Goal: Information Seeking & Learning: Learn about a topic

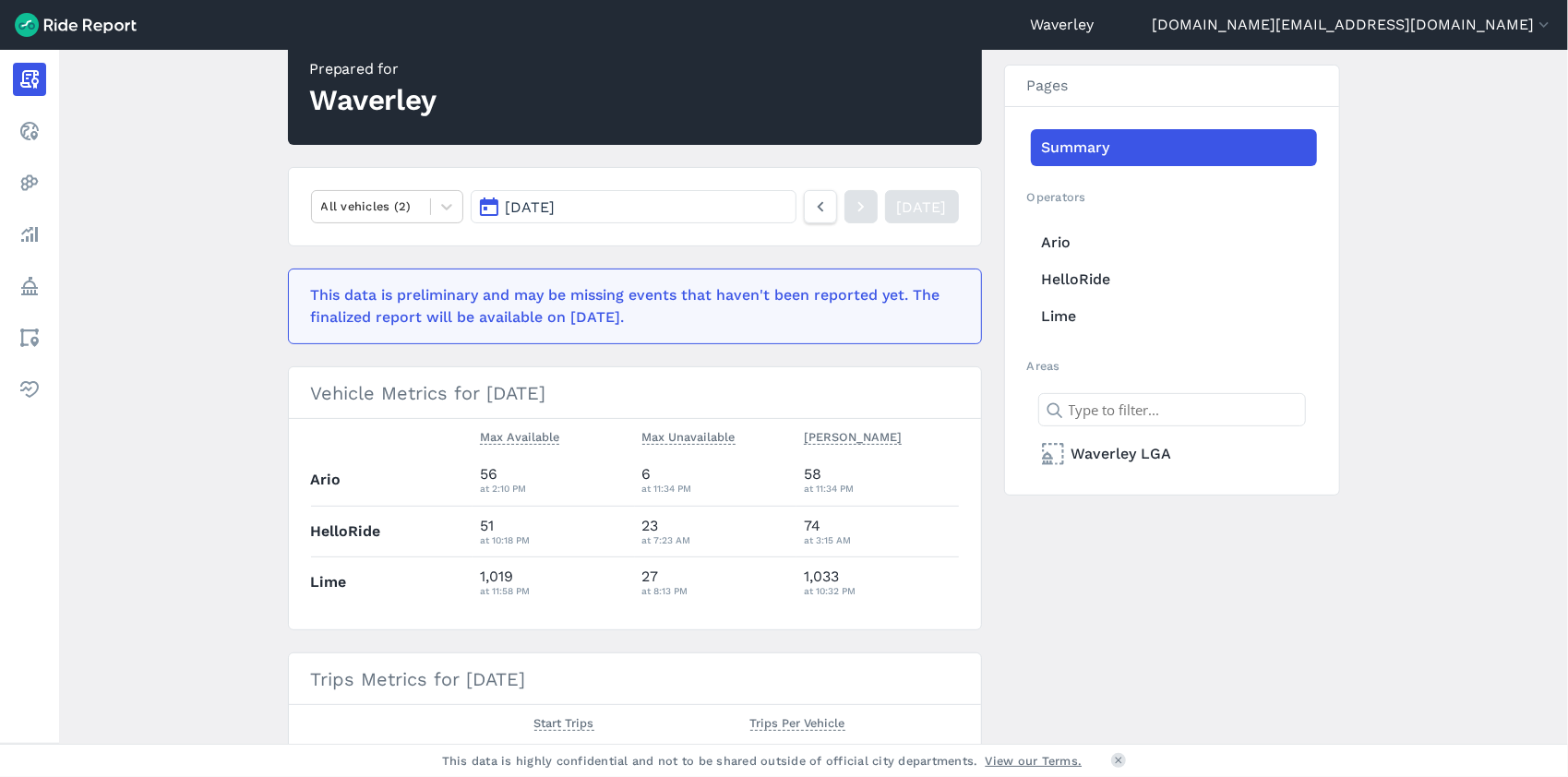
scroll to position [238, 0]
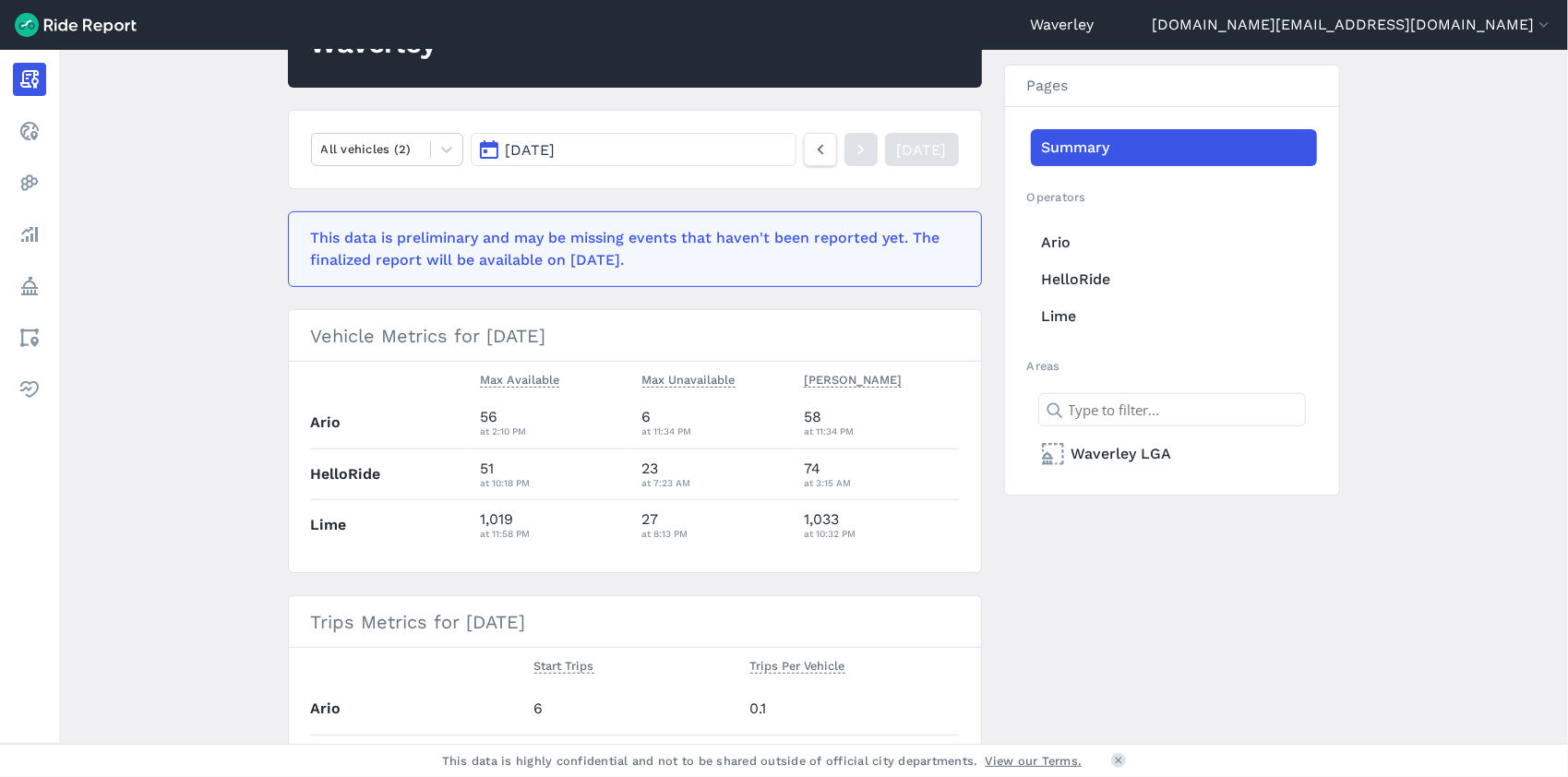
click at [648, 329] on h3 "Vehicle Metrics for [DATE]" at bounding box center [635, 336] width 692 height 52
drag, startPoint x: 564, startPoint y: 342, endPoint x: 575, endPoint y: 344, distance: 11.2
click at [565, 342] on h3 "Vehicle Metrics for [DATE]" at bounding box center [635, 336] width 692 height 52
click at [486, 149] on button "[DATE]" at bounding box center [633, 150] width 325 height 34
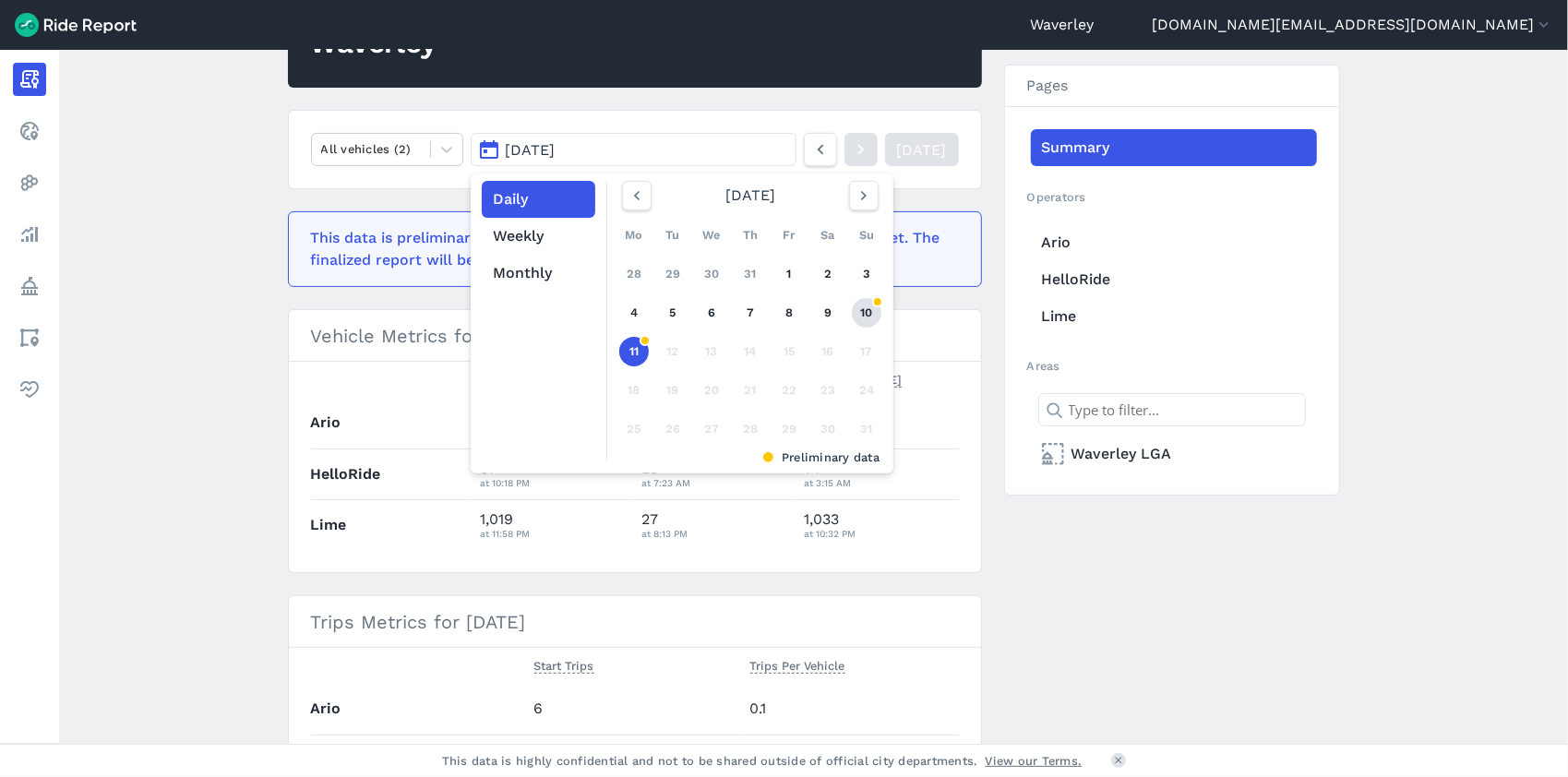
click at [865, 312] on link "10" at bounding box center [867, 313] width 30 height 30
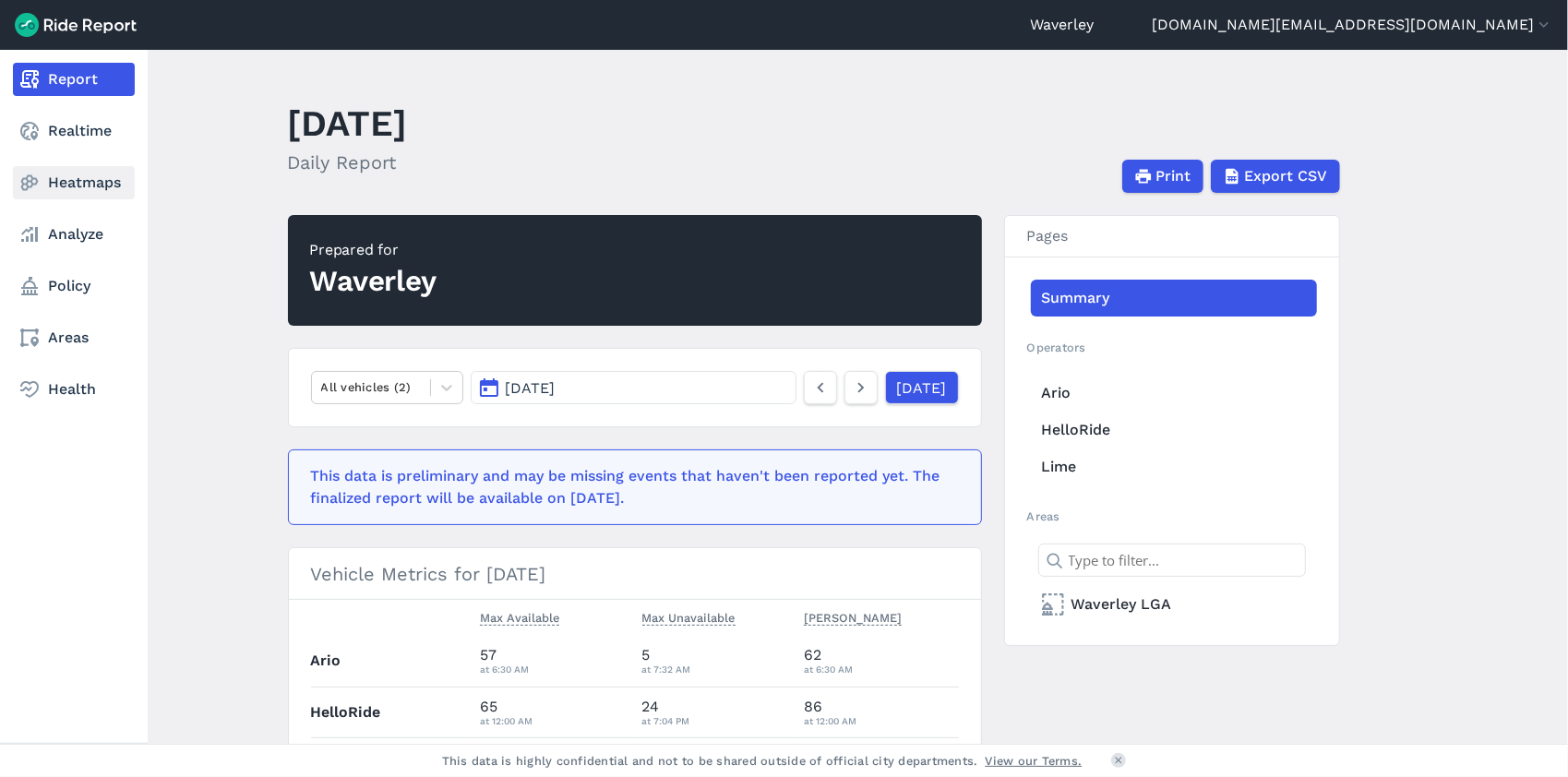
click at [88, 184] on link "Heatmaps" at bounding box center [73, 183] width 122 height 34
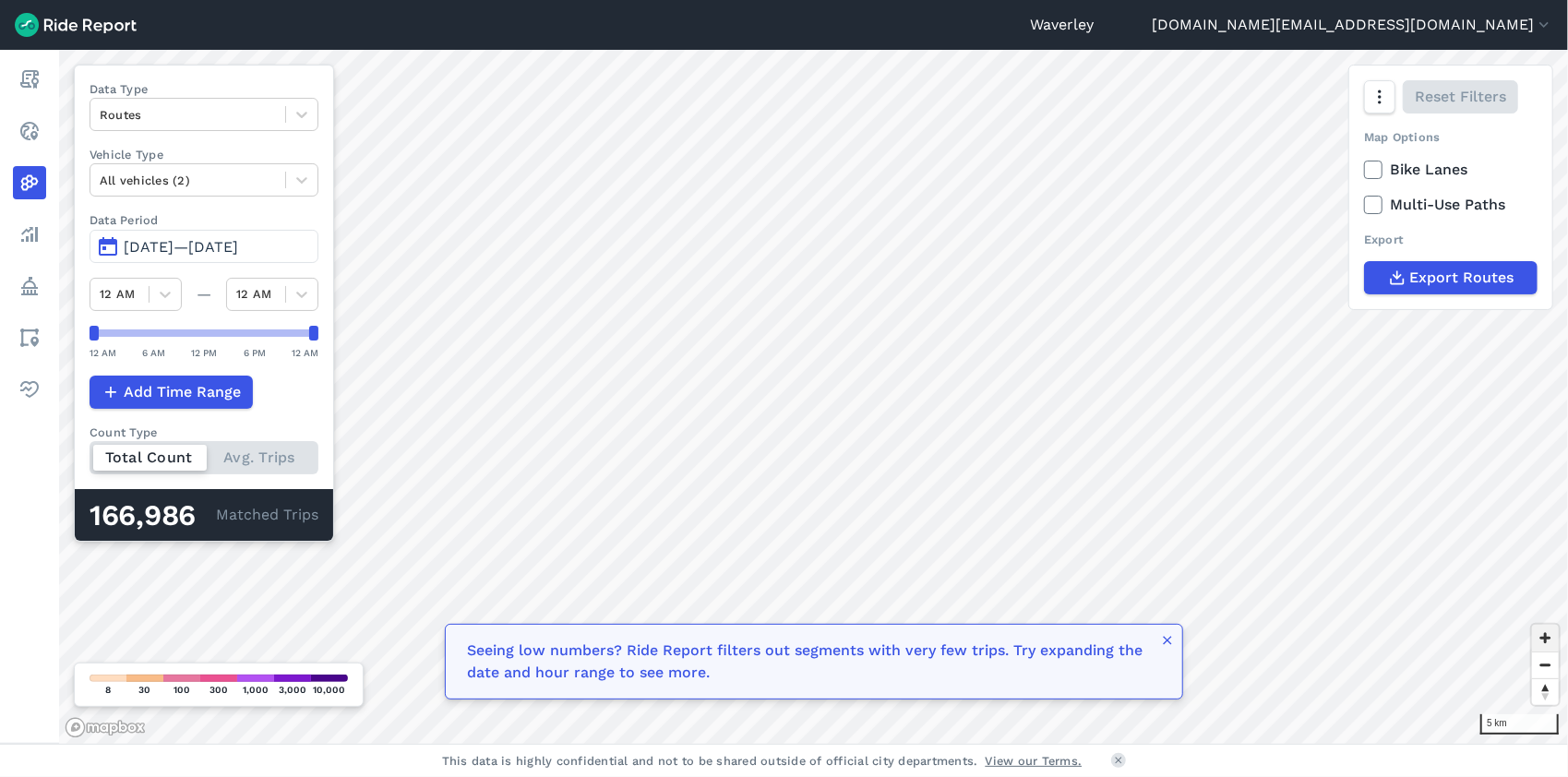
click at [1159, 615] on span "Zoom in" at bounding box center [1545, 638] width 27 height 27
click at [307, 113] on icon at bounding box center [301, 115] width 11 height 7
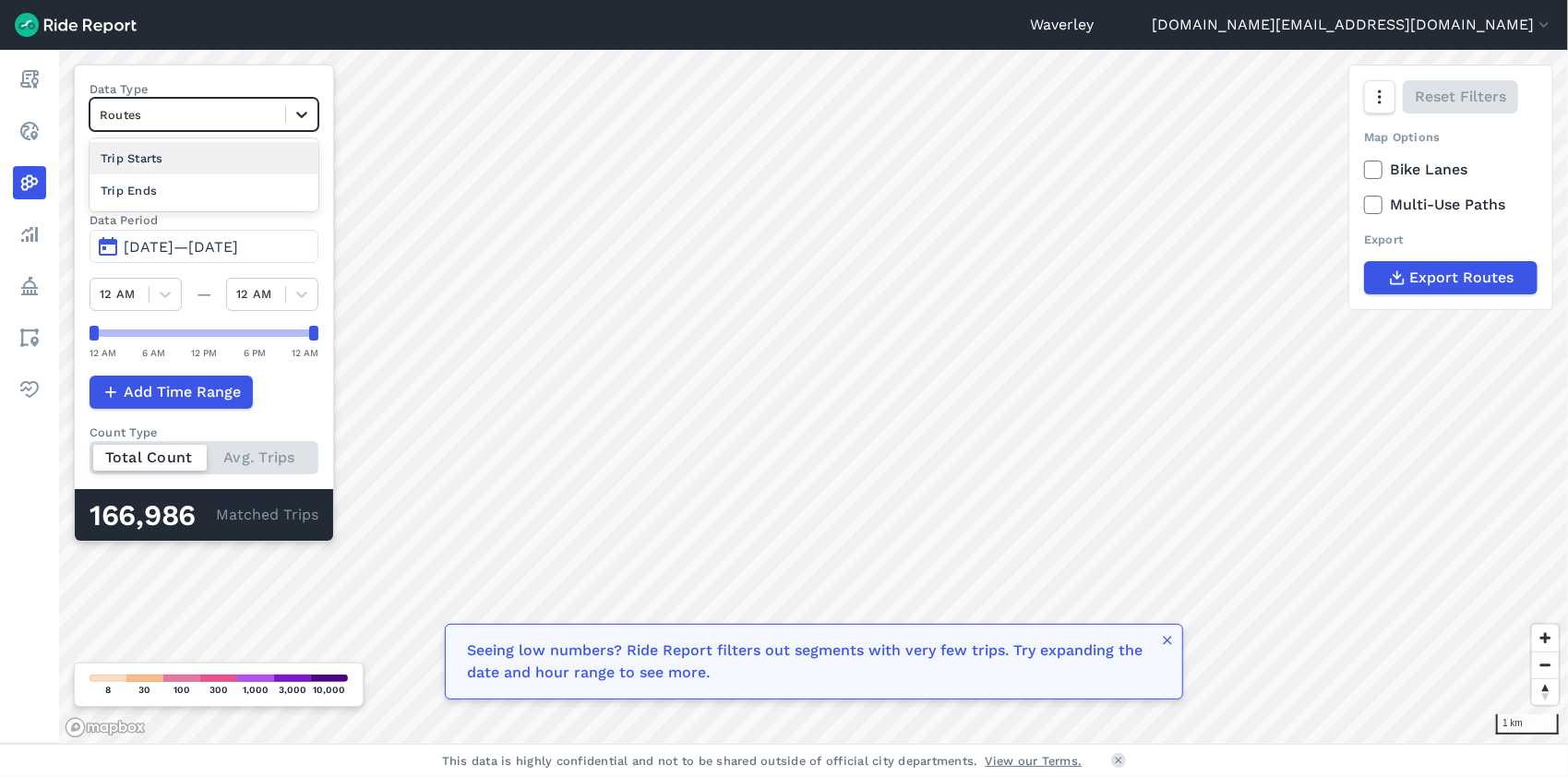
click at [308, 118] on icon at bounding box center [301, 114] width 19 height 19
click at [1159, 615] on span "Zoom in" at bounding box center [1545, 638] width 27 height 27
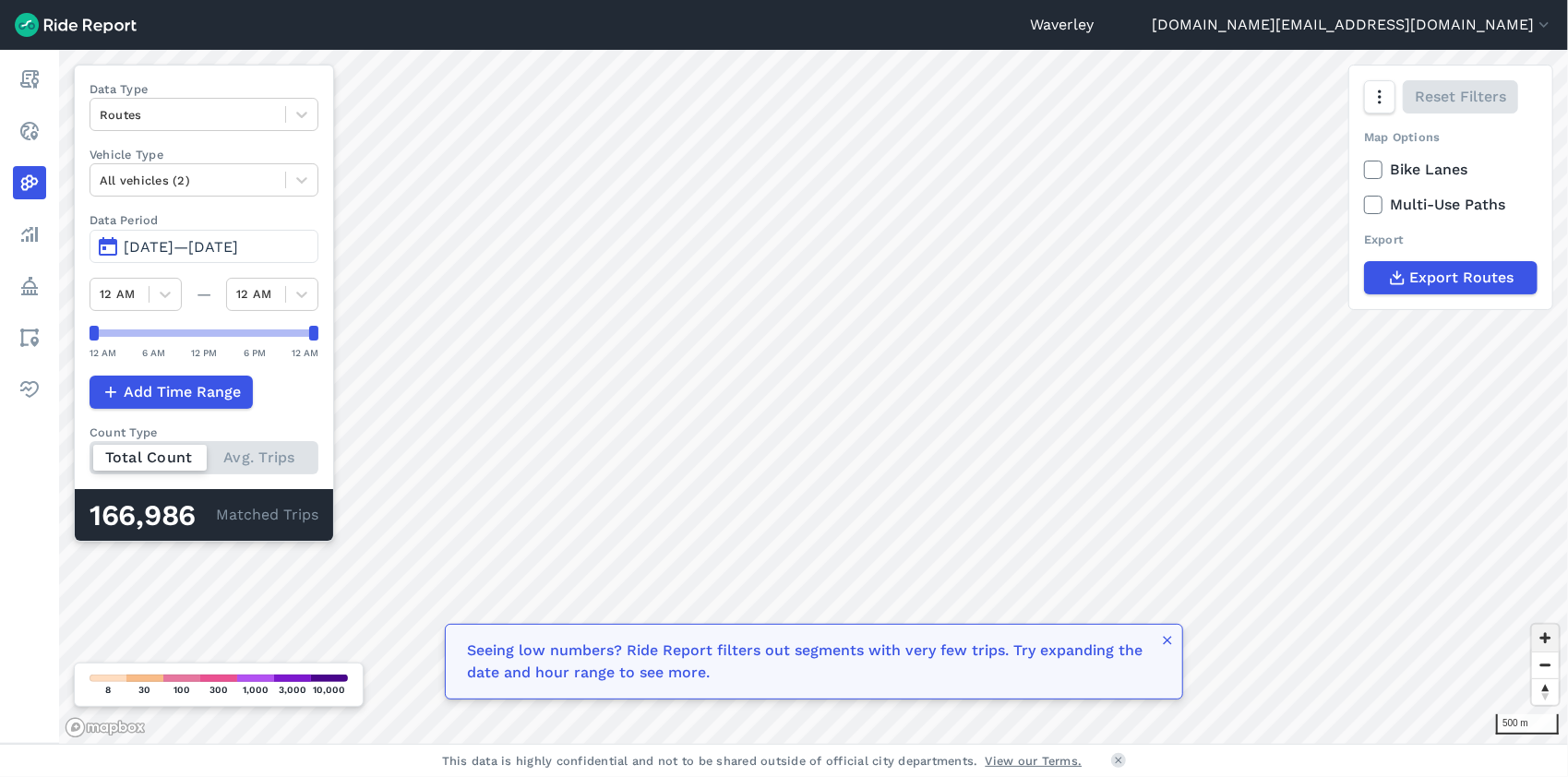
click at [1159, 615] on span "Zoom in" at bounding box center [1545, 638] width 27 height 27
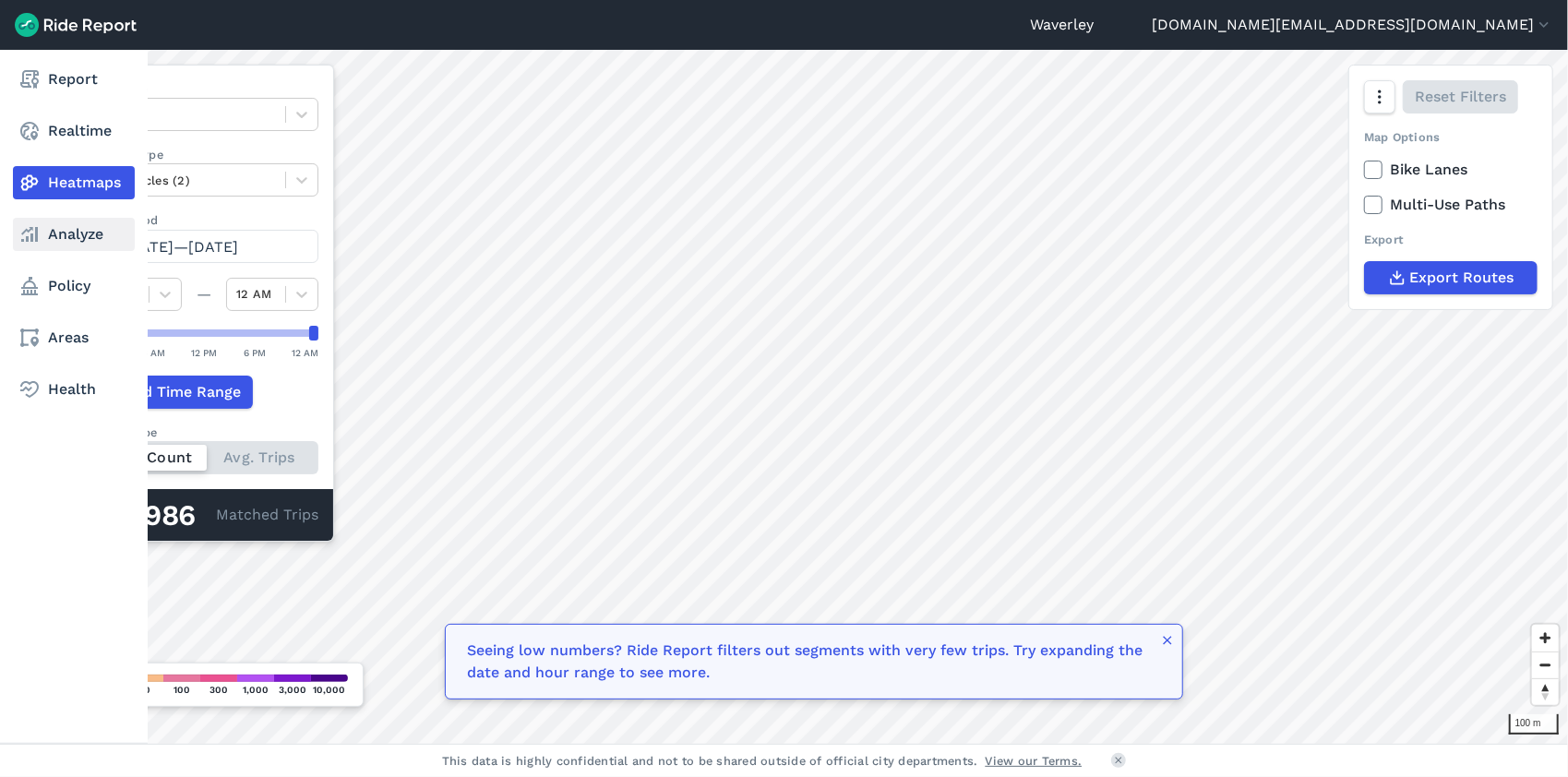
click at [28, 236] on icon at bounding box center [30, 234] width 22 height 22
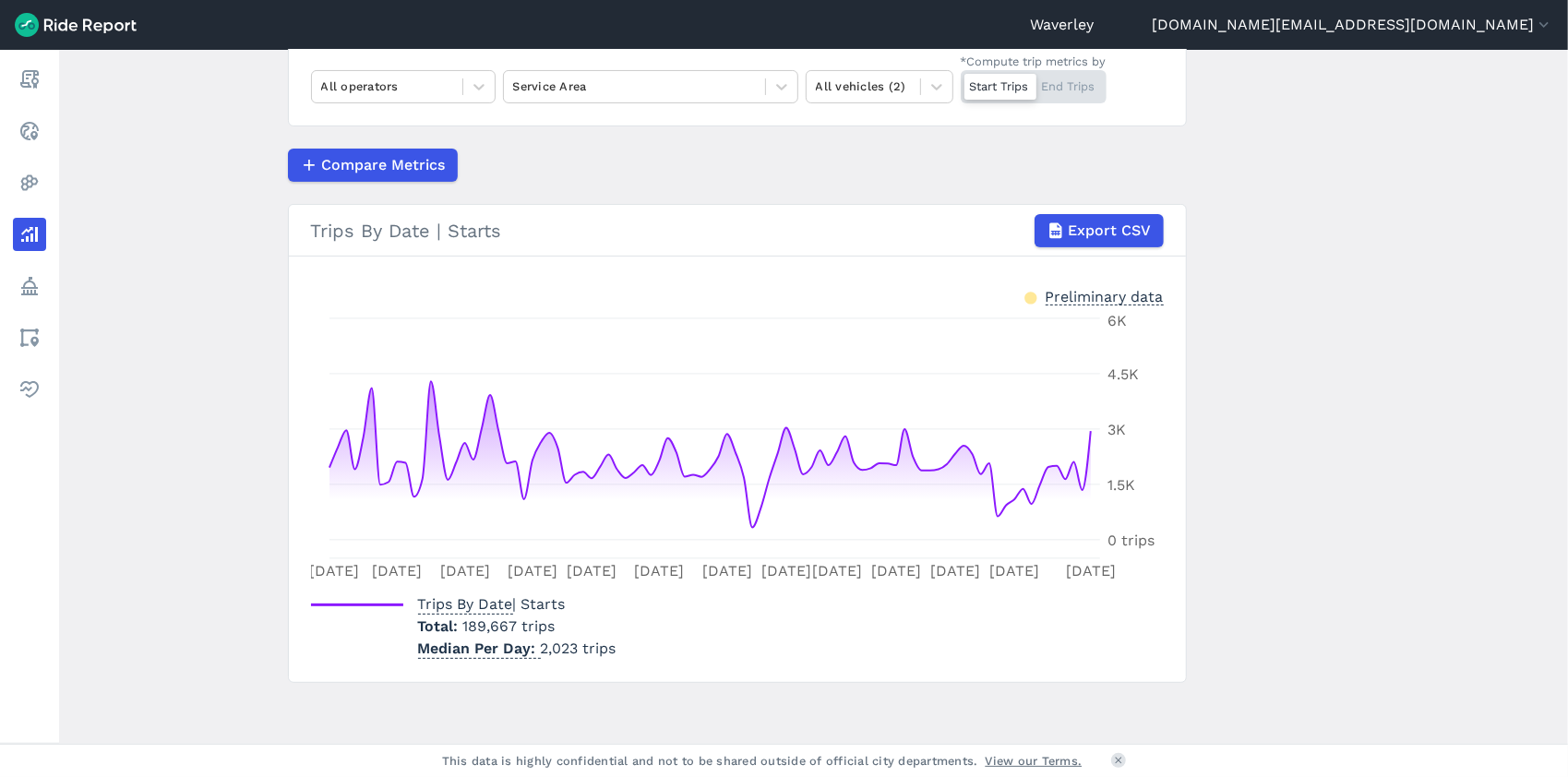
scroll to position [211, 0]
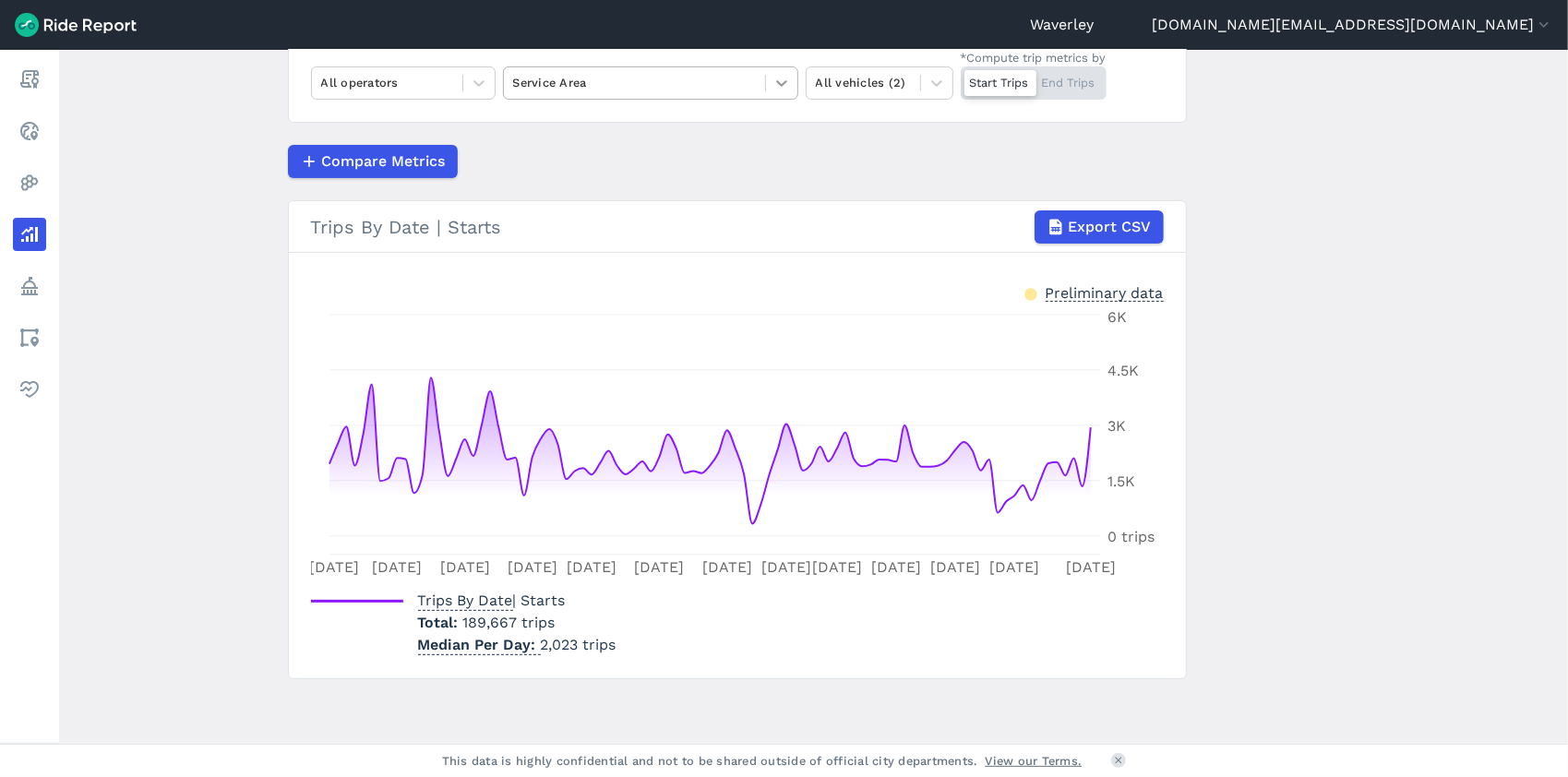
click at [781, 85] on icon at bounding box center [782, 83] width 19 height 19
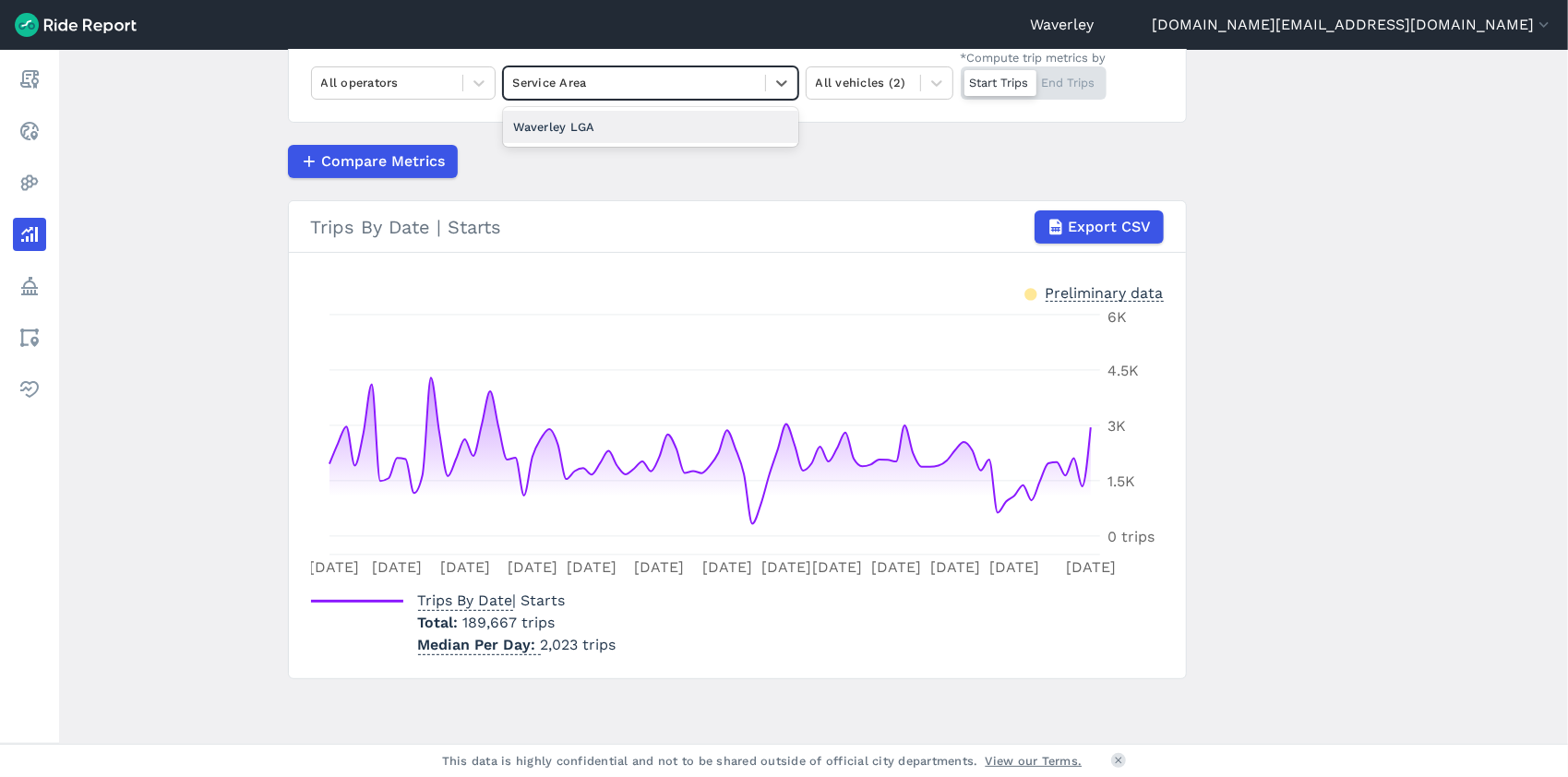
click at [600, 128] on div "Waverley LGA" at bounding box center [651, 127] width 295 height 33
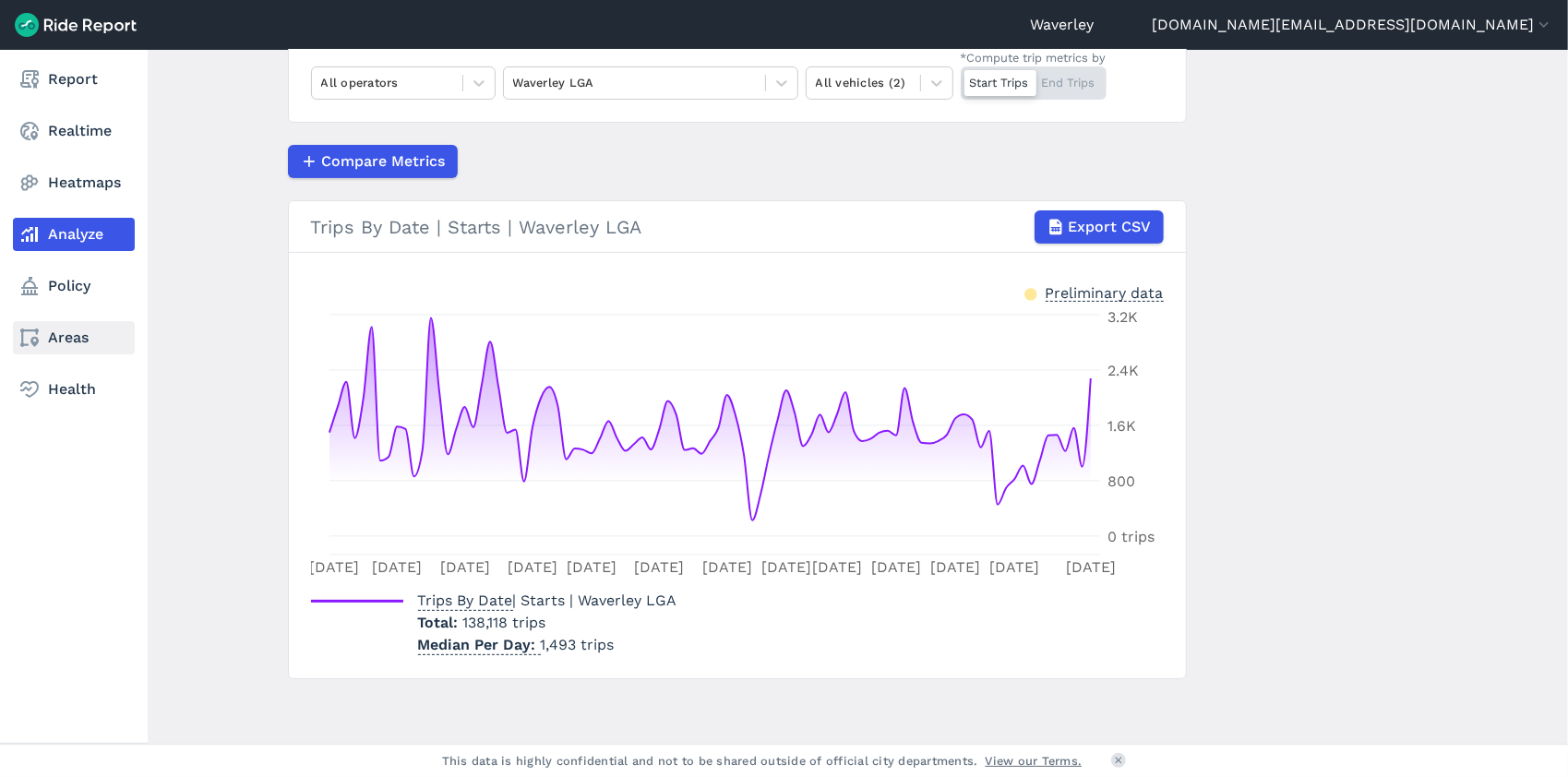
click at [81, 342] on link "Areas" at bounding box center [73, 338] width 122 height 34
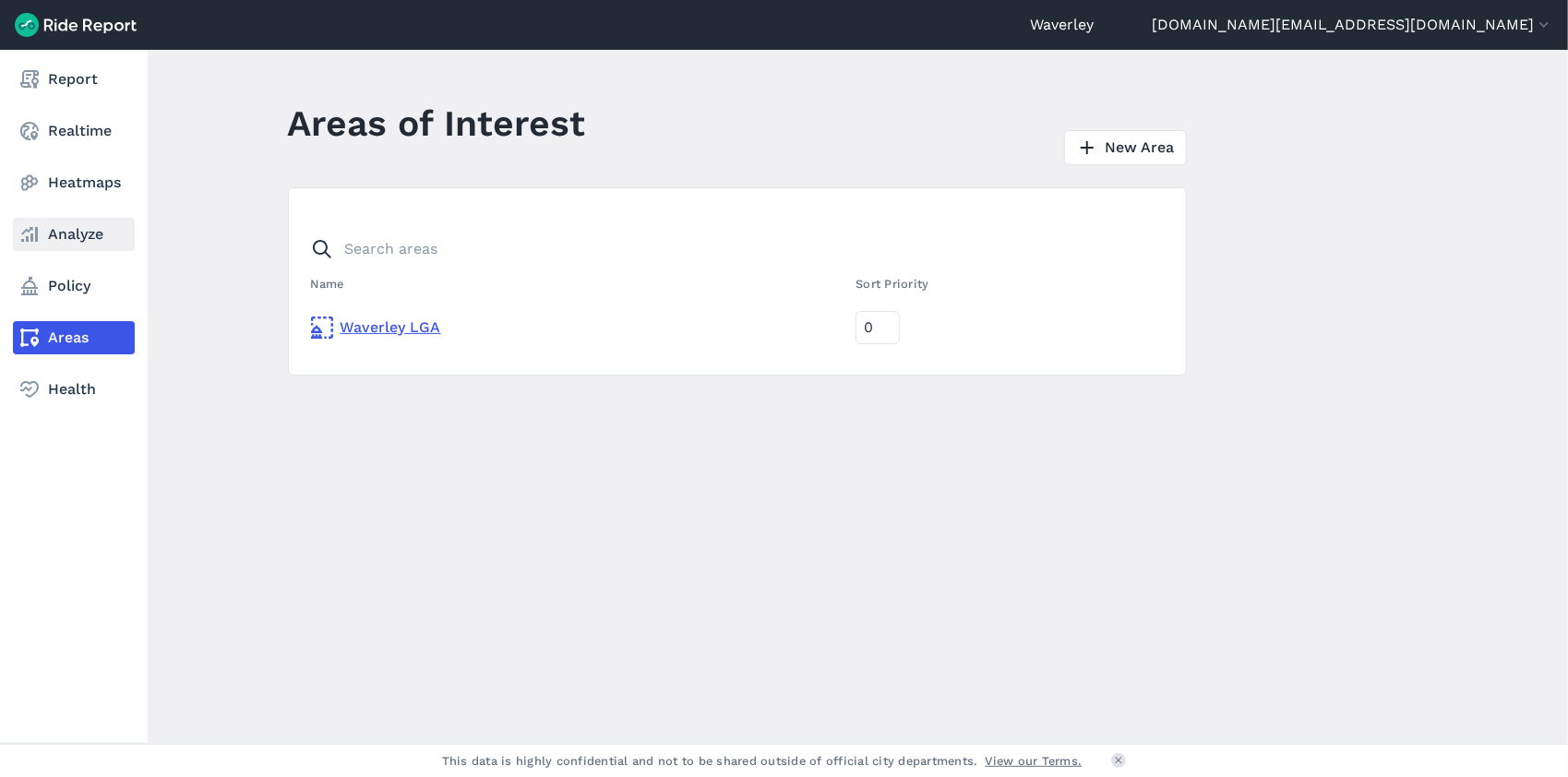
click at [66, 235] on link "Analyze" at bounding box center [73, 235] width 122 height 34
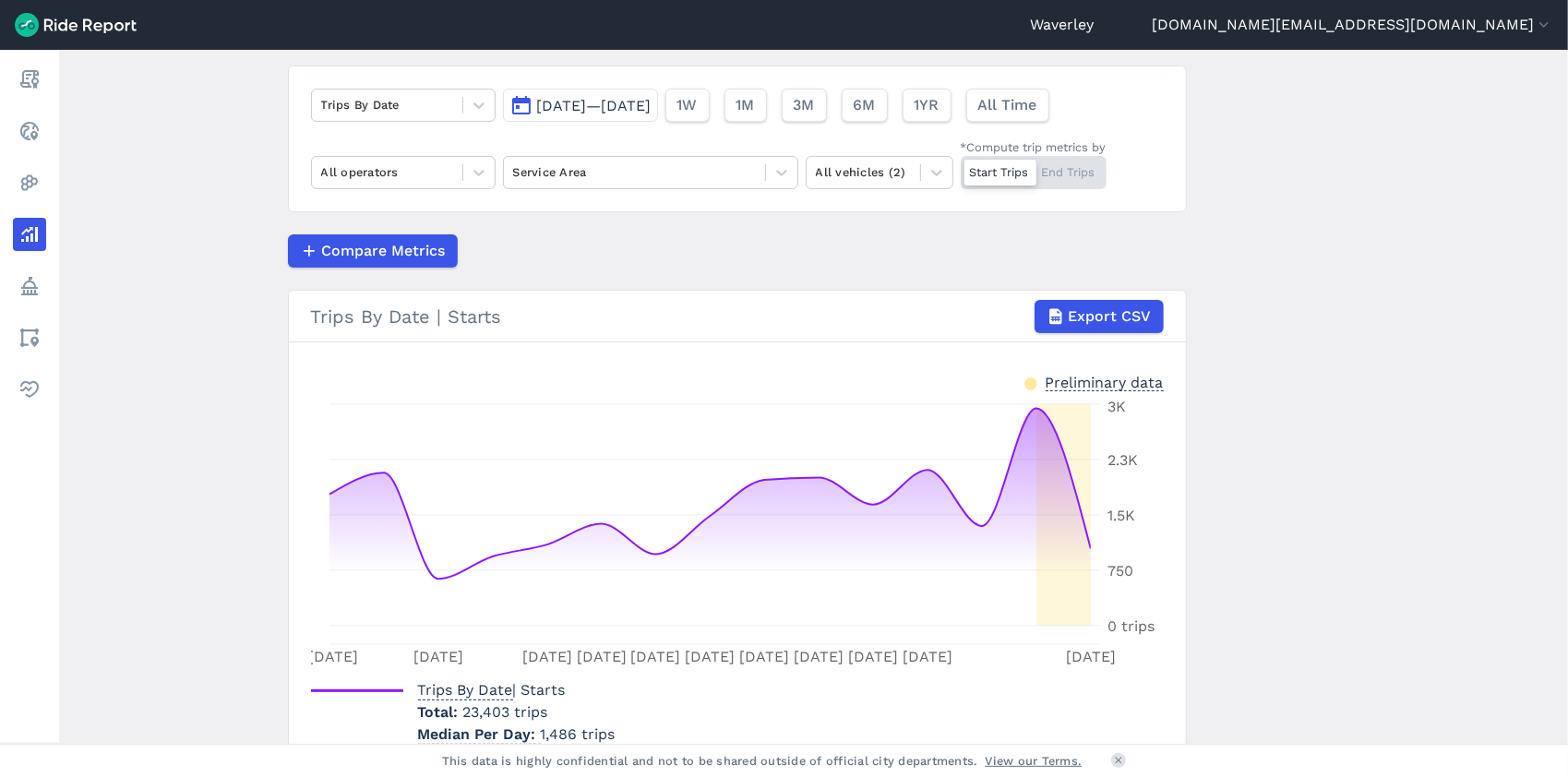
scroll to position [126, 0]
click at [482, 171] on icon at bounding box center [478, 168] width 19 height 19
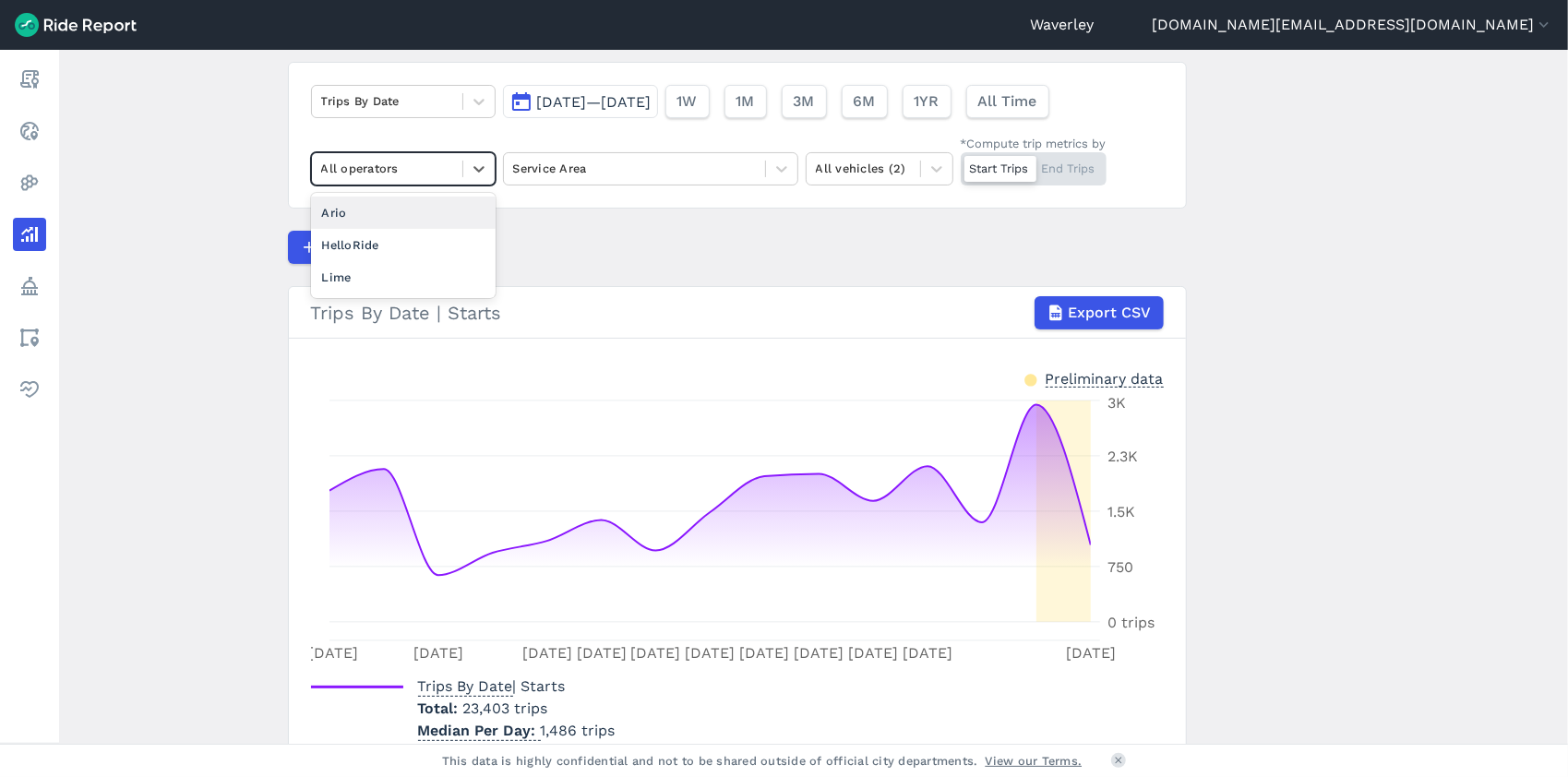
click at [356, 213] on div "Ario" at bounding box center [403, 212] width 184 height 33
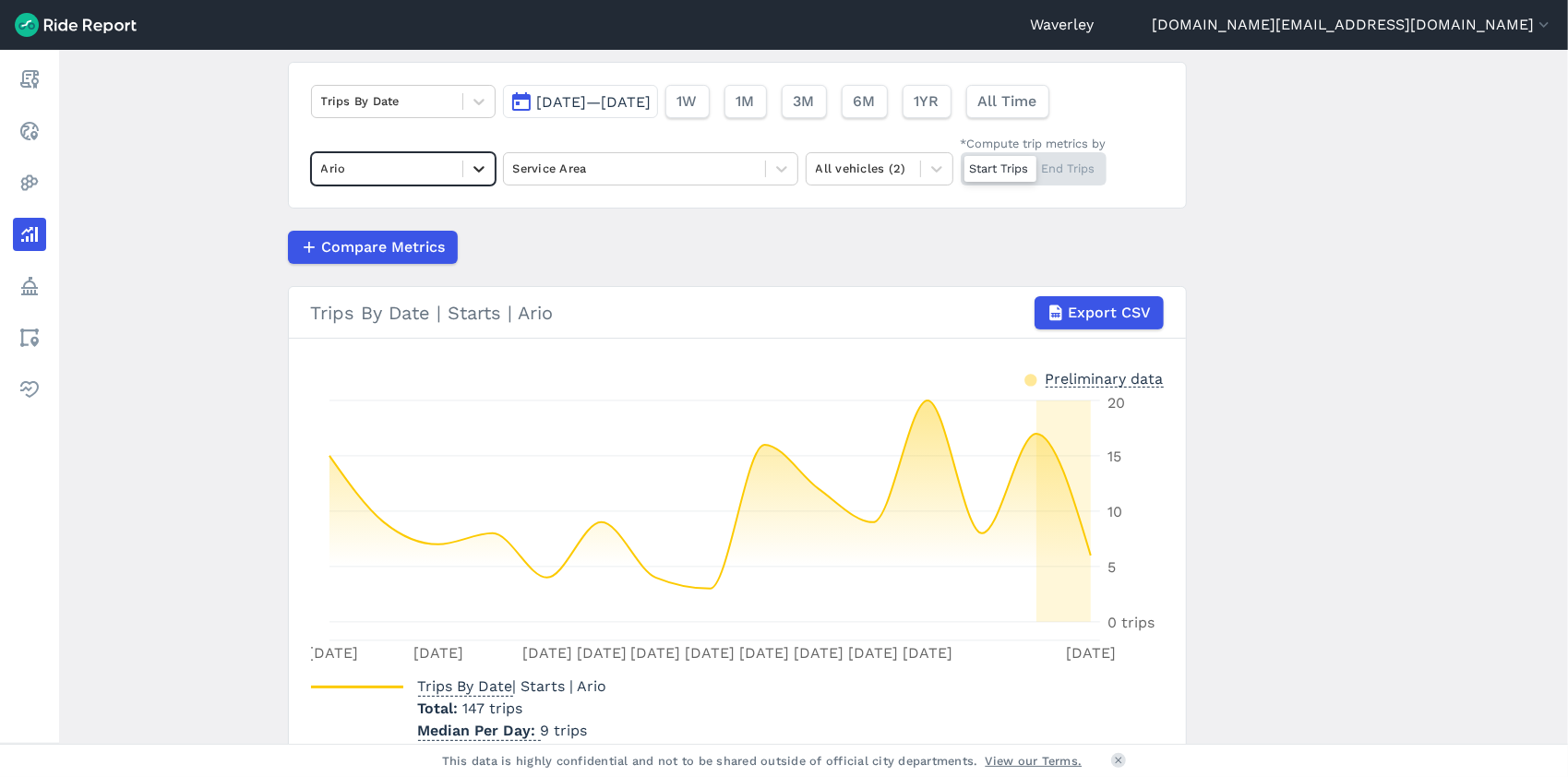
click at [474, 168] on icon at bounding box center [478, 169] width 11 height 7
click at [440, 250] on div "HelloRide" at bounding box center [403, 245] width 184 height 33
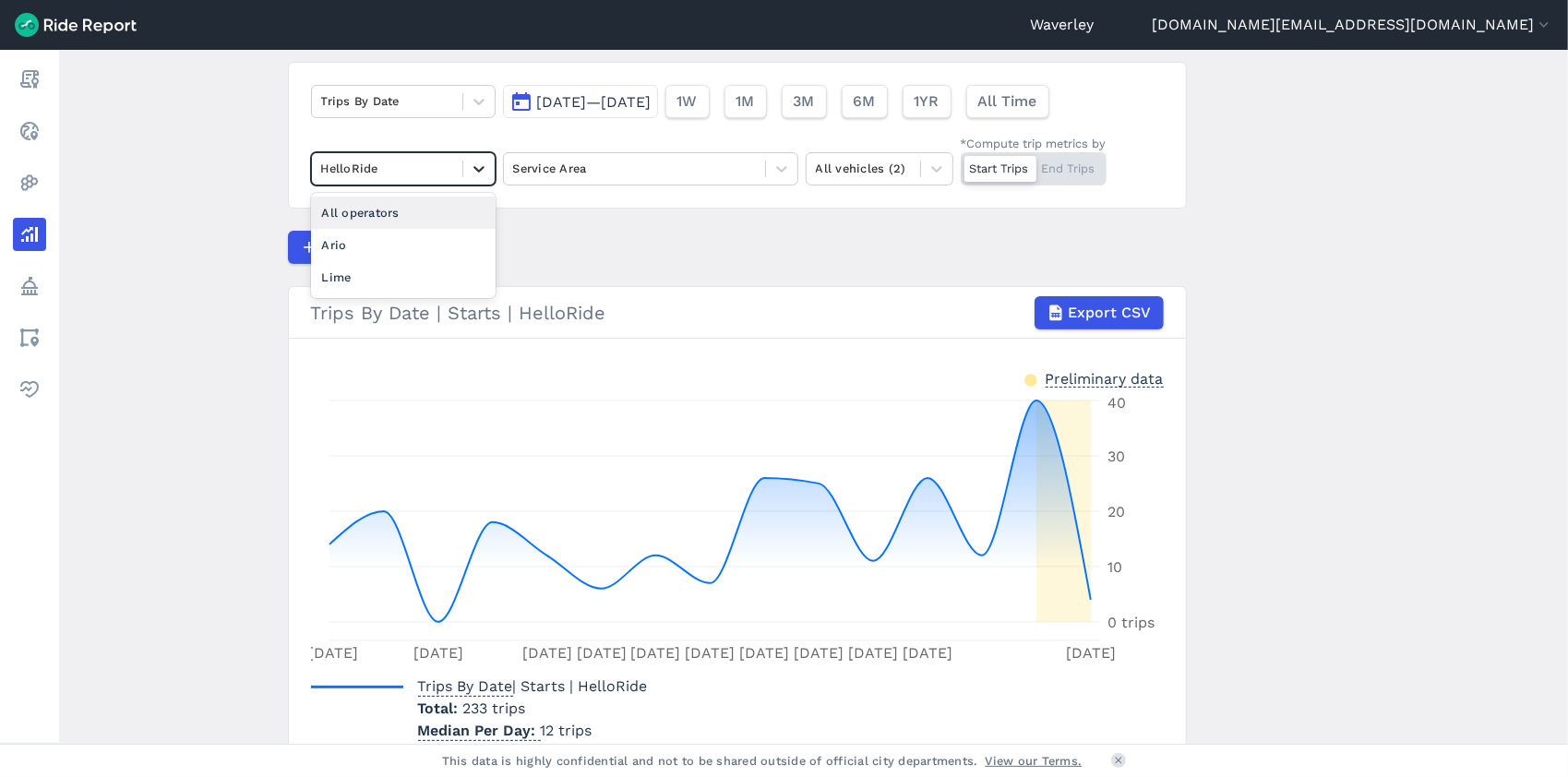
click at [476, 165] on icon at bounding box center [478, 168] width 19 height 19
click at [400, 278] on div "Lime" at bounding box center [403, 278] width 184 height 33
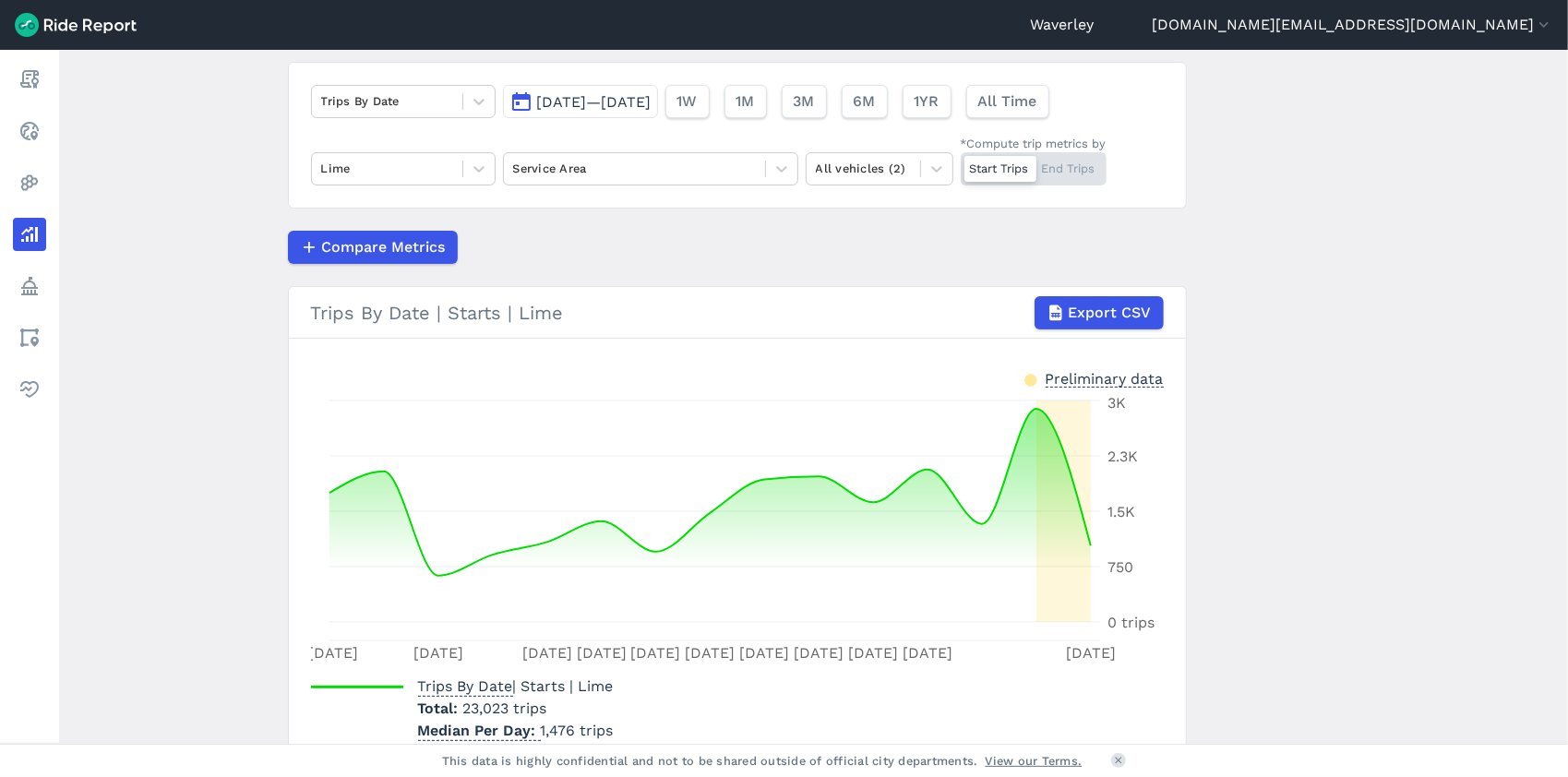
click at [1069, 168] on div "Start Trips End Trips" at bounding box center [1033, 169] width 146 height 34
click at [961, 165] on input "*Compute trip metrics by Start Trips End Trips" at bounding box center [961, 159] width 0 height 12
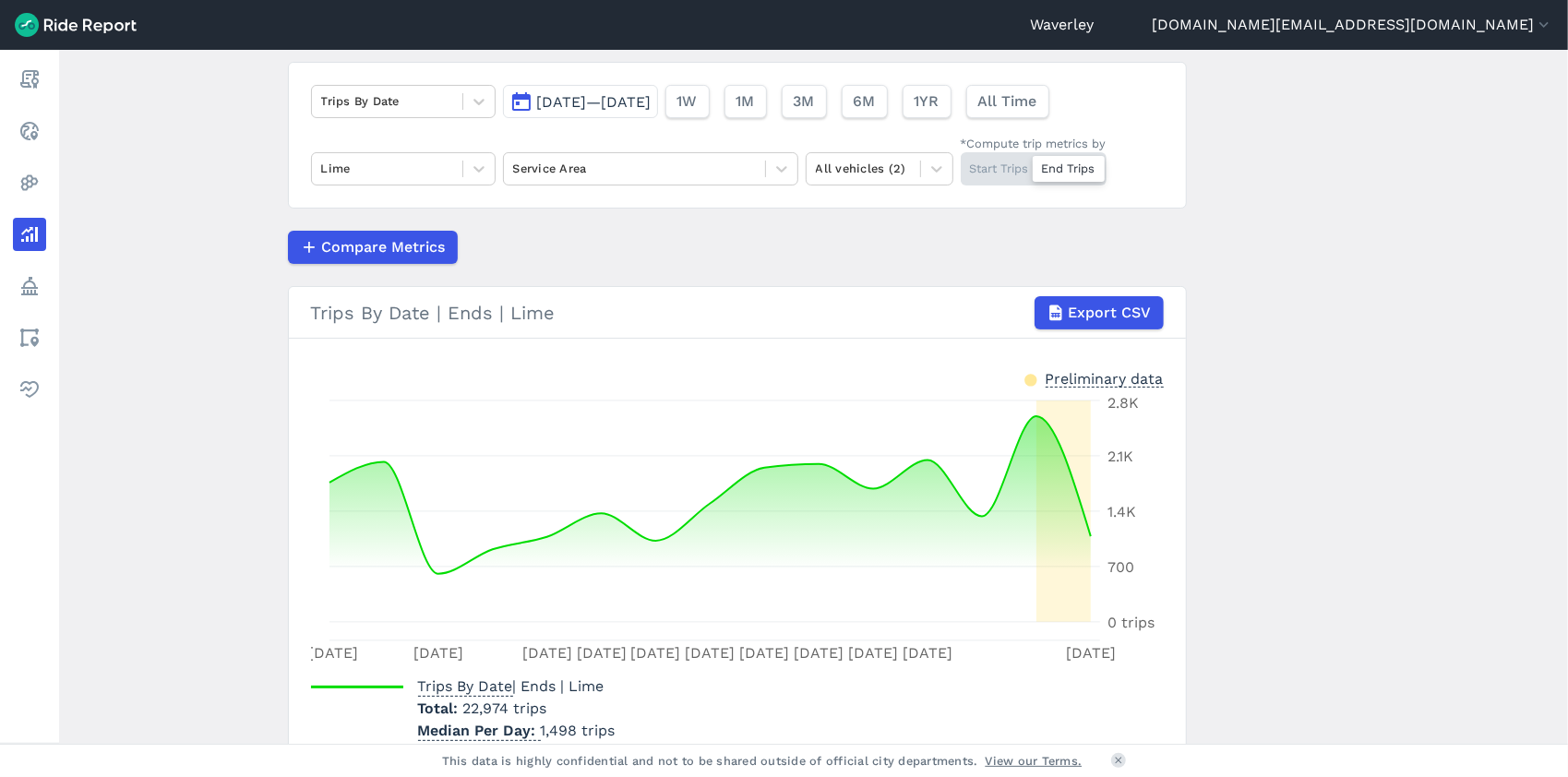
click at [522, 101] on button "[DATE]—[DATE]" at bounding box center [580, 102] width 156 height 34
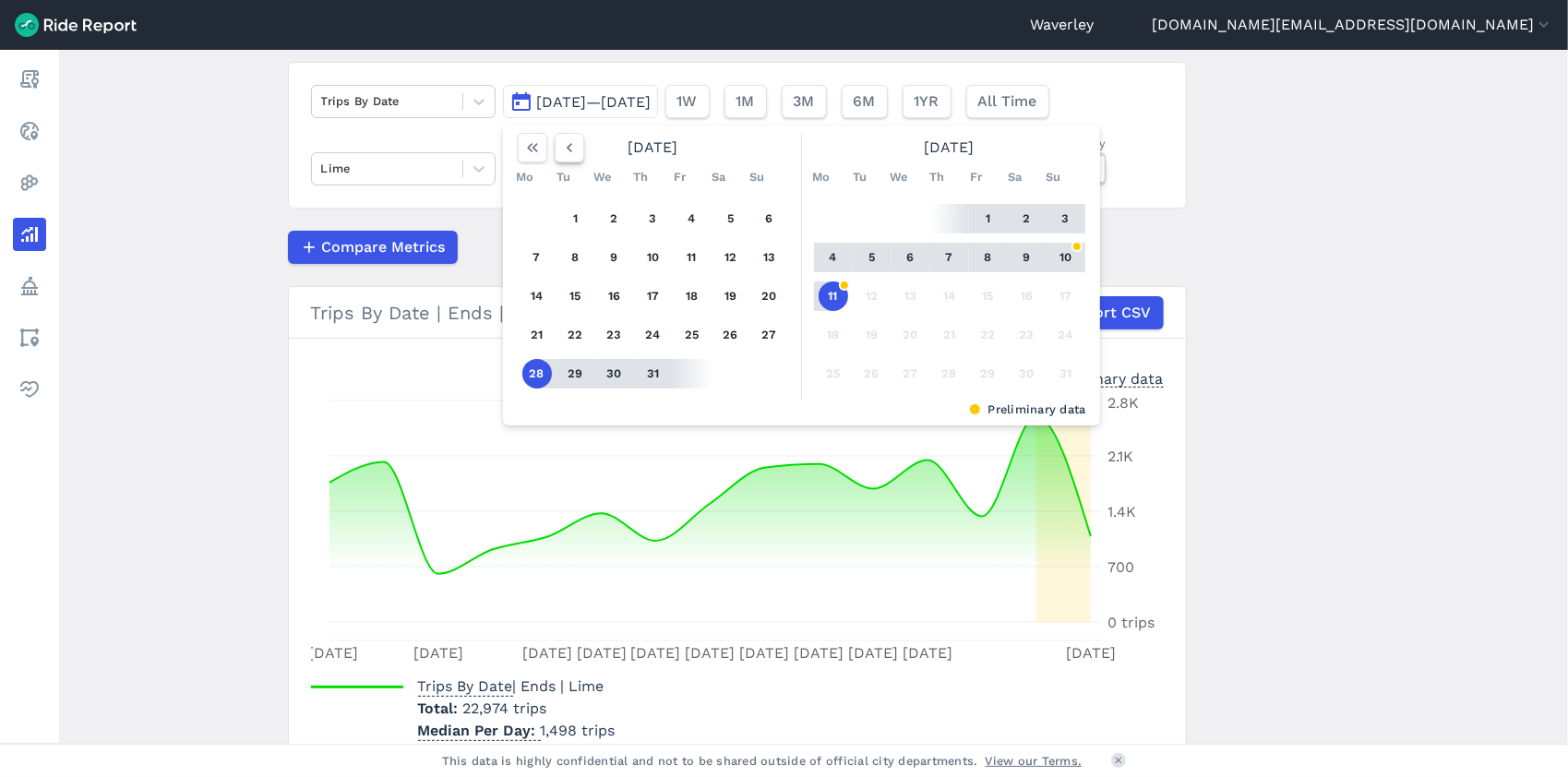
click at [563, 148] on icon "button" at bounding box center [570, 148] width 19 height 19
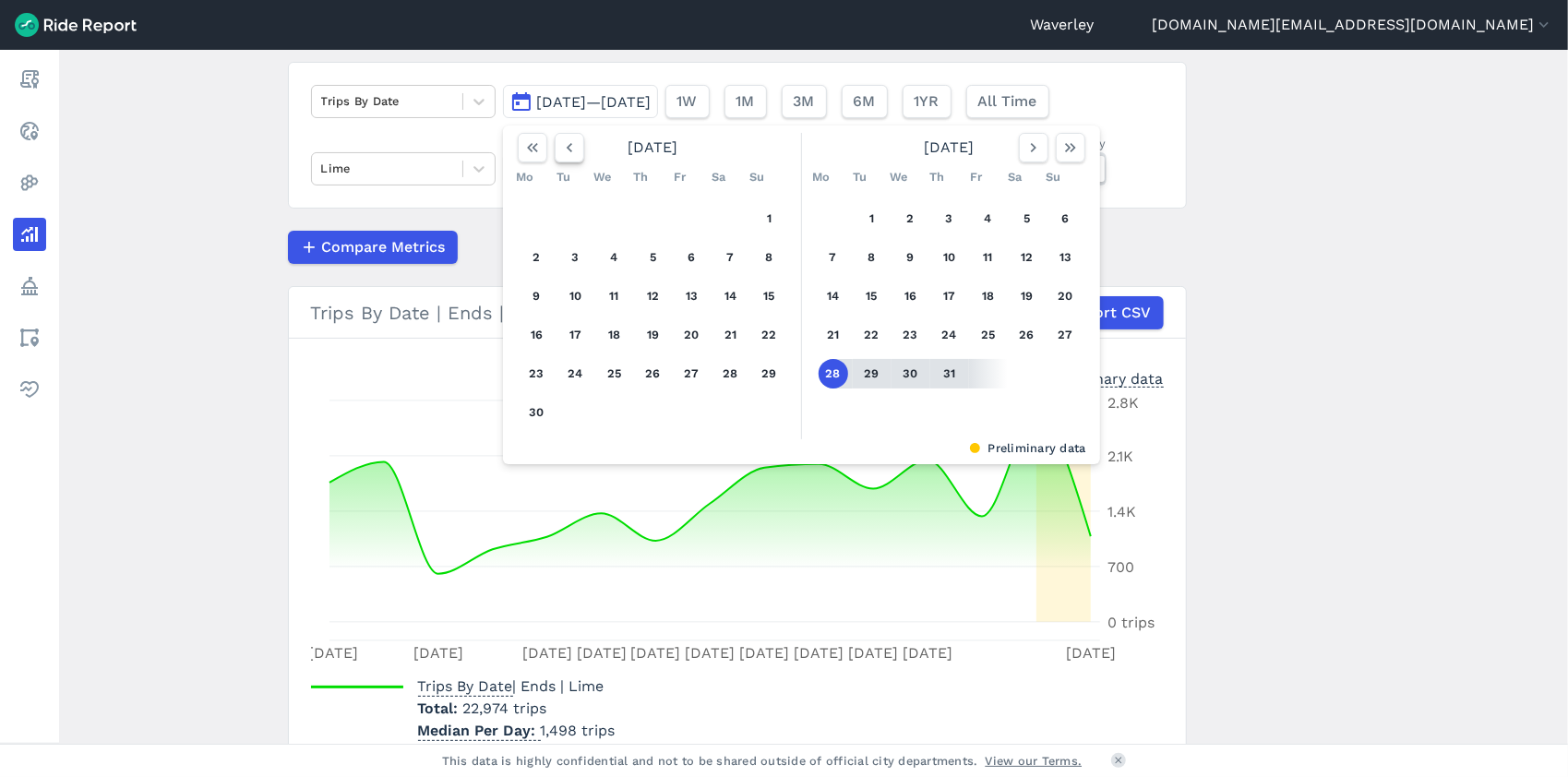
click at [563, 148] on icon "button" at bounding box center [570, 148] width 19 height 19
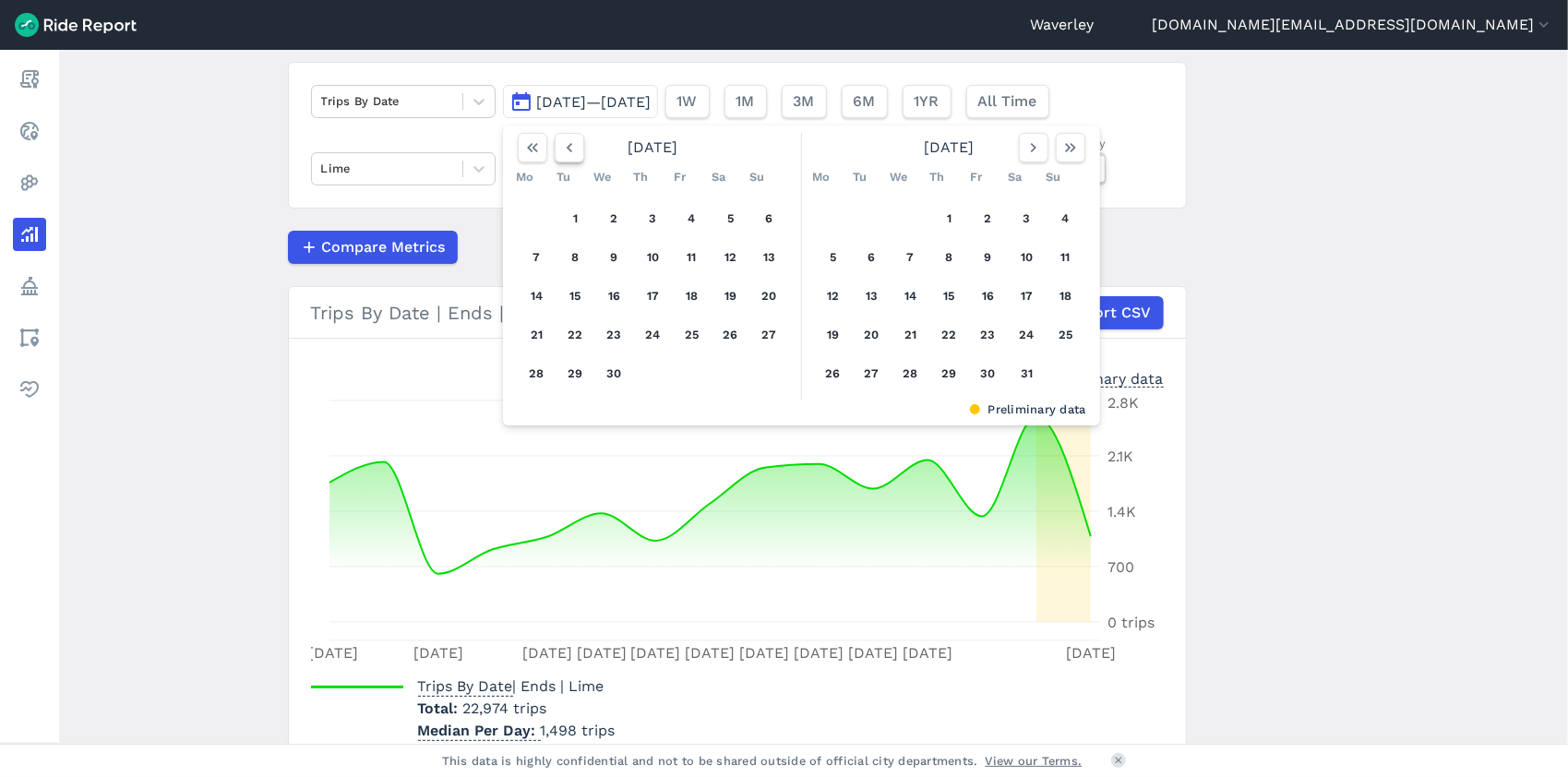
click at [563, 148] on icon "button" at bounding box center [570, 148] width 19 height 19
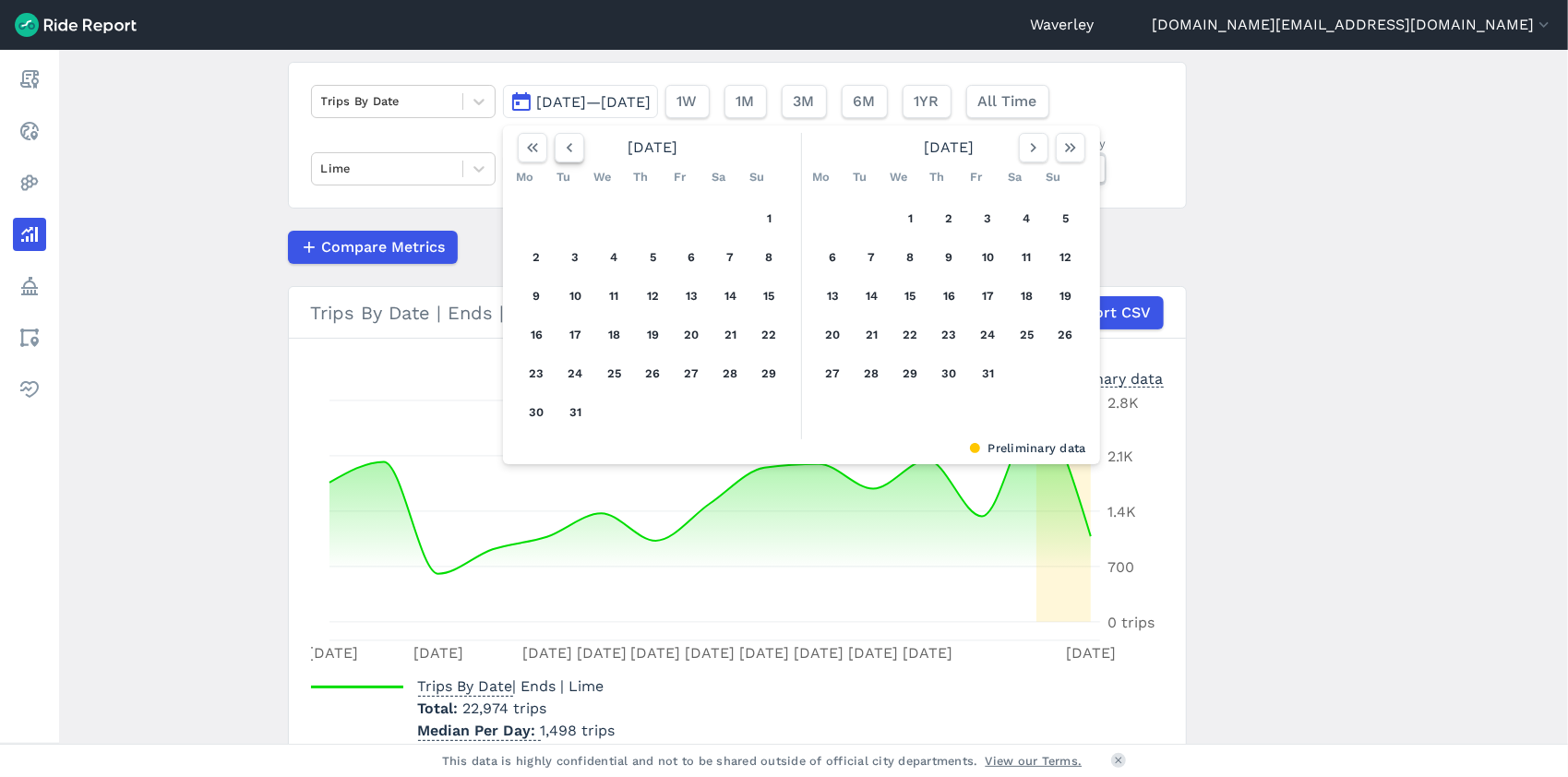
click at [563, 148] on icon "button" at bounding box center [570, 148] width 19 height 19
click at [532, 251] on button "5" at bounding box center [537, 258] width 30 height 30
click at [533, 255] on button "5" at bounding box center [537, 258] width 30 height 30
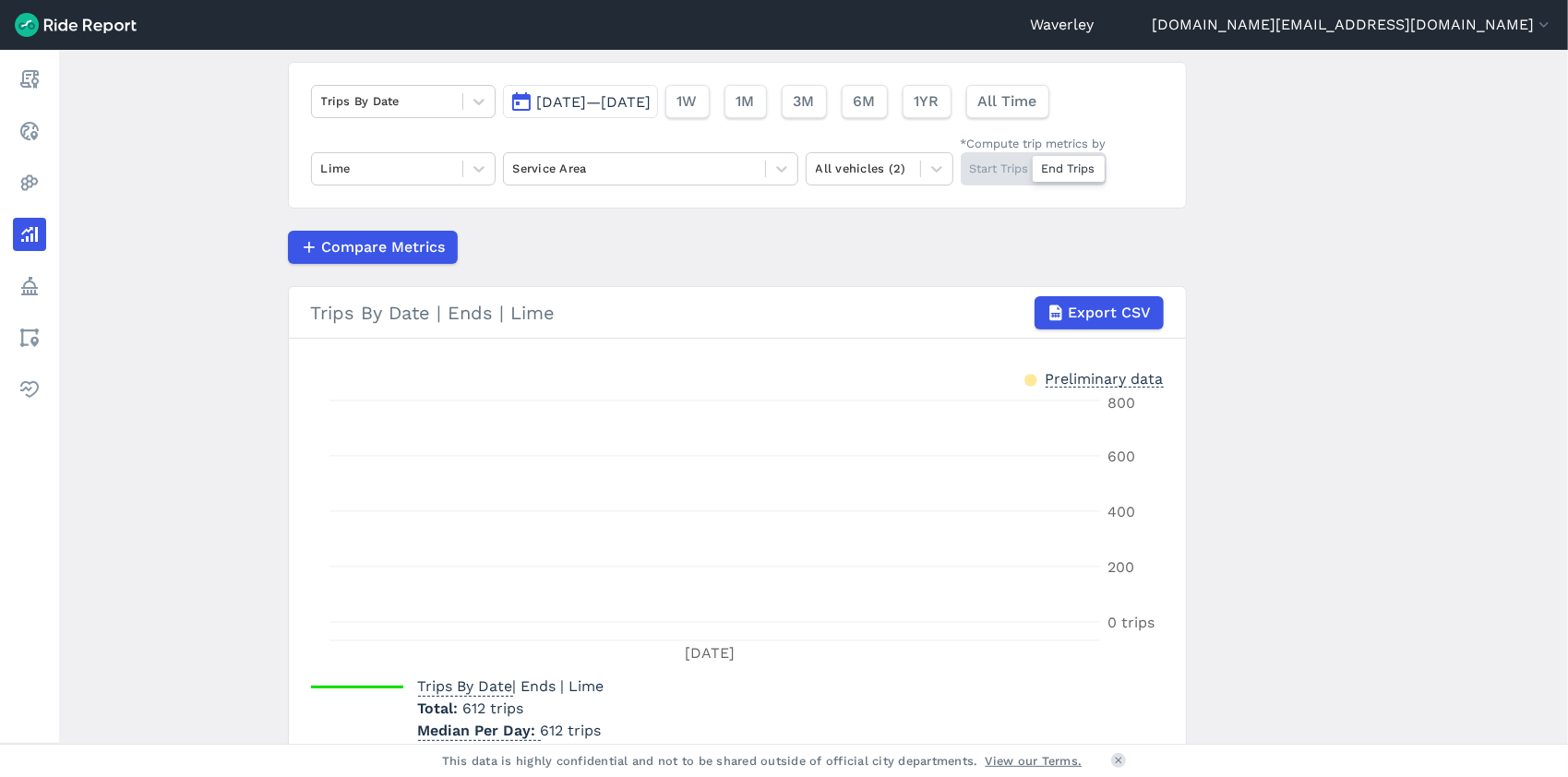
click at [652, 99] on span "[DATE]—[DATE]" at bounding box center [594, 102] width 115 height 18
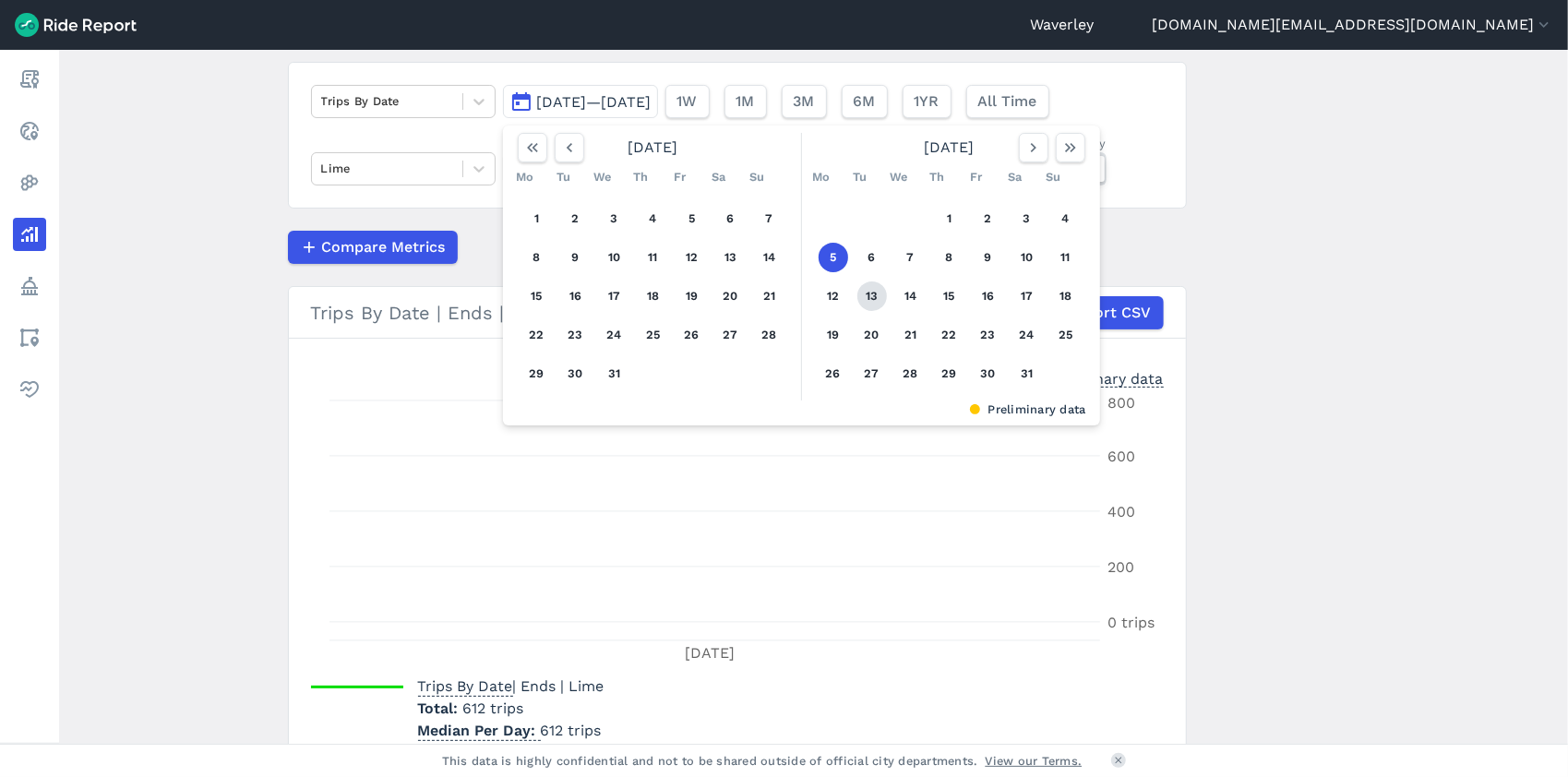
click at [870, 292] on button "13" at bounding box center [873, 296] width 30 height 30
click at [829, 250] on button "5" at bounding box center [833, 258] width 30 height 30
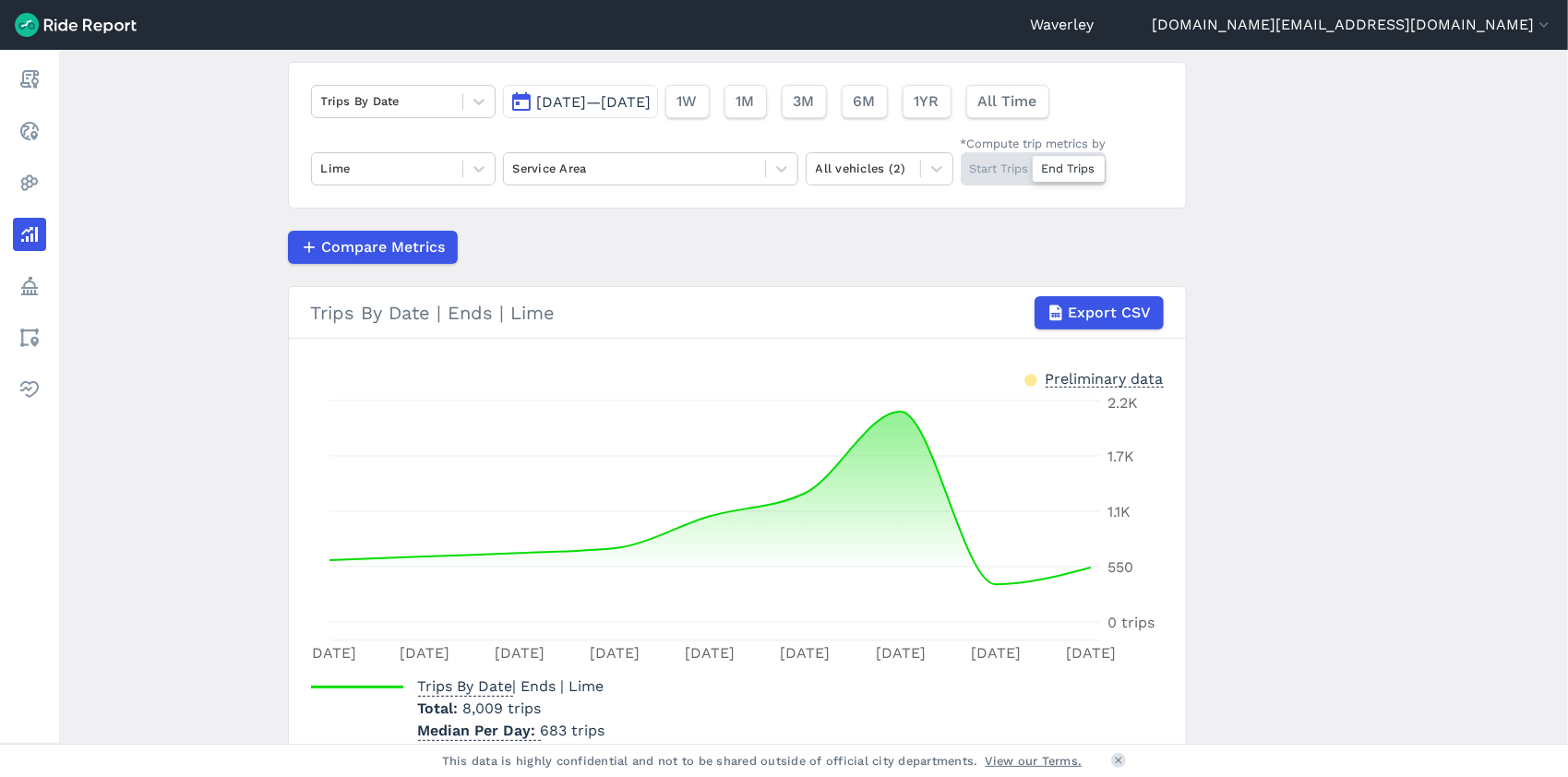
click at [574, 102] on span "[DATE]—[DATE]" at bounding box center [594, 102] width 115 height 18
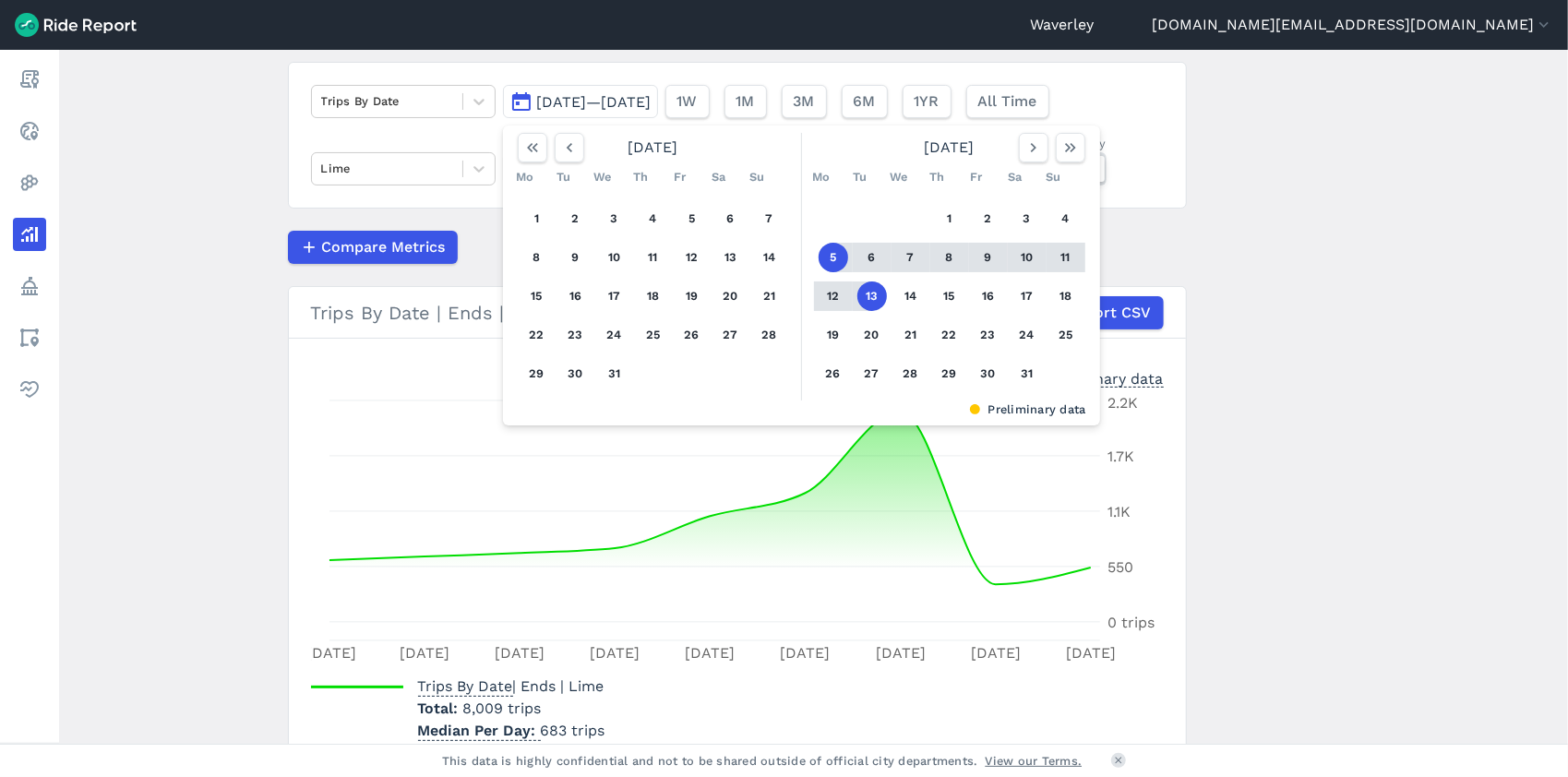
click at [1159, 234] on div "Compare Metrics" at bounding box center [737, 248] width 898 height 34
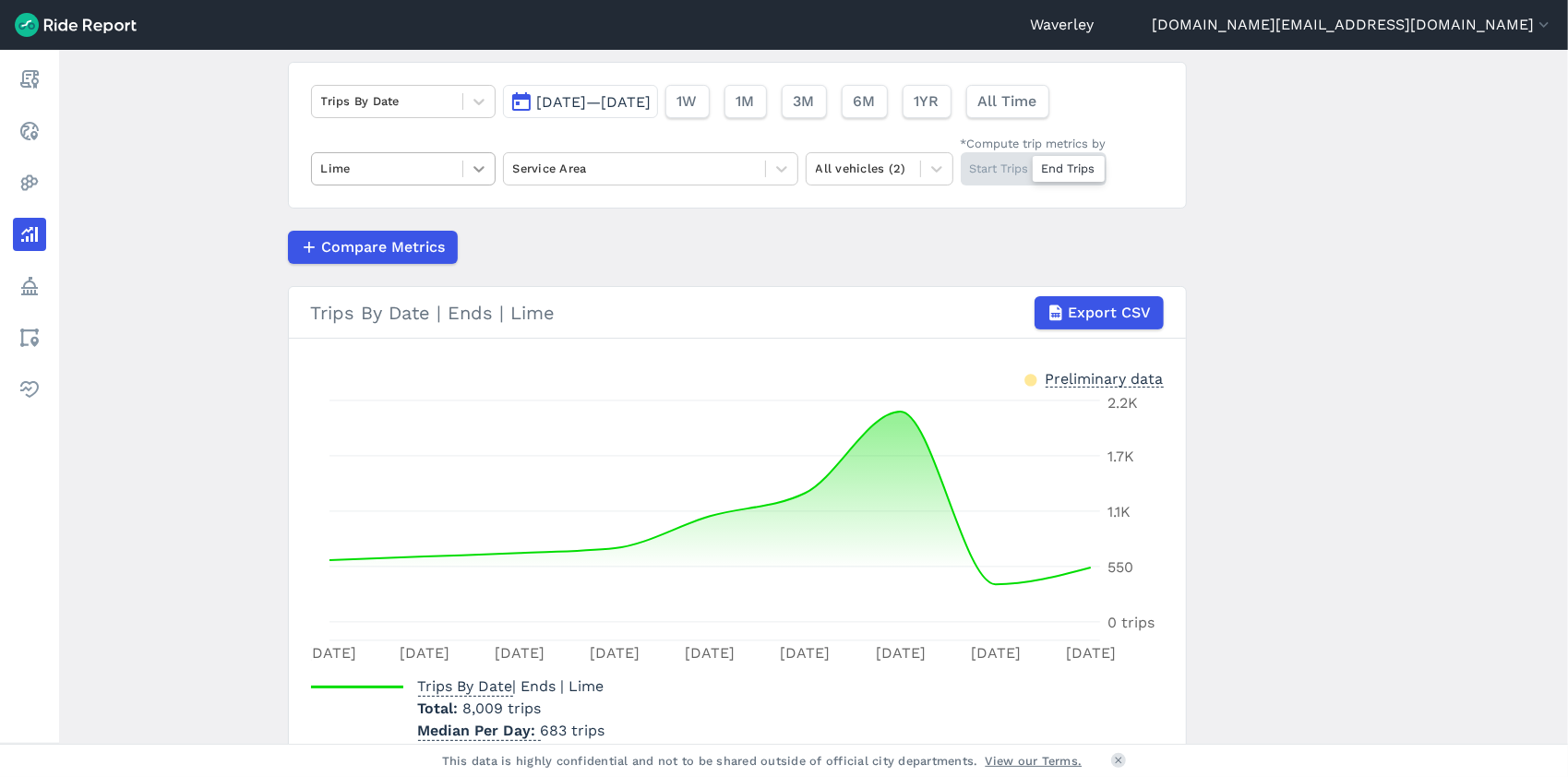
click at [473, 169] on icon at bounding box center [478, 168] width 19 height 19
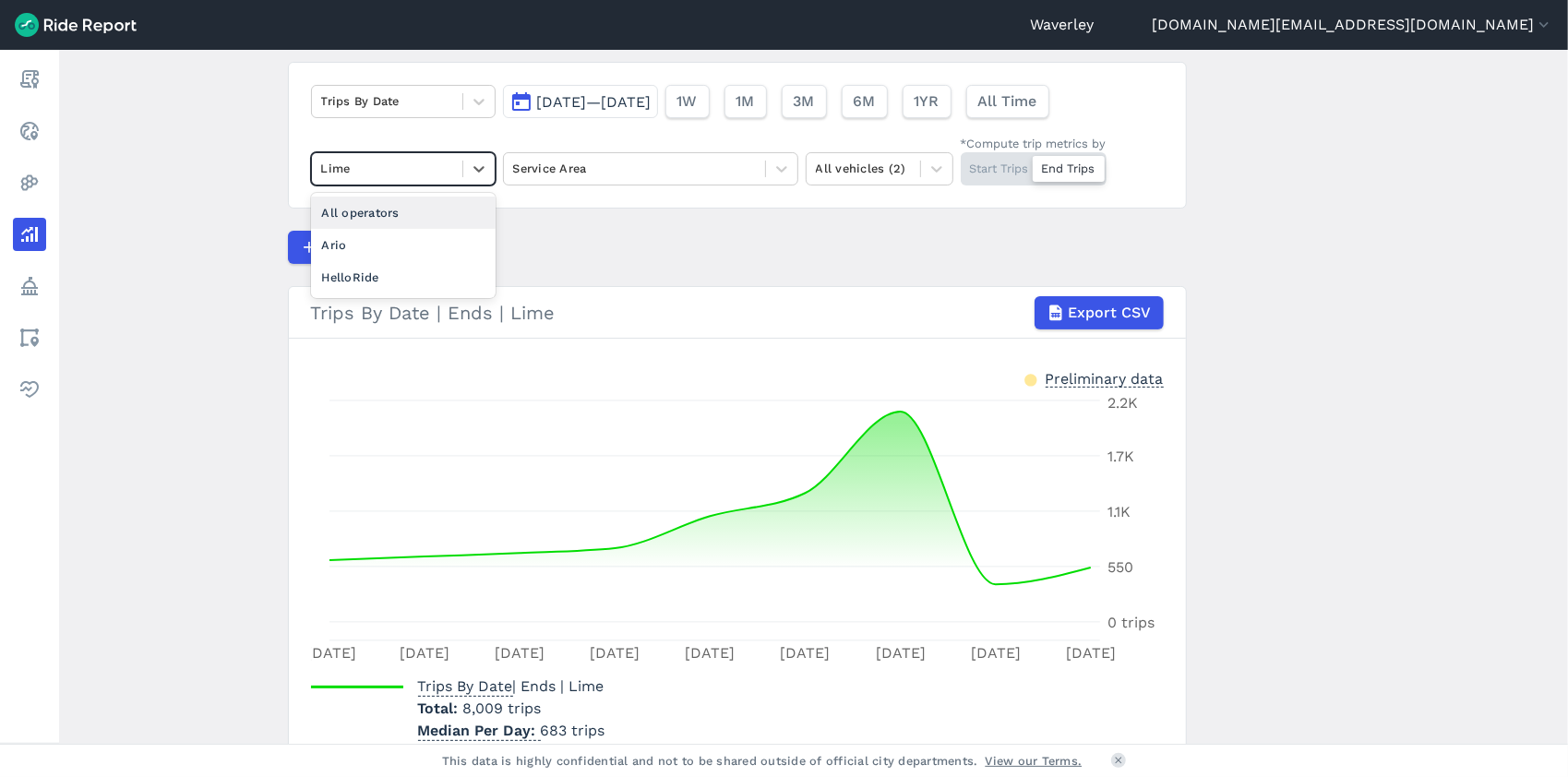
click at [397, 218] on div "All operators" at bounding box center [403, 212] width 184 height 33
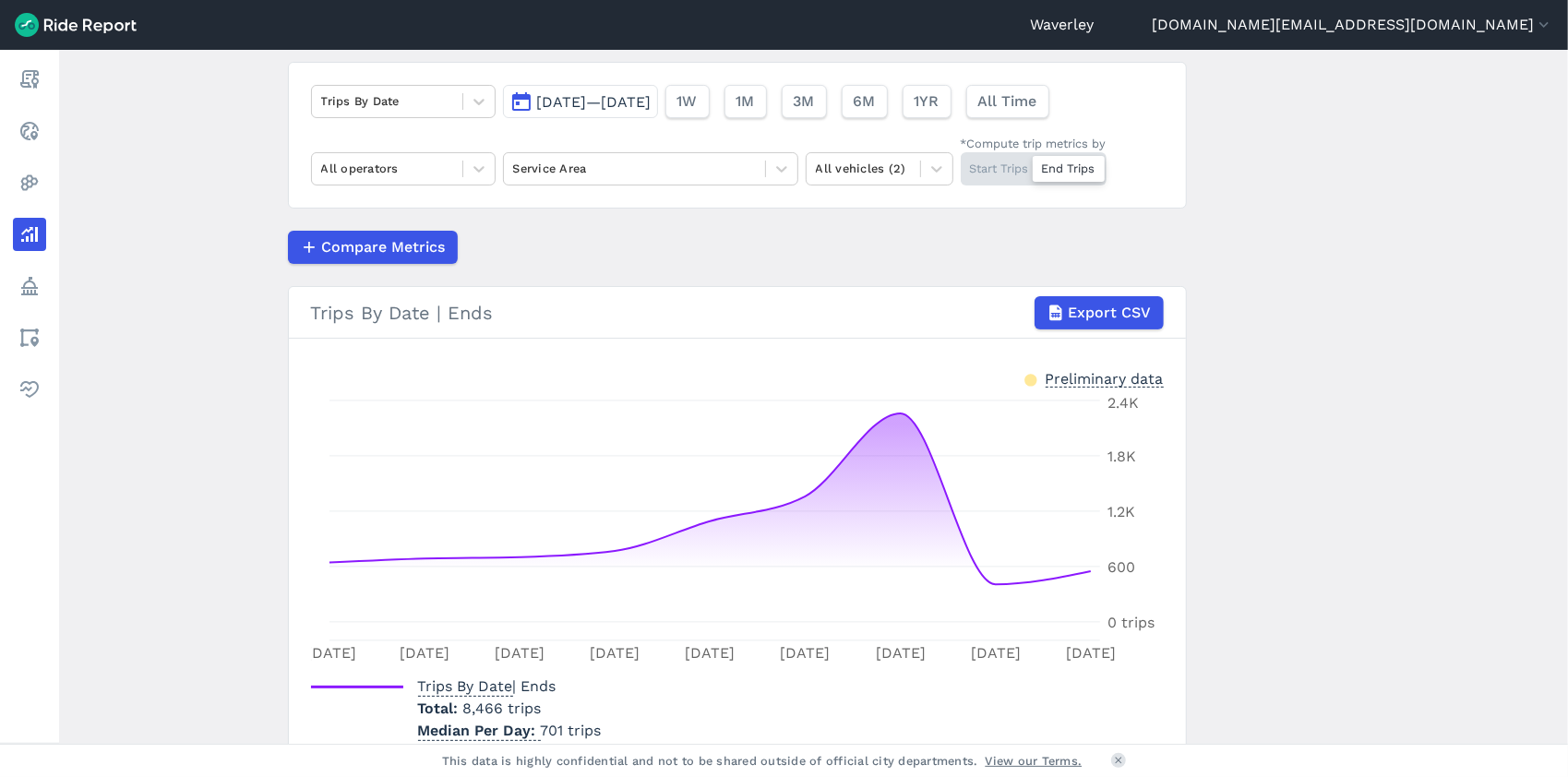
drag, startPoint x: 983, startPoint y: 166, endPoint x: 992, endPoint y: 177, distance: 14.2
click at [983, 166] on div "Start Trips End Trips" at bounding box center [1033, 169] width 146 height 34
click at [961, 165] on input "*Compute trip metrics by Start Trips End Trips" at bounding box center [961, 159] width 0 height 12
click at [479, 168] on icon at bounding box center [478, 168] width 19 height 19
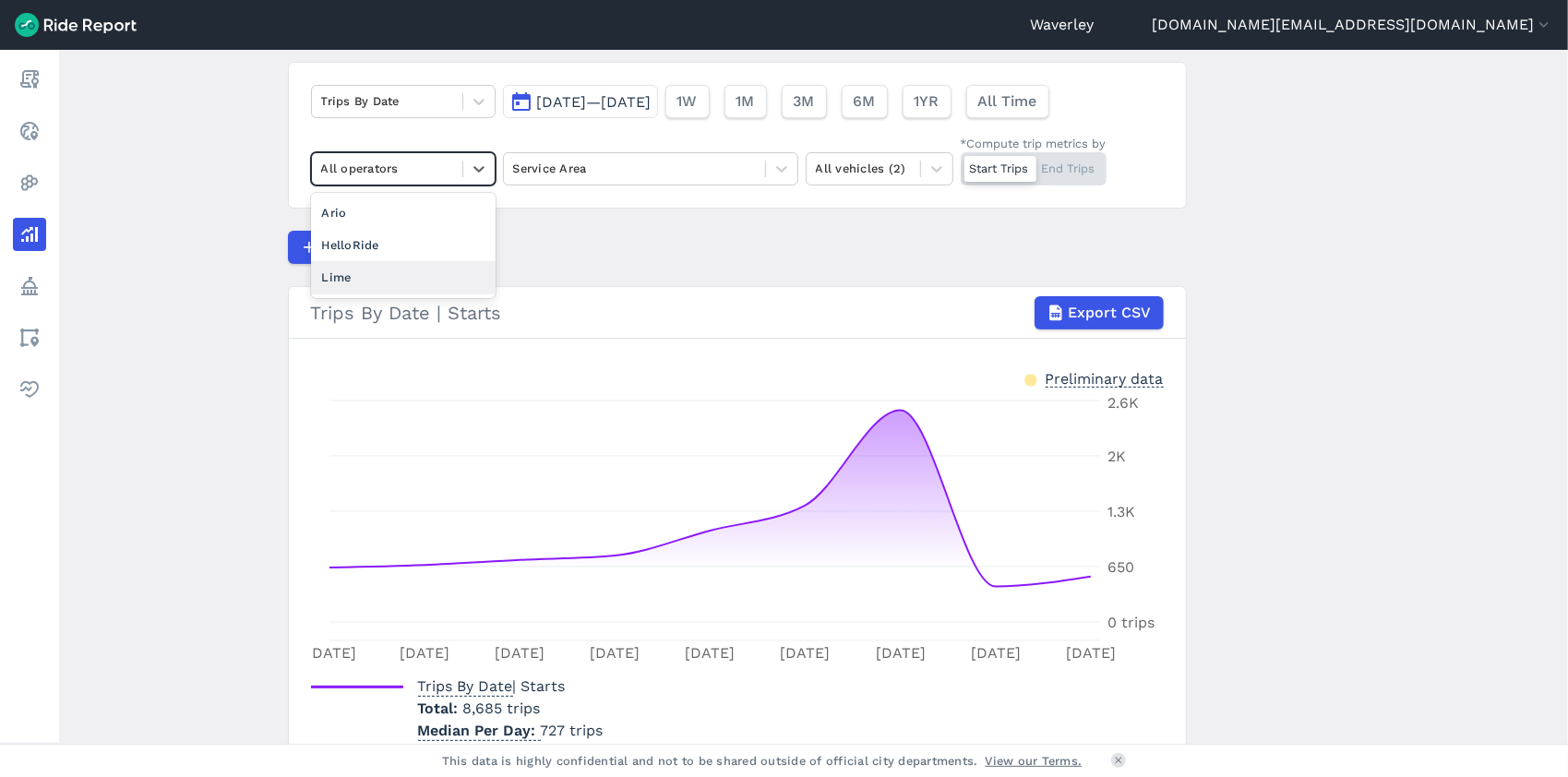
click at [419, 279] on div "Lime" at bounding box center [403, 278] width 184 height 33
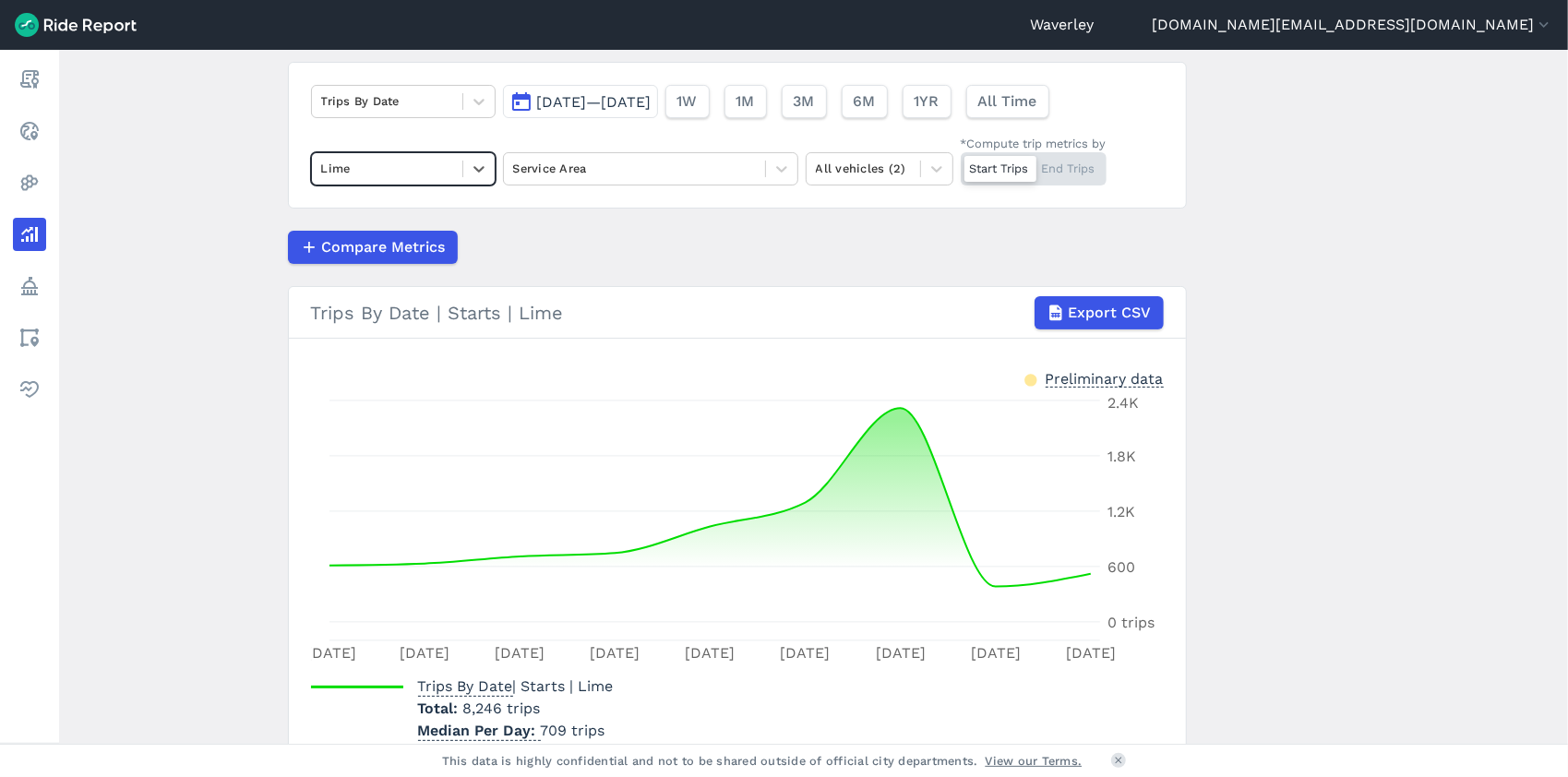
click at [522, 105] on button "[DATE]—[DATE]" at bounding box center [580, 102] width 156 height 34
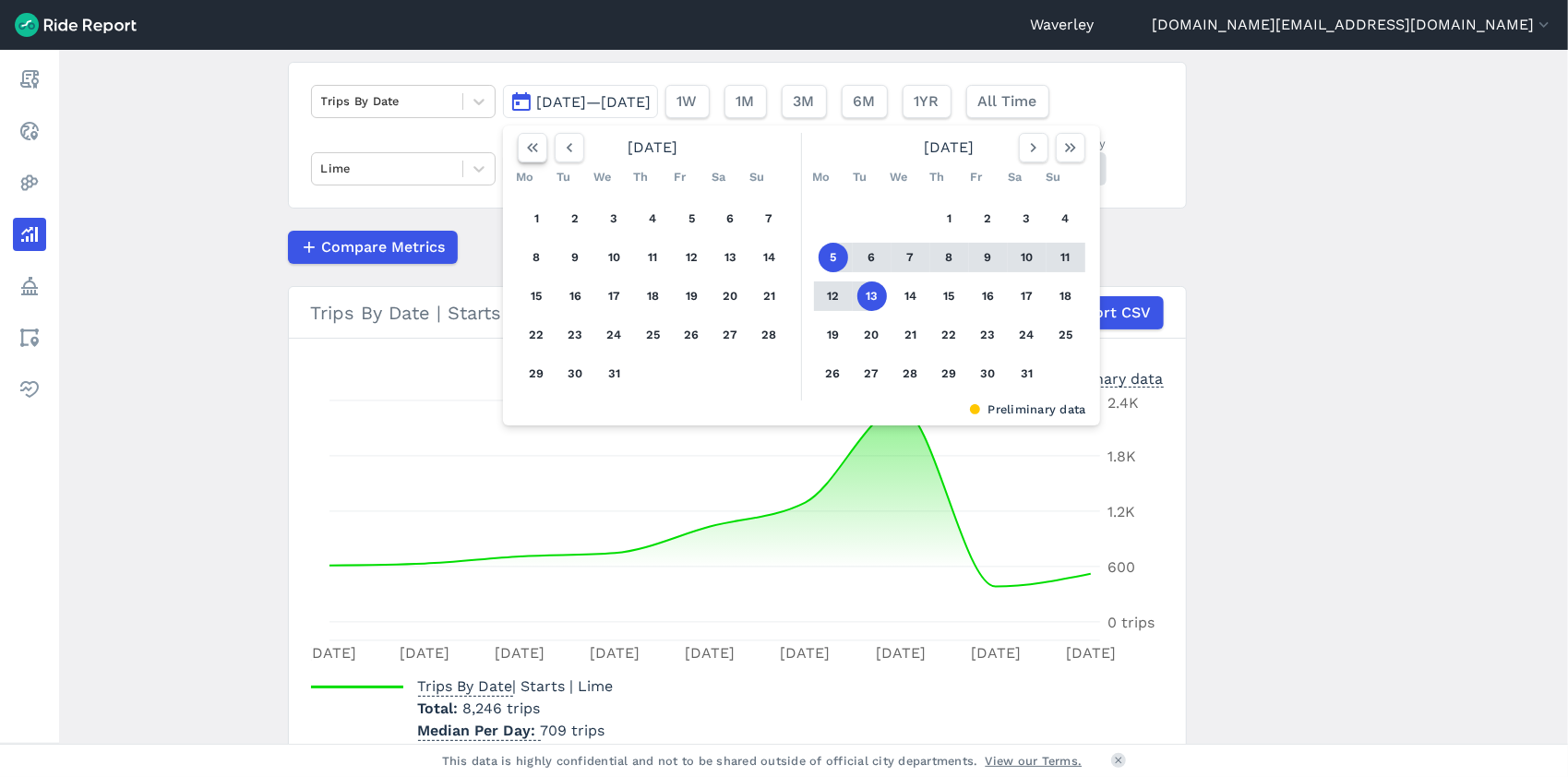
click at [524, 149] on icon "button" at bounding box center [532, 148] width 19 height 19
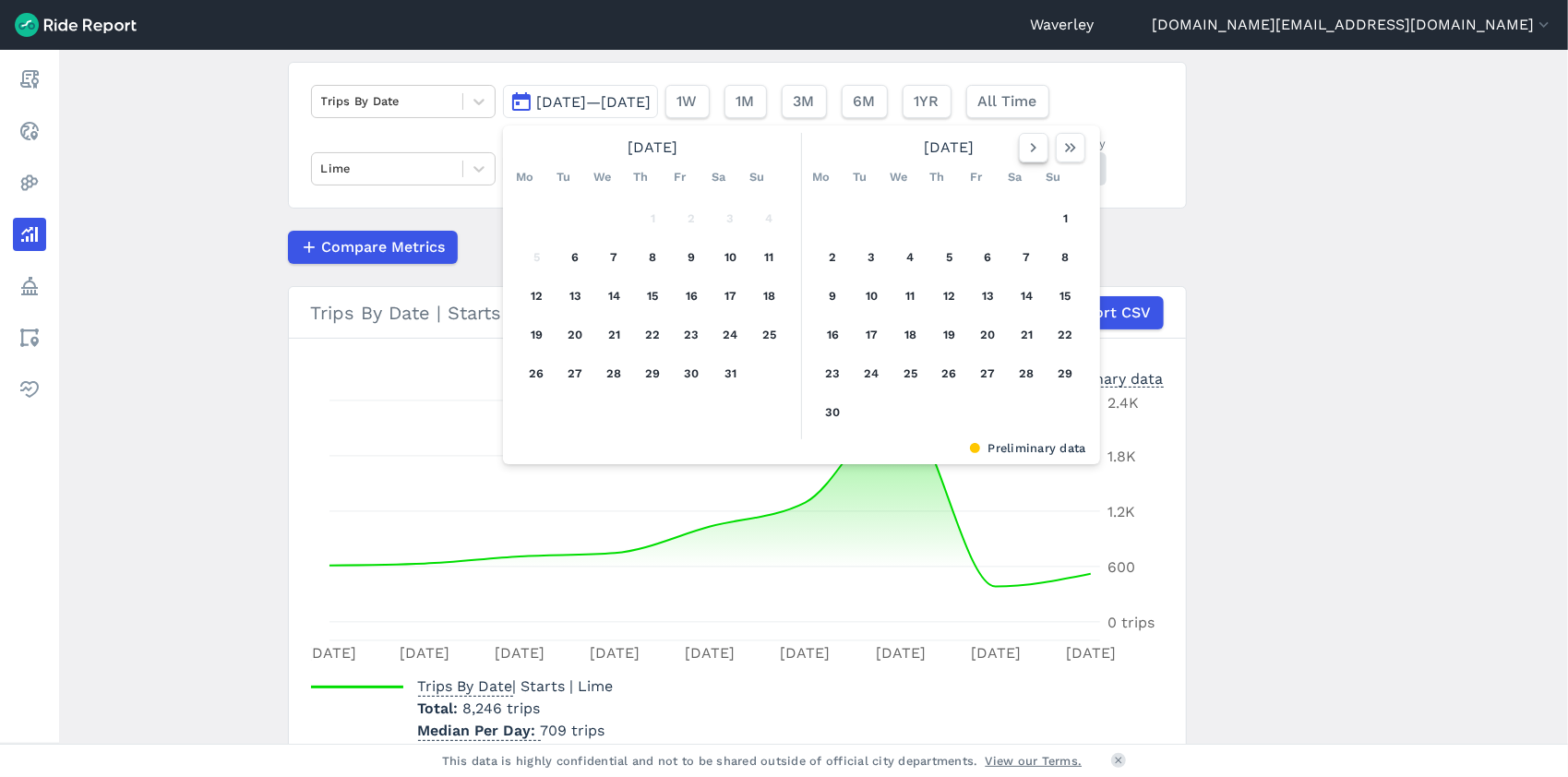
click at [1032, 151] on icon "button" at bounding box center [1033, 148] width 19 height 19
click at [1030, 151] on icon "button" at bounding box center [1033, 148] width 19 height 19
click at [1030, 152] on icon "button" at bounding box center [1033, 148] width 19 height 19
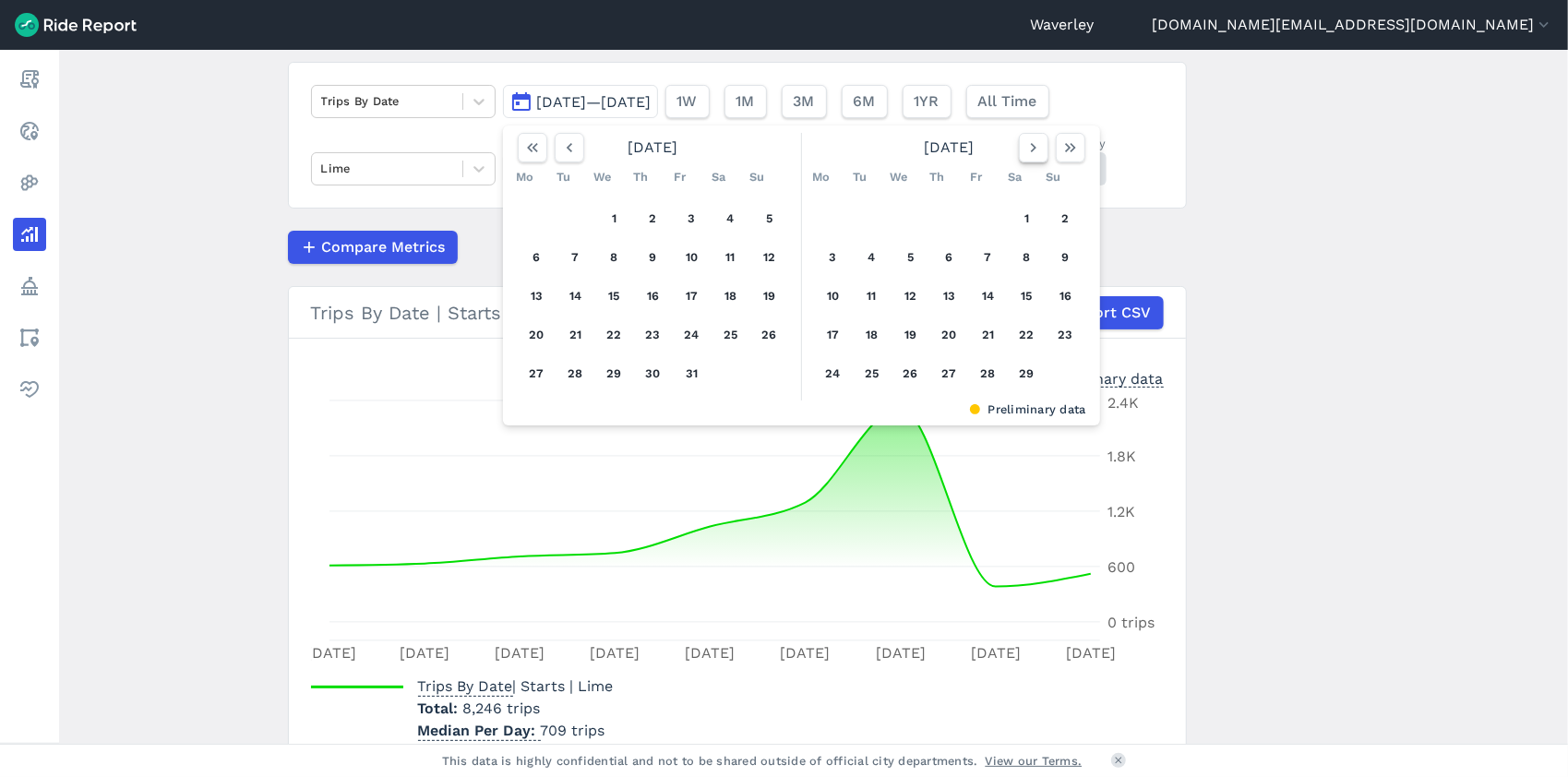
click at [1030, 152] on icon "button" at bounding box center [1033, 148] width 19 height 19
click at [1069, 150] on icon "button" at bounding box center [1070, 148] width 19 height 19
click at [830, 255] on button "4" at bounding box center [833, 258] width 30 height 30
click at [833, 256] on button "4" at bounding box center [833, 258] width 30 height 30
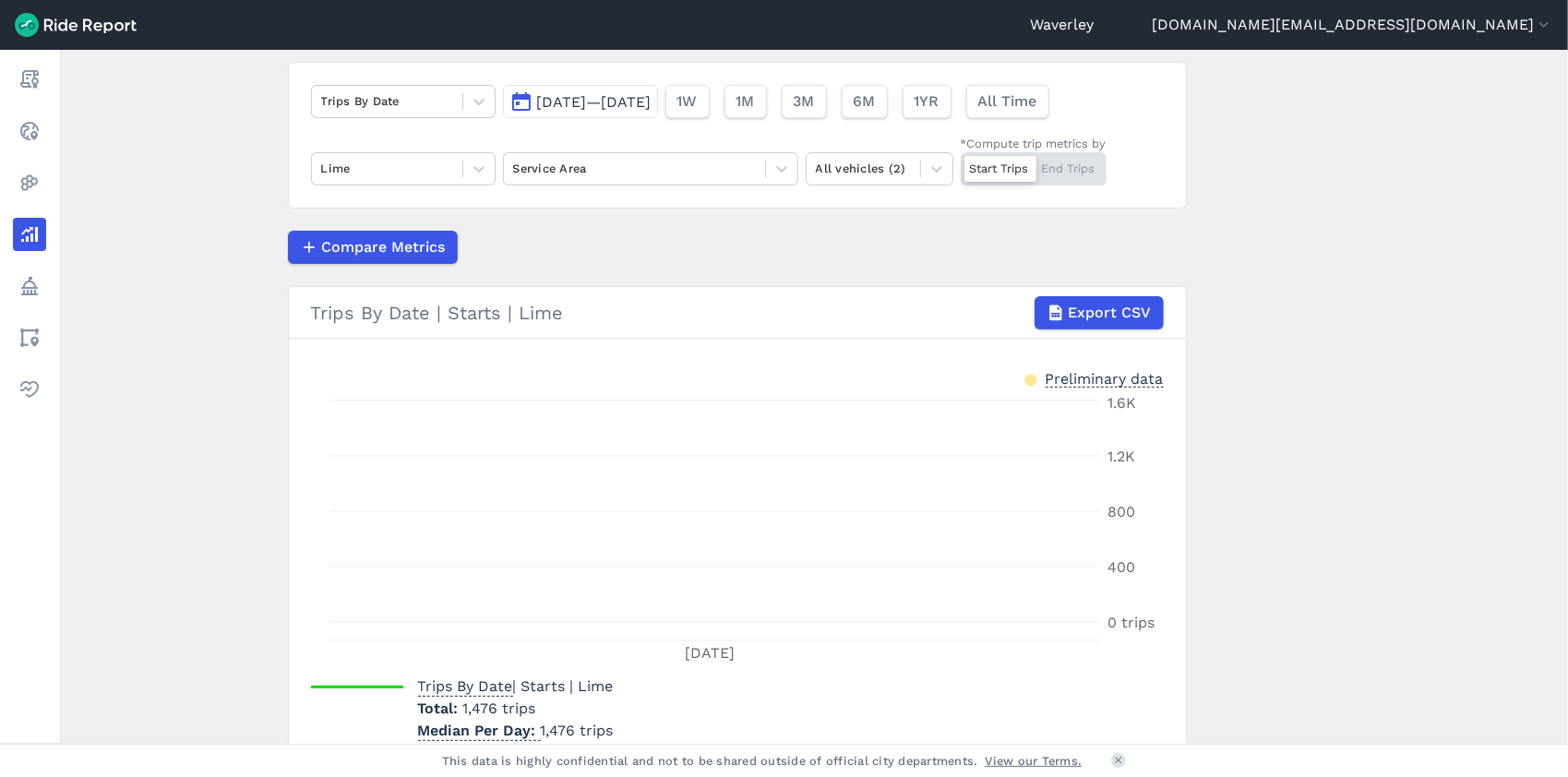
click at [652, 103] on span "[DATE]—[DATE]" at bounding box center [594, 102] width 115 height 18
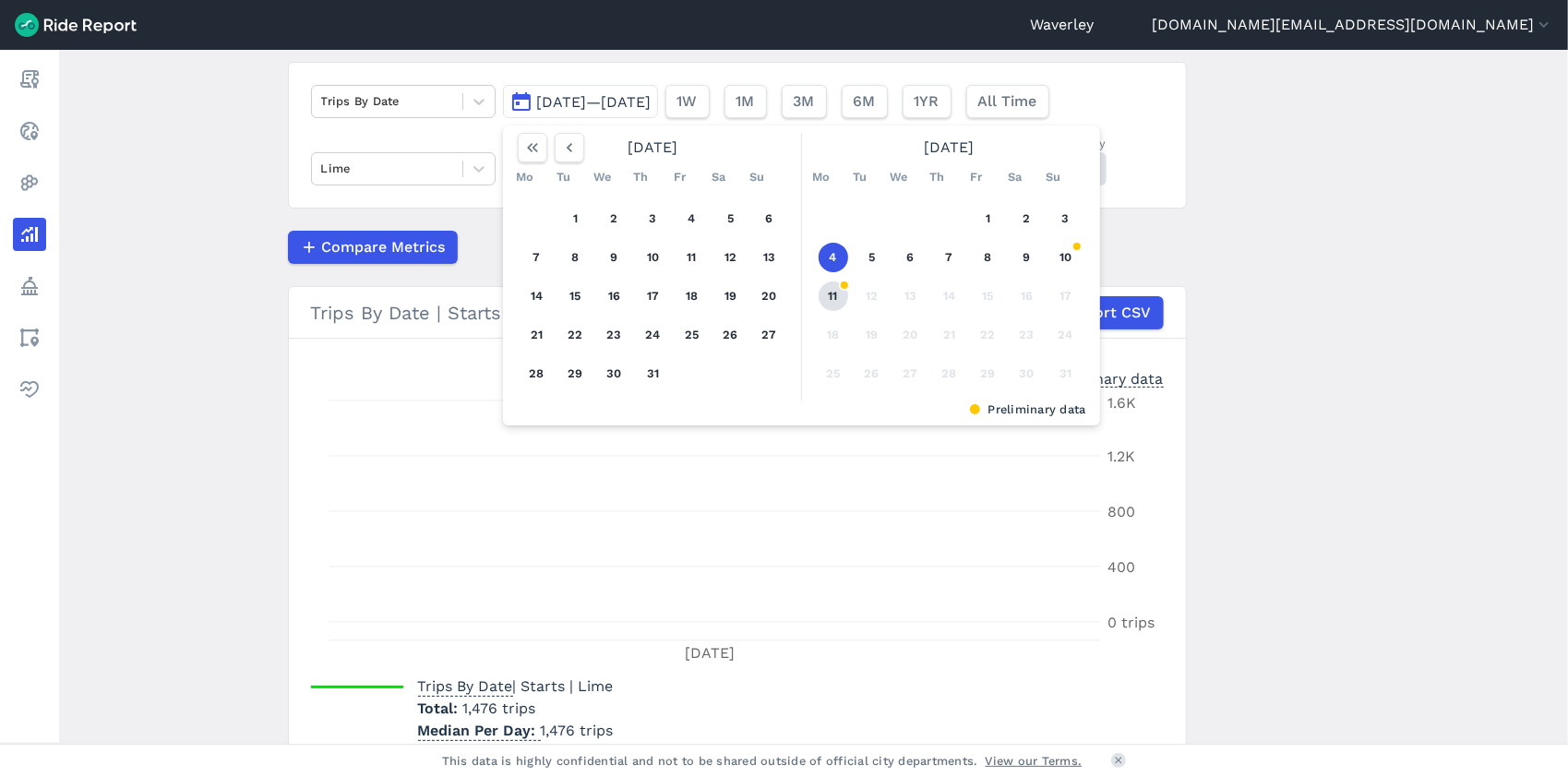
click at [834, 295] on button "11" at bounding box center [833, 296] width 30 height 30
click at [595, 101] on span "[DATE]—[DATE]" at bounding box center [594, 102] width 115 height 18
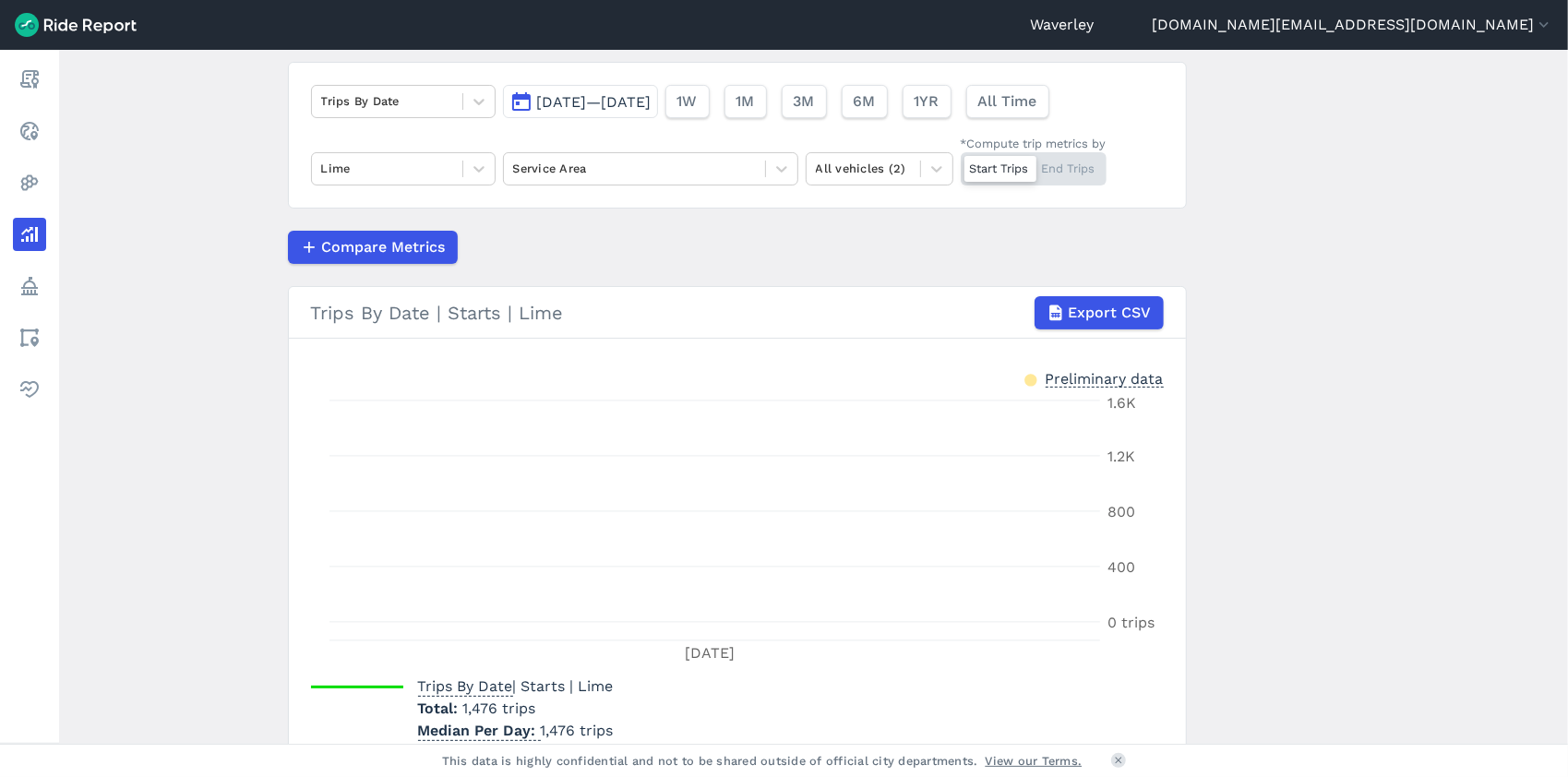
click at [652, 102] on span "[DATE]—[DATE]" at bounding box center [594, 102] width 115 height 18
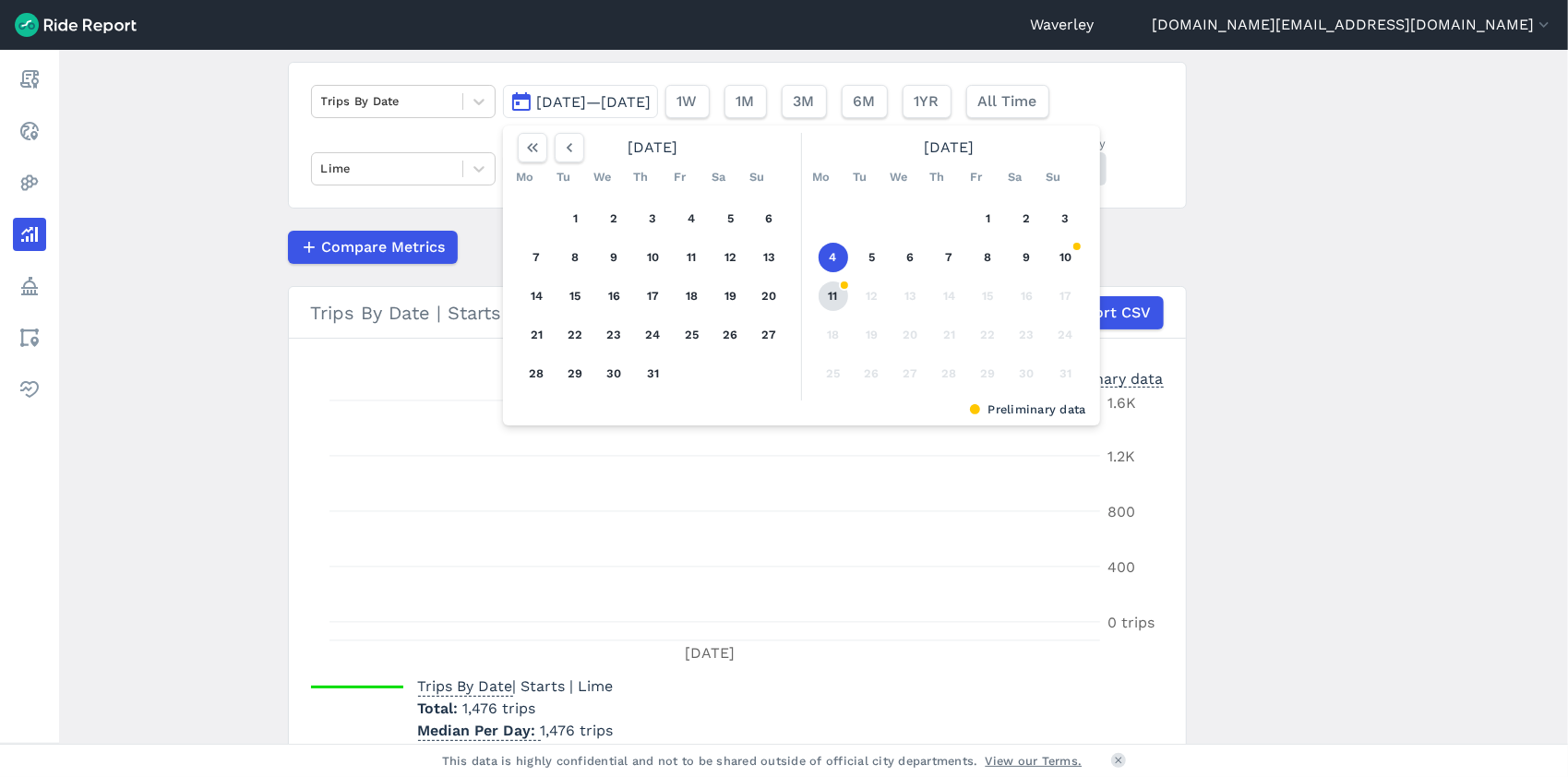
click at [833, 293] on button "11" at bounding box center [833, 296] width 30 height 30
click at [831, 292] on button "11" at bounding box center [833, 296] width 30 height 30
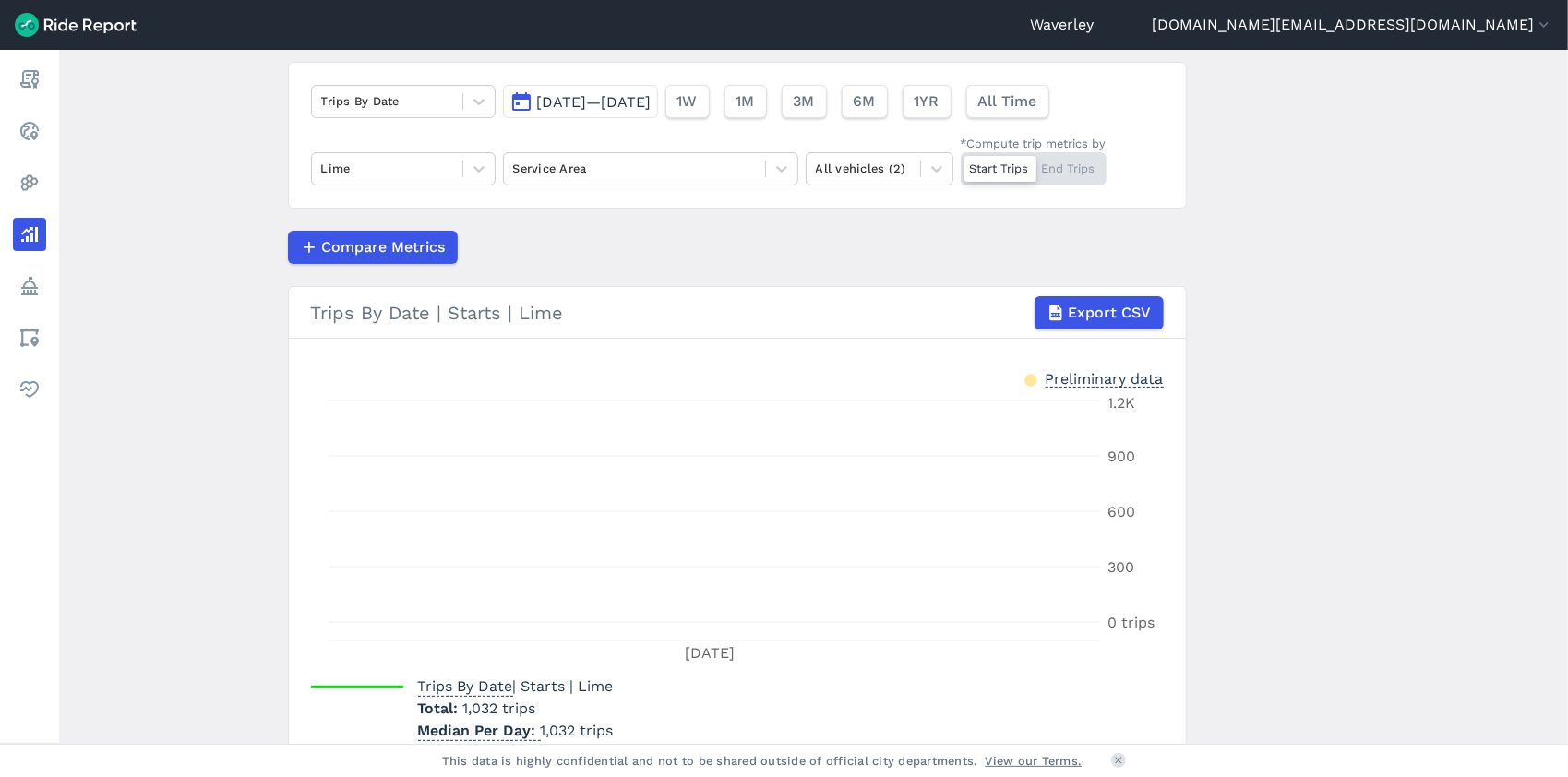
click at [519, 100] on button "[DATE]—[DATE]" at bounding box center [580, 102] width 156 height 34
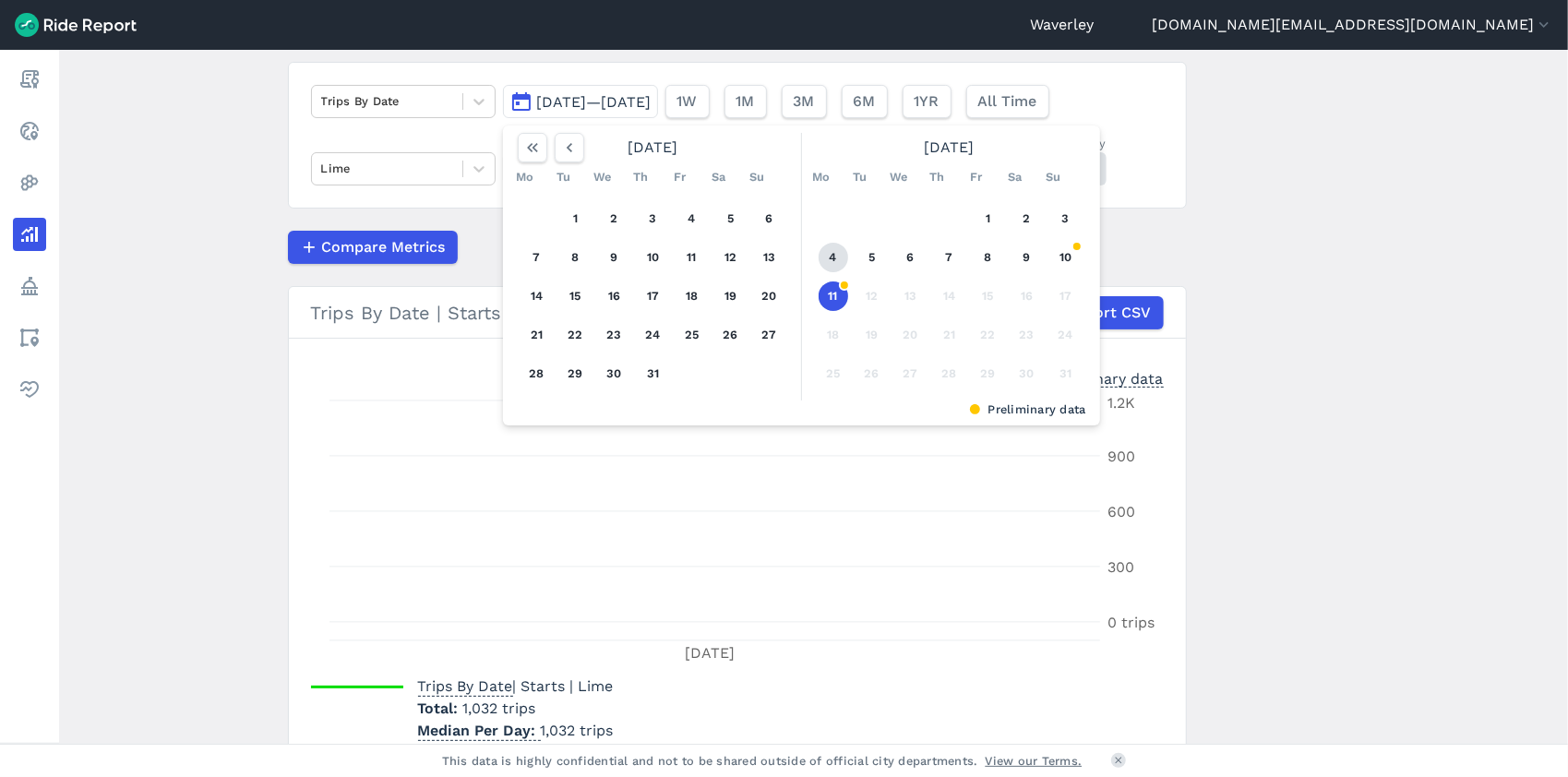
click at [842, 257] on button "4" at bounding box center [833, 258] width 30 height 30
click at [834, 254] on button "4" at bounding box center [833, 258] width 30 height 30
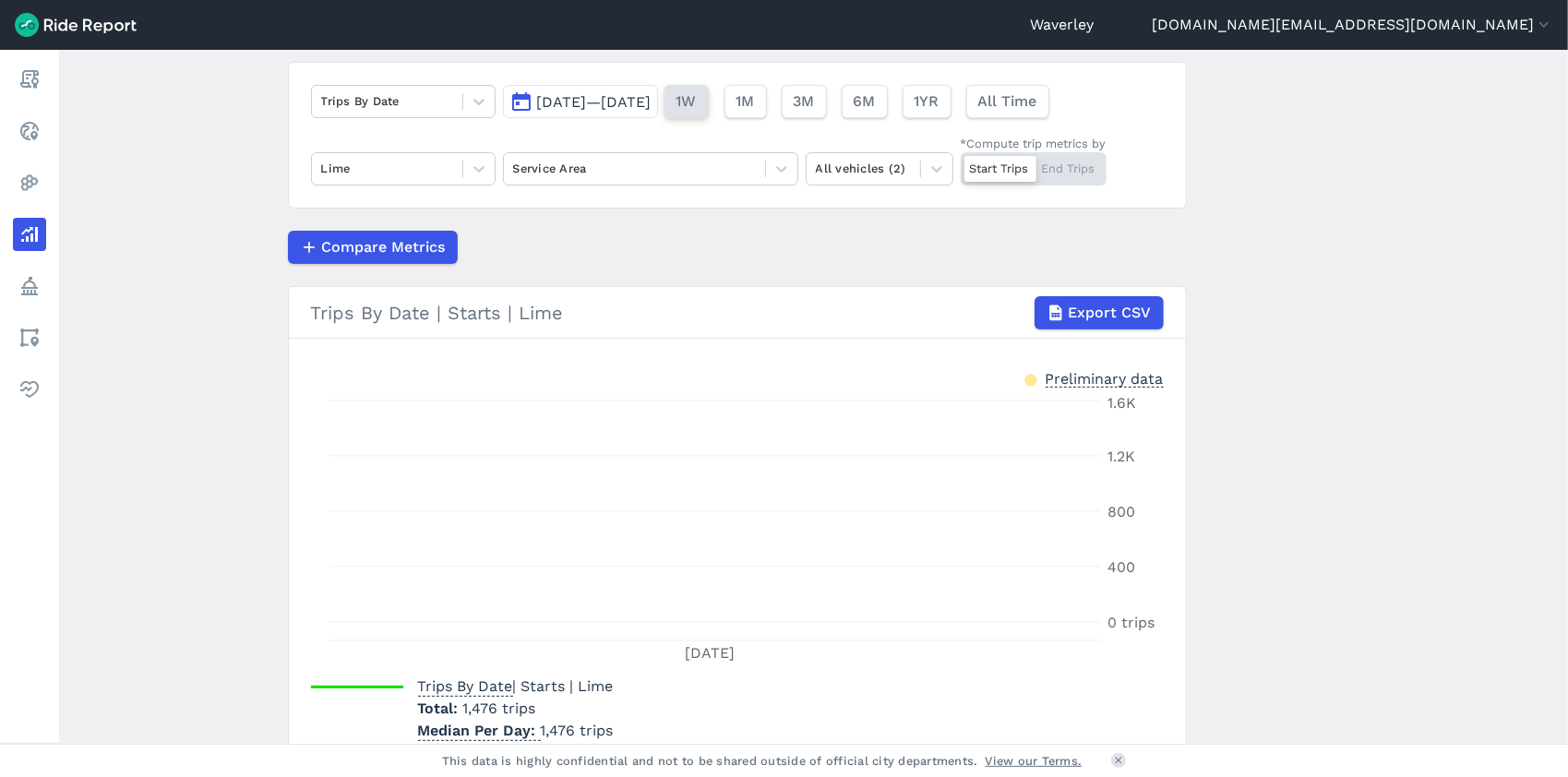
click at [709, 107] on button "1W" at bounding box center [686, 102] width 45 height 34
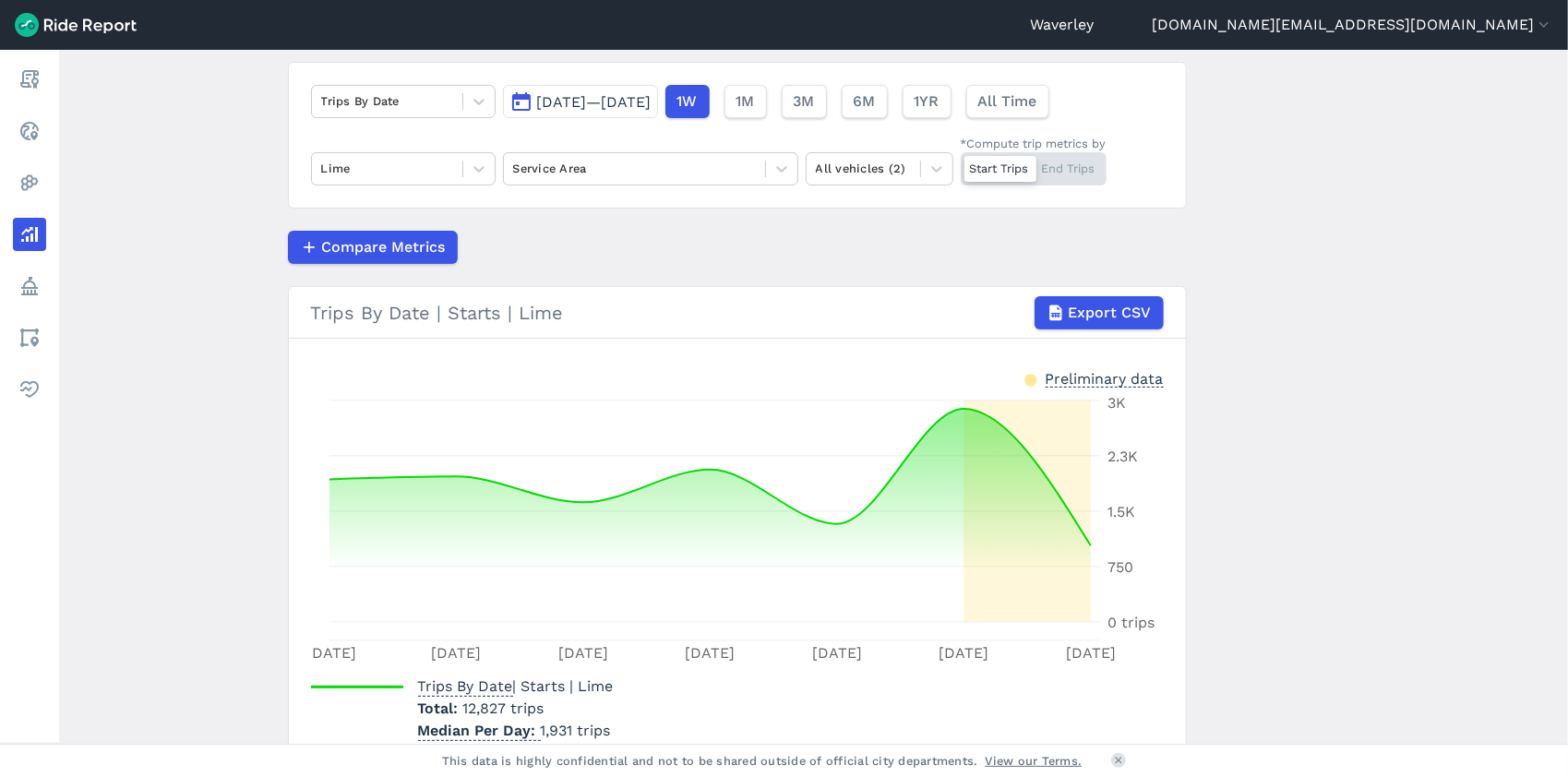
click at [555, 103] on span "[DATE]—[DATE]" at bounding box center [594, 102] width 115 height 18
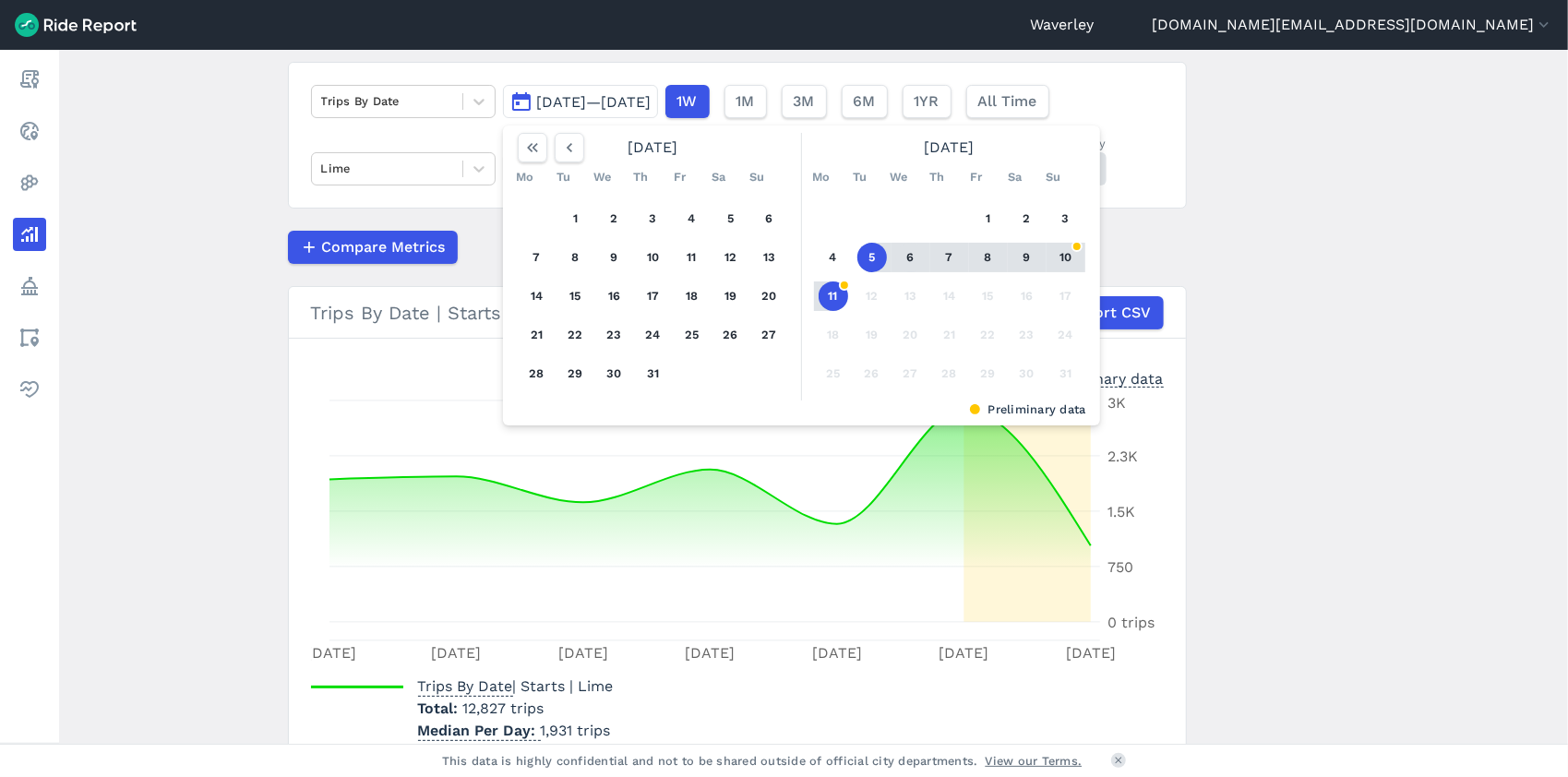
click at [906, 255] on button "6" at bounding box center [911, 258] width 30 height 30
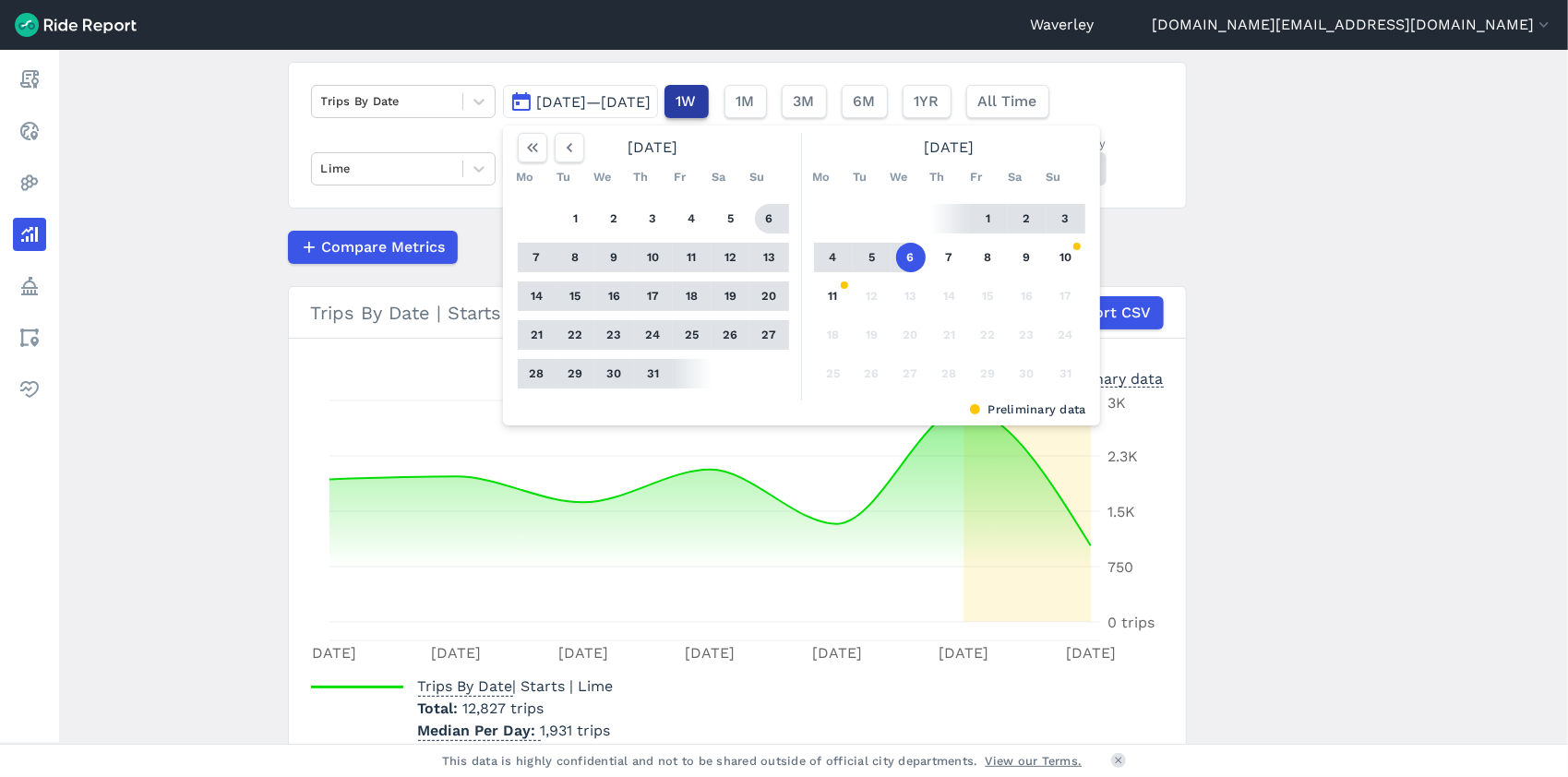
click at [696, 101] on span "1W" at bounding box center [686, 101] width 20 height 22
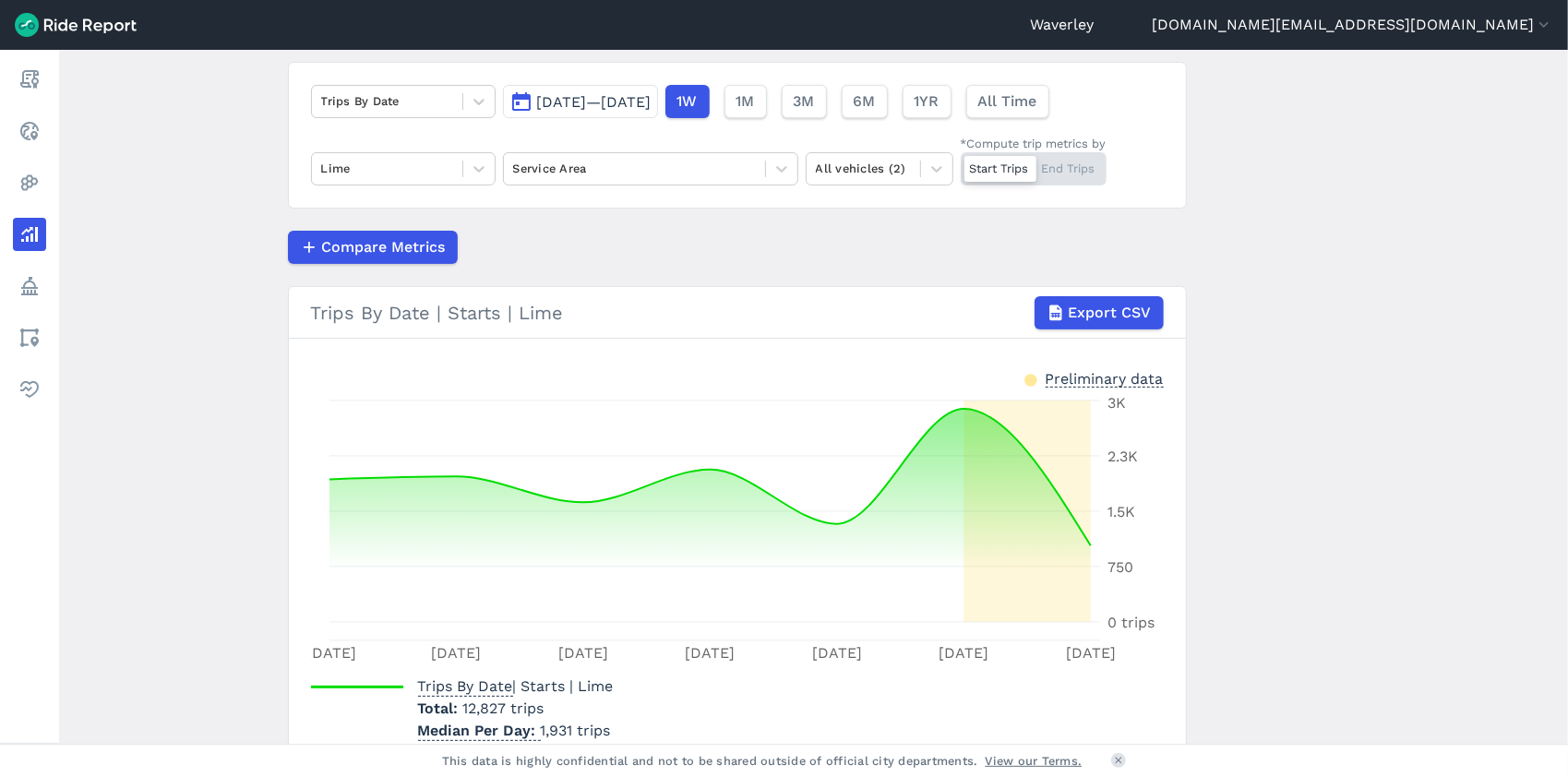
click at [636, 99] on span "[DATE]—[DATE]" at bounding box center [594, 102] width 115 height 18
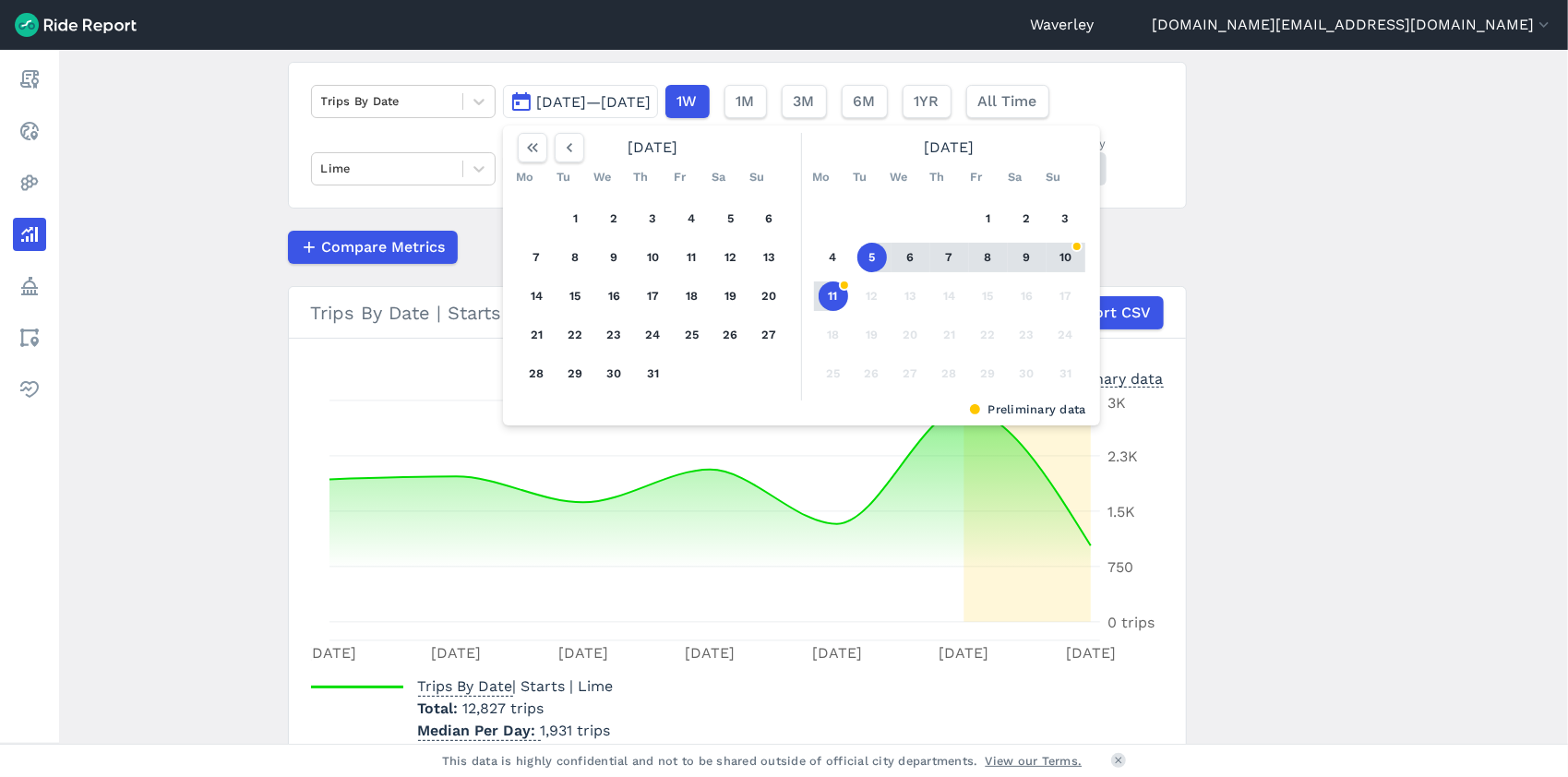
click at [652, 103] on span "[DATE]—[DATE]" at bounding box center [594, 102] width 115 height 18
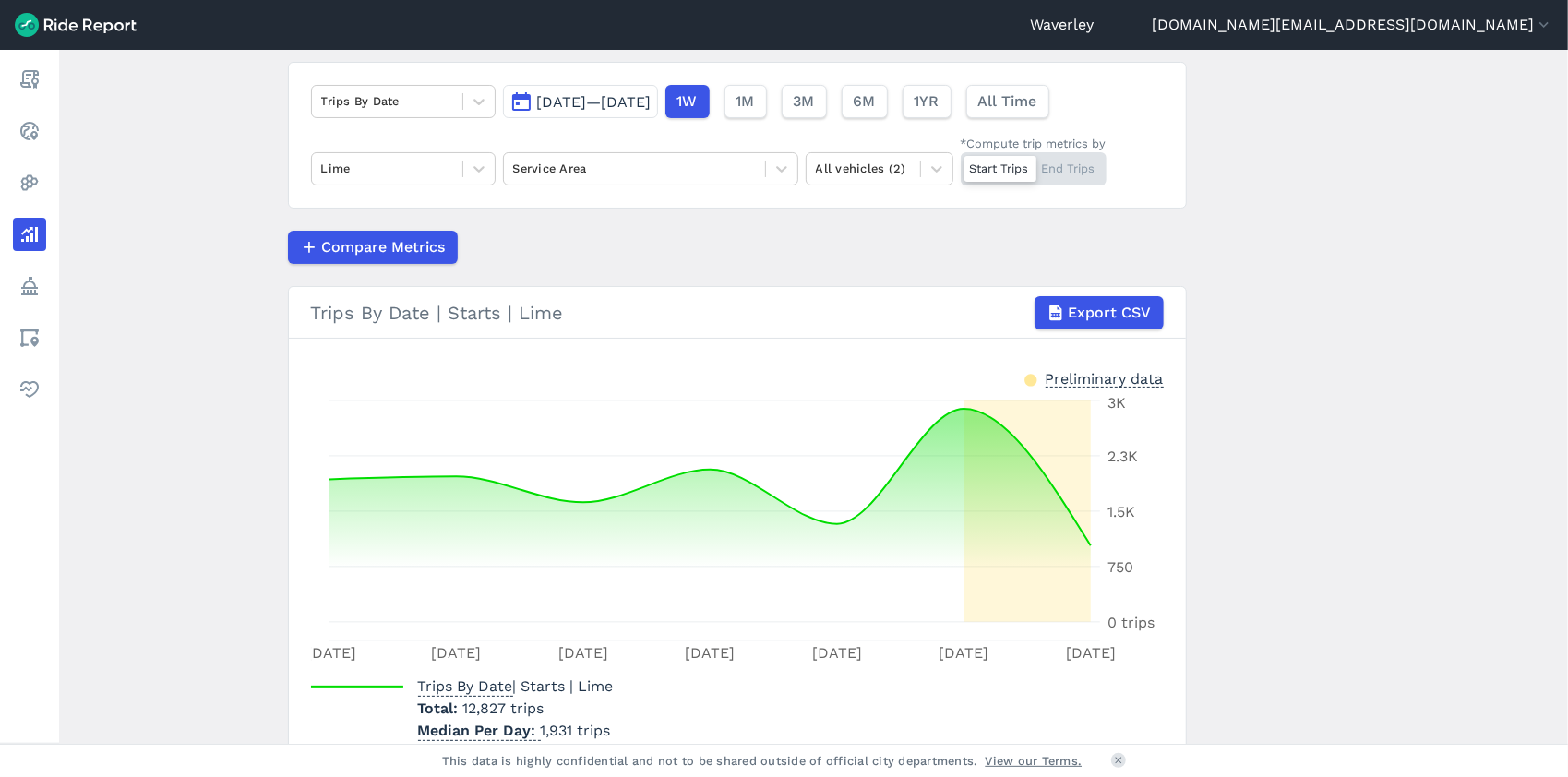
click at [1159, 404] on main "Analyze Data Trips By Date [DATE]—[DATE] 1W 1M 3M 6M 1YR All Time Lime Service …" at bounding box center [813, 396] width 1509 height 695
click at [479, 165] on icon at bounding box center [478, 168] width 19 height 19
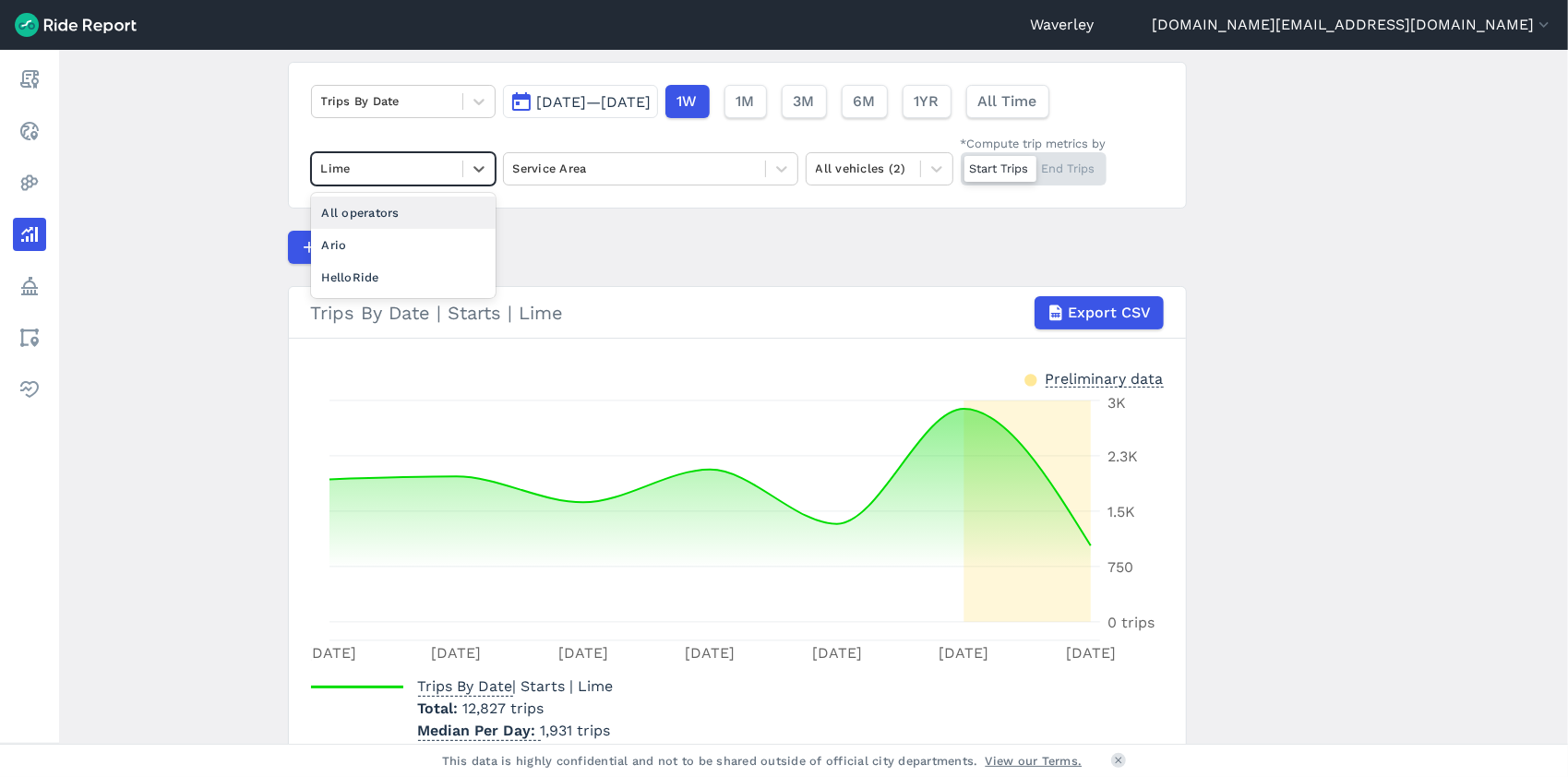
click at [392, 210] on div "All operators" at bounding box center [403, 212] width 184 height 33
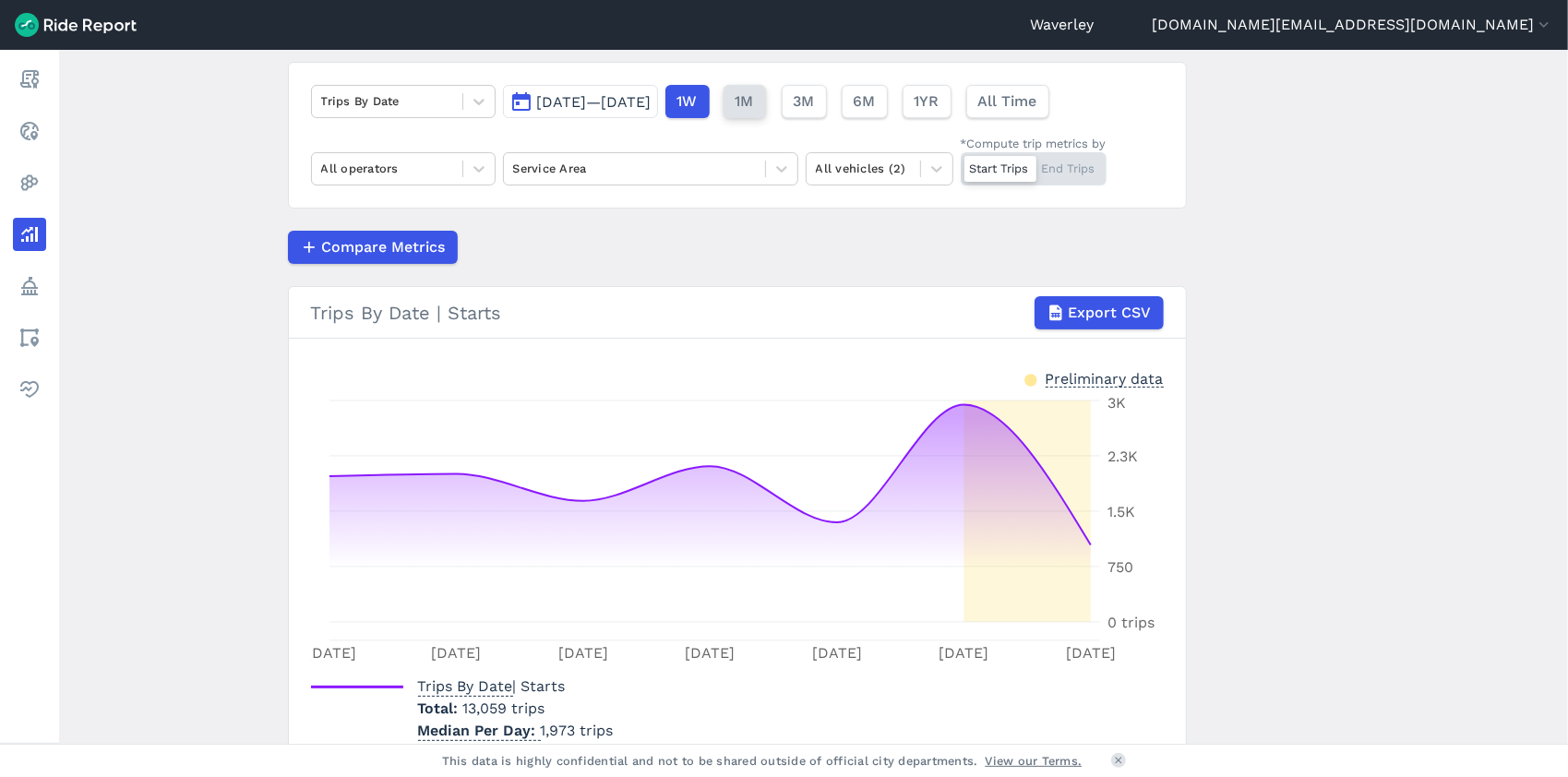
click at [754, 104] on span "1M" at bounding box center [745, 101] width 19 height 22
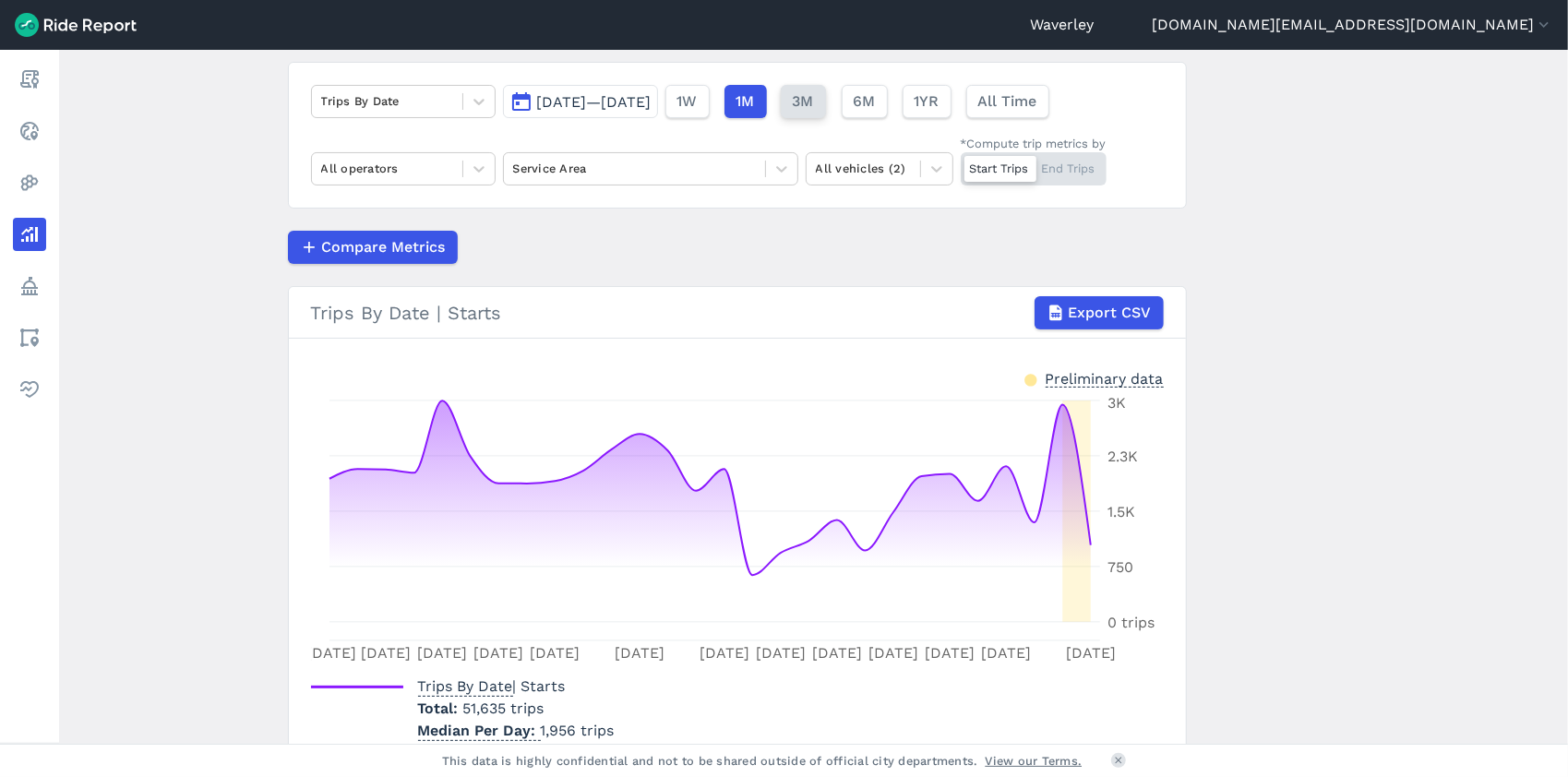
click at [814, 101] on span "3M" at bounding box center [802, 101] width 21 height 22
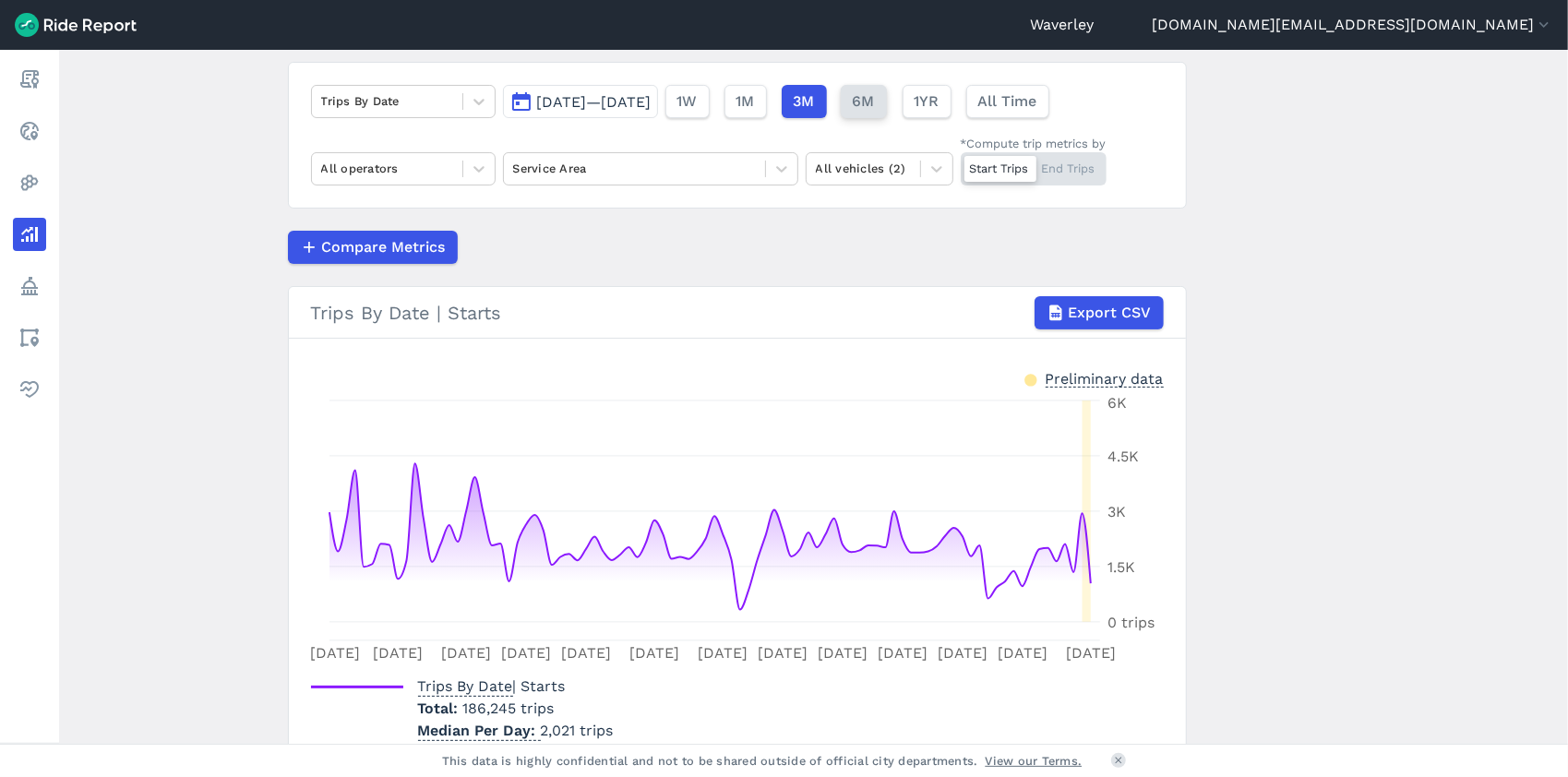
click at [875, 103] on span "6M" at bounding box center [864, 101] width 22 height 22
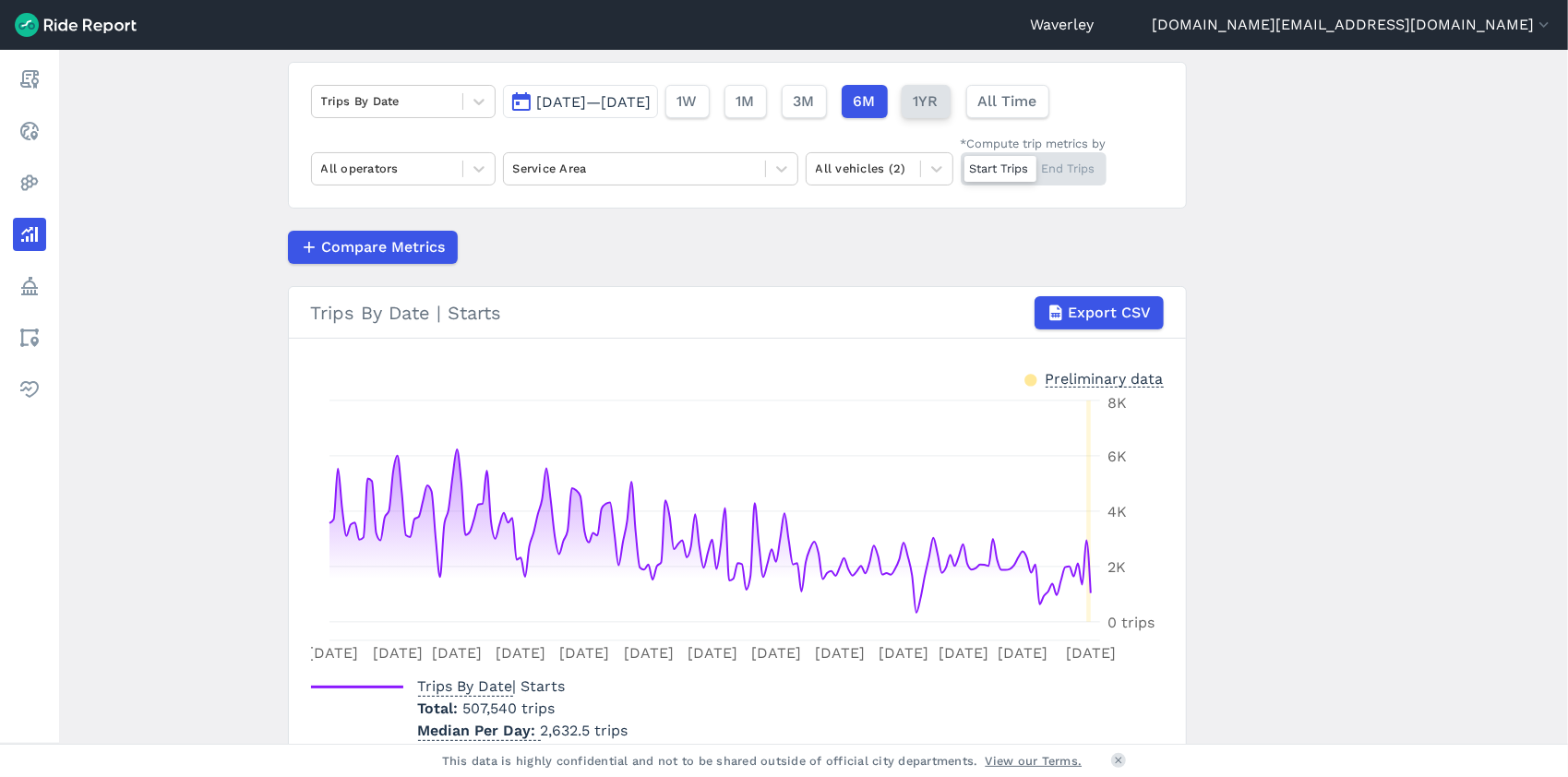
click at [938, 100] on span "1YR" at bounding box center [925, 101] width 25 height 22
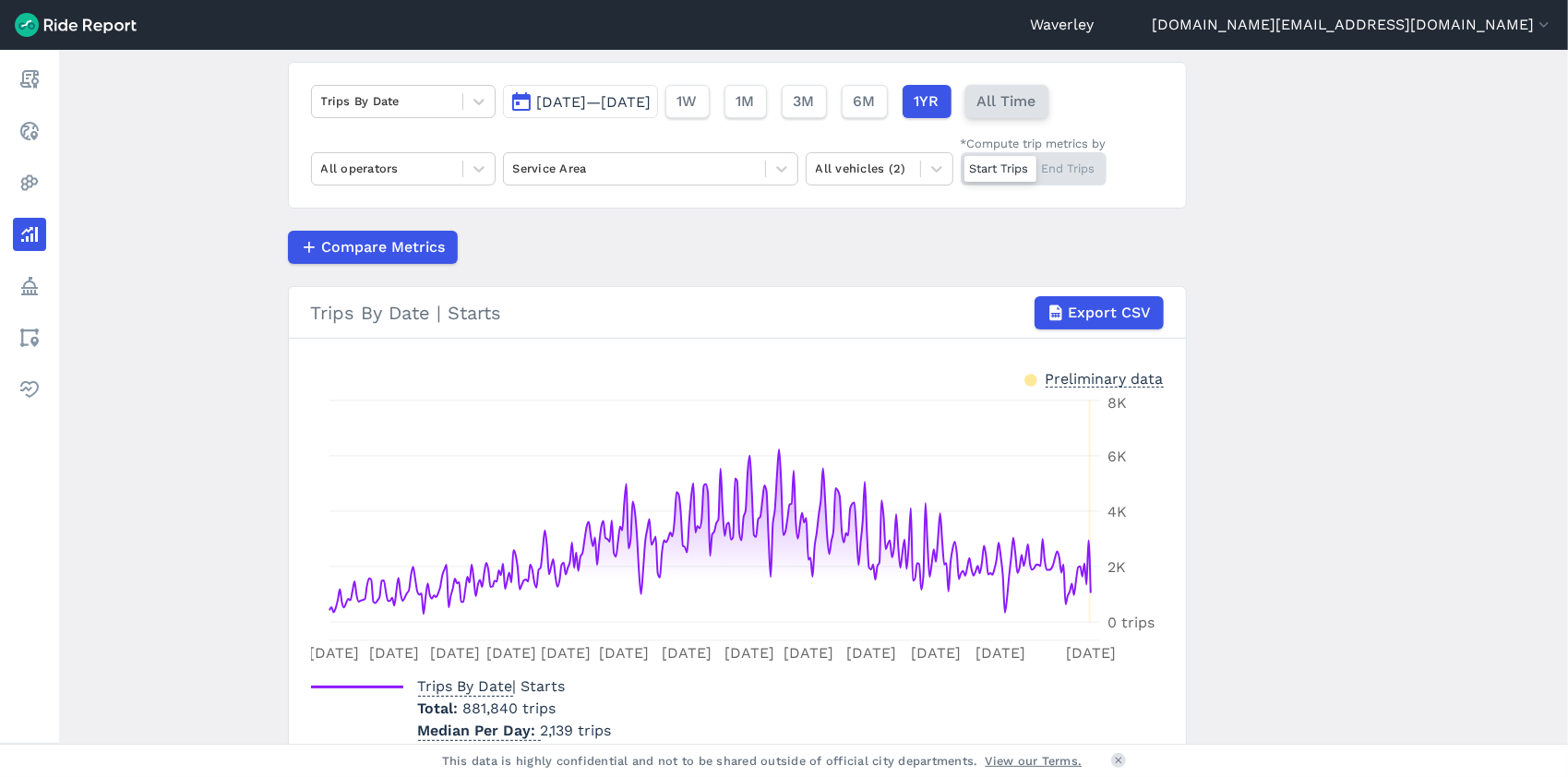
click at [1036, 102] on span "All Time" at bounding box center [1007, 101] width 59 height 22
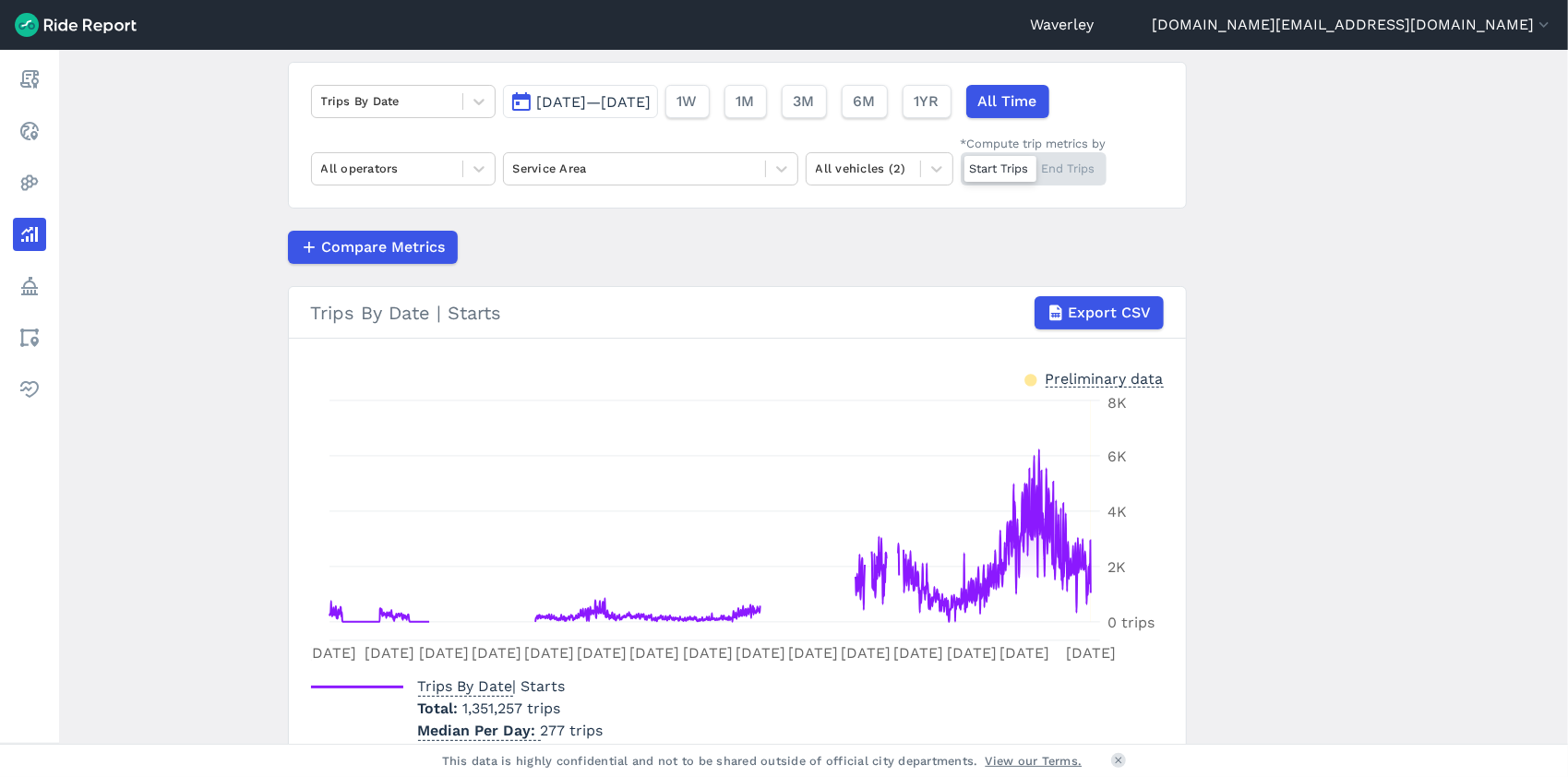
click at [1082, 168] on div "Start Trips End Trips" at bounding box center [1033, 169] width 146 height 34
click at [961, 165] on input "*Compute trip metrics by Start Trips End Trips" at bounding box center [961, 159] width 0 height 12
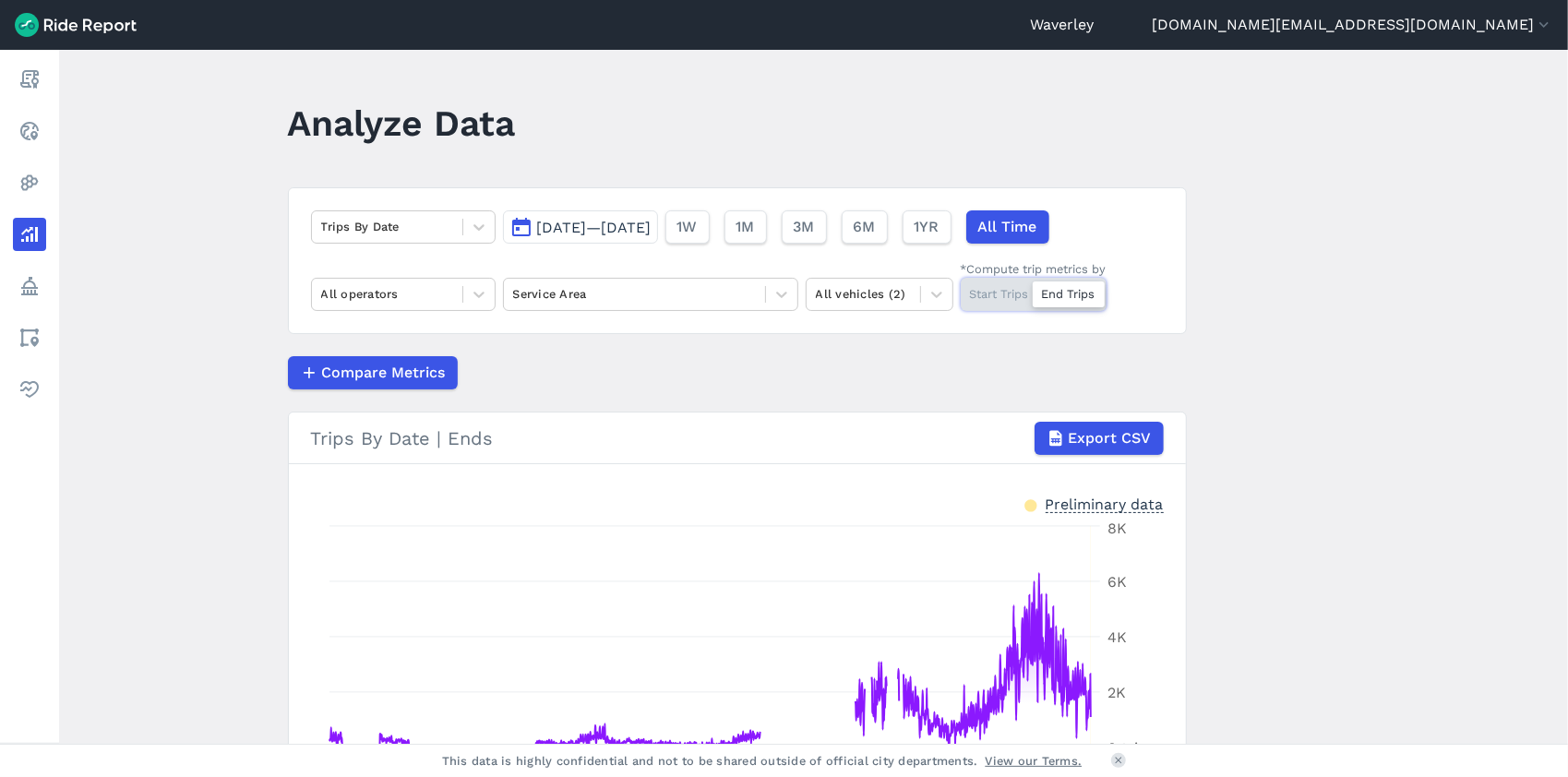
scroll to position [126, 0]
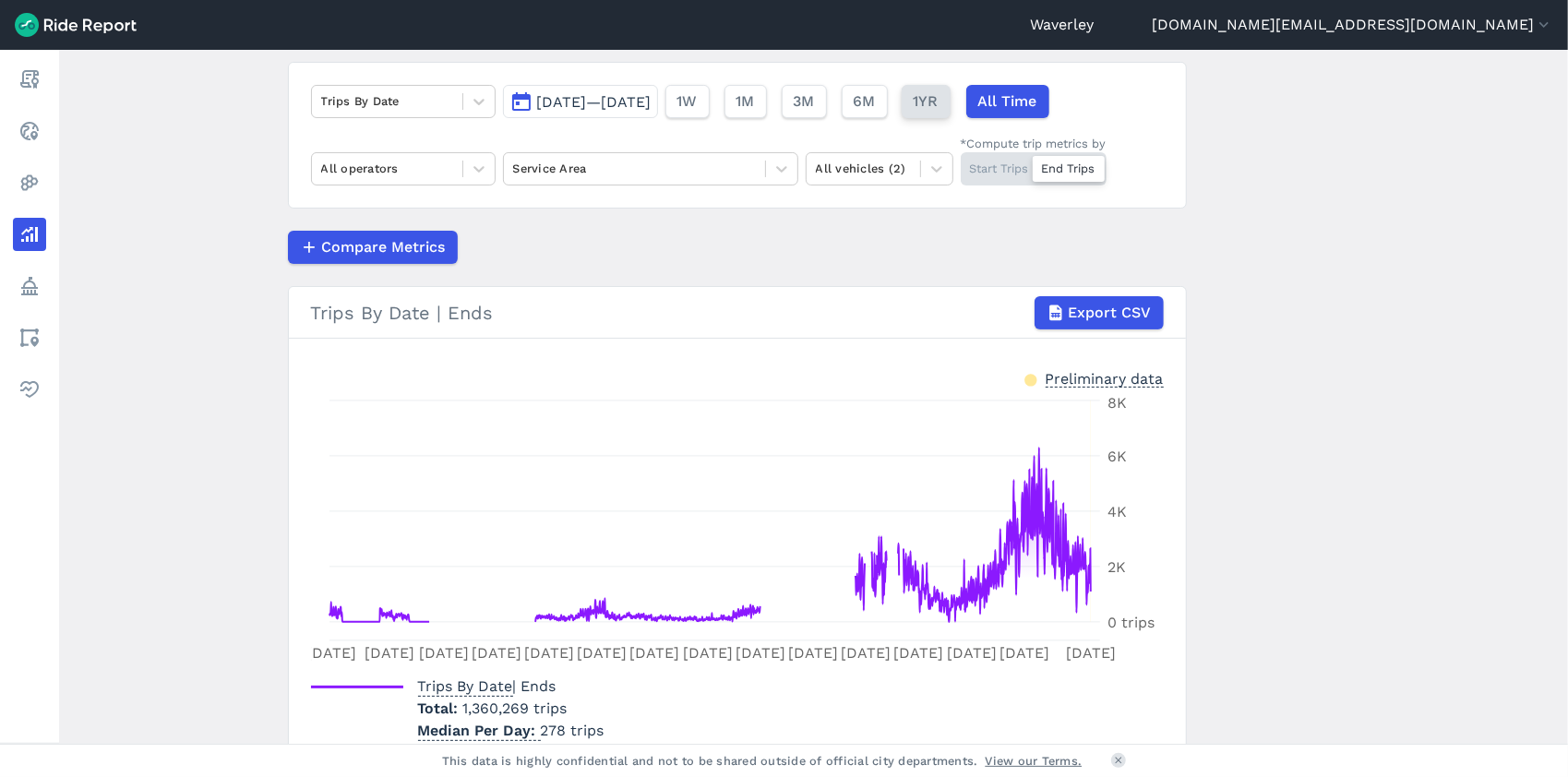
click at [938, 104] on span "1YR" at bounding box center [925, 101] width 25 height 22
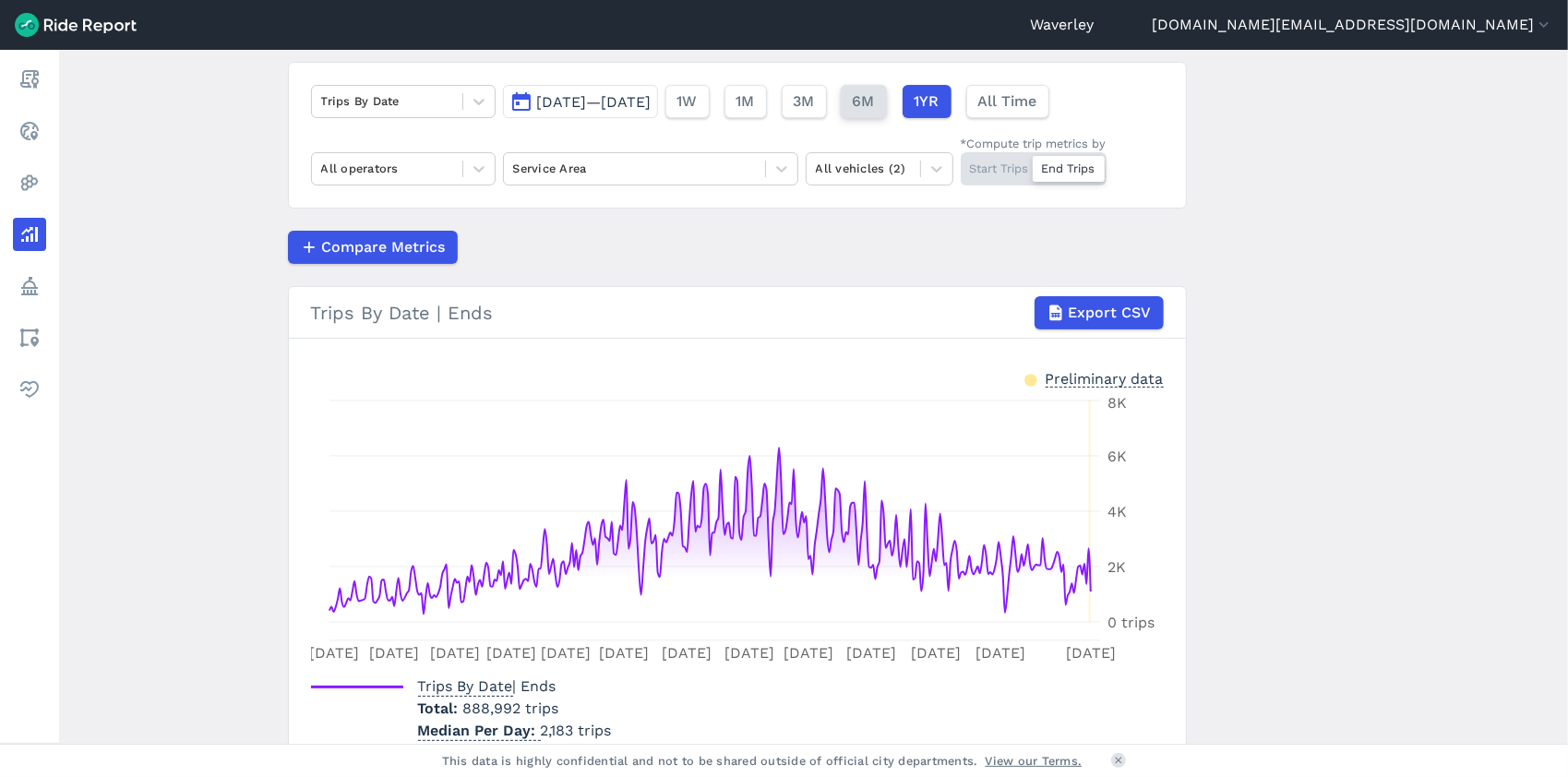
click at [875, 102] on span "6M" at bounding box center [864, 101] width 22 height 22
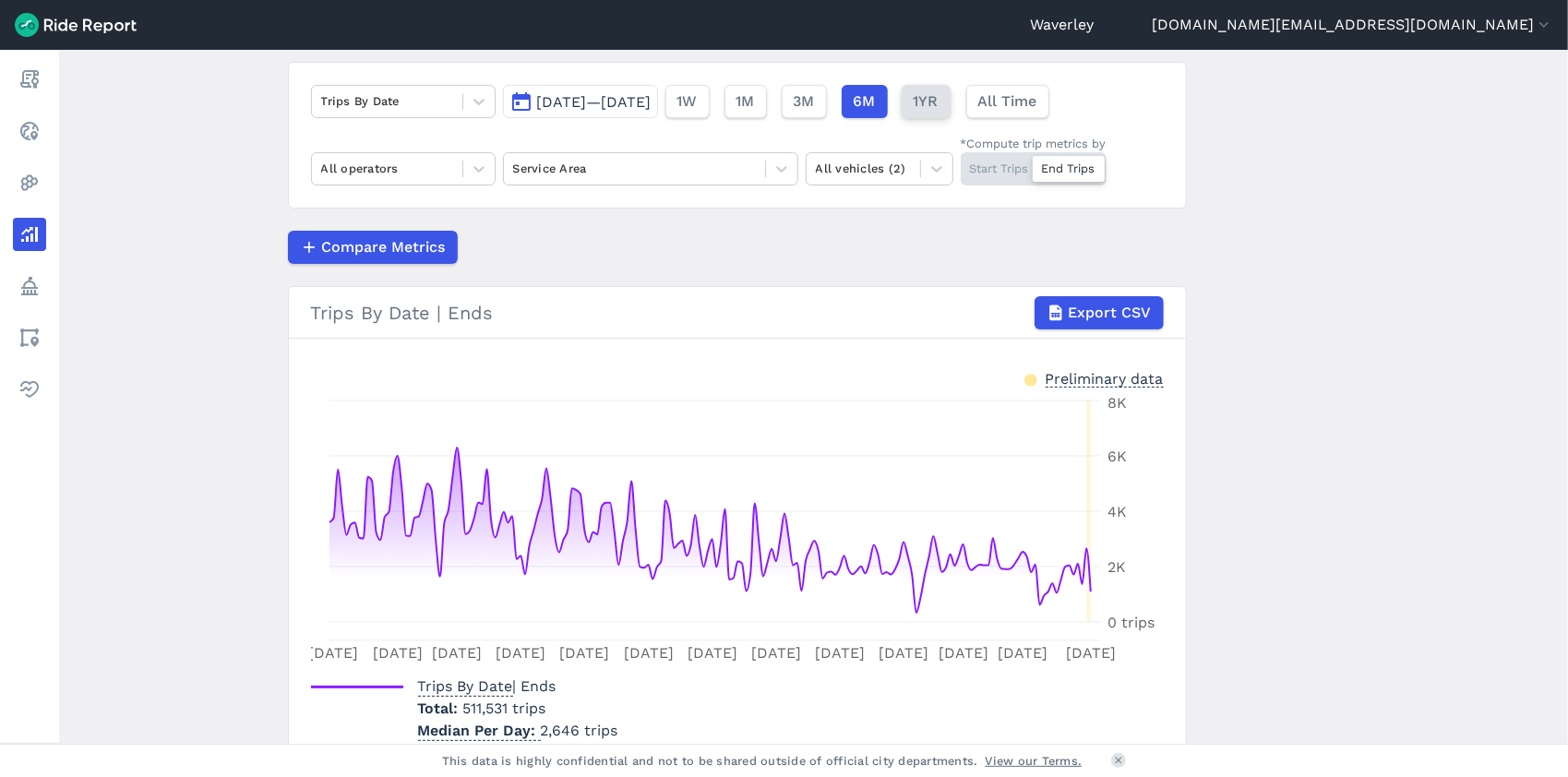
click at [938, 103] on span "1YR" at bounding box center [925, 101] width 25 height 22
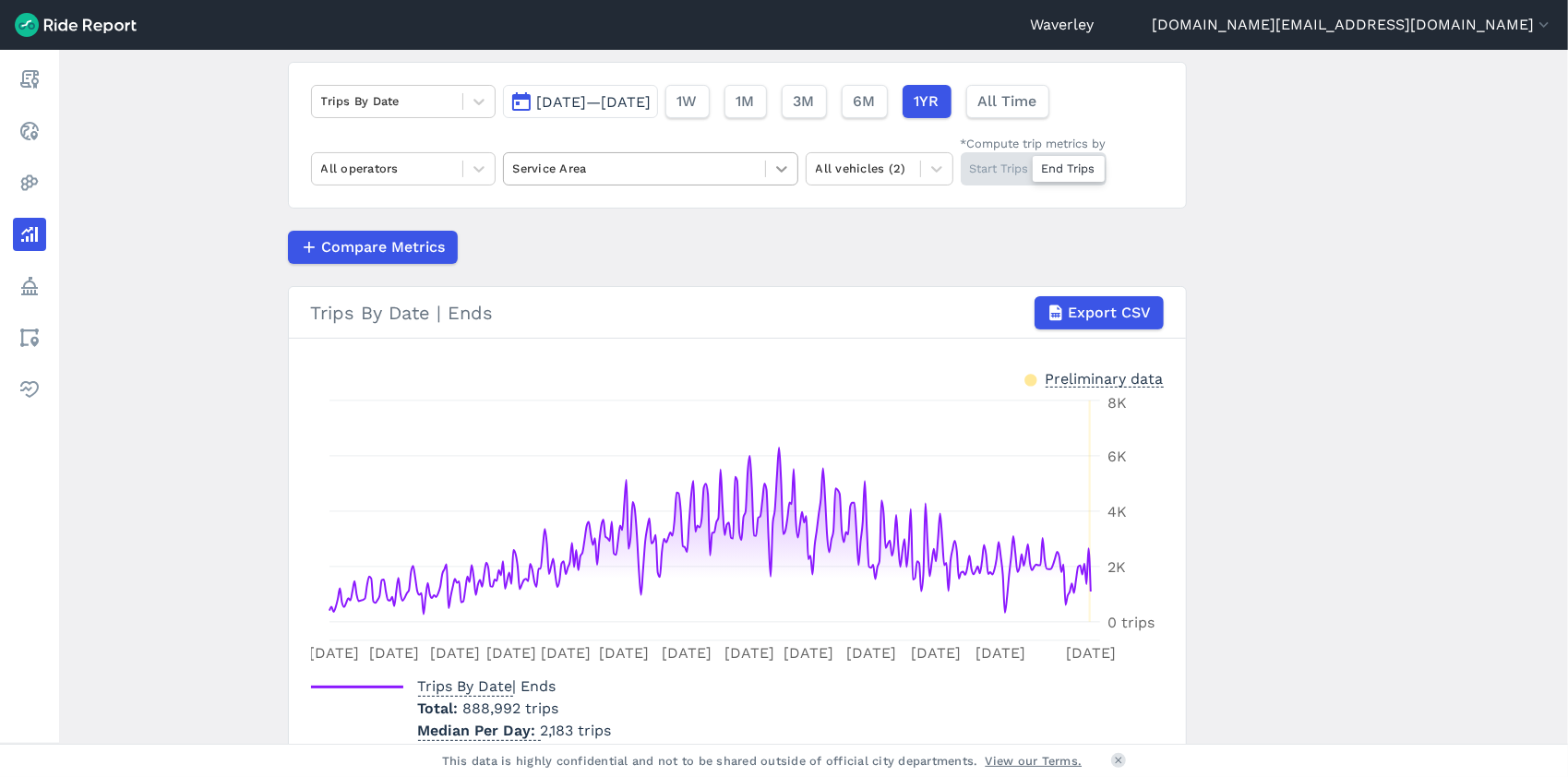
click at [781, 168] on icon at bounding box center [782, 168] width 19 height 19
click at [1159, 217] on main "Analyze Data Trips By Date [DATE]—[DATE] 1W 1M 3M 6M 1YR All Time All operators…" at bounding box center [813, 396] width 1509 height 695
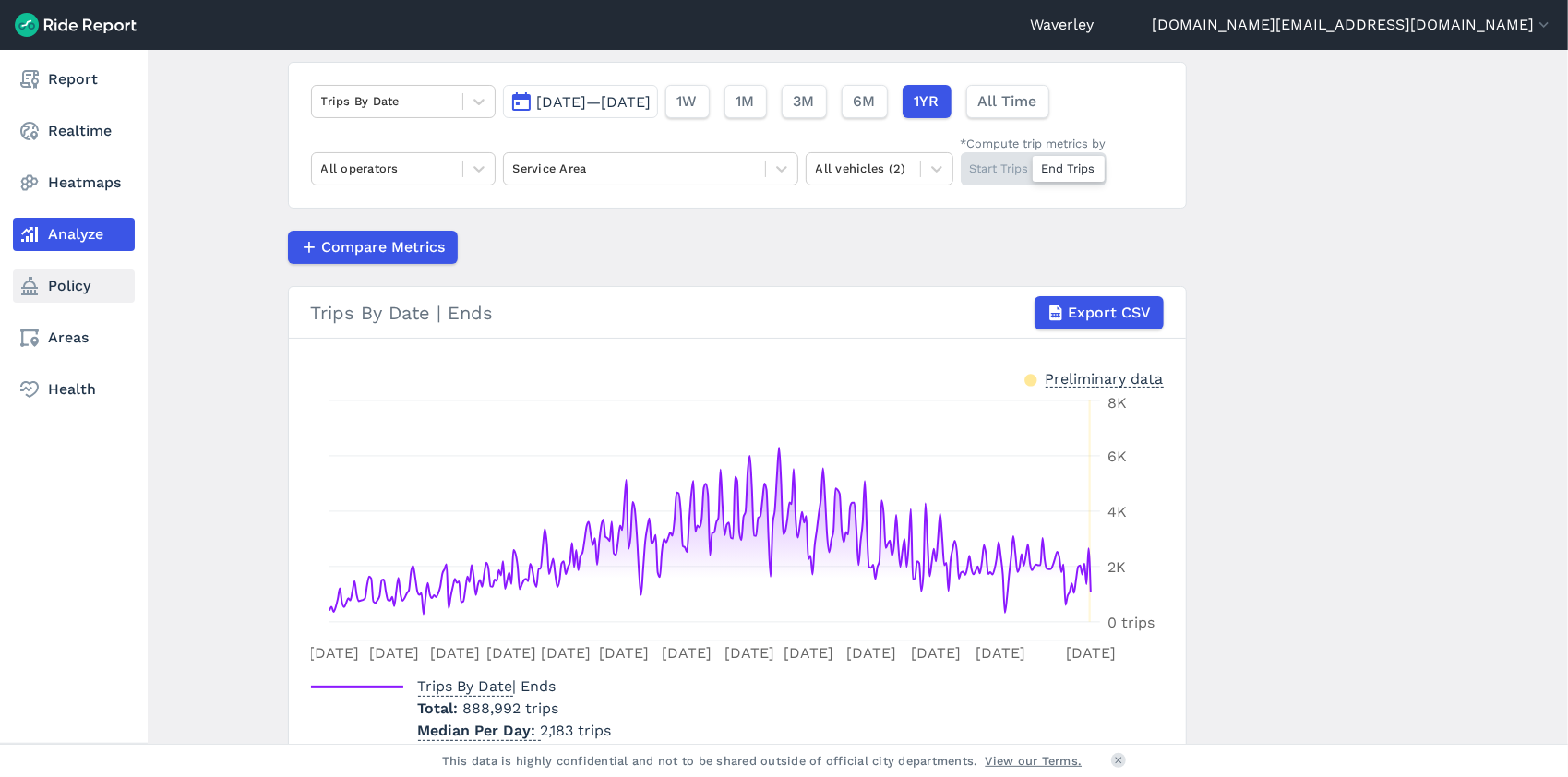
click at [78, 290] on link "Policy" at bounding box center [73, 286] width 122 height 34
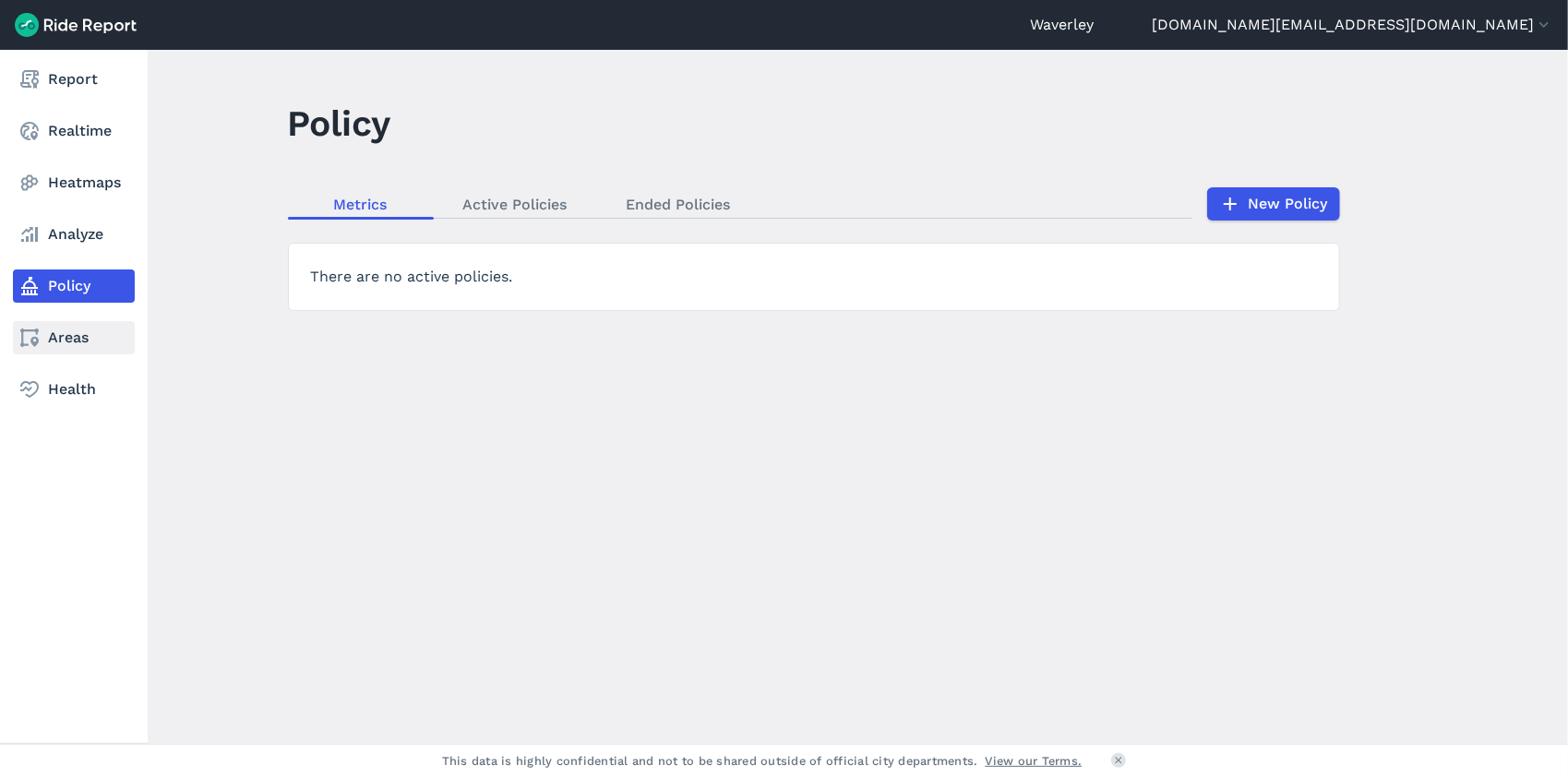
click at [85, 337] on link "Areas" at bounding box center [73, 338] width 122 height 34
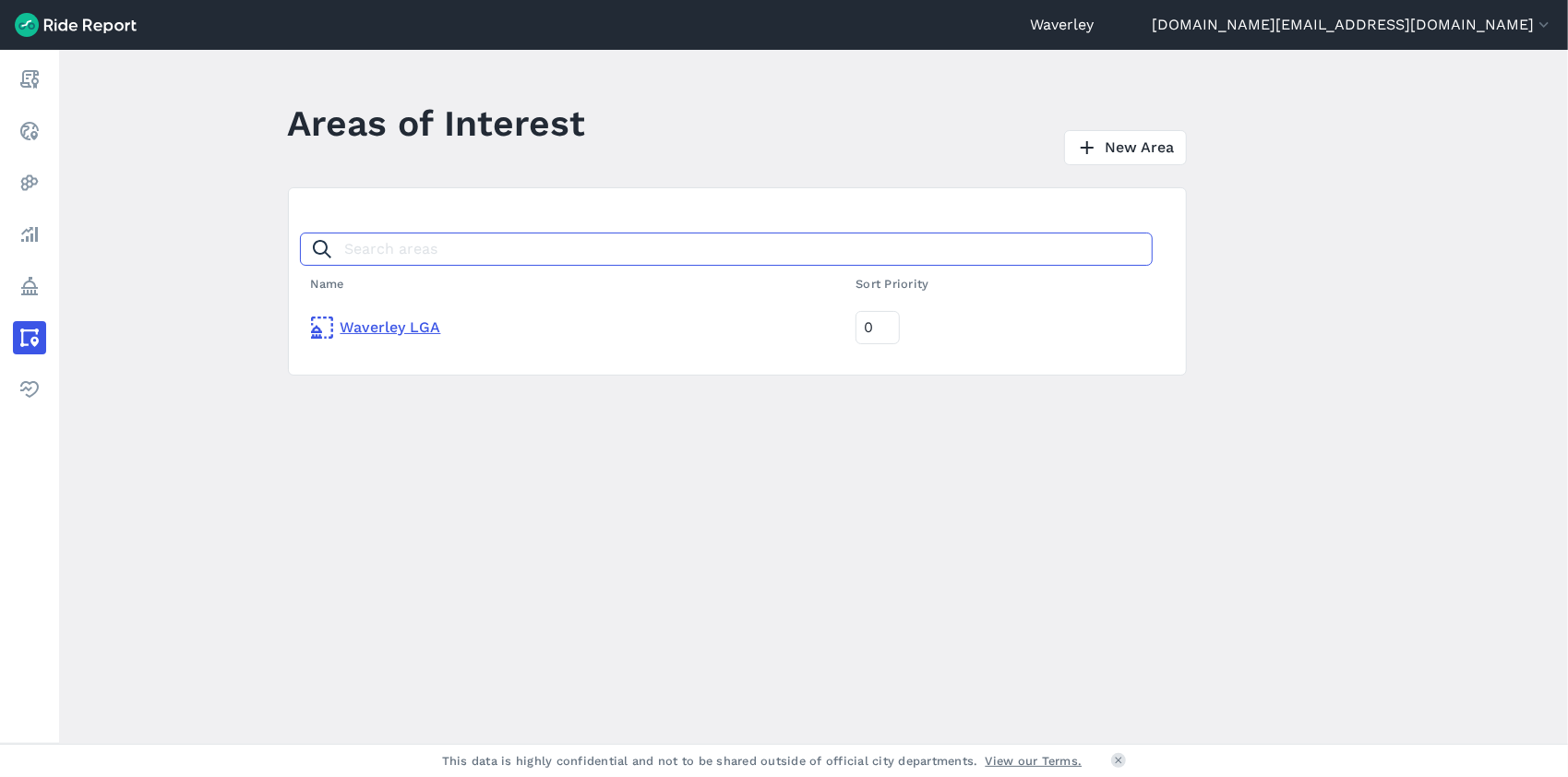
click at [380, 248] on input "Search areas" at bounding box center [726, 250] width 853 height 34
click at [1129, 148] on link "New Area" at bounding box center [1125, 147] width 123 height 35
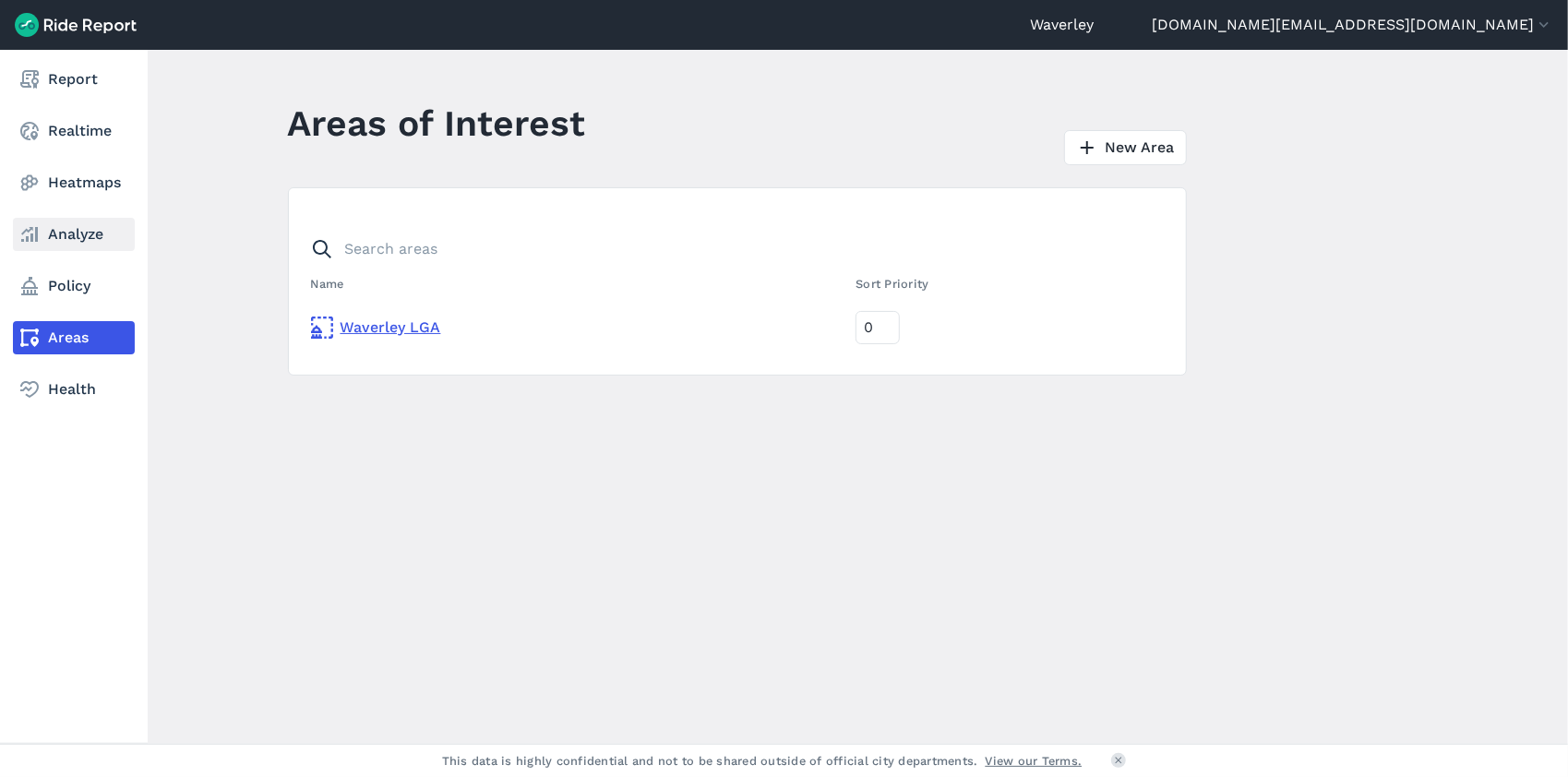
click at [91, 235] on link "Analyze" at bounding box center [73, 235] width 122 height 34
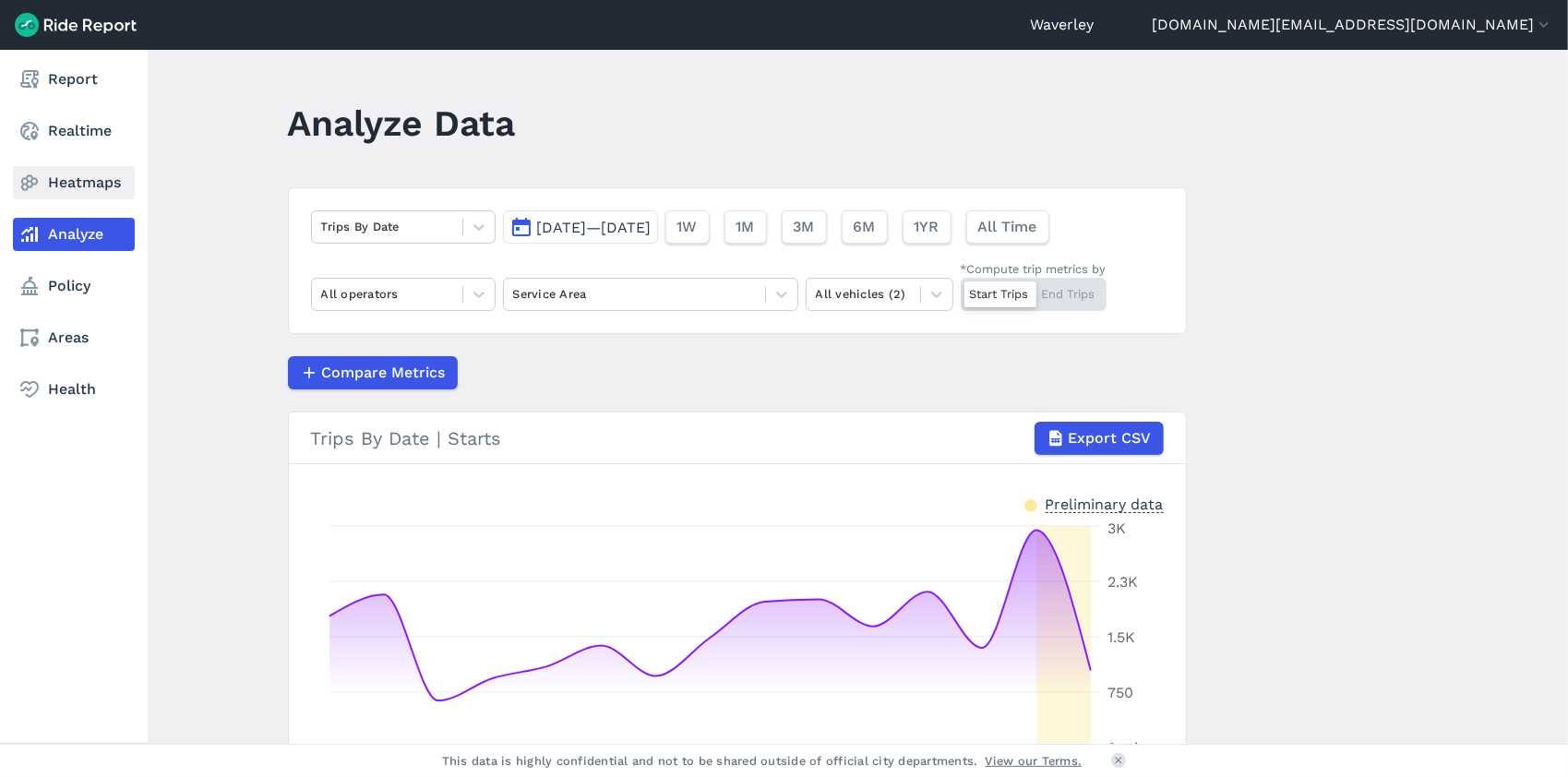
click at [96, 182] on link "Heatmaps" at bounding box center [73, 183] width 122 height 34
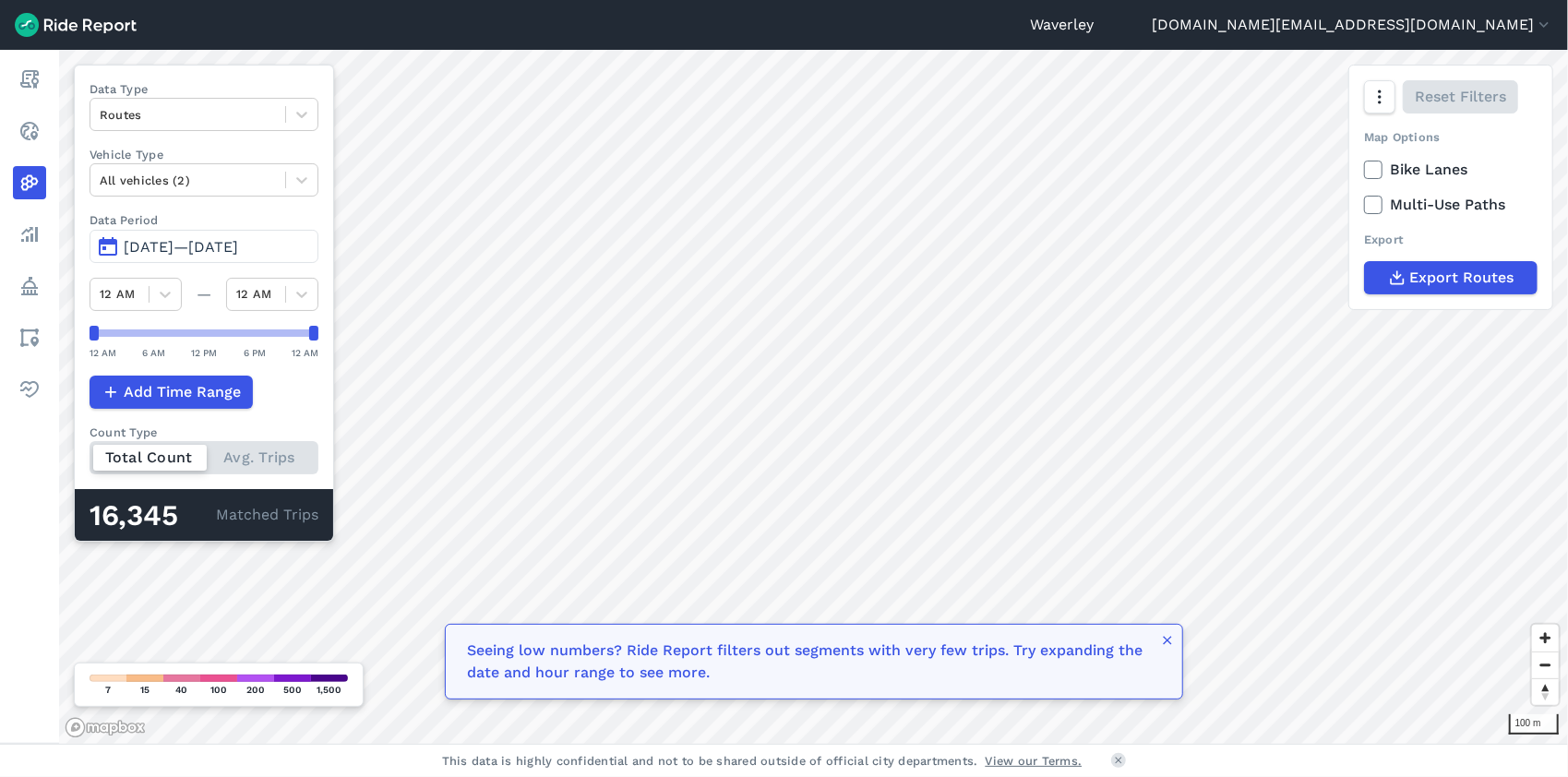
click at [106, 245] on button "[DATE]—[DATE]" at bounding box center [203, 247] width 229 height 34
click at [115, 244] on button "[DATE]—[DATE]" at bounding box center [203, 247] width 229 height 34
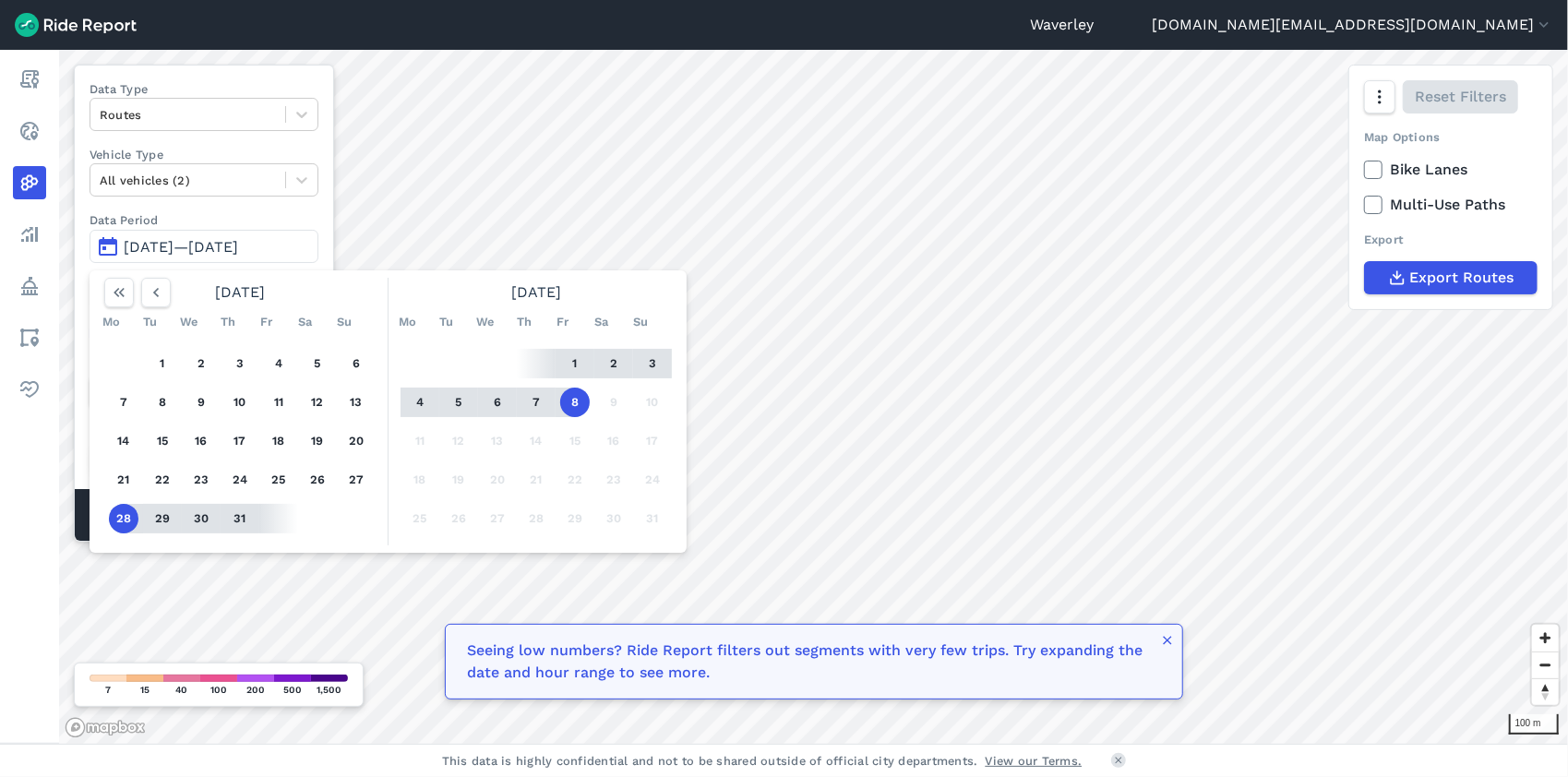
click at [577, 401] on button "8" at bounding box center [575, 402] width 30 height 30
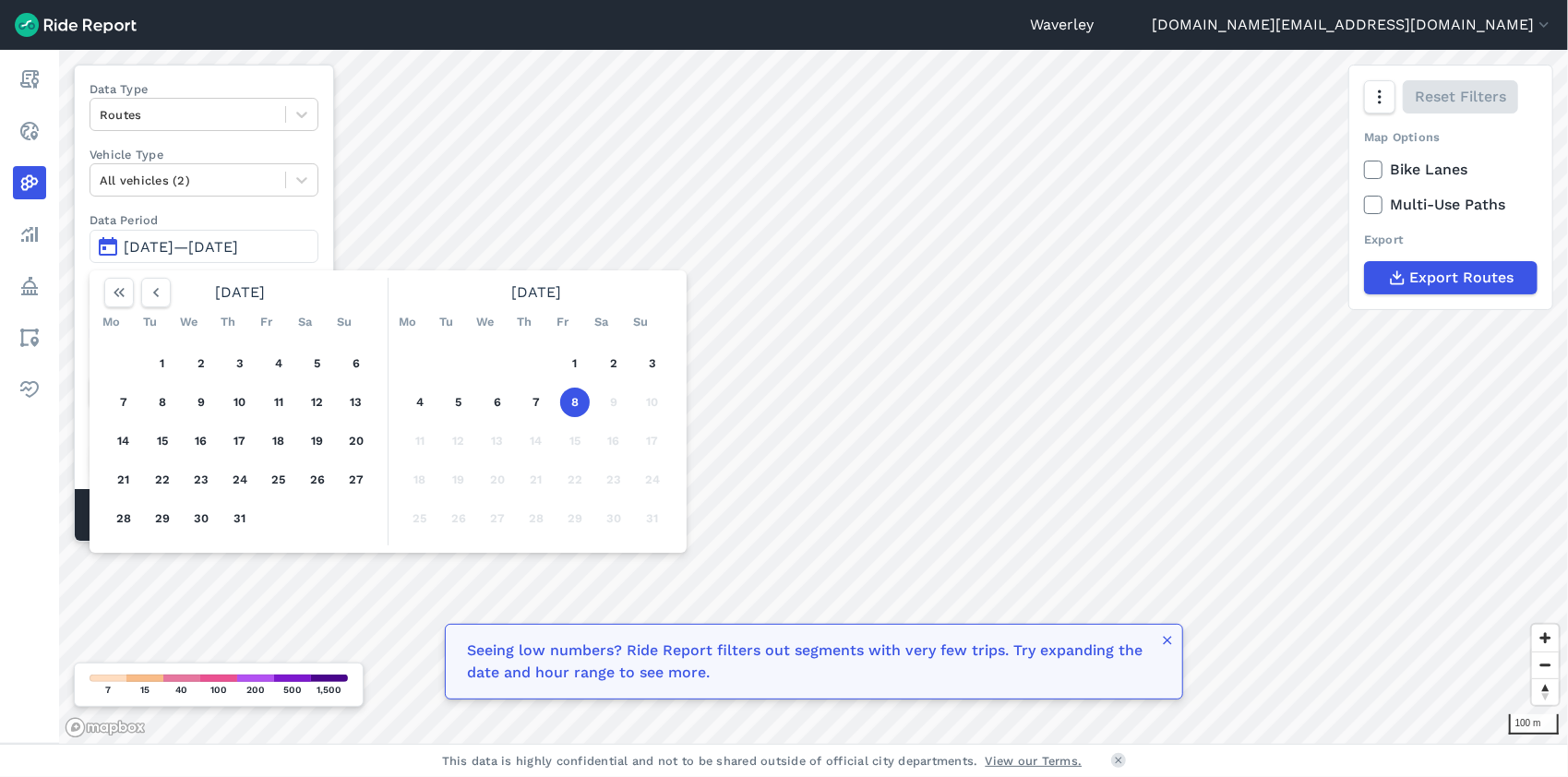
click at [574, 398] on button "8" at bounding box center [575, 402] width 30 height 30
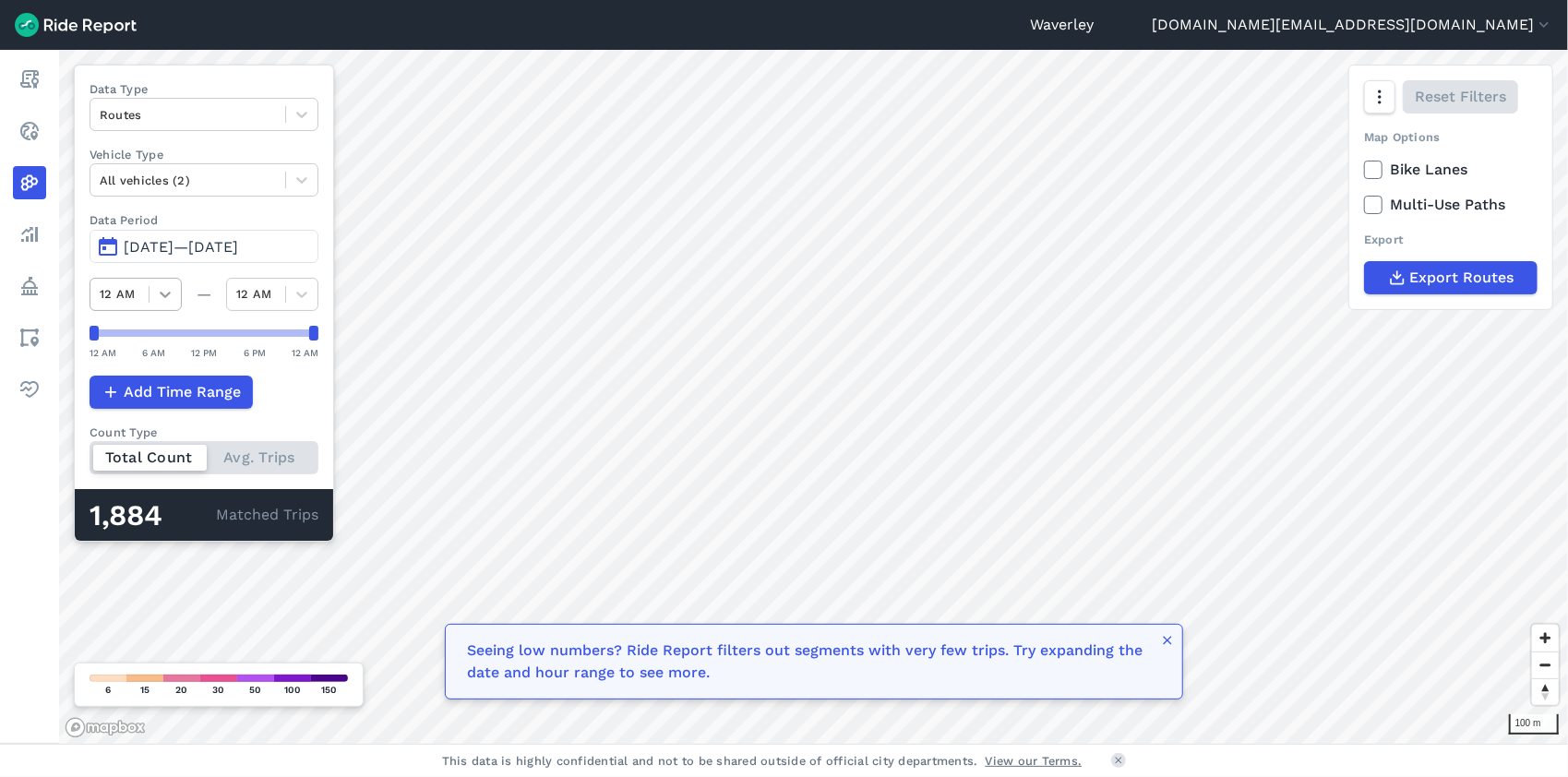
click at [168, 290] on icon at bounding box center [164, 294] width 19 height 19
click at [107, 243] on button "[DATE]—[DATE]" at bounding box center [203, 247] width 229 height 34
click at [111, 242] on button "[DATE]—[DATE]" at bounding box center [203, 247] width 229 height 34
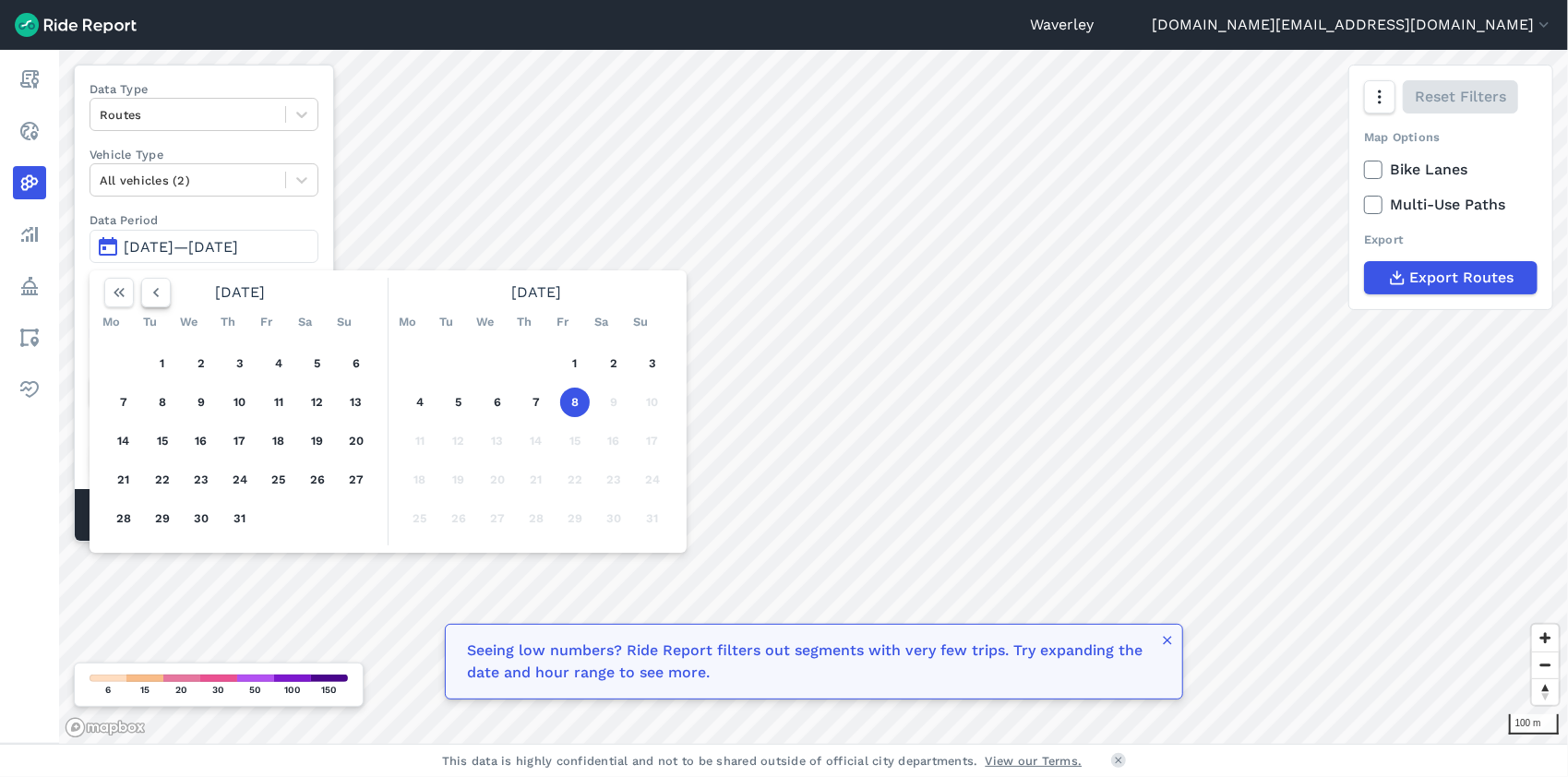
click at [154, 290] on use "button" at bounding box center [157, 292] width 6 height 9
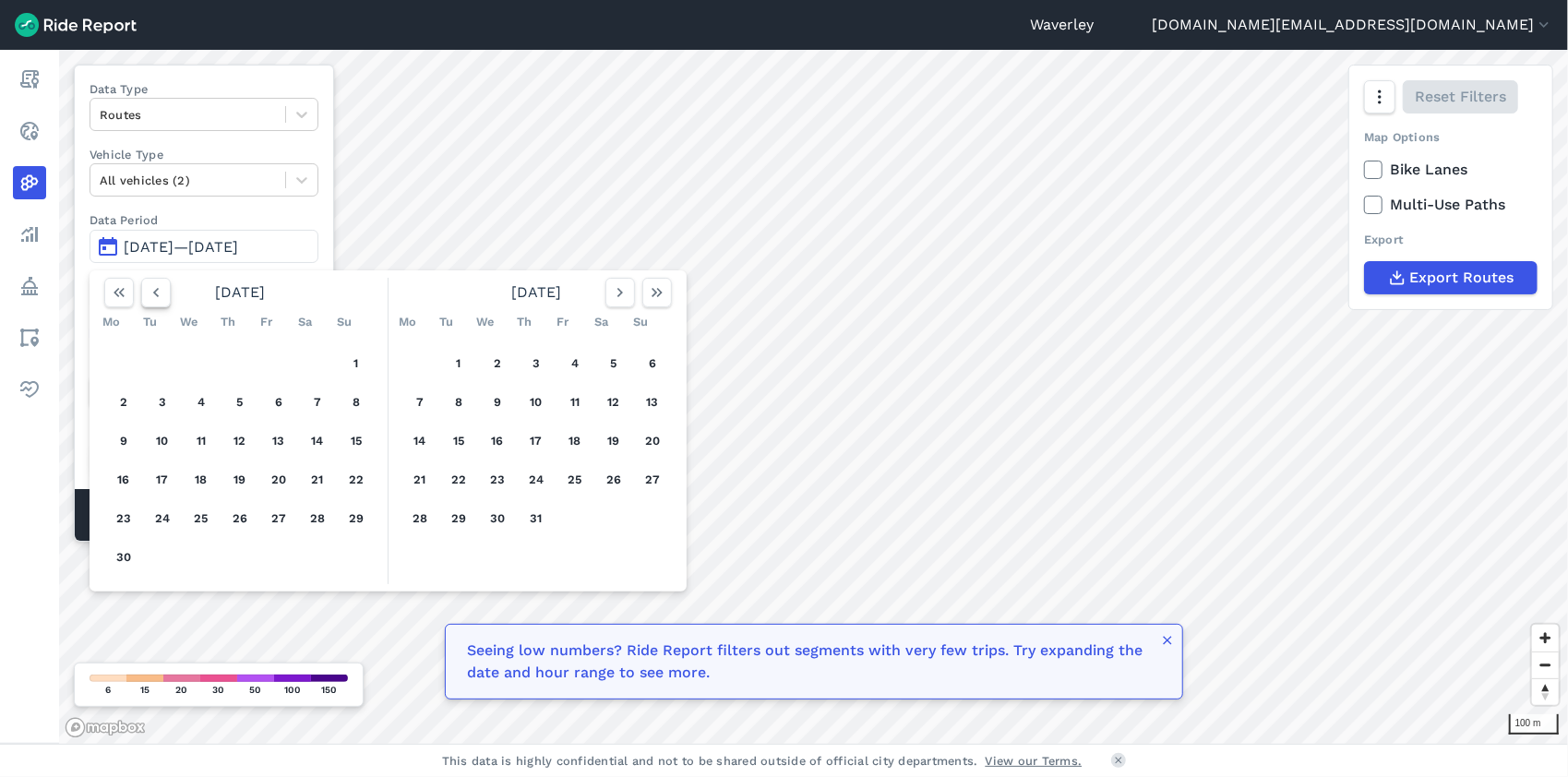
click at [153, 290] on icon "button" at bounding box center [156, 292] width 19 height 19
click at [153, 293] on icon "button" at bounding box center [156, 292] width 19 height 19
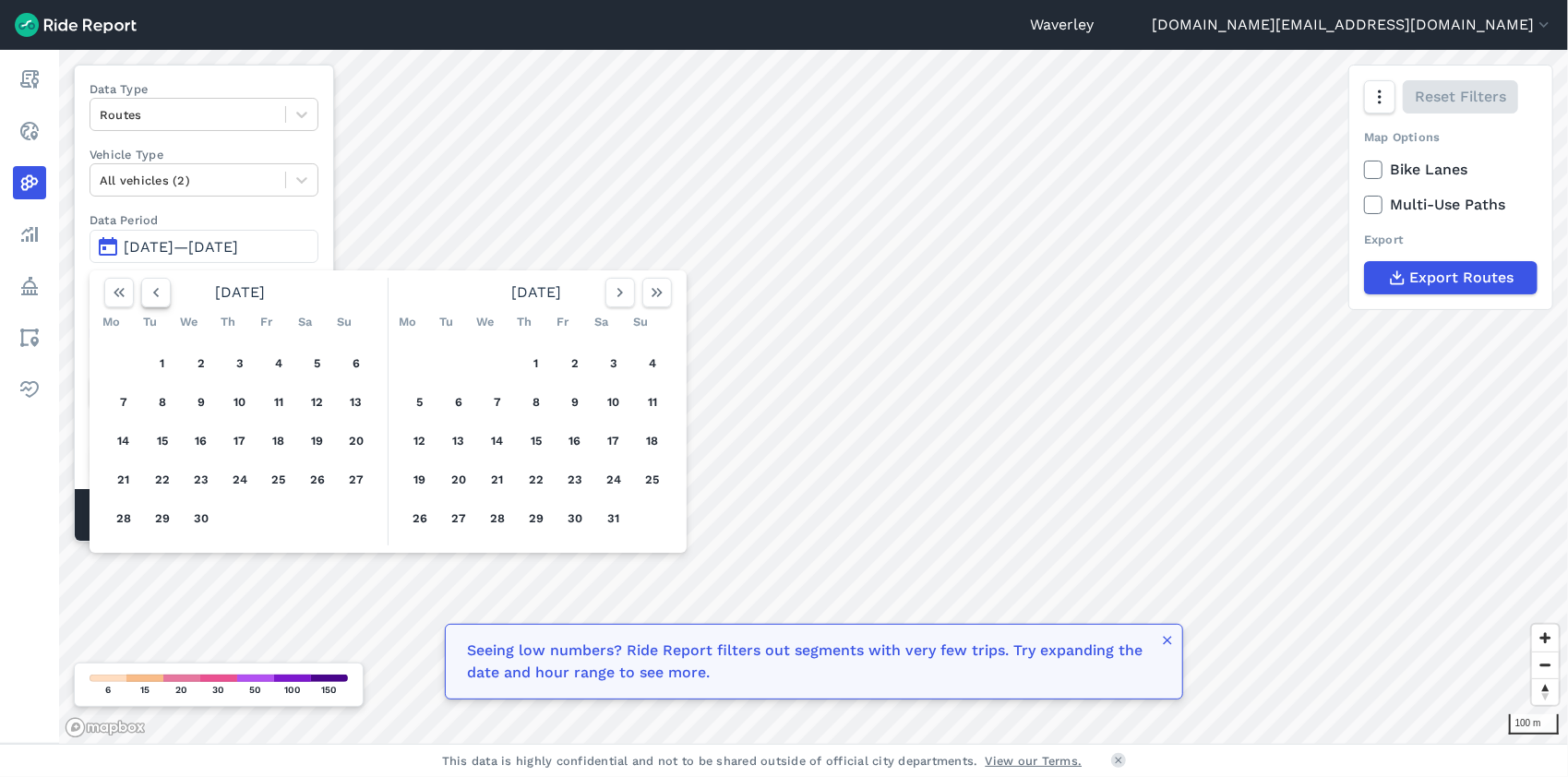
click at [153, 291] on icon "button" at bounding box center [156, 292] width 19 height 19
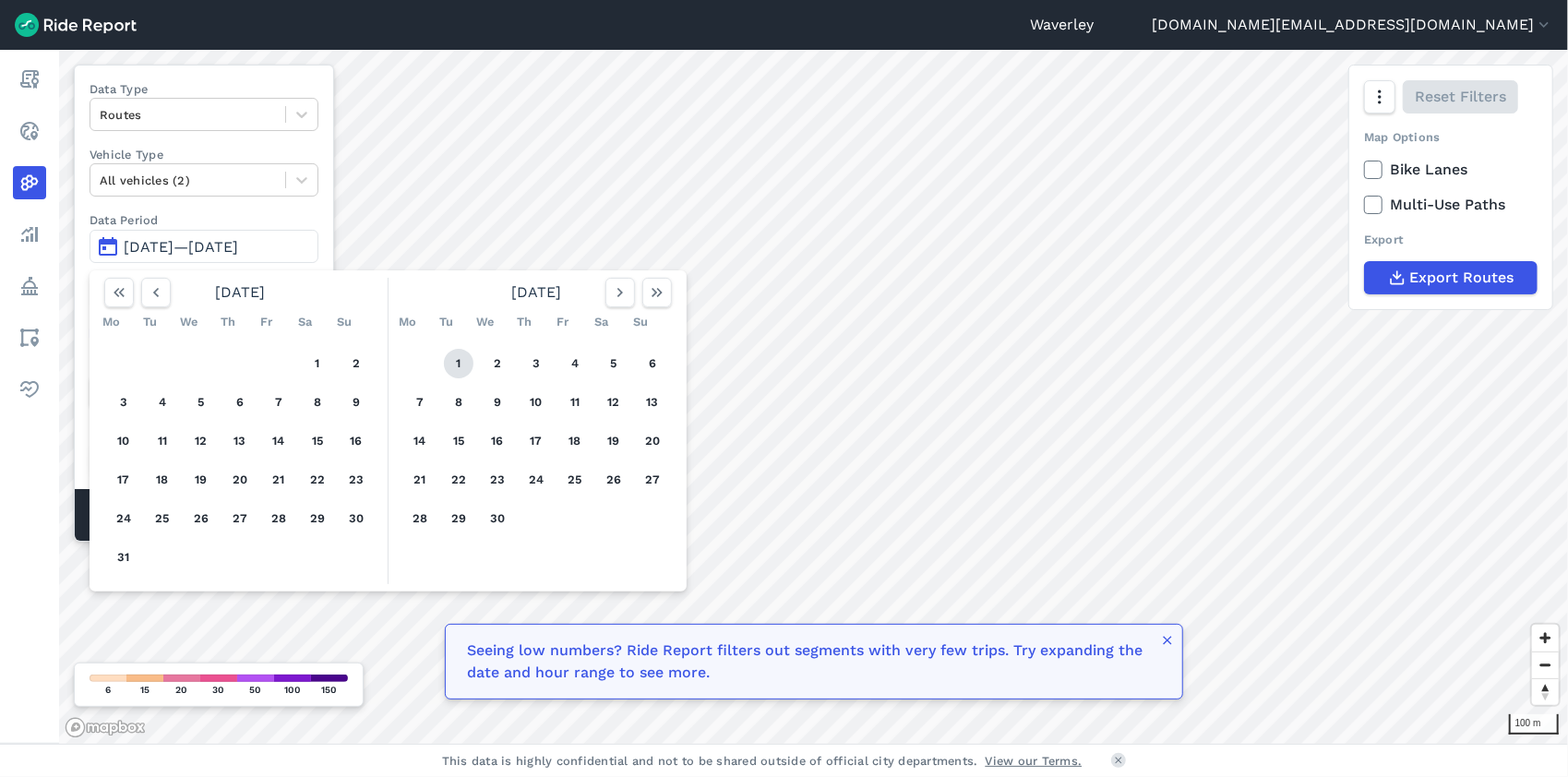
click at [459, 360] on button "1" at bounding box center [459, 364] width 30 height 30
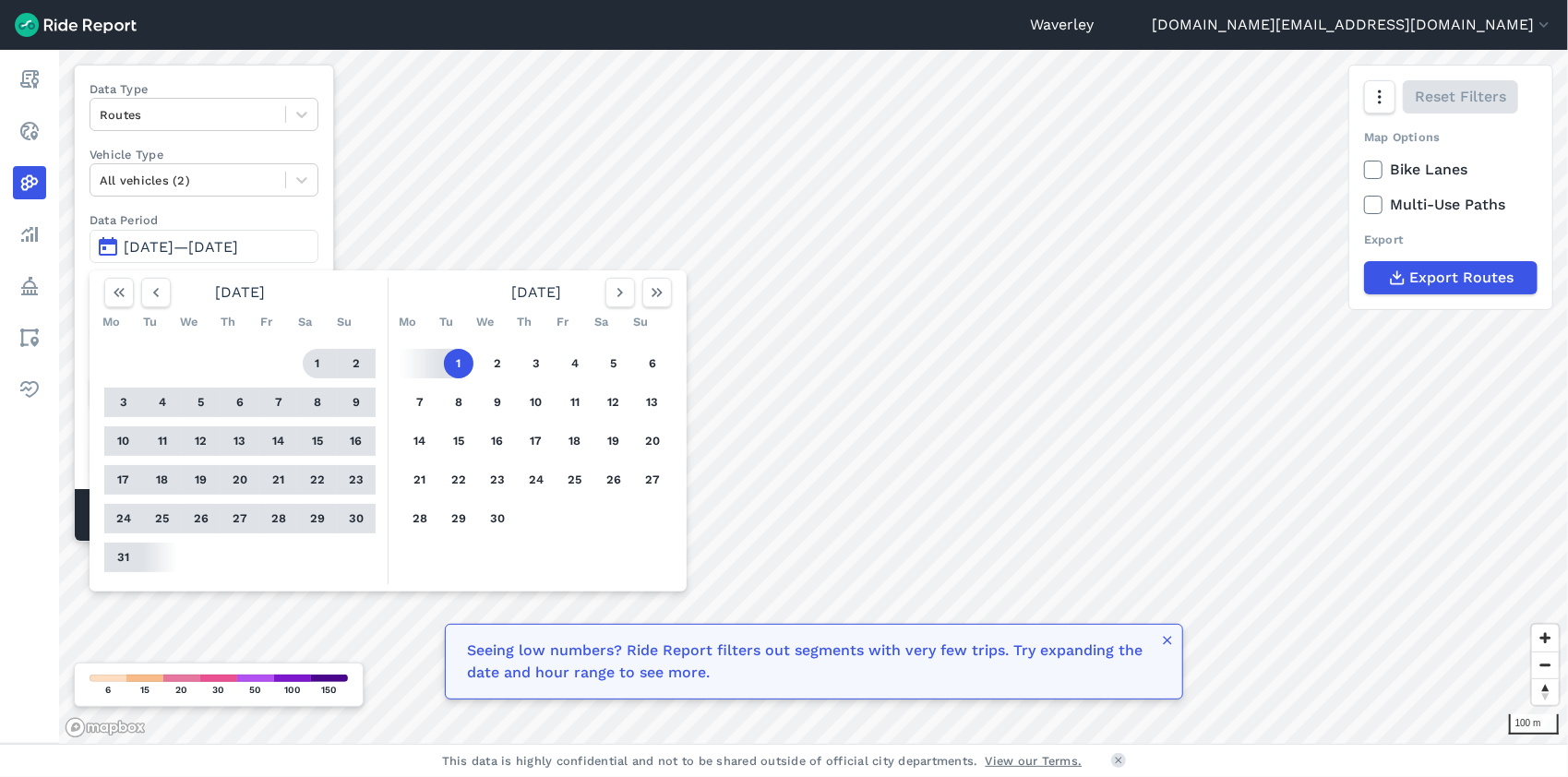
click at [238, 247] on span "[DATE]—[DATE]" at bounding box center [181, 247] width 115 height 18
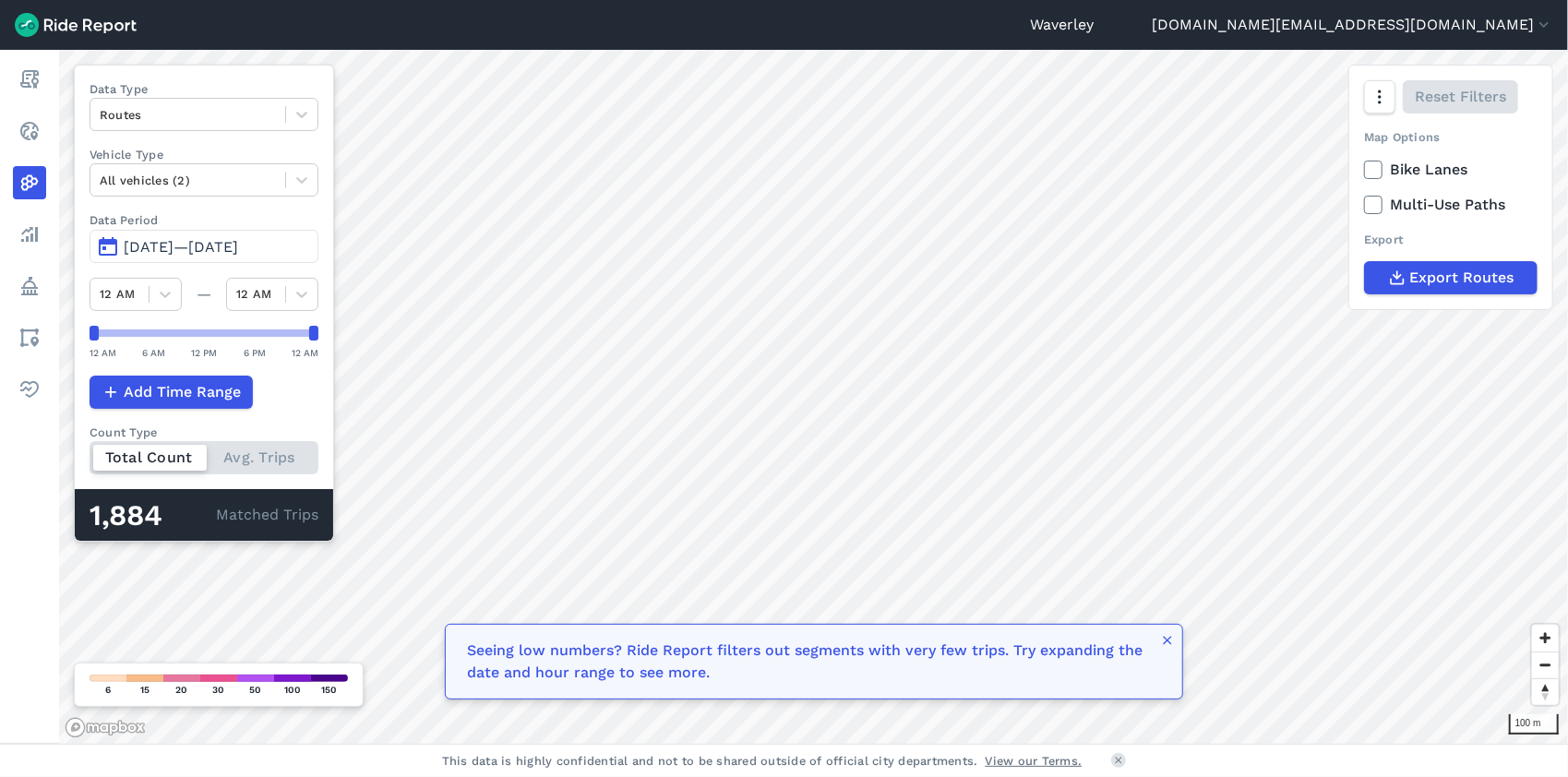
click at [238, 246] on span "[DATE]—[DATE]" at bounding box center [181, 247] width 115 height 18
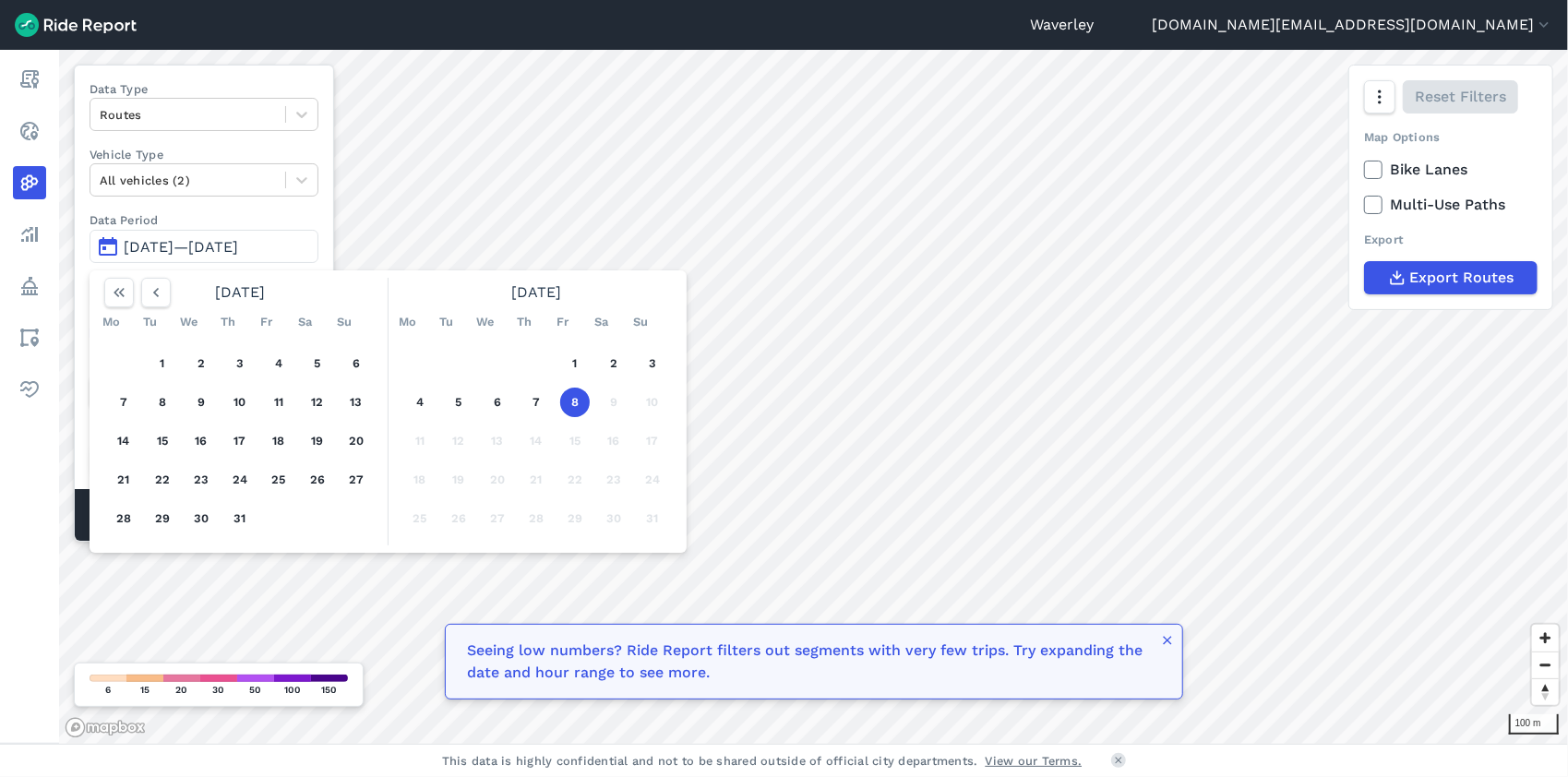
drag, startPoint x: 572, startPoint y: 401, endPoint x: 563, endPoint y: 397, distance: 9.8
click at [573, 399] on button "8" at bounding box center [575, 402] width 30 height 30
click at [144, 241] on span "[DATE]—[DATE]" at bounding box center [181, 247] width 115 height 18
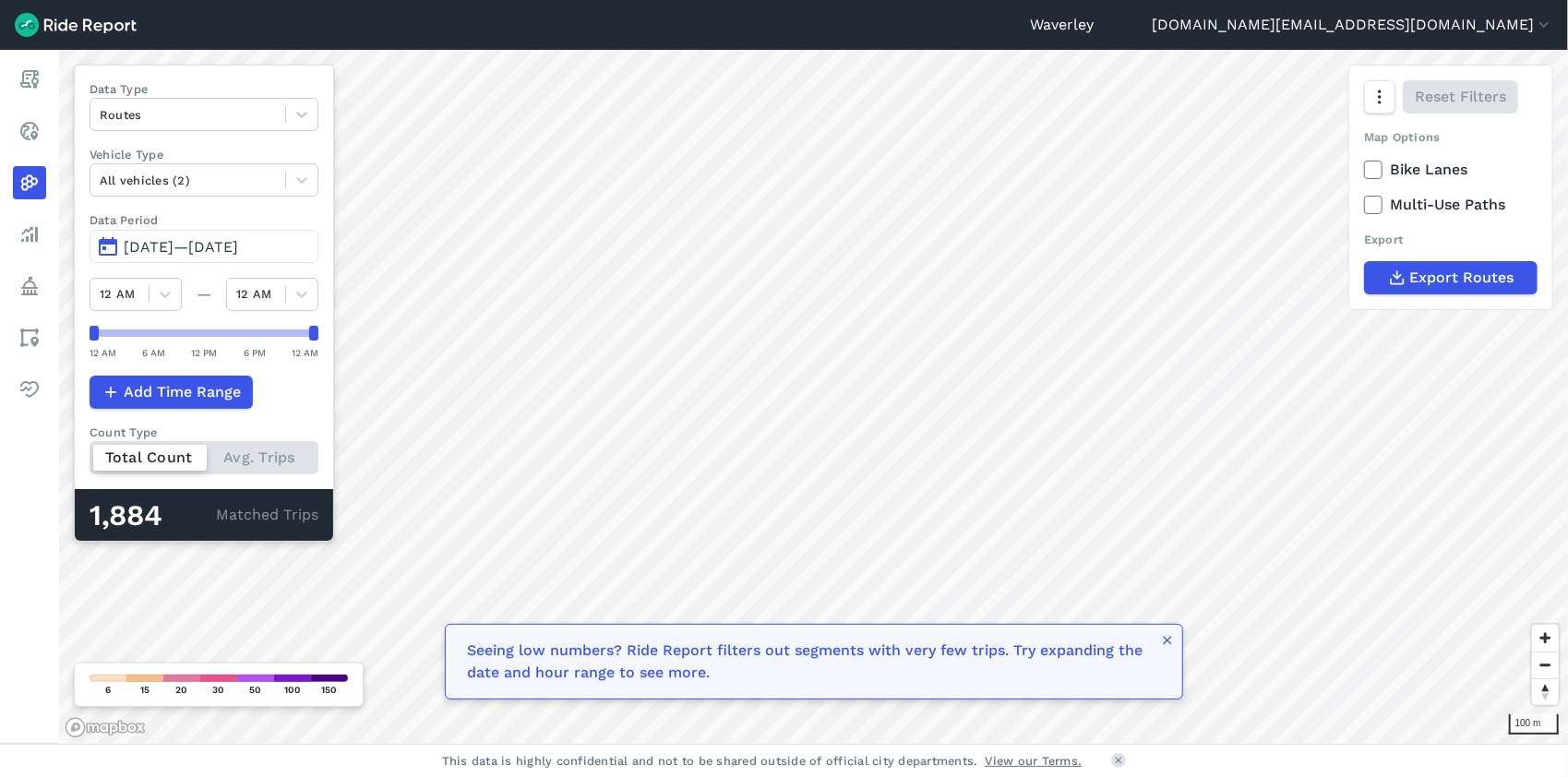
click at [141, 245] on span "[DATE]—[DATE]" at bounding box center [181, 247] width 115 height 18
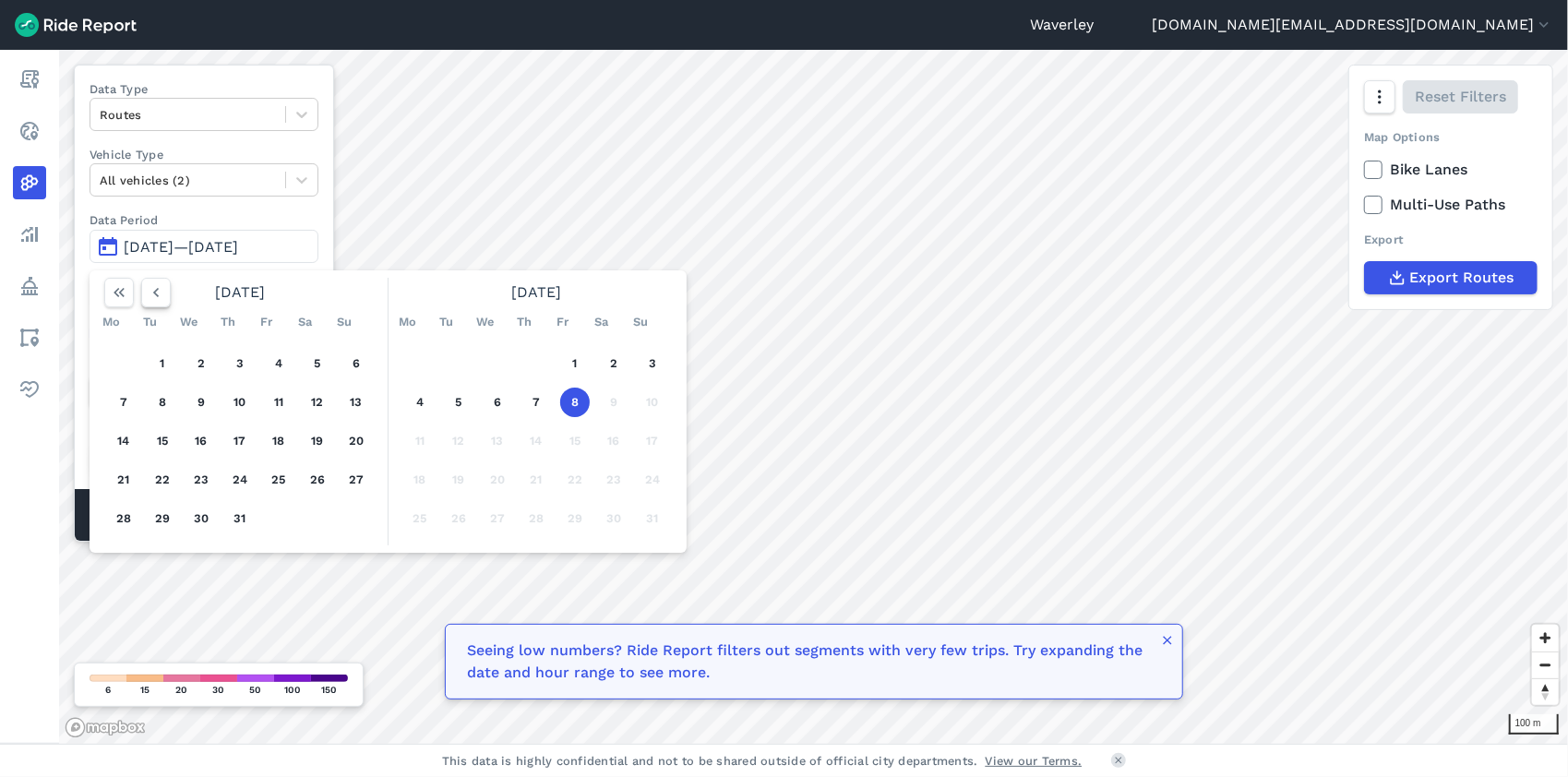
click at [156, 291] on use "button" at bounding box center [157, 292] width 6 height 9
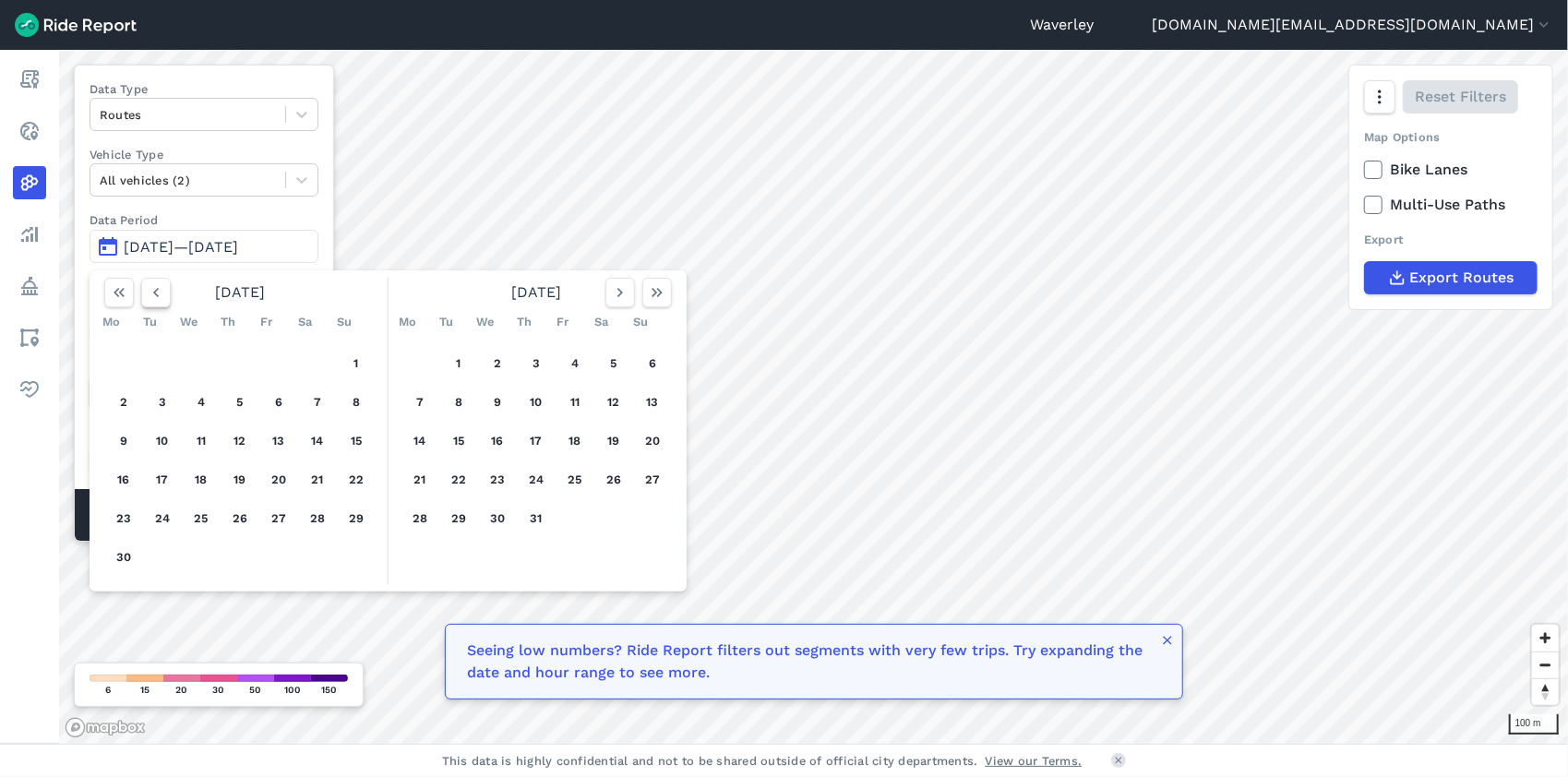
click at [157, 292] on use "button" at bounding box center [157, 292] width 6 height 9
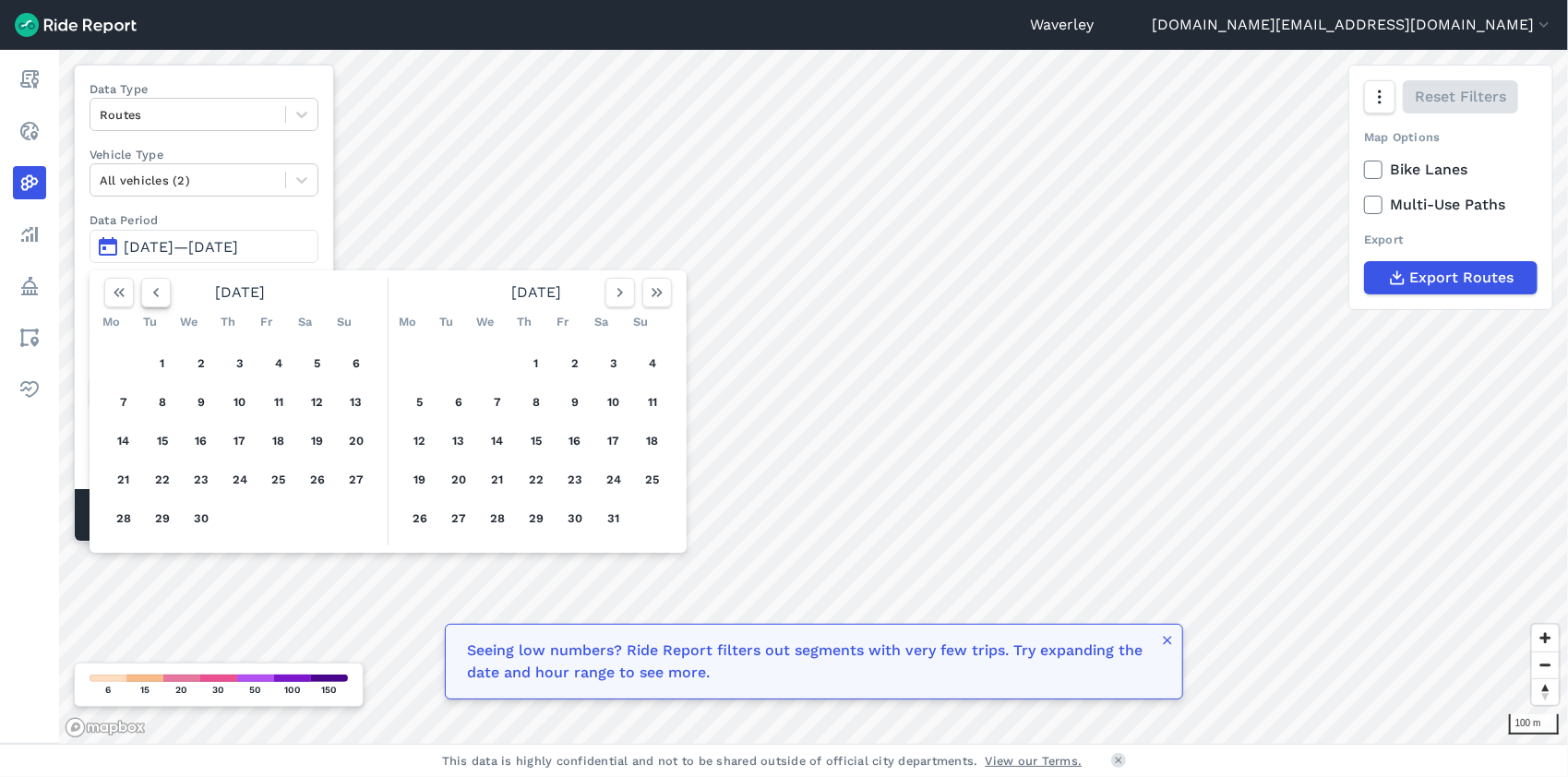
click at [157, 292] on use "button" at bounding box center [157, 292] width 6 height 9
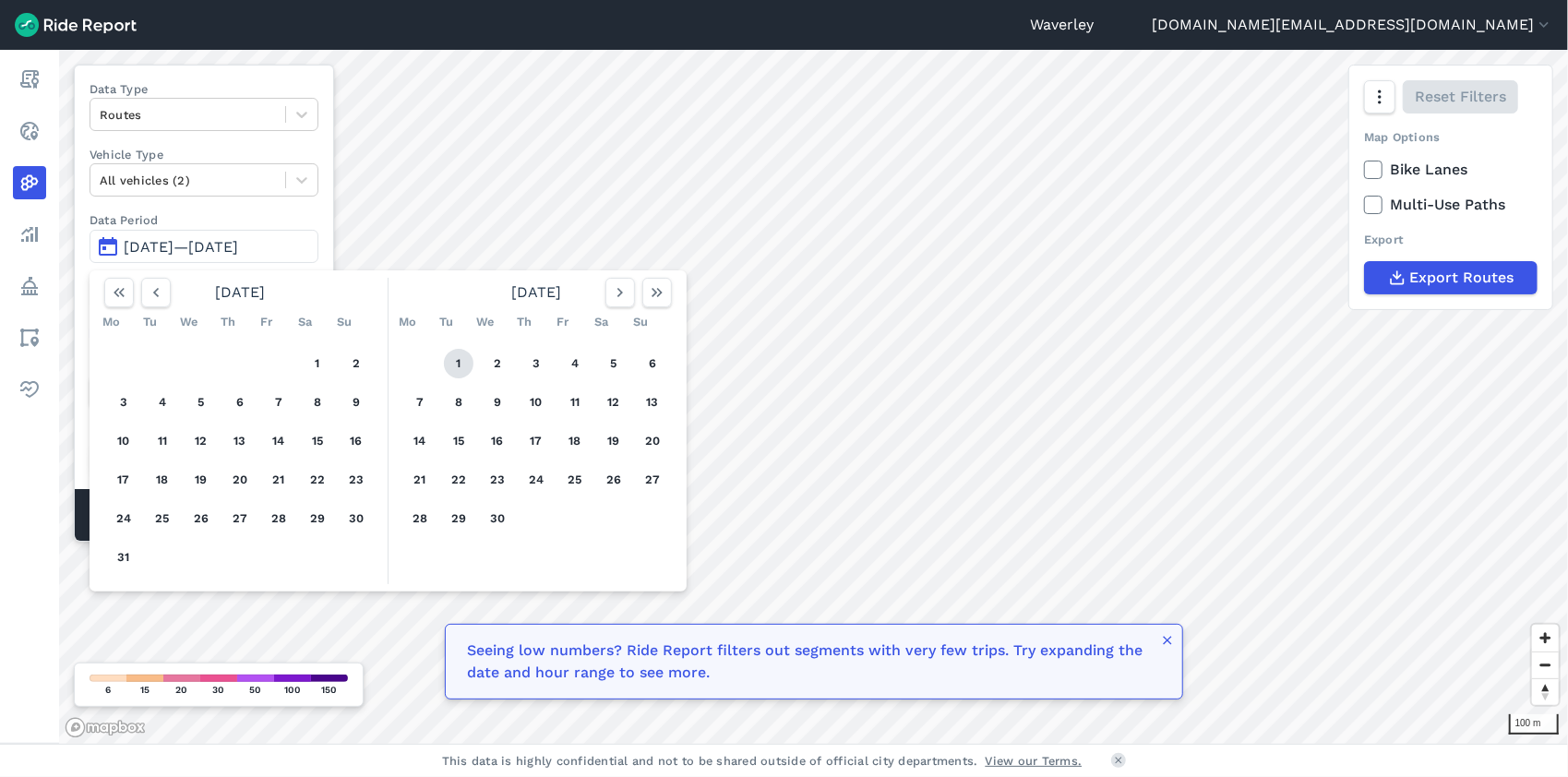
click at [462, 360] on button "1" at bounding box center [459, 364] width 30 height 30
click at [462, 362] on button "1" at bounding box center [459, 364] width 30 height 30
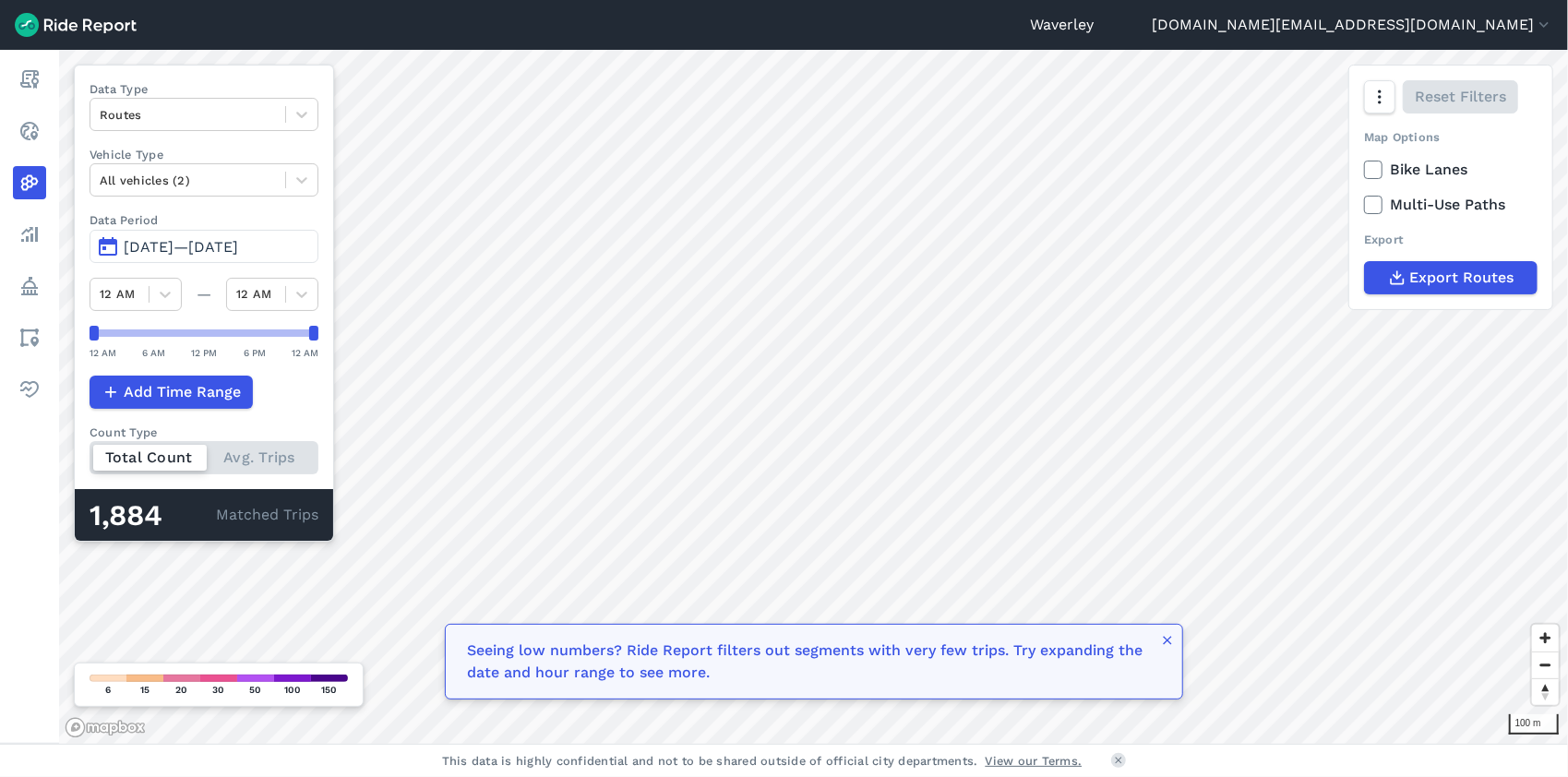
click at [455, 353] on div "100 m Data Type Routes Vehicle Type All vehicles (2) Data Period [DATE]—[DATE] …" at bounding box center [813, 396] width 1509 height 695
click at [236, 249] on span "[DATE]—[DATE]" at bounding box center [181, 247] width 115 height 18
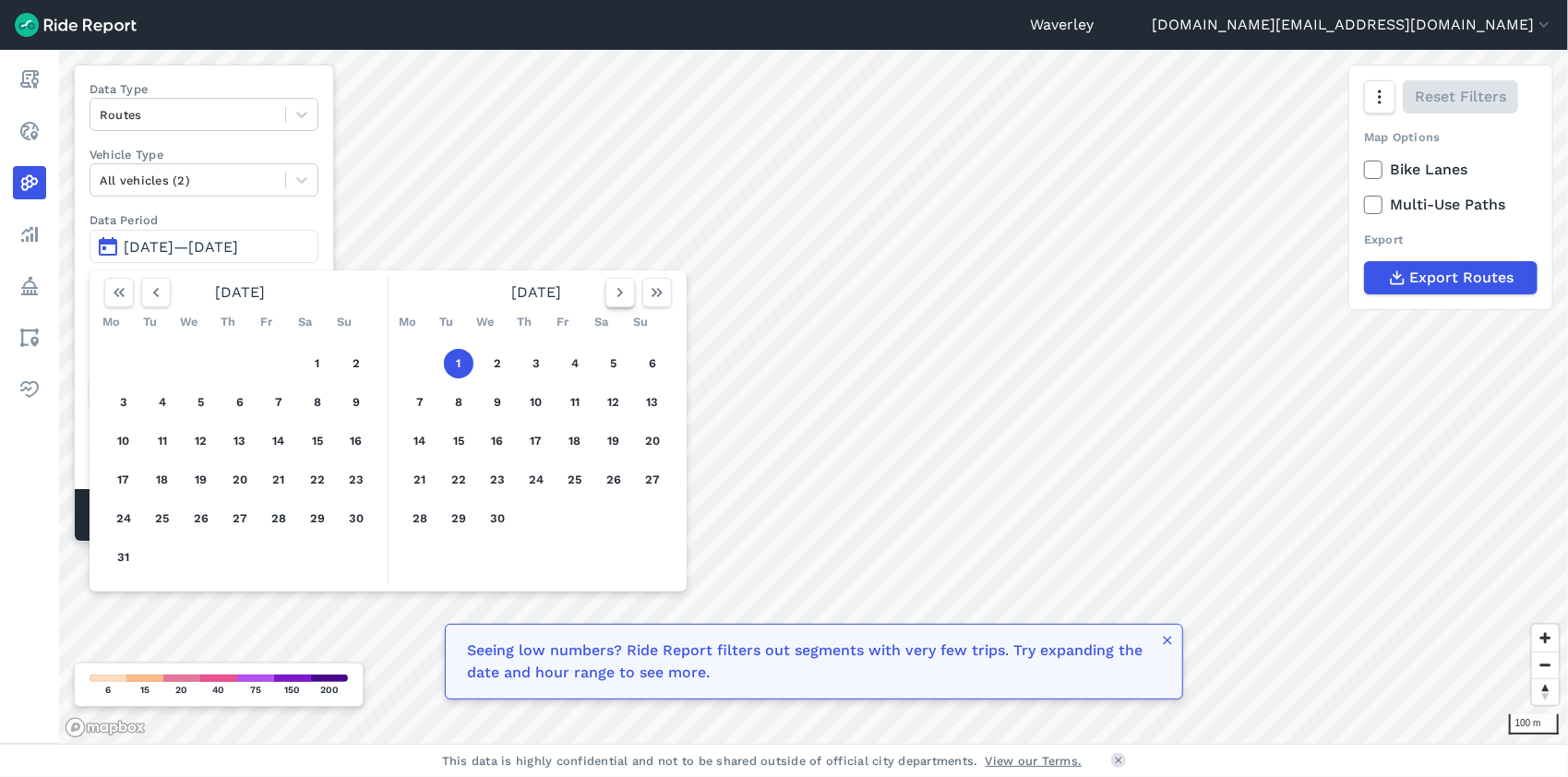
click at [621, 295] on icon "button" at bounding box center [620, 292] width 19 height 19
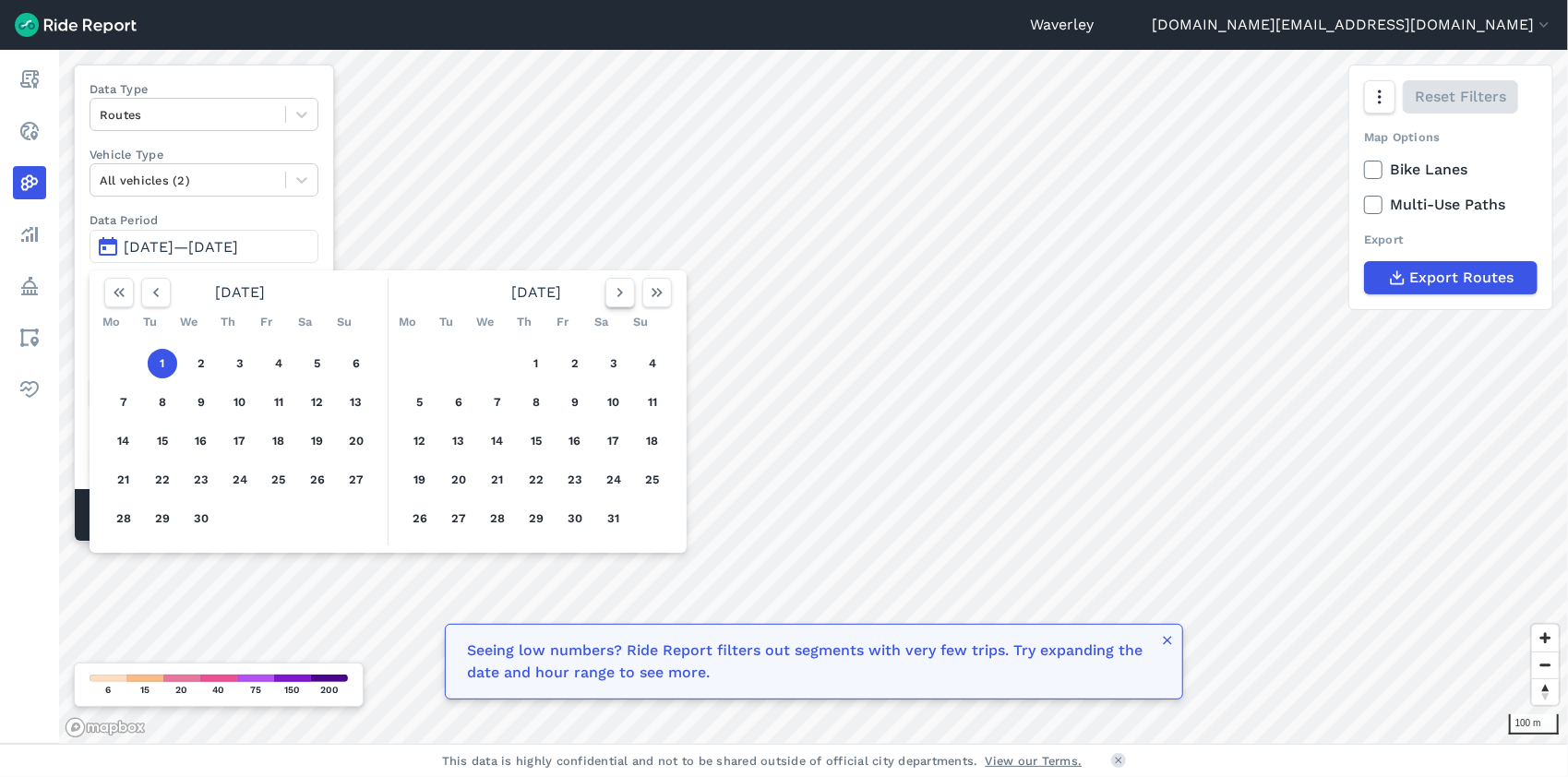
click at [618, 299] on icon "button" at bounding box center [620, 292] width 19 height 19
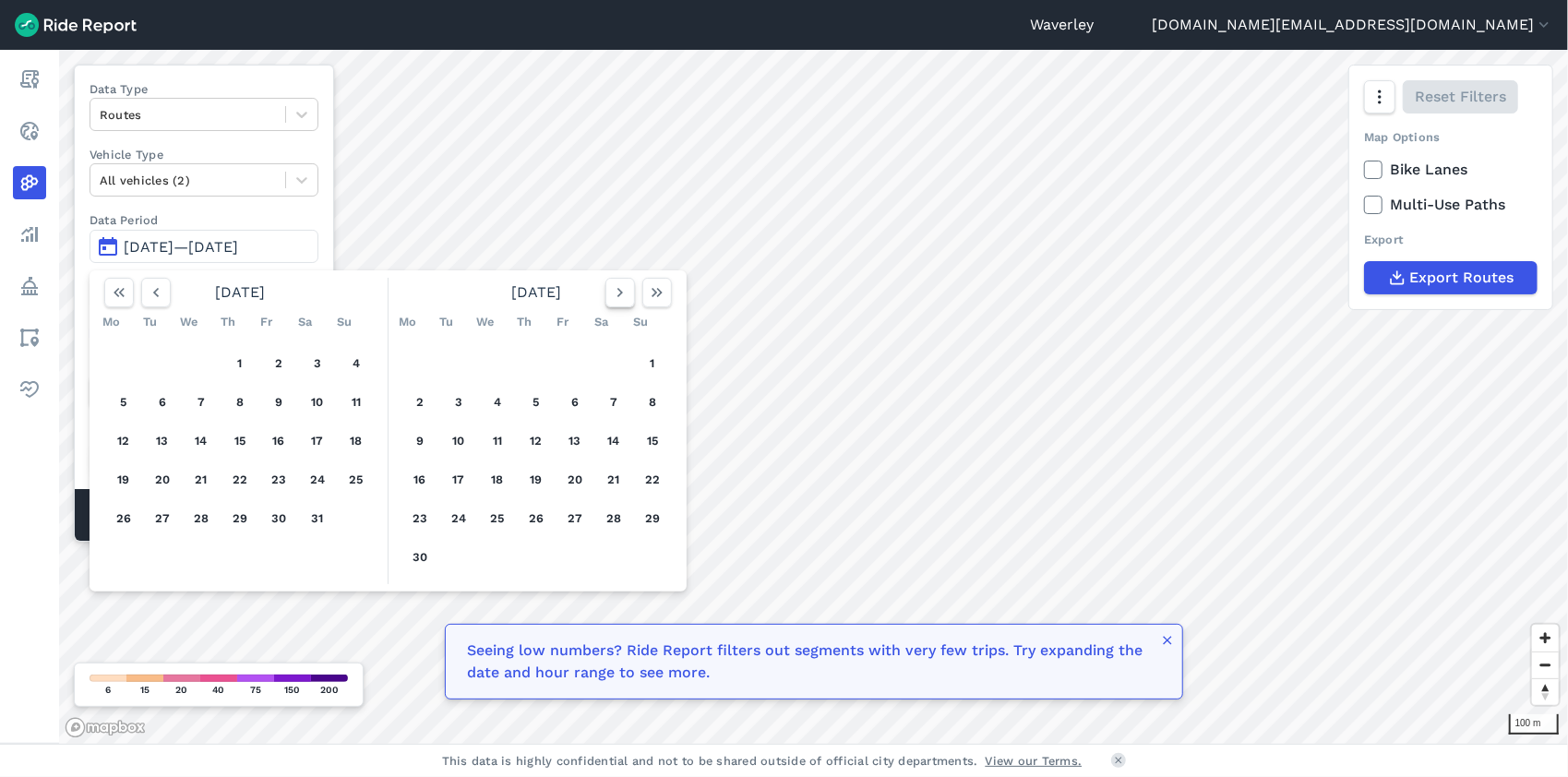
click at [615, 293] on icon "button" at bounding box center [620, 292] width 19 height 19
click at [614, 293] on icon "button" at bounding box center [620, 292] width 19 height 19
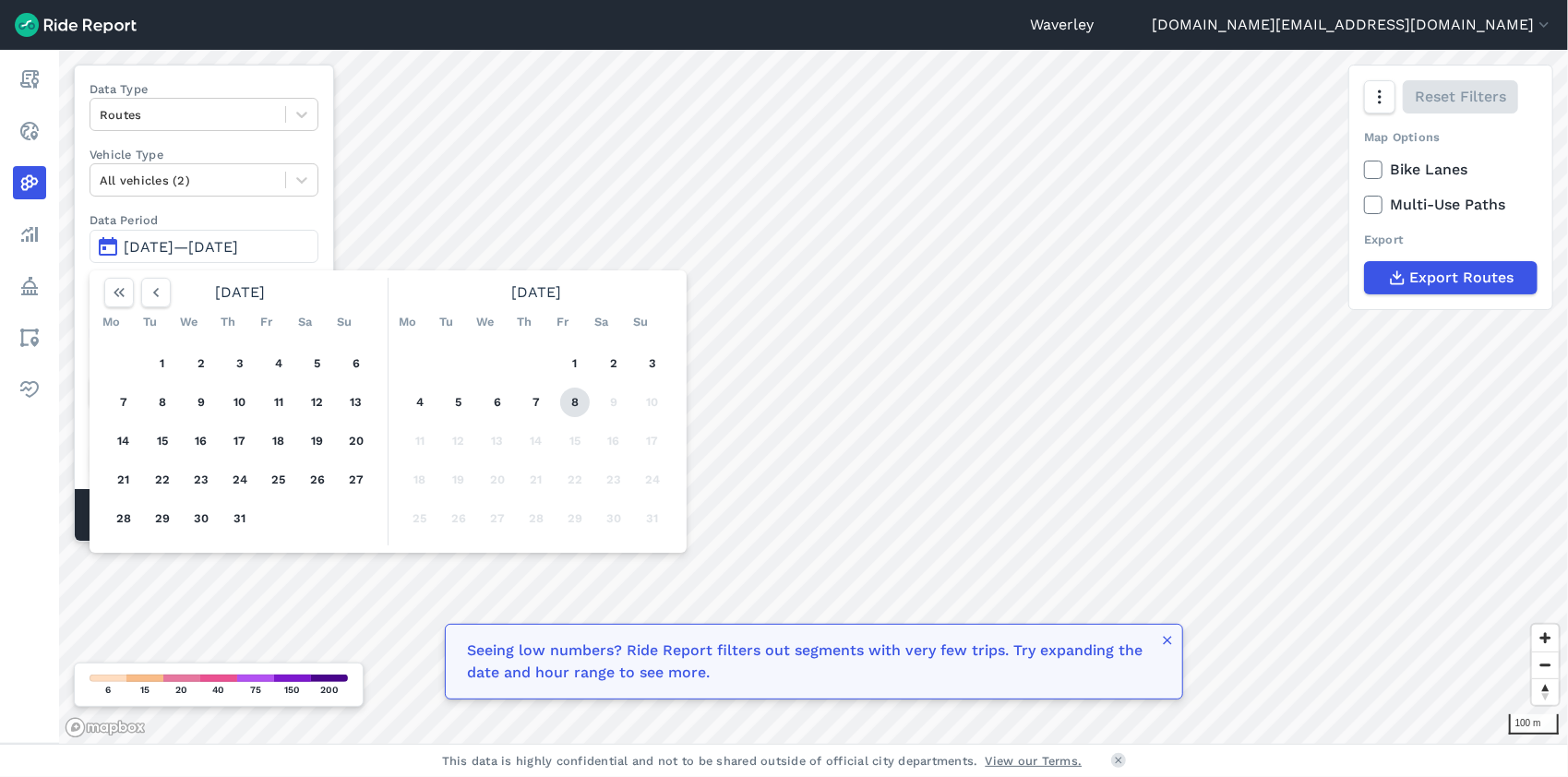
click at [574, 398] on button "8" at bounding box center [575, 402] width 30 height 30
click at [570, 401] on button "8" at bounding box center [575, 402] width 30 height 30
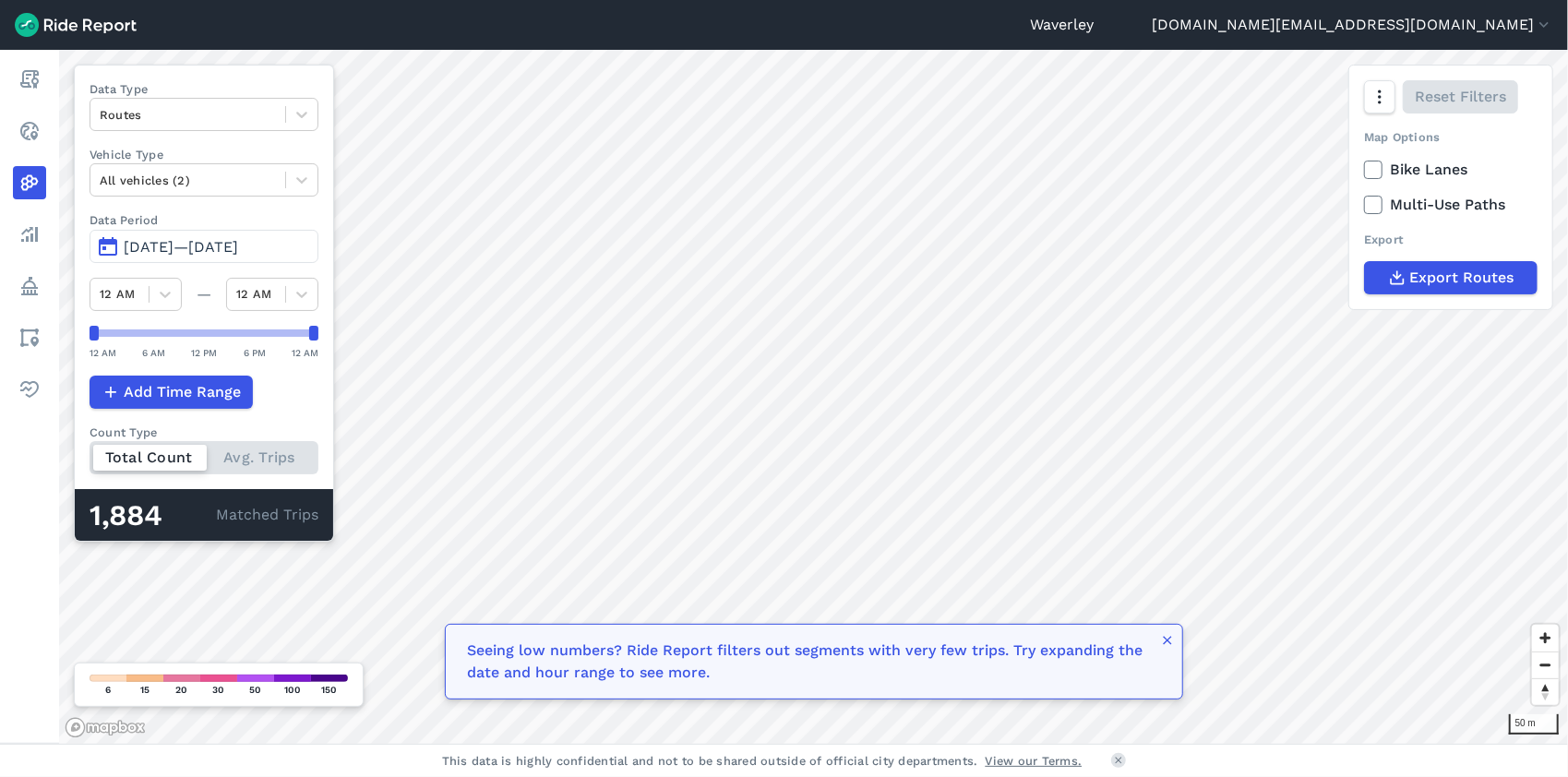
click at [112, 246] on button "[DATE]—[DATE]" at bounding box center [203, 247] width 229 height 34
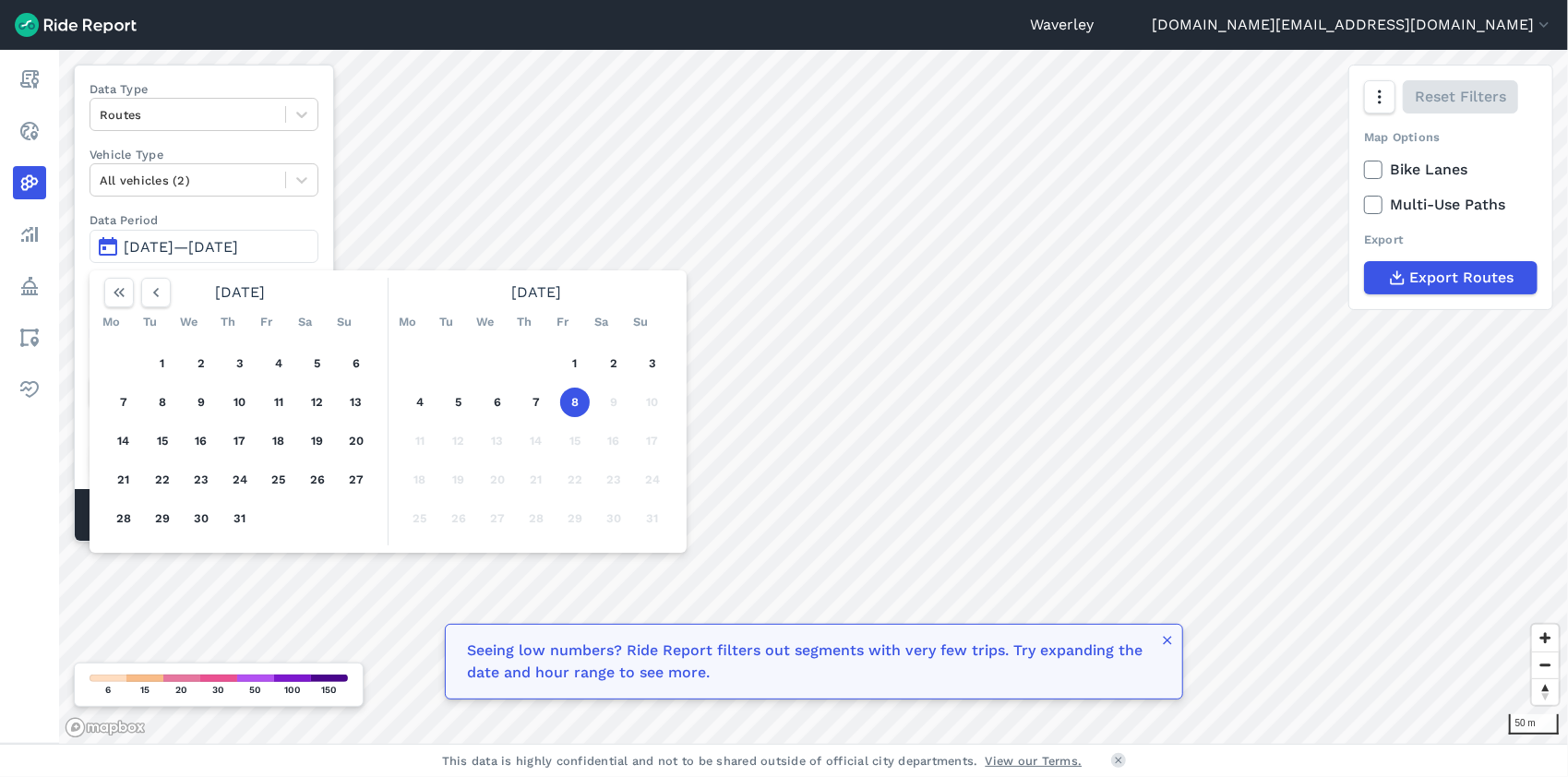
click at [147, 246] on span "[DATE]—[DATE]" at bounding box center [181, 247] width 115 height 18
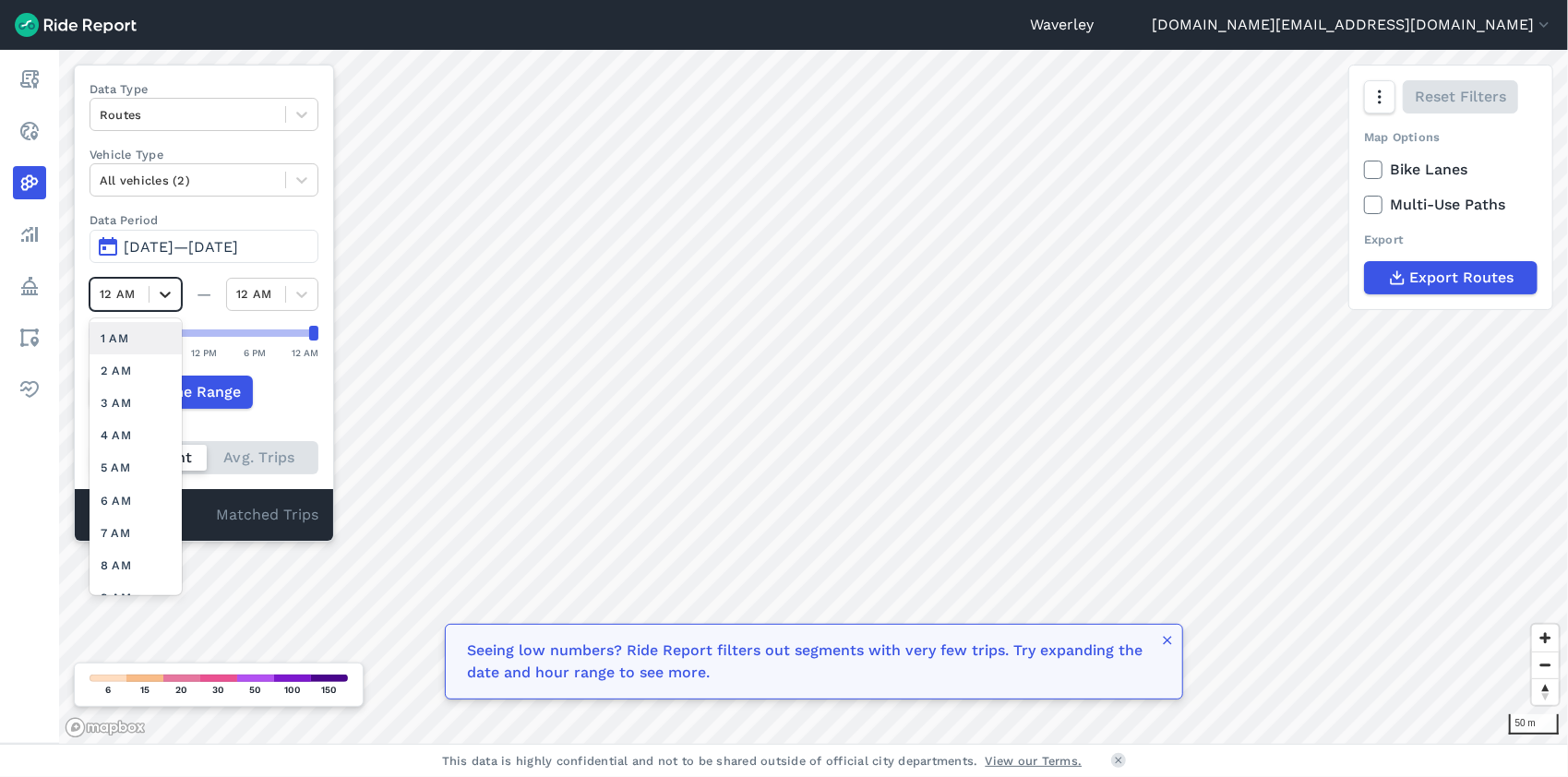
click at [167, 291] on icon at bounding box center [164, 294] width 19 height 19
click at [159, 244] on span "[DATE]—[DATE]" at bounding box center [181, 247] width 115 height 18
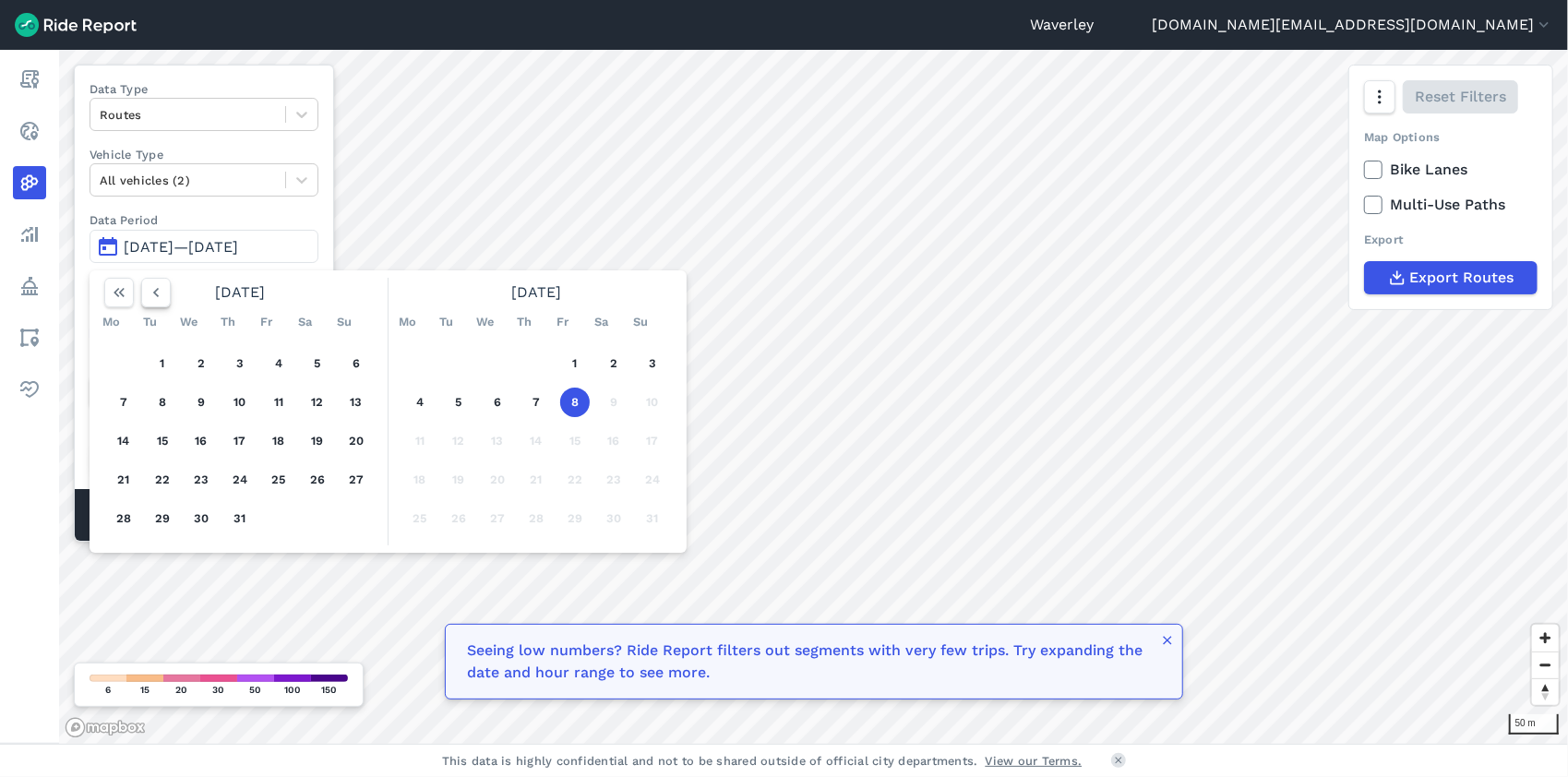
click at [156, 290] on use "button" at bounding box center [157, 292] width 6 height 9
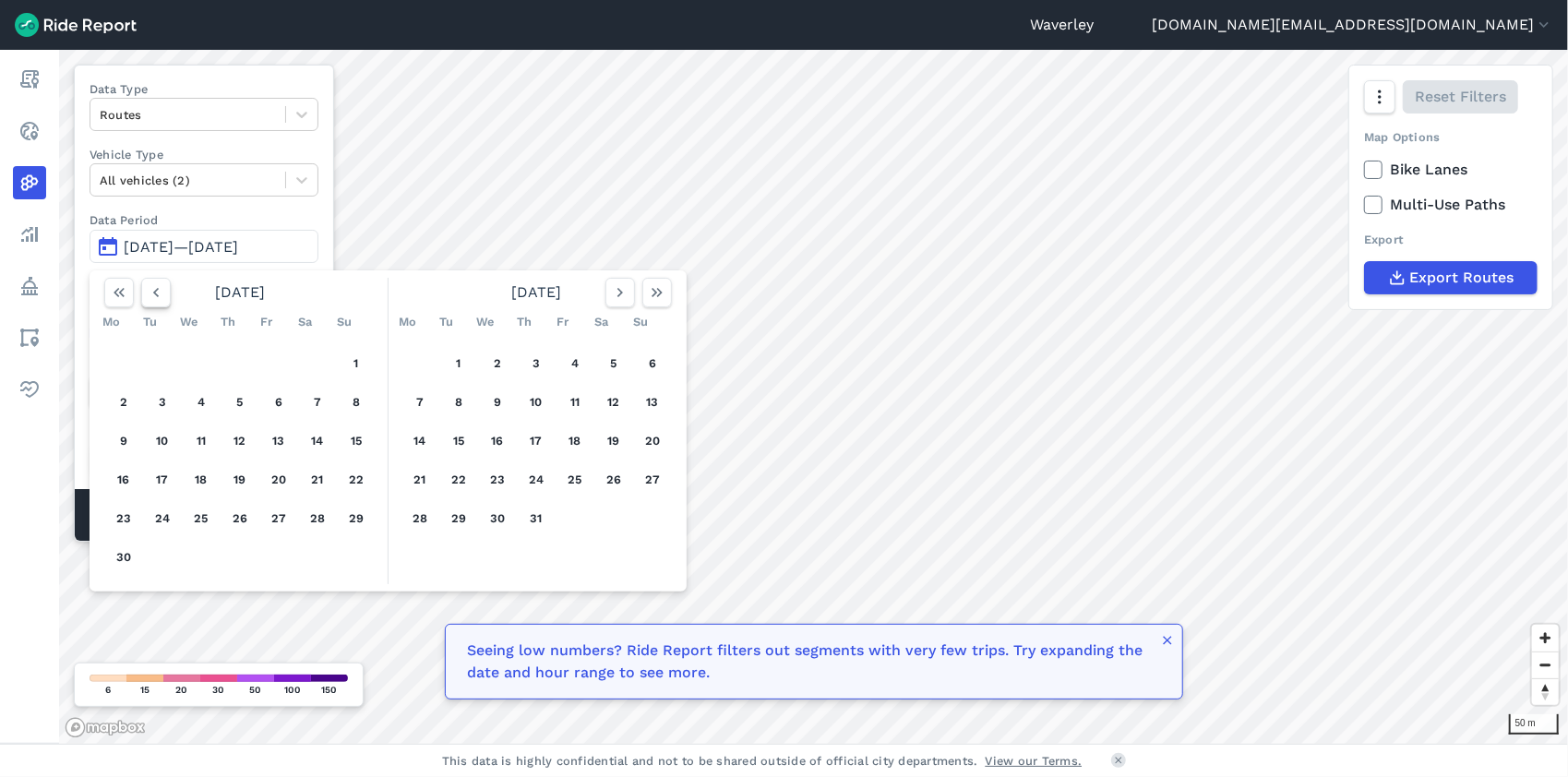
click at [157, 290] on icon "button" at bounding box center [156, 292] width 19 height 19
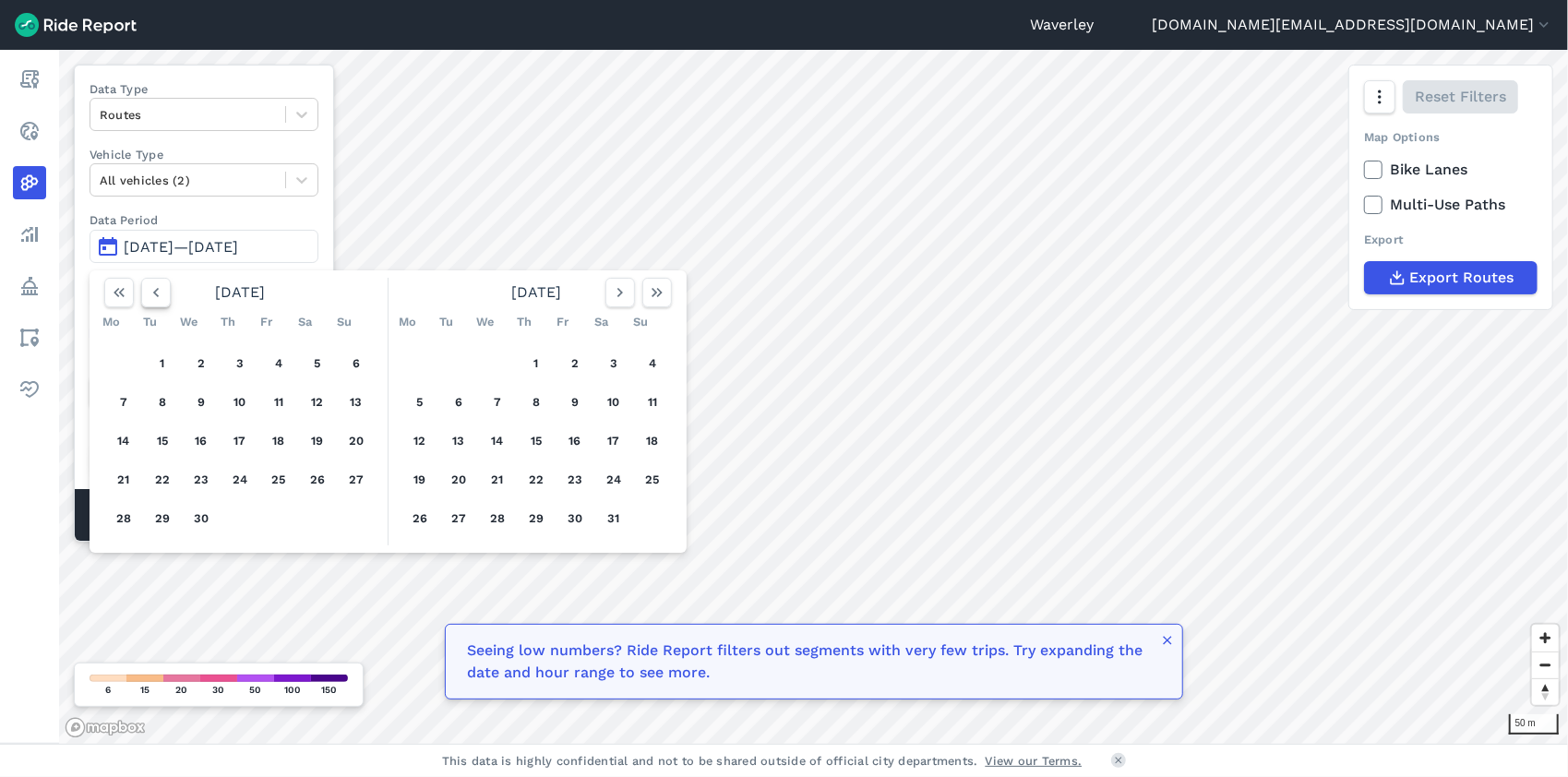
click at [159, 291] on icon "button" at bounding box center [156, 292] width 19 height 19
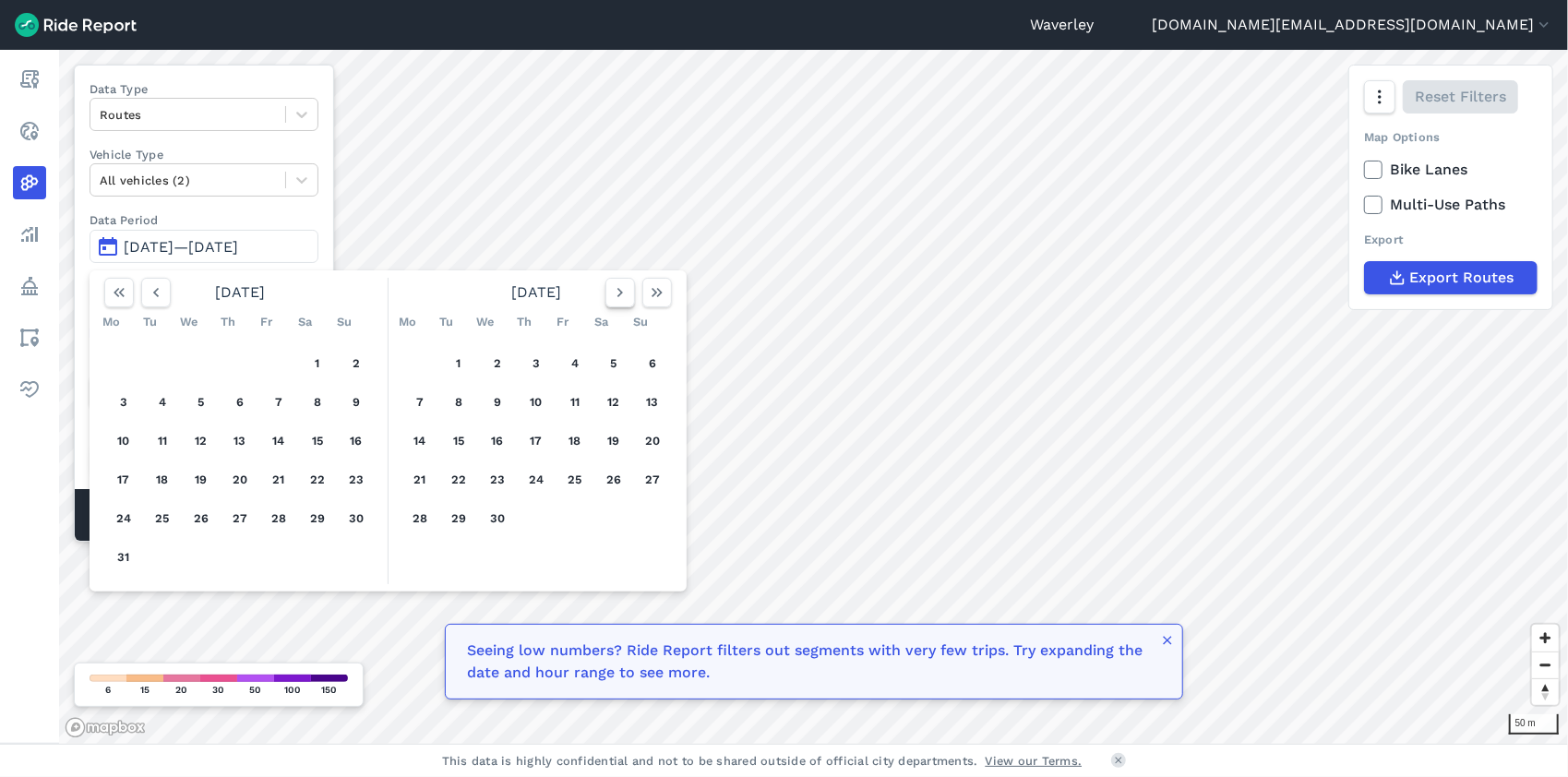
click at [620, 291] on use "button" at bounding box center [620, 292] width 6 height 9
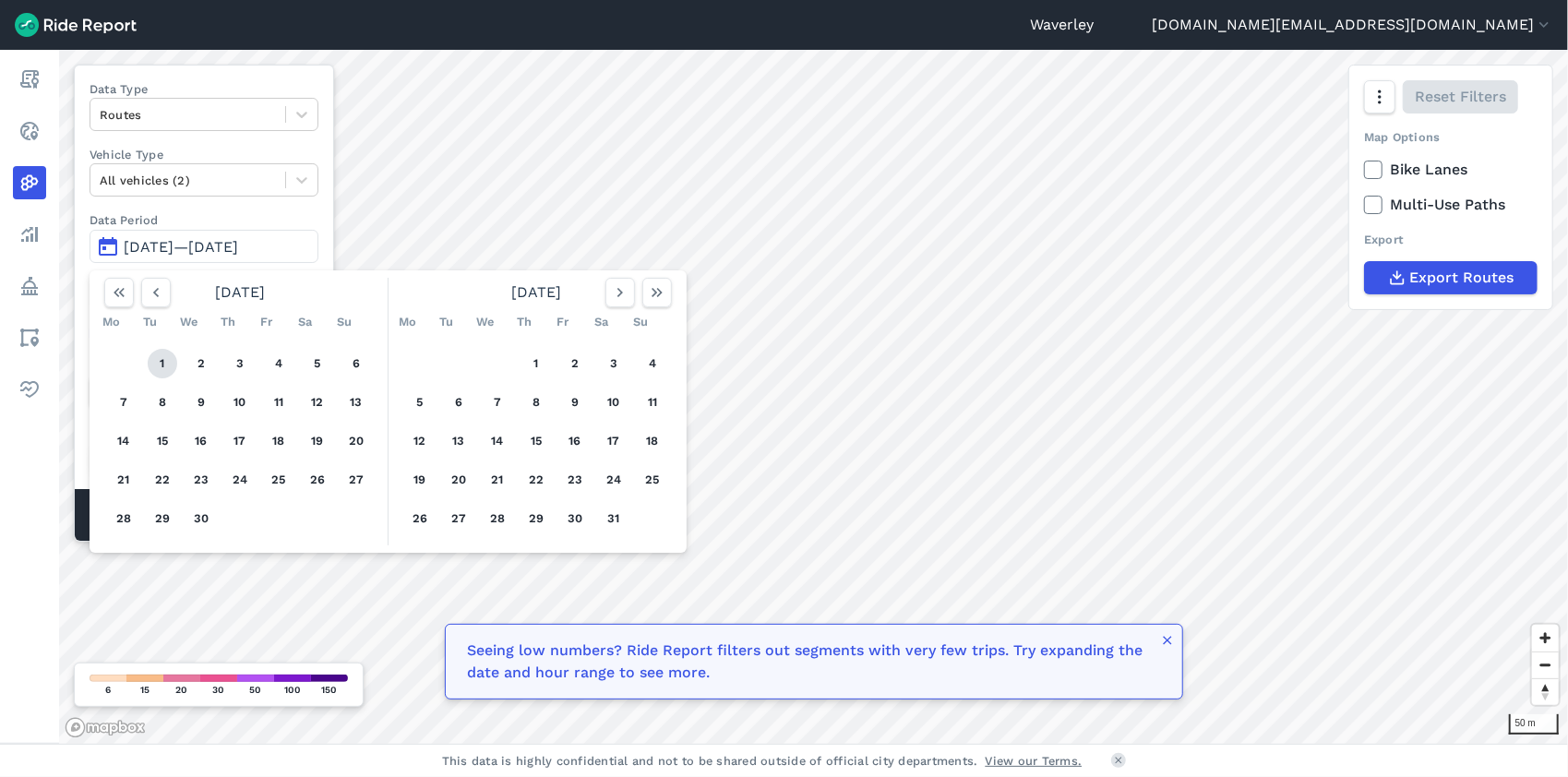
click at [163, 361] on button "1" at bounding box center [162, 364] width 30 height 30
click at [166, 360] on button "1" at bounding box center [162, 364] width 30 height 30
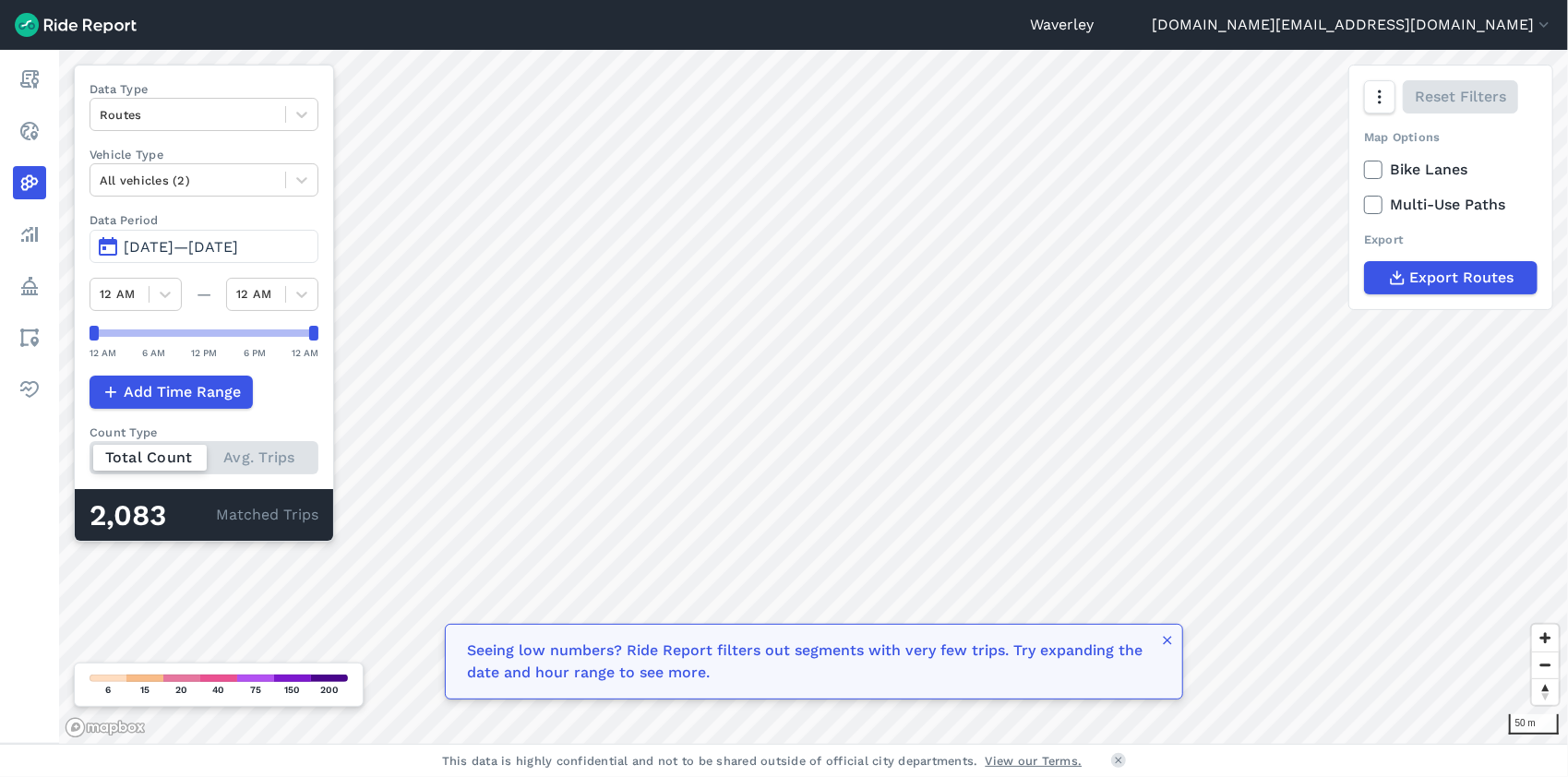
click at [166, 360] on div "Data Type Routes Vehicle Type All vehicles (2) Data Period [DATE]—[DATE] [DATE]…" at bounding box center [204, 303] width 261 height 478
click at [1159, 615] on span "Zoom out" at bounding box center [1545, 666] width 27 height 26
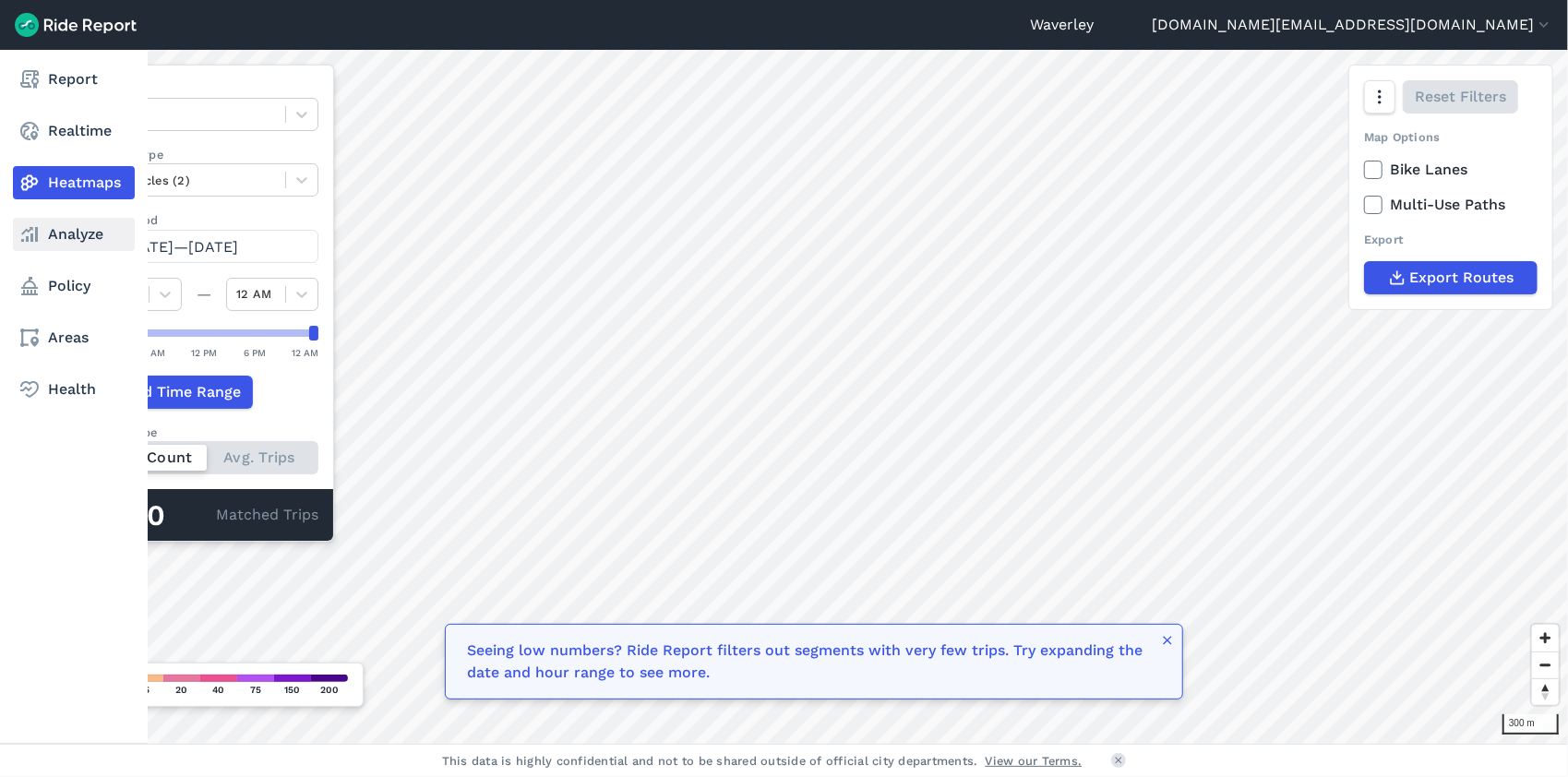
click at [68, 238] on link "Analyze" at bounding box center [73, 235] width 122 height 34
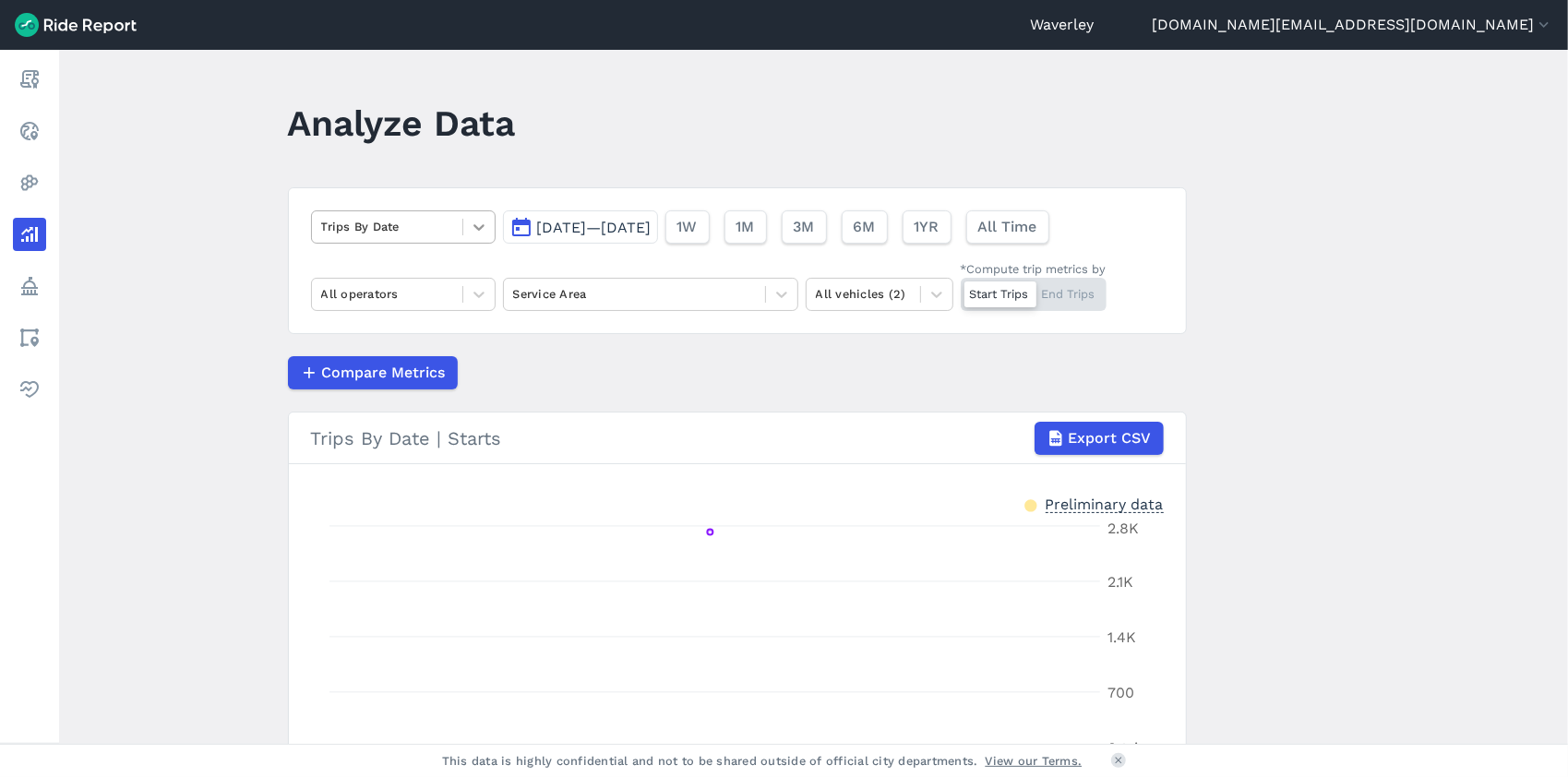
click at [479, 227] on icon at bounding box center [478, 227] width 19 height 19
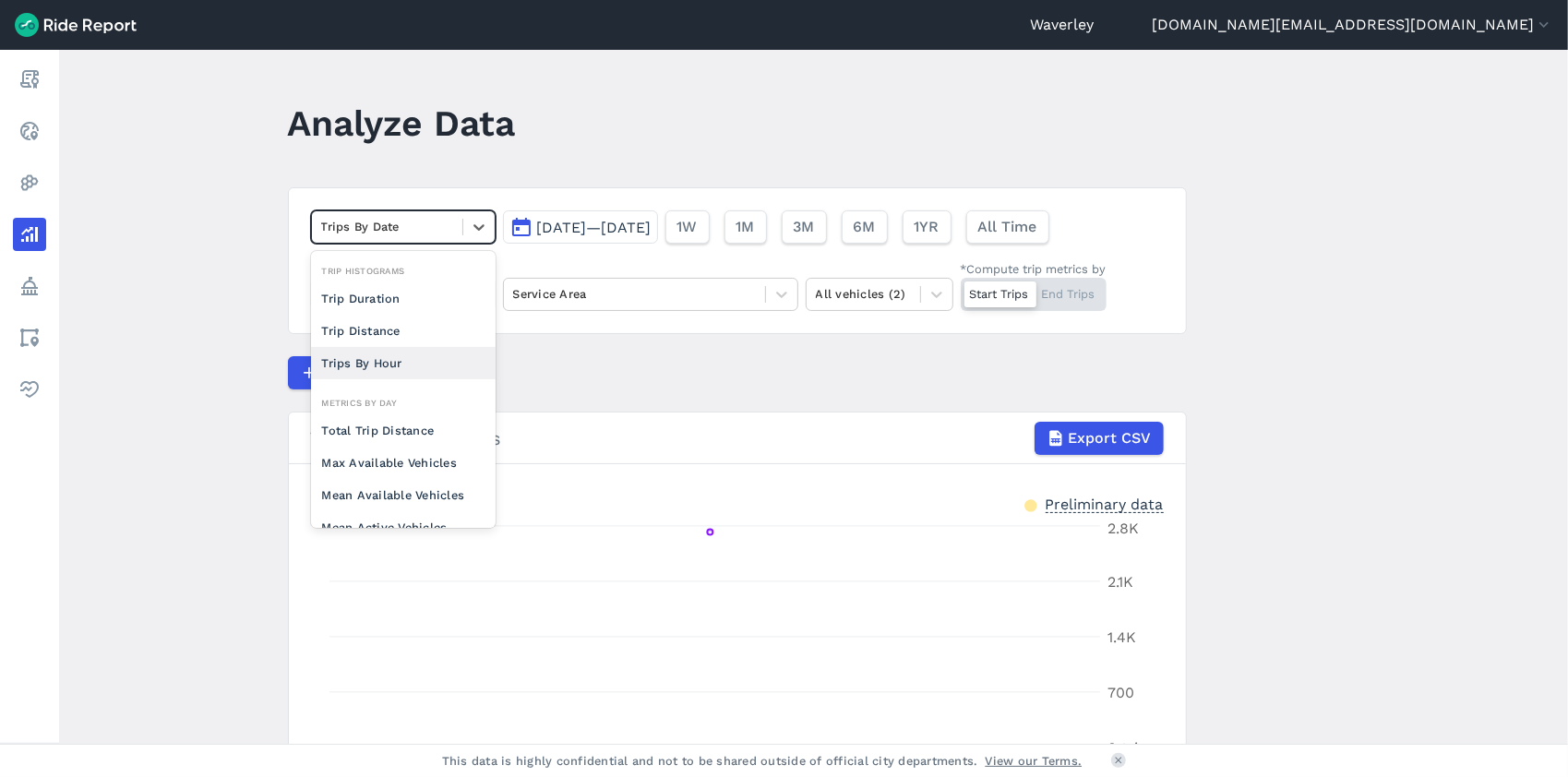
click at [380, 362] on div "Trips By Hour" at bounding box center [403, 363] width 184 height 33
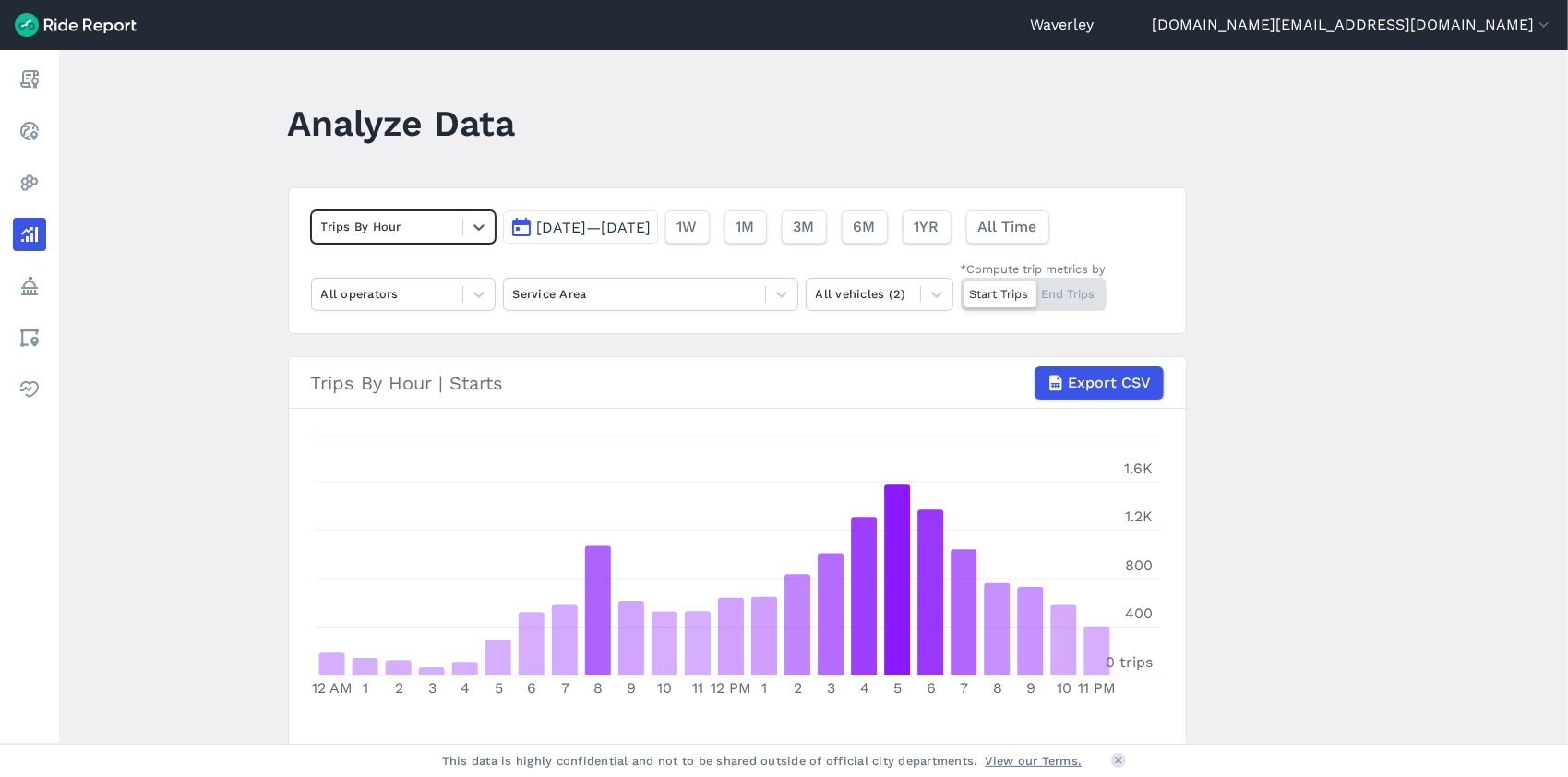
click at [517, 226] on button "[DATE]—[DATE]" at bounding box center [580, 227] width 156 height 34
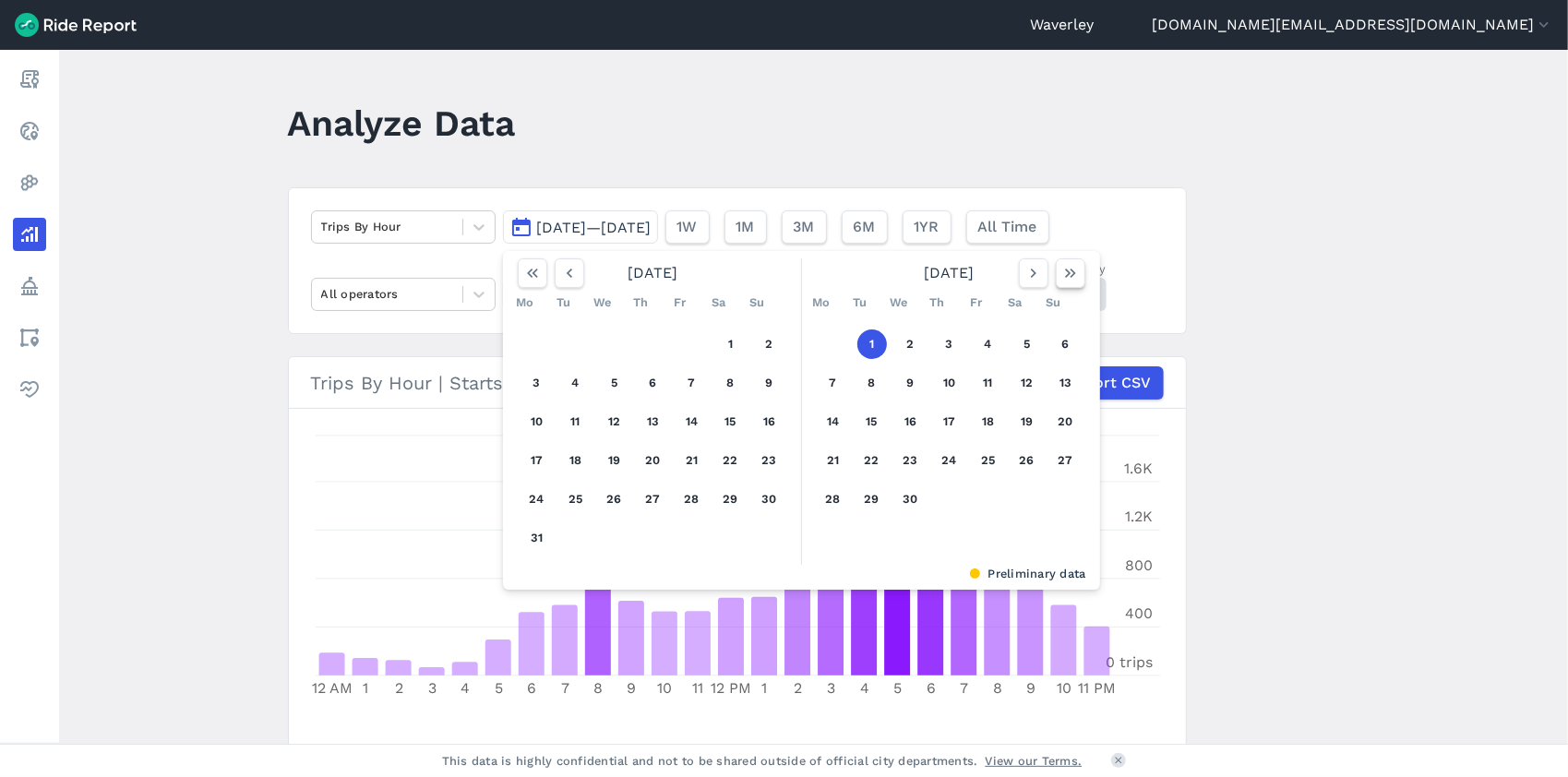
click at [1068, 273] on icon "button" at bounding box center [1070, 273] width 19 height 19
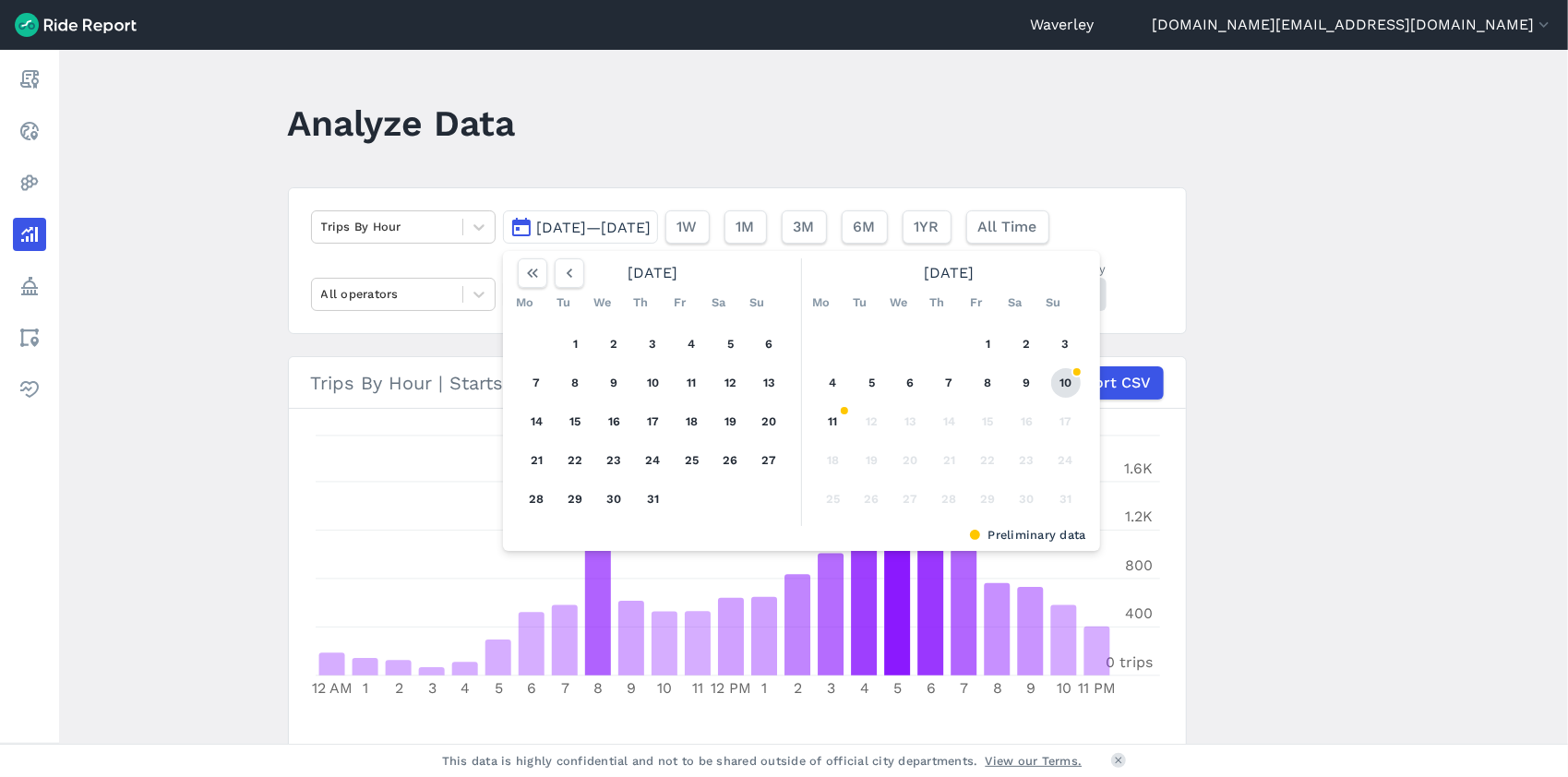
click at [1064, 381] on button "10" at bounding box center [1066, 384] width 30 height 30
click at [1062, 381] on button "10" at bounding box center [1066, 384] width 30 height 30
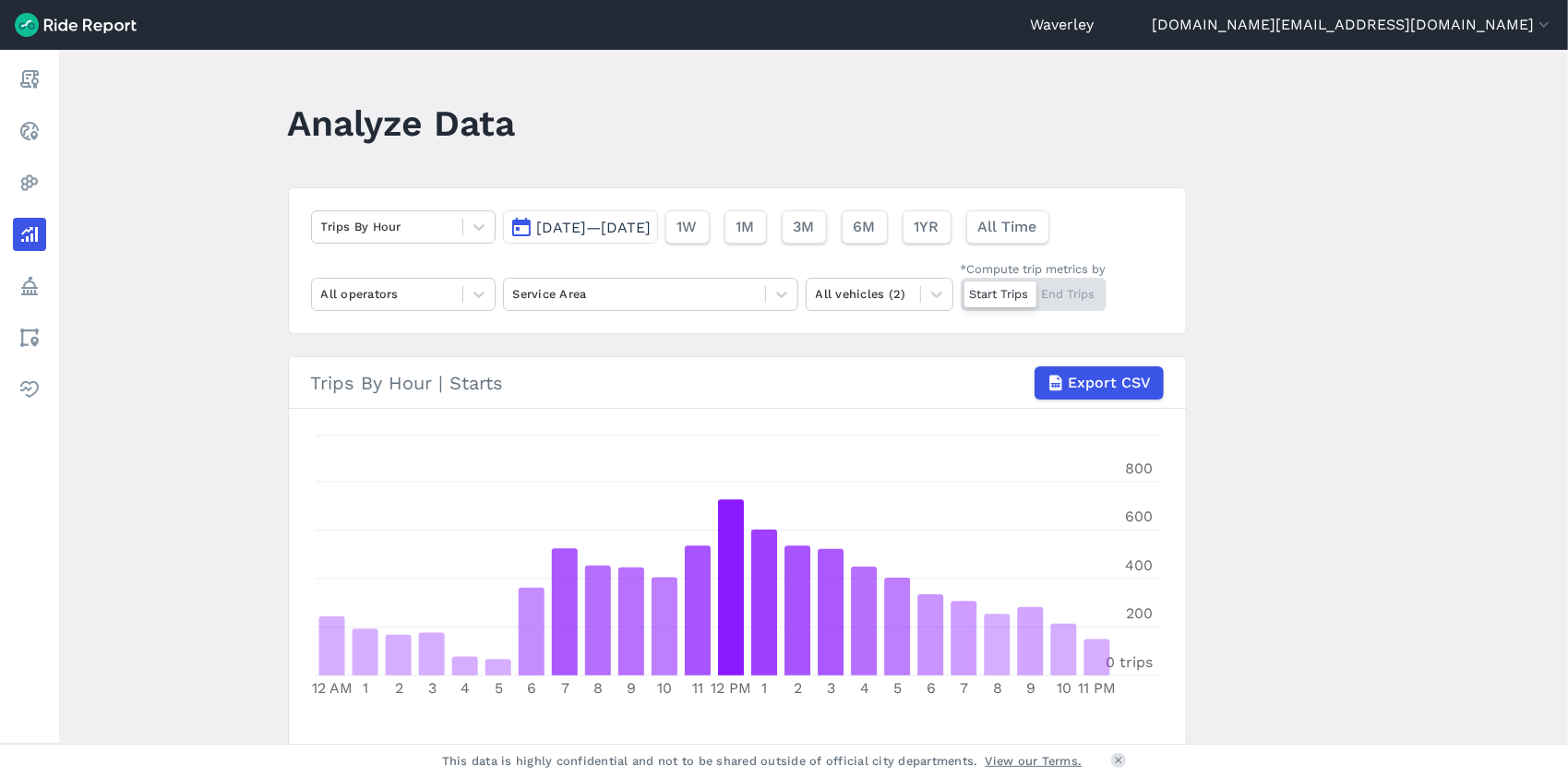
click at [518, 229] on button "[DATE]—[DATE]" at bounding box center [580, 227] width 156 height 34
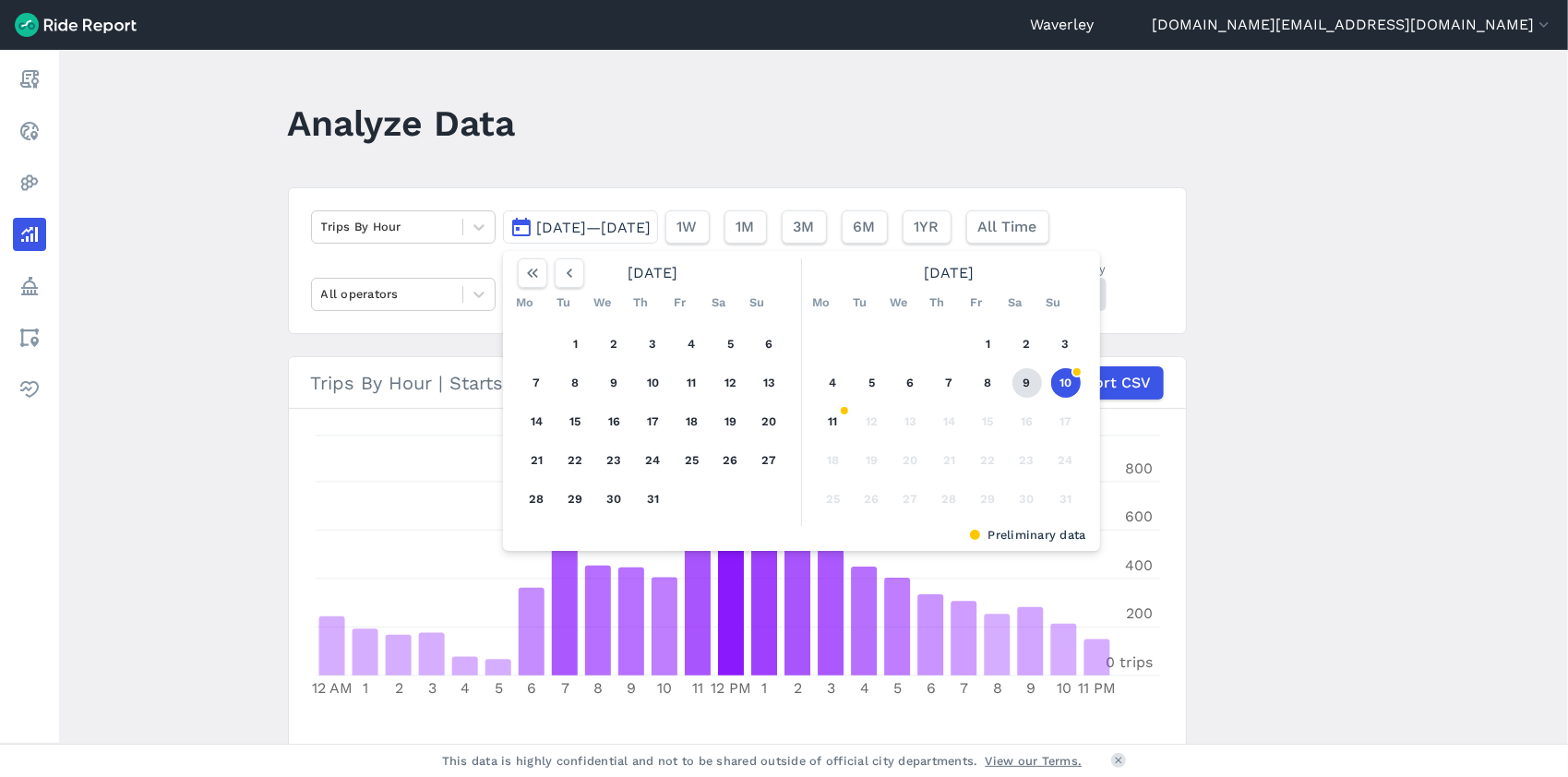
click at [1021, 387] on button "9" at bounding box center [1027, 384] width 30 height 30
click at [1020, 385] on button "9" at bounding box center [1027, 384] width 30 height 30
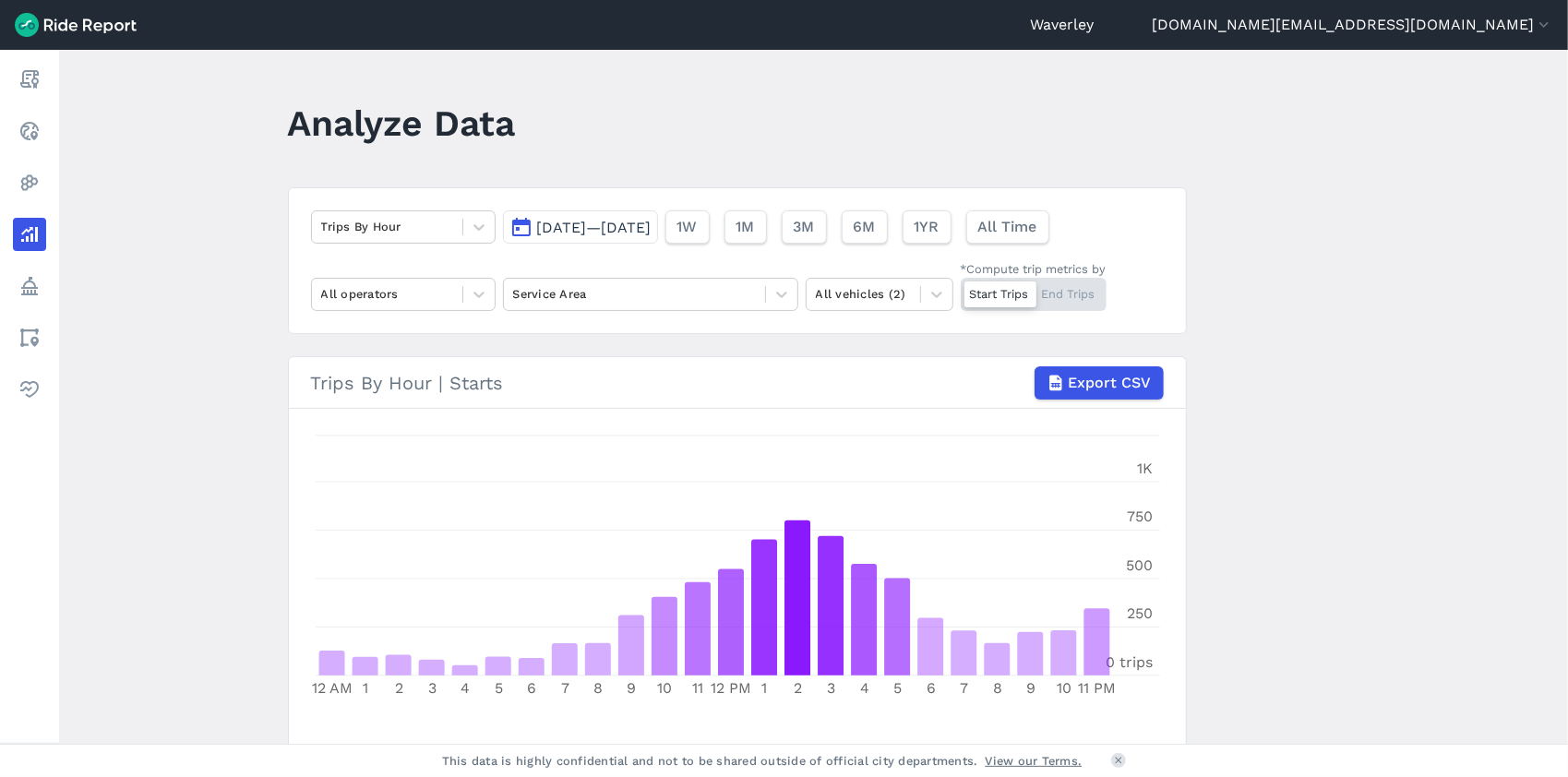
click at [520, 229] on button "[DATE]—[DATE]" at bounding box center [580, 227] width 156 height 34
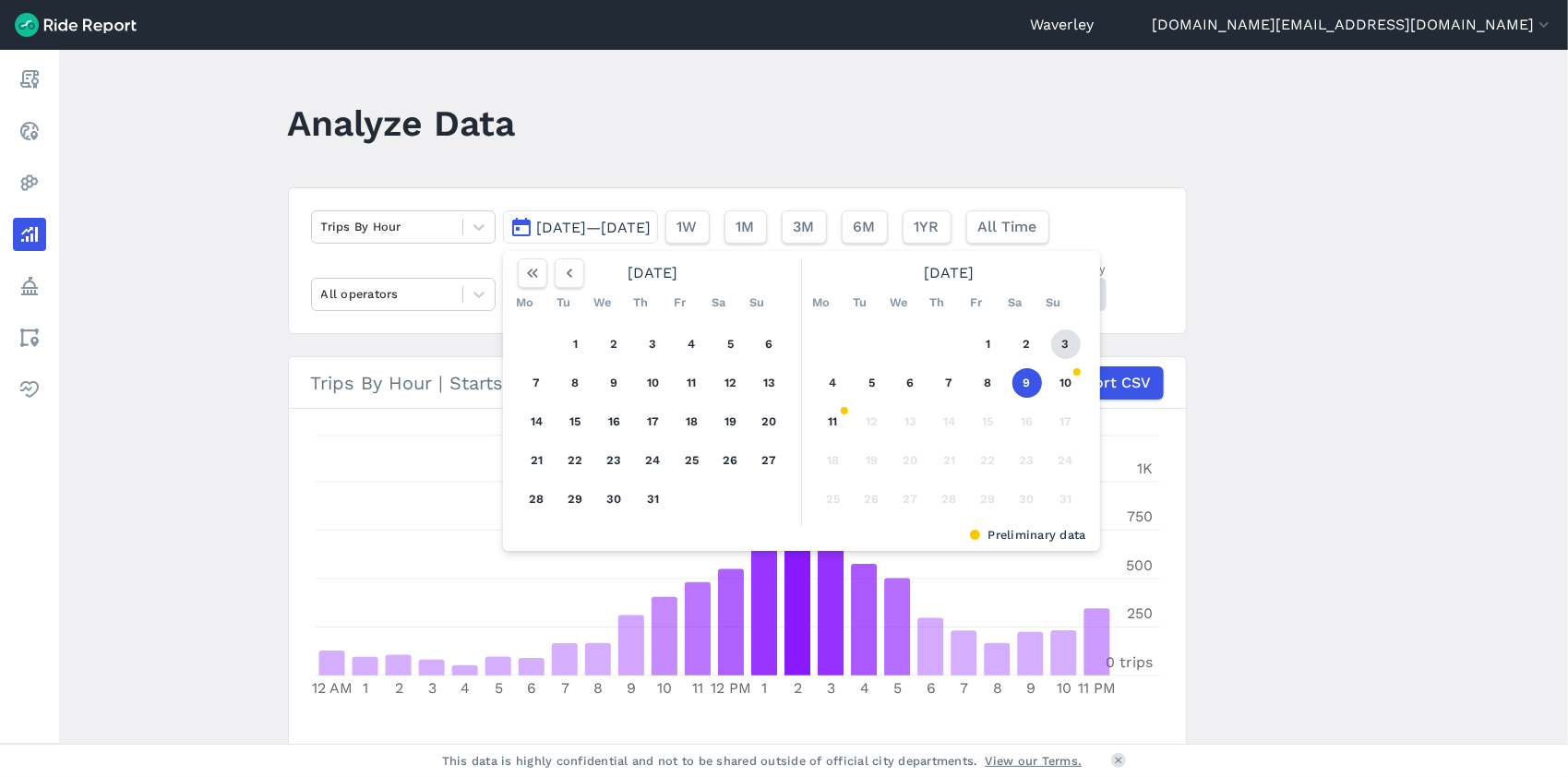
click at [1064, 342] on button "3" at bounding box center [1066, 345] width 30 height 30
click at [1064, 344] on button "3" at bounding box center [1066, 345] width 30 height 30
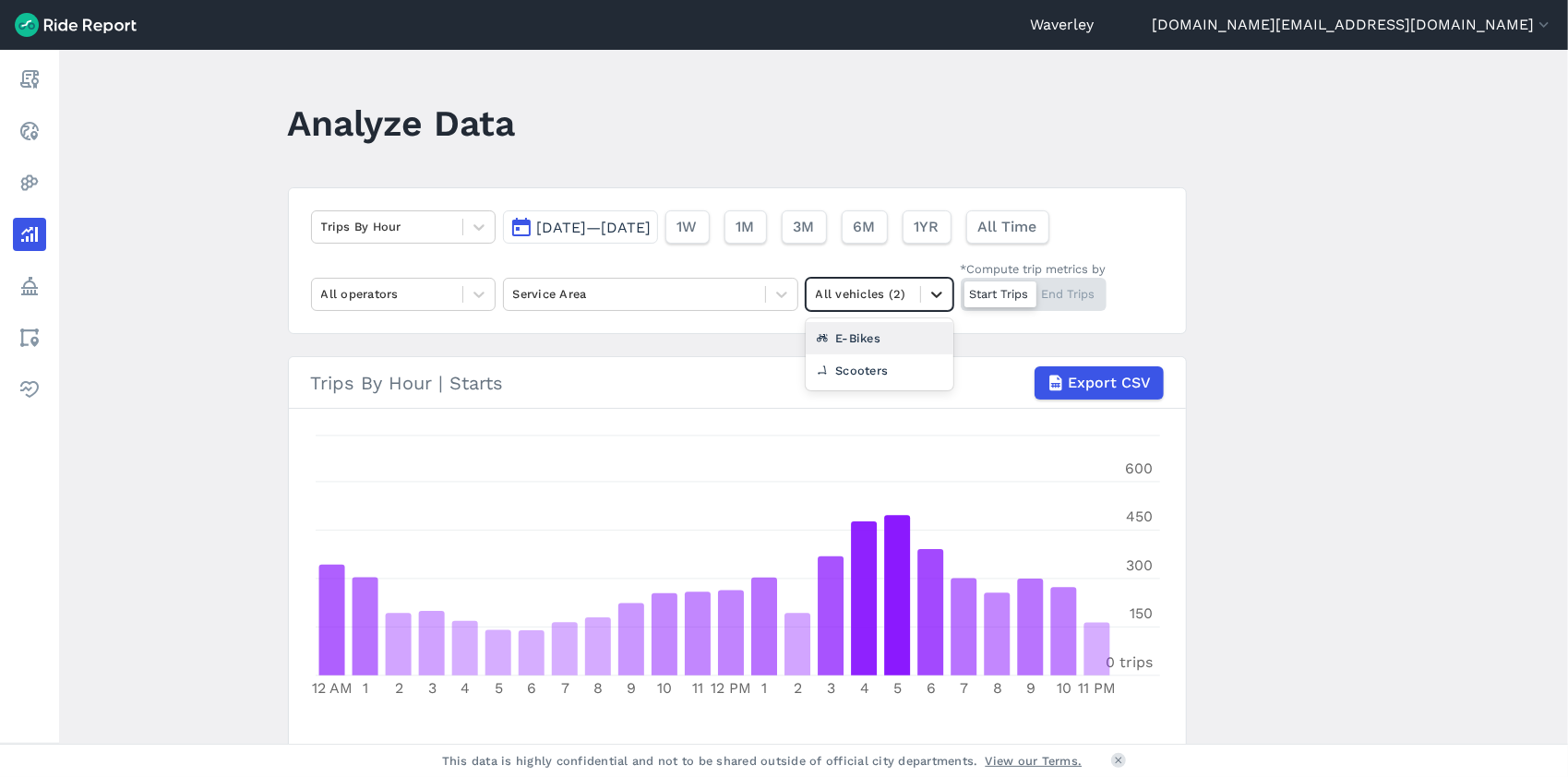
click at [935, 294] on icon at bounding box center [936, 294] width 11 height 7
click at [936, 294] on icon at bounding box center [936, 294] width 11 height 7
click at [524, 228] on button "[DATE]—[DATE]" at bounding box center [580, 227] width 156 height 34
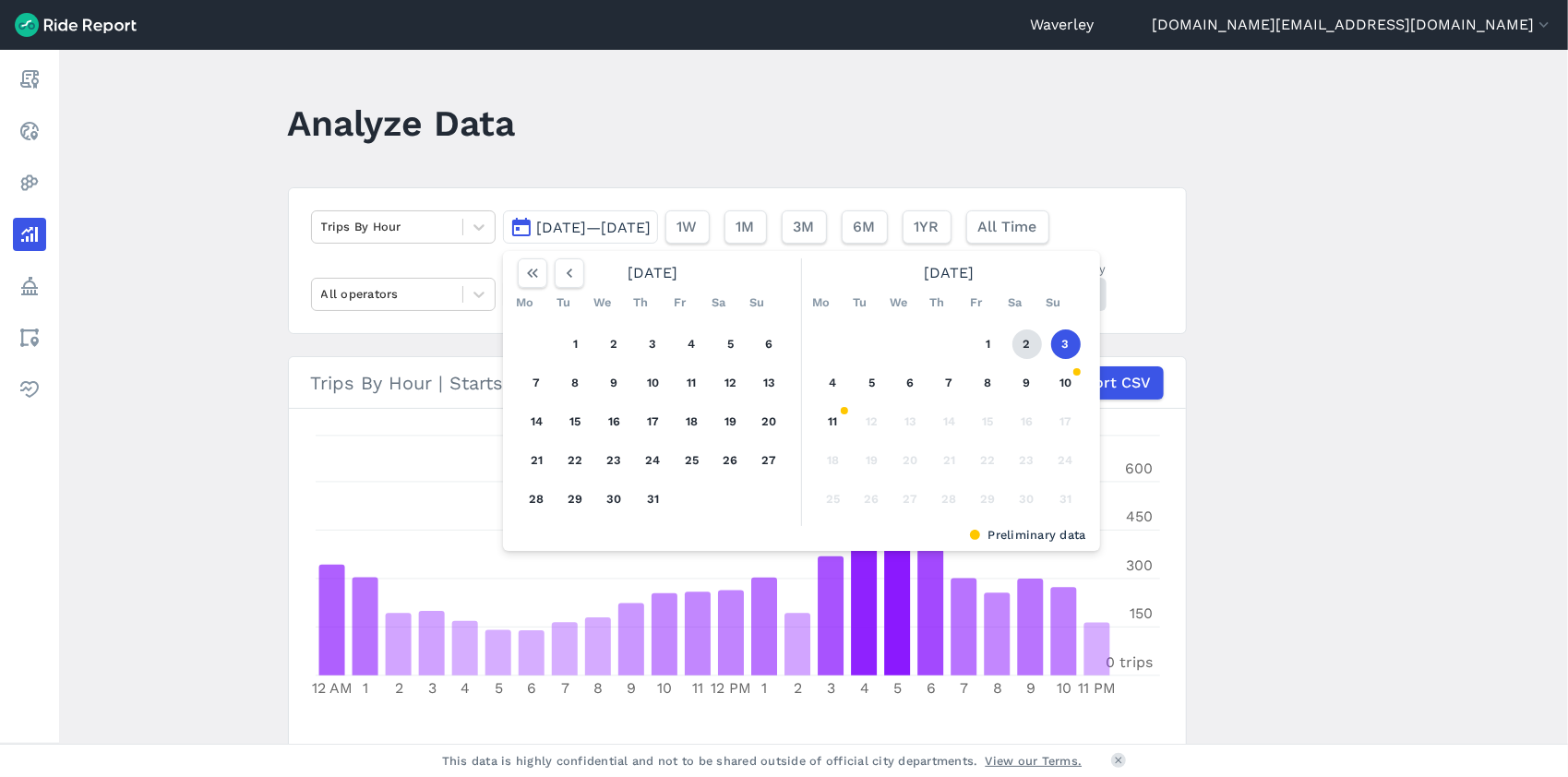
click at [1024, 345] on button "2" at bounding box center [1027, 345] width 30 height 30
click at [1022, 345] on button "2" at bounding box center [1027, 345] width 30 height 30
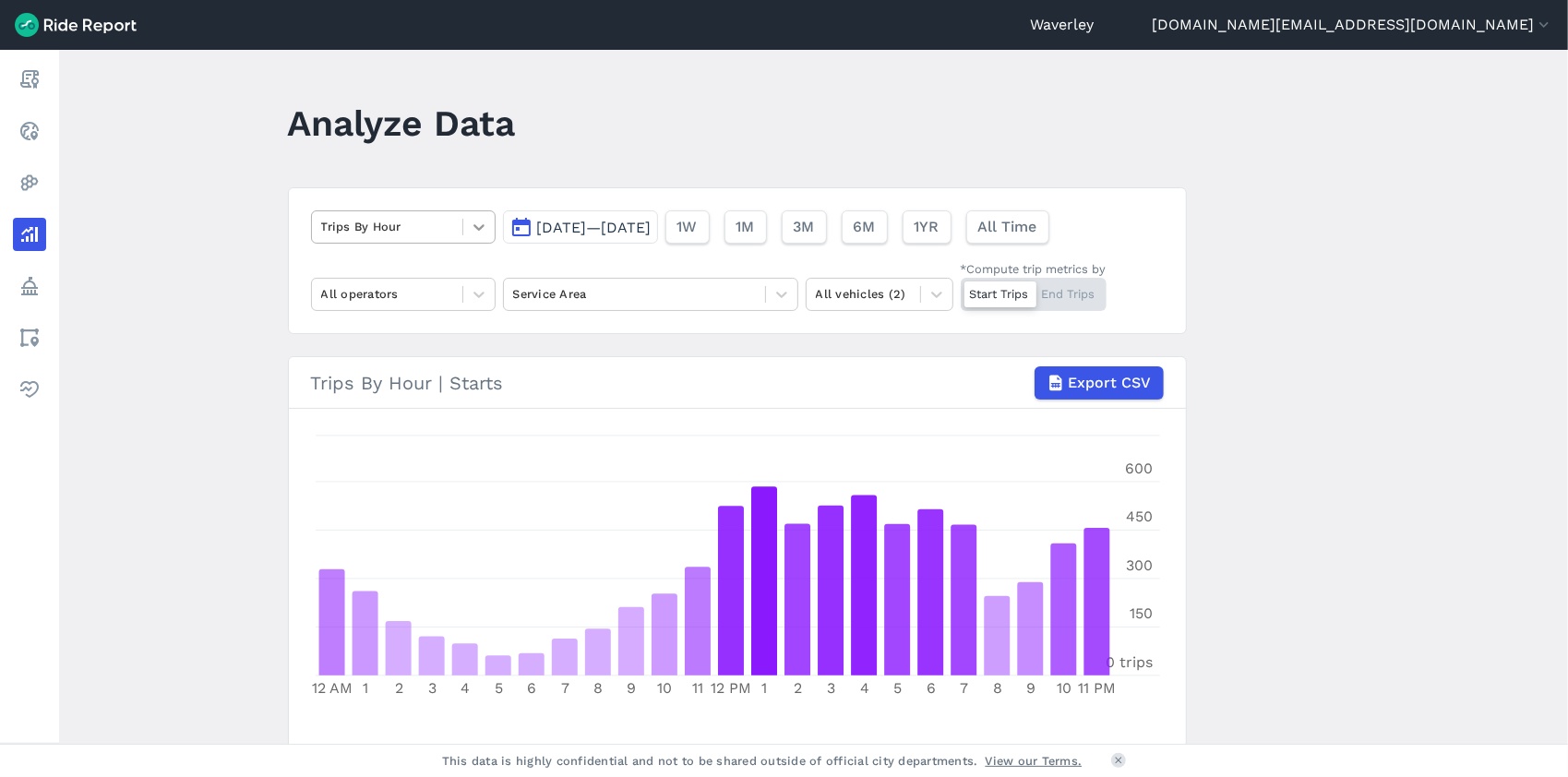
click at [478, 227] on icon at bounding box center [478, 227] width 11 height 7
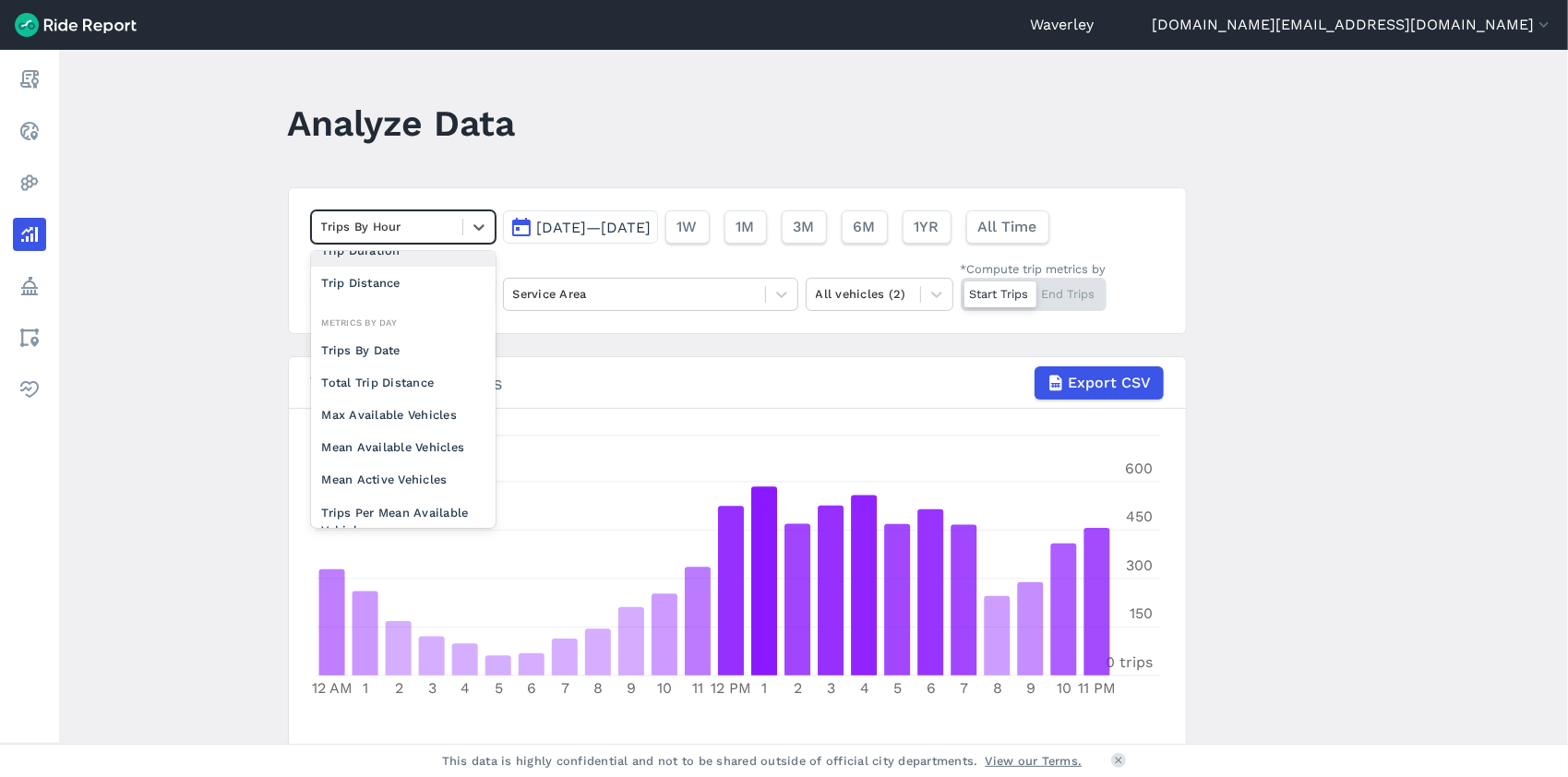
scroll to position [57, 0]
click at [434, 403] on div "Max Available Vehicles" at bounding box center [403, 405] width 184 height 33
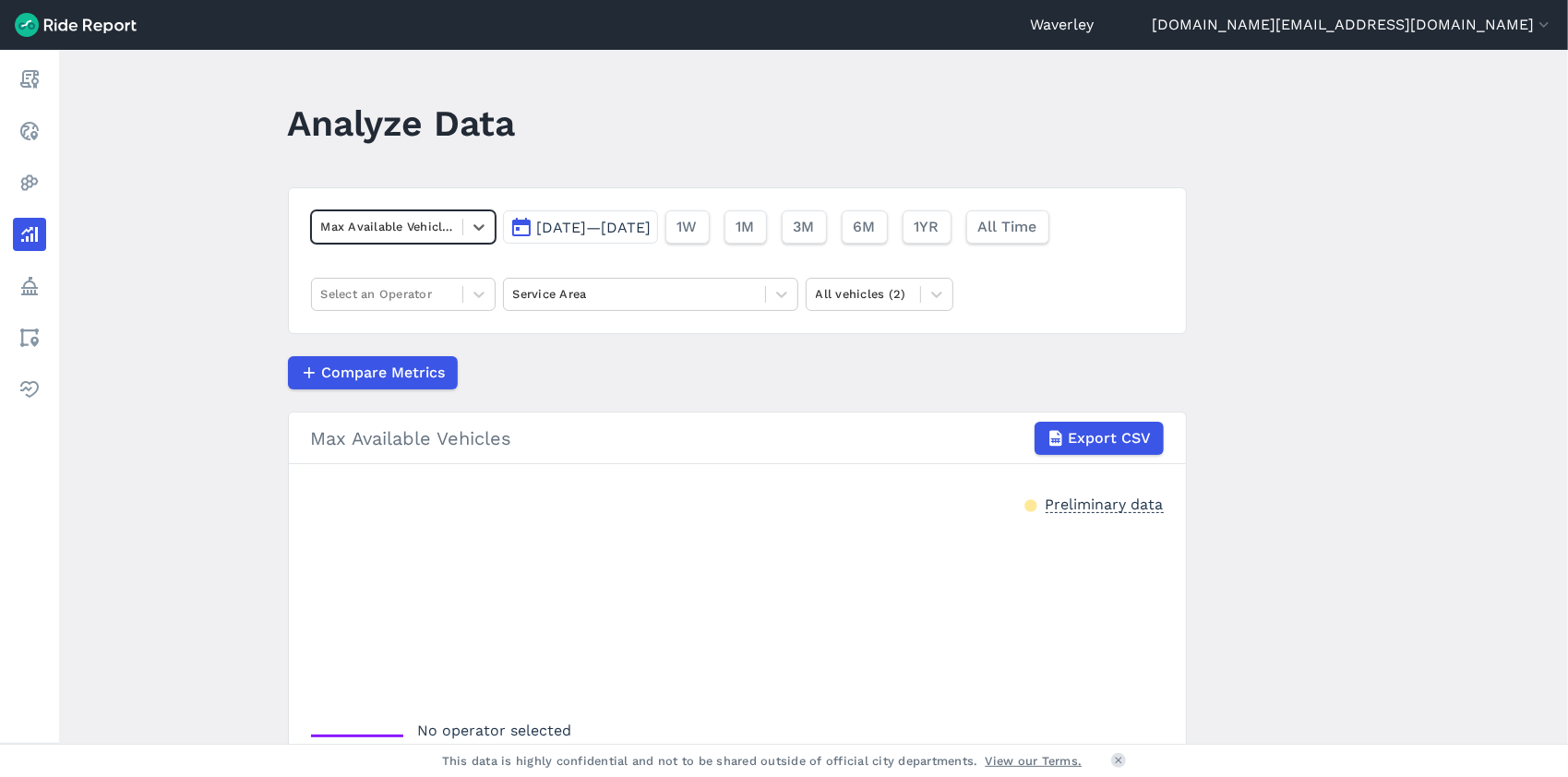
click at [607, 226] on span "[DATE]—[DATE]" at bounding box center [594, 228] width 115 height 18
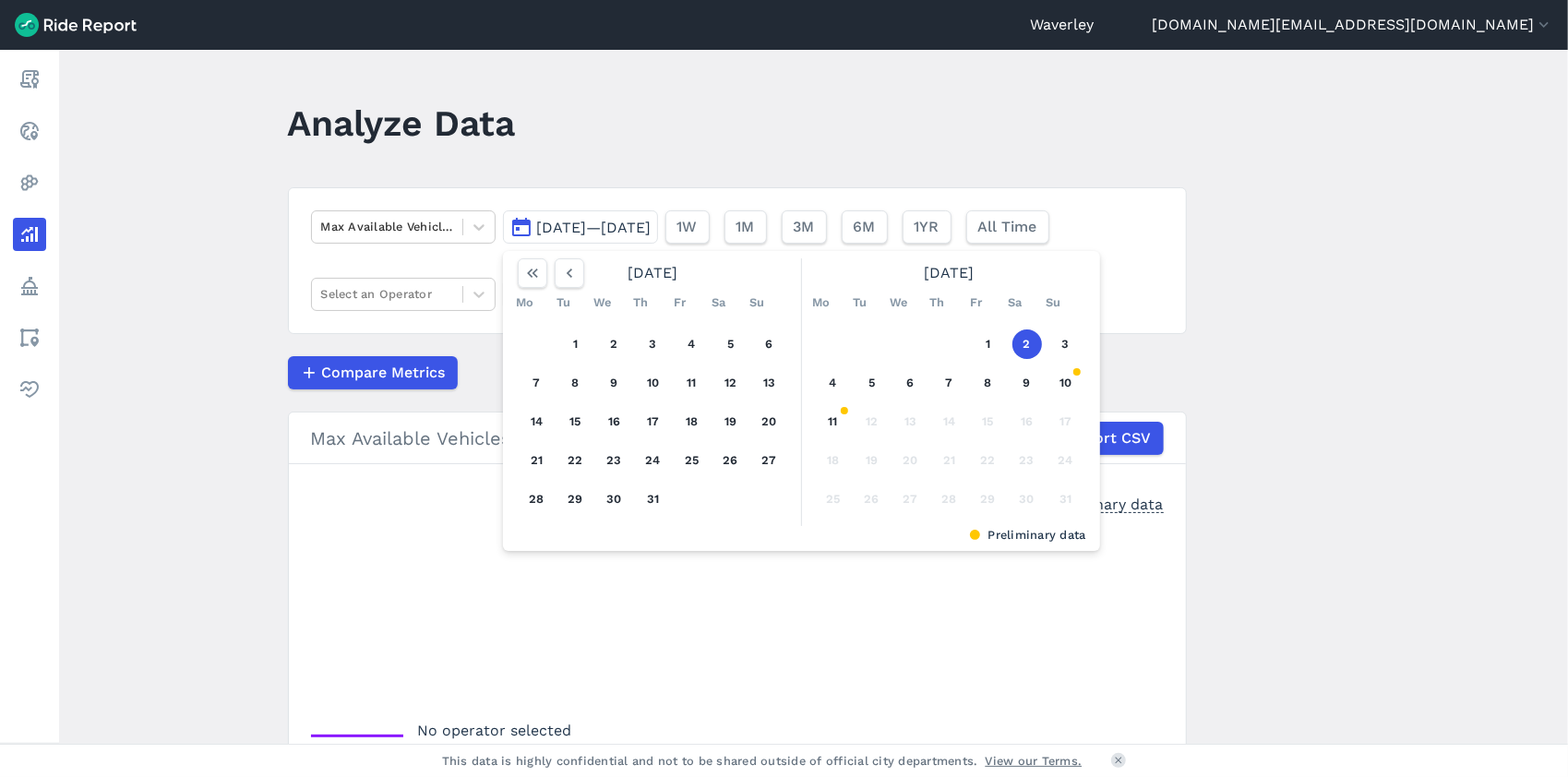
click at [418, 489] on section "Max Available Vehicles Export CSV Preliminary data No operator selected" at bounding box center [737, 594] width 898 height 364
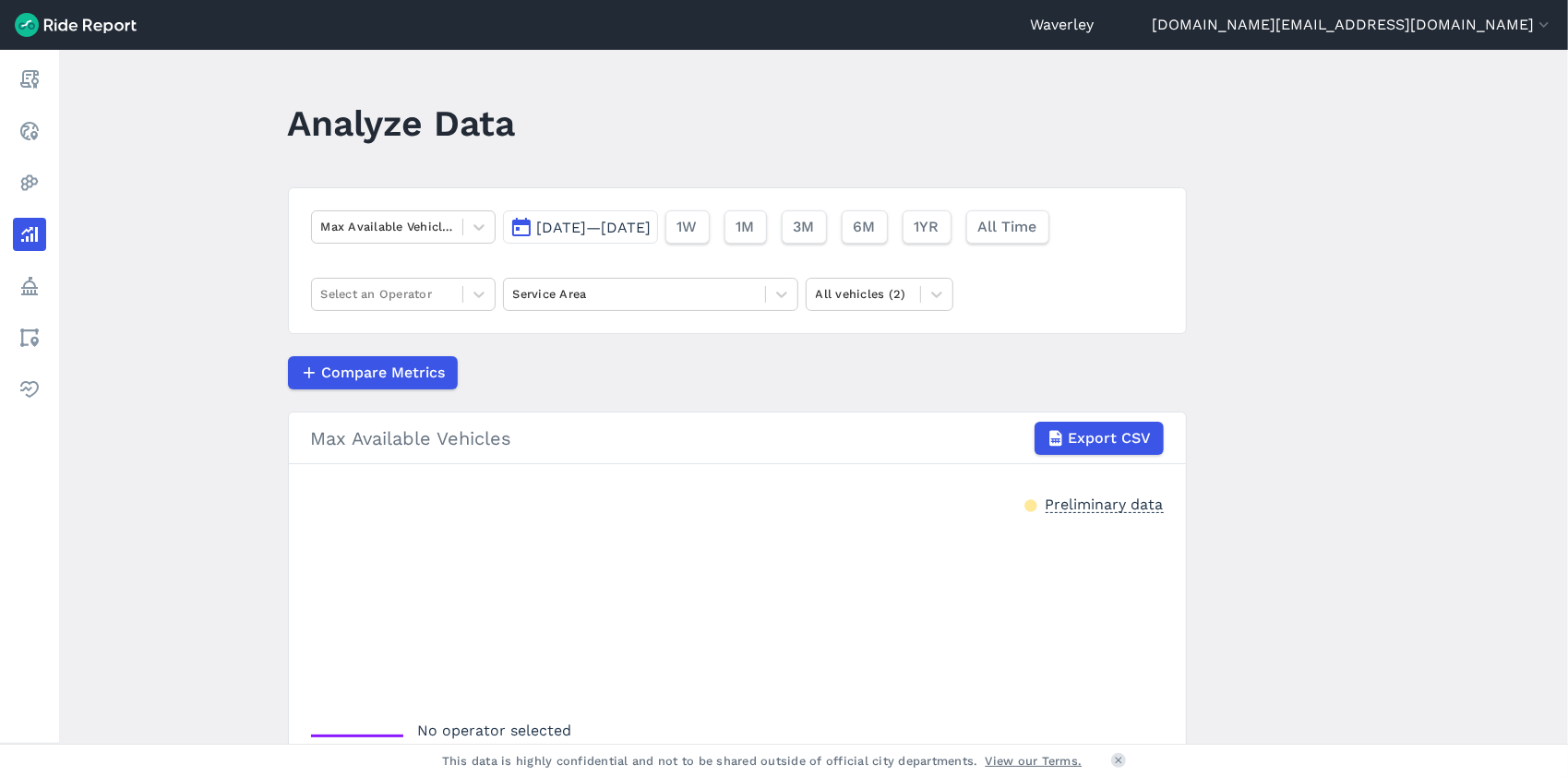
click at [525, 225] on button "[DATE]—[DATE]" at bounding box center [580, 227] width 156 height 34
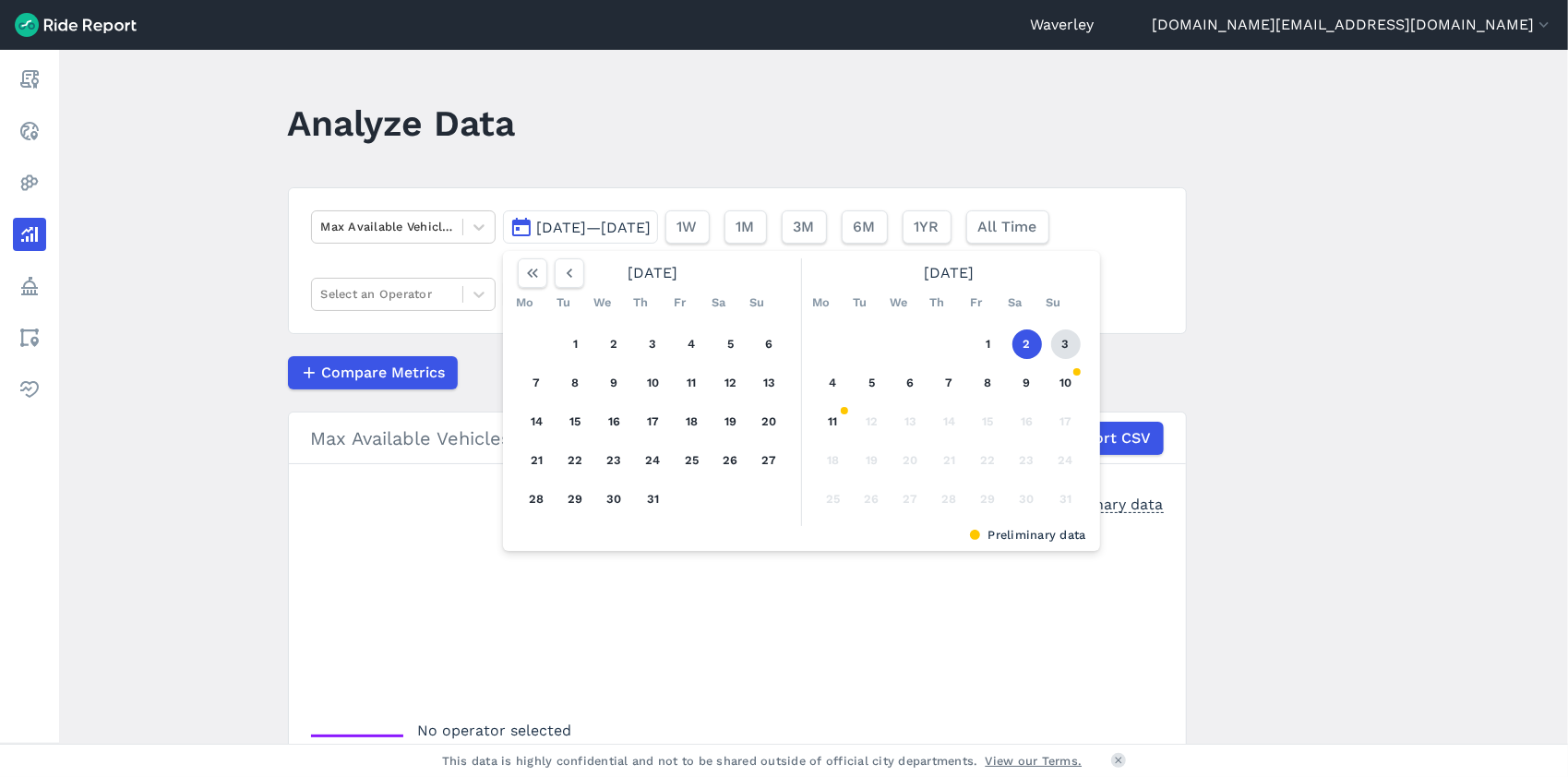
click at [1066, 344] on button "3" at bounding box center [1066, 345] width 30 height 30
click at [877, 615] on div at bounding box center [737, 615] width 853 height 196
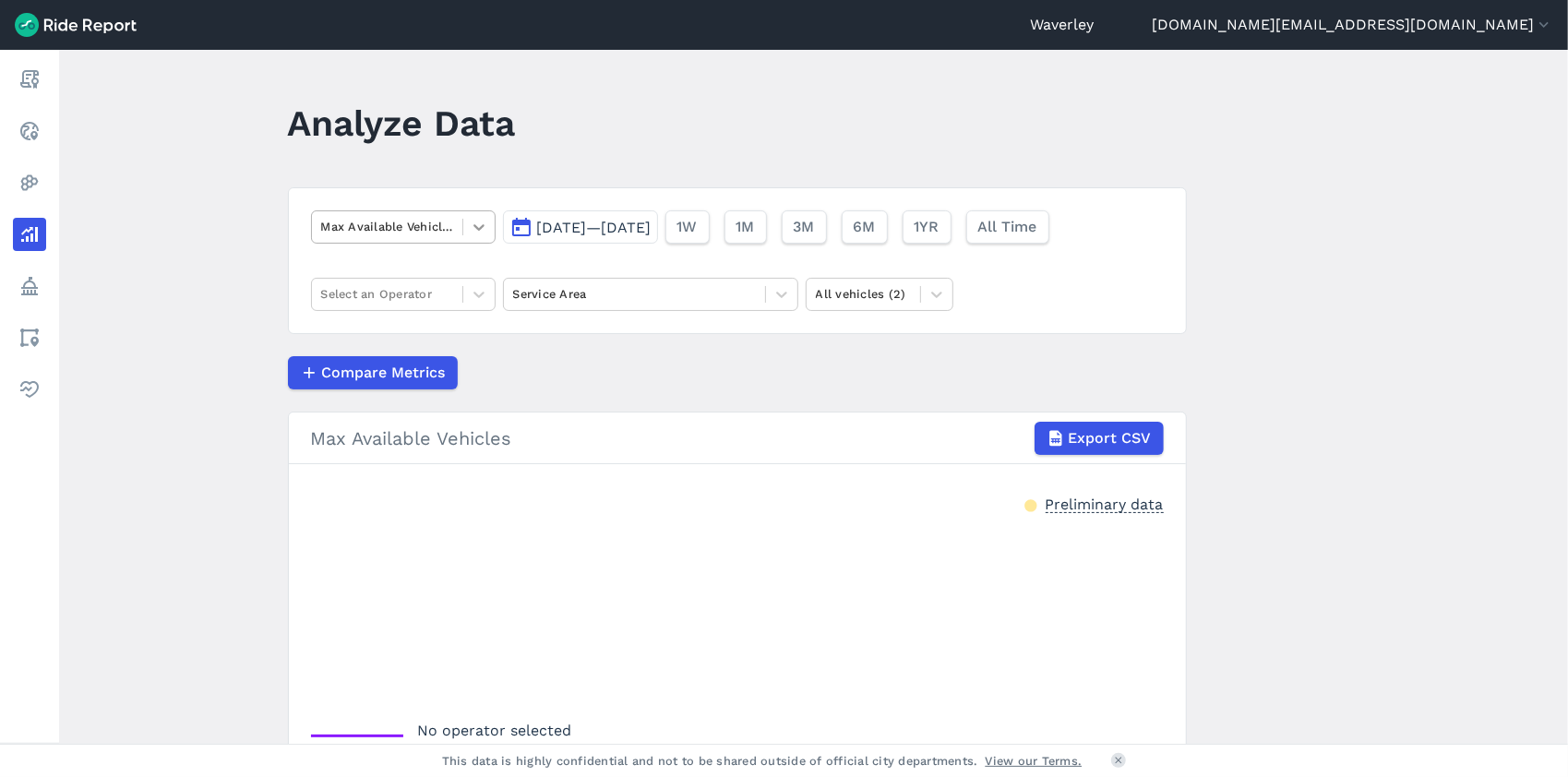
click at [480, 225] on icon at bounding box center [478, 227] width 19 height 19
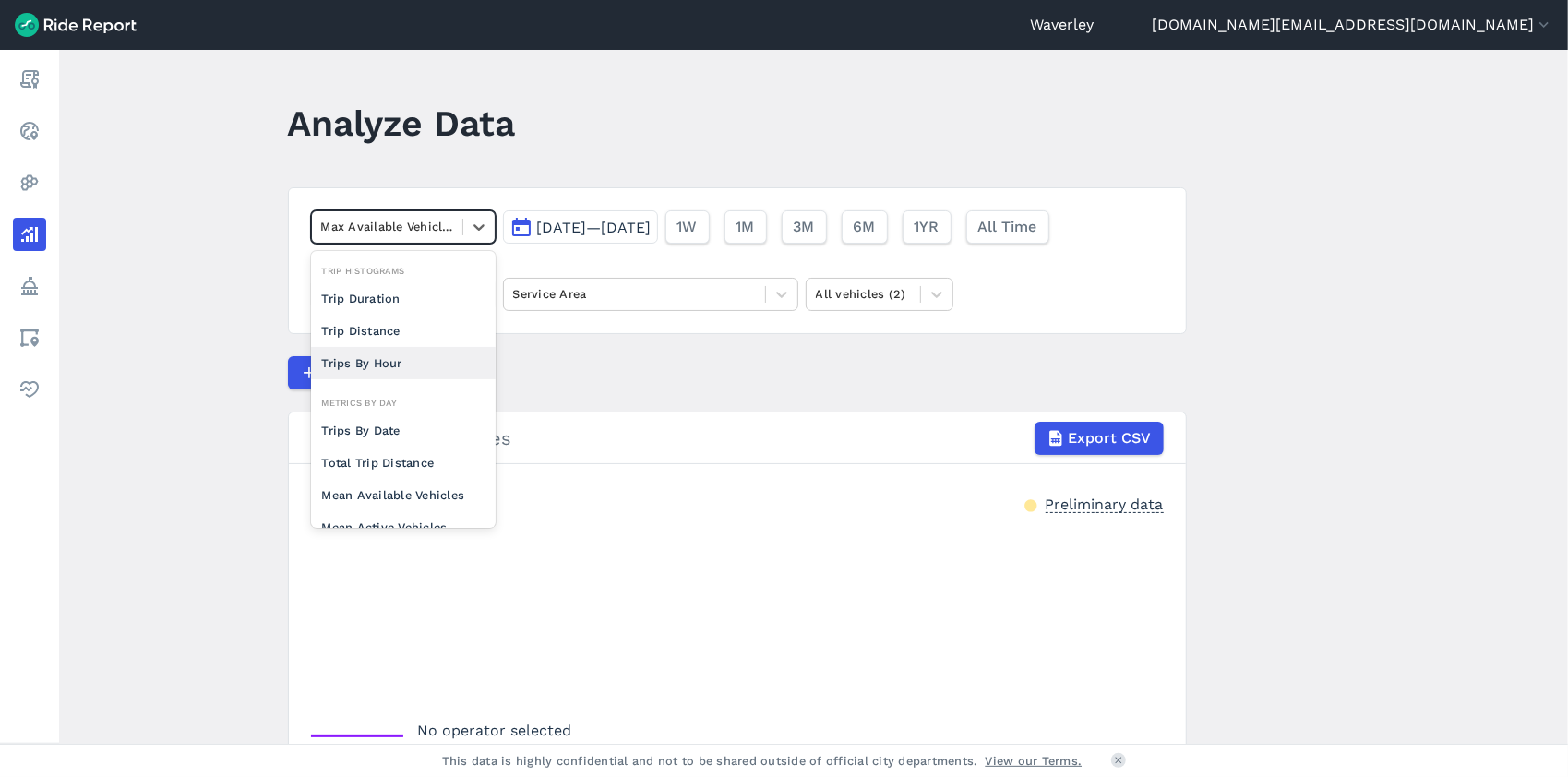
click at [391, 360] on div "Trips By Hour" at bounding box center [403, 363] width 184 height 33
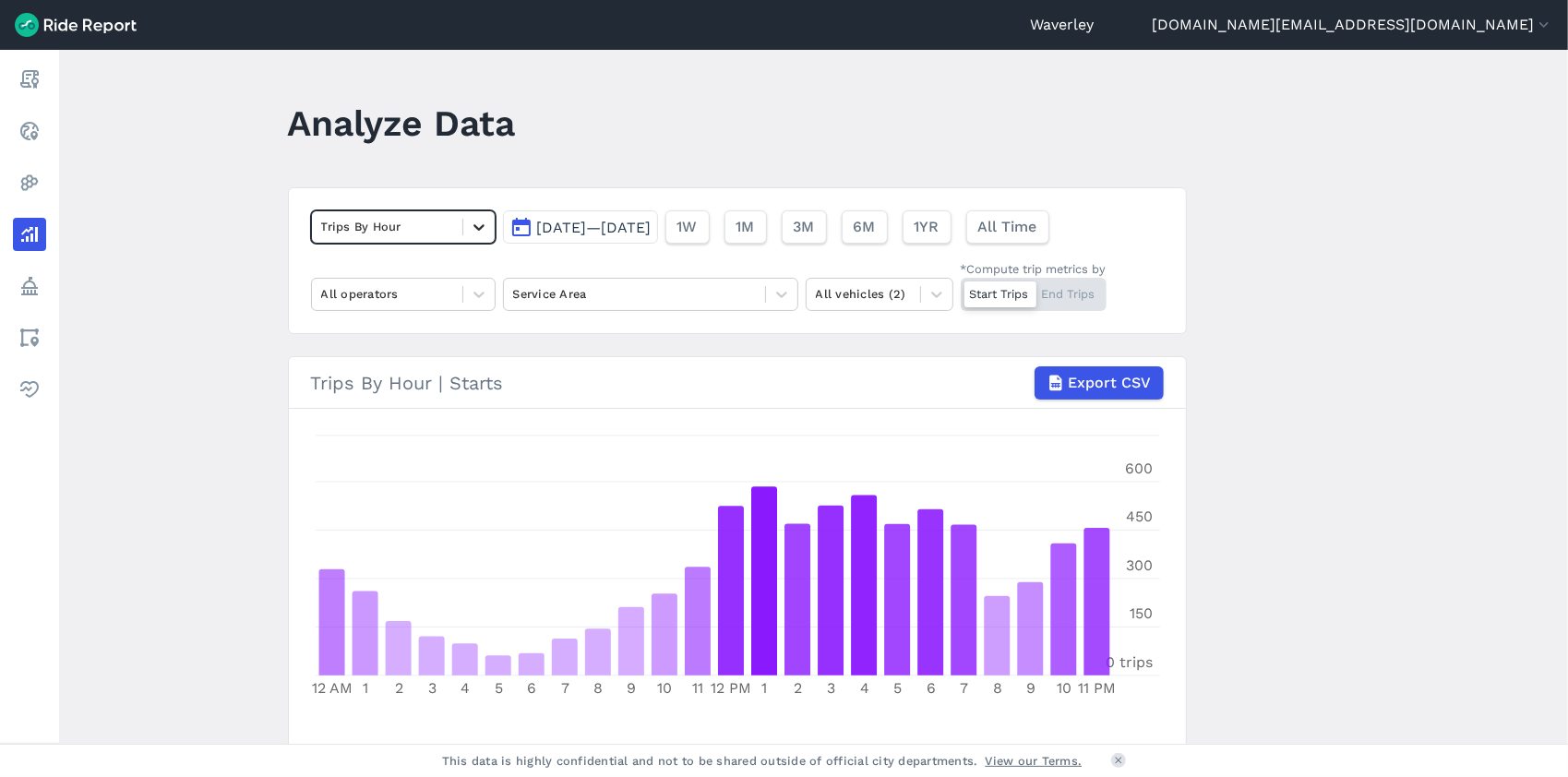
click at [478, 225] on icon at bounding box center [478, 227] width 19 height 19
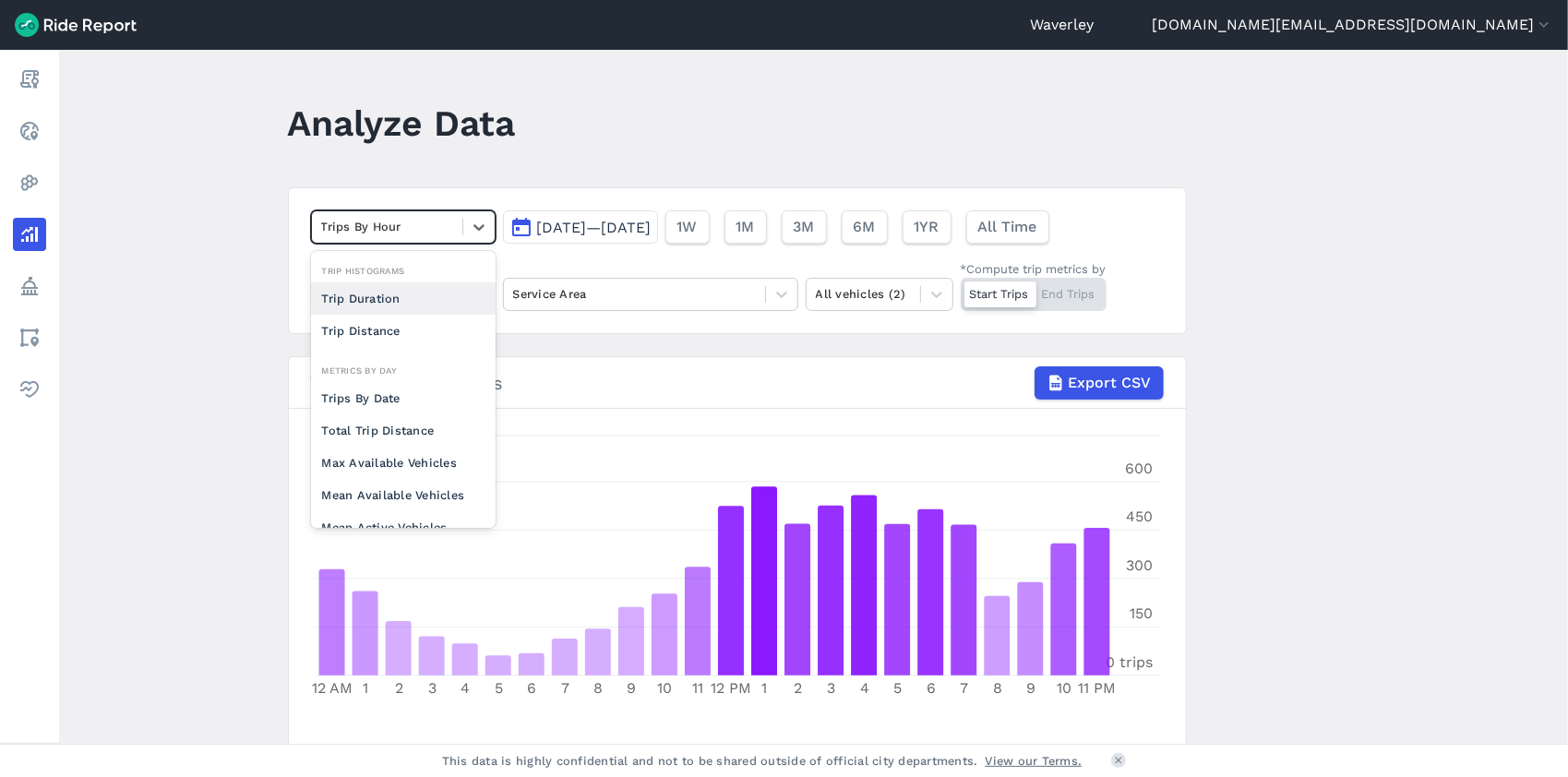
click at [398, 297] on div "Trip Duration" at bounding box center [403, 298] width 184 height 33
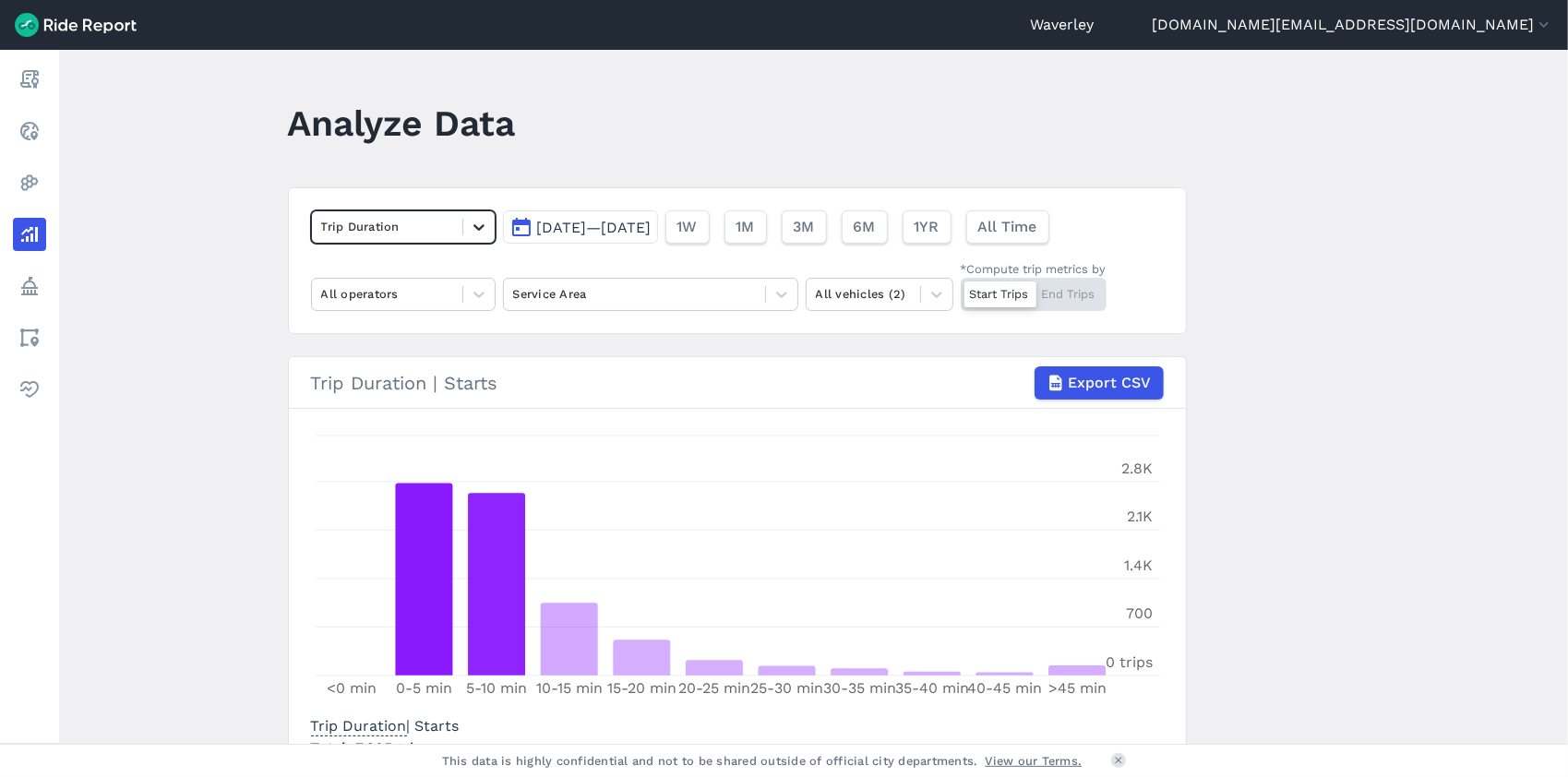
click at [474, 226] on icon at bounding box center [478, 227] width 19 height 19
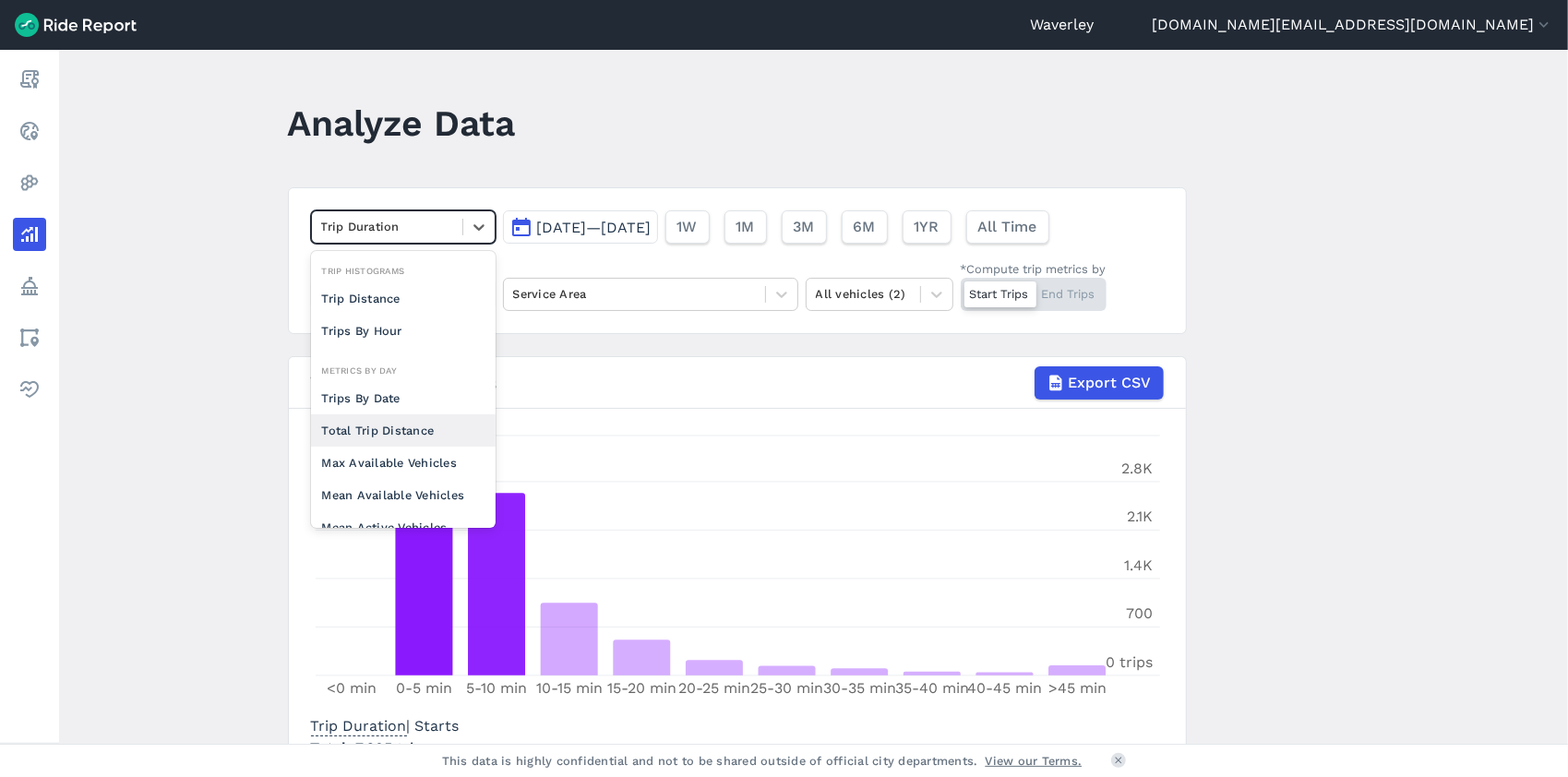
click at [404, 429] on div "Total Trip Distance" at bounding box center [403, 430] width 184 height 33
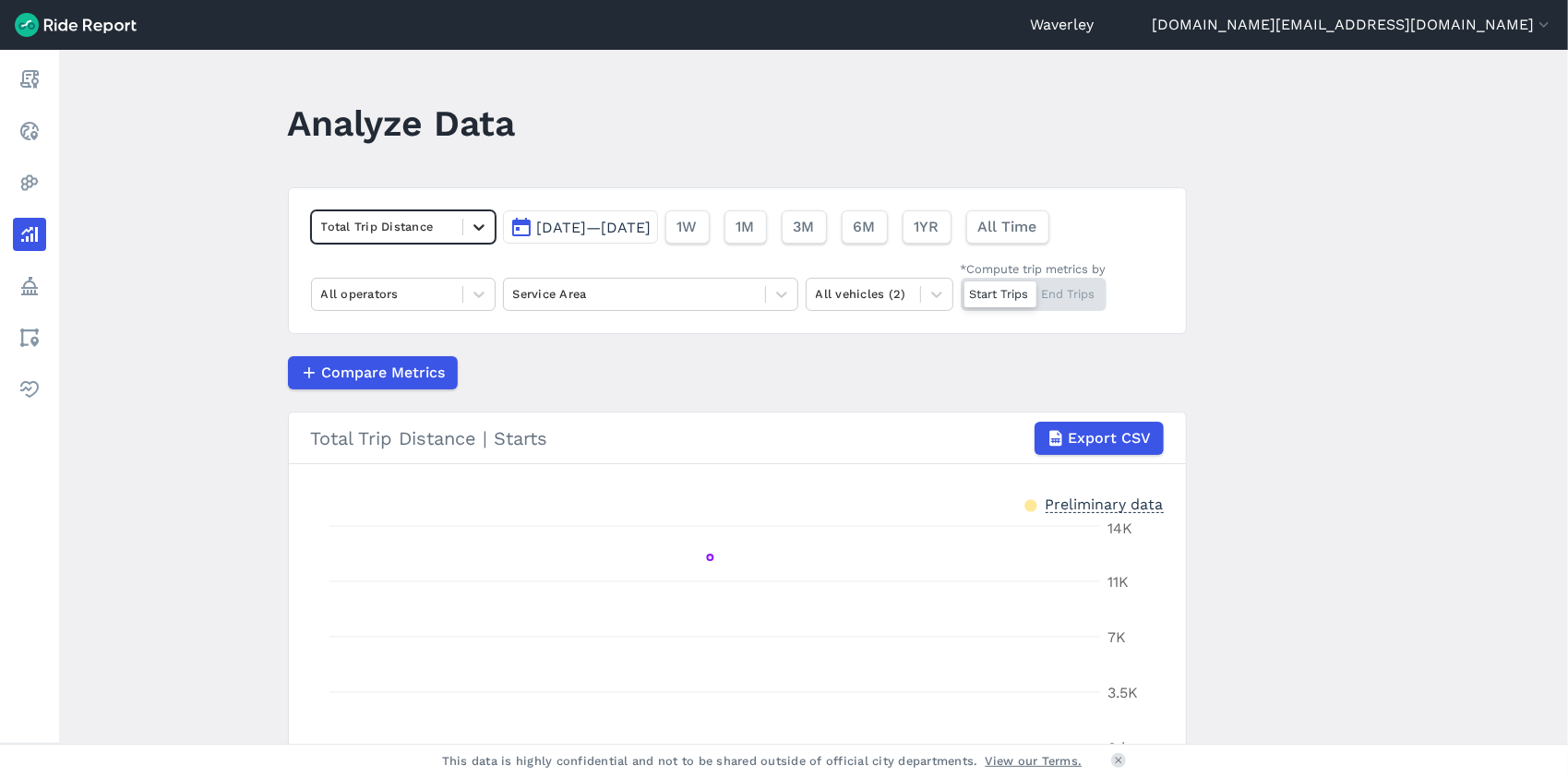
click at [476, 225] on icon at bounding box center [478, 227] width 19 height 19
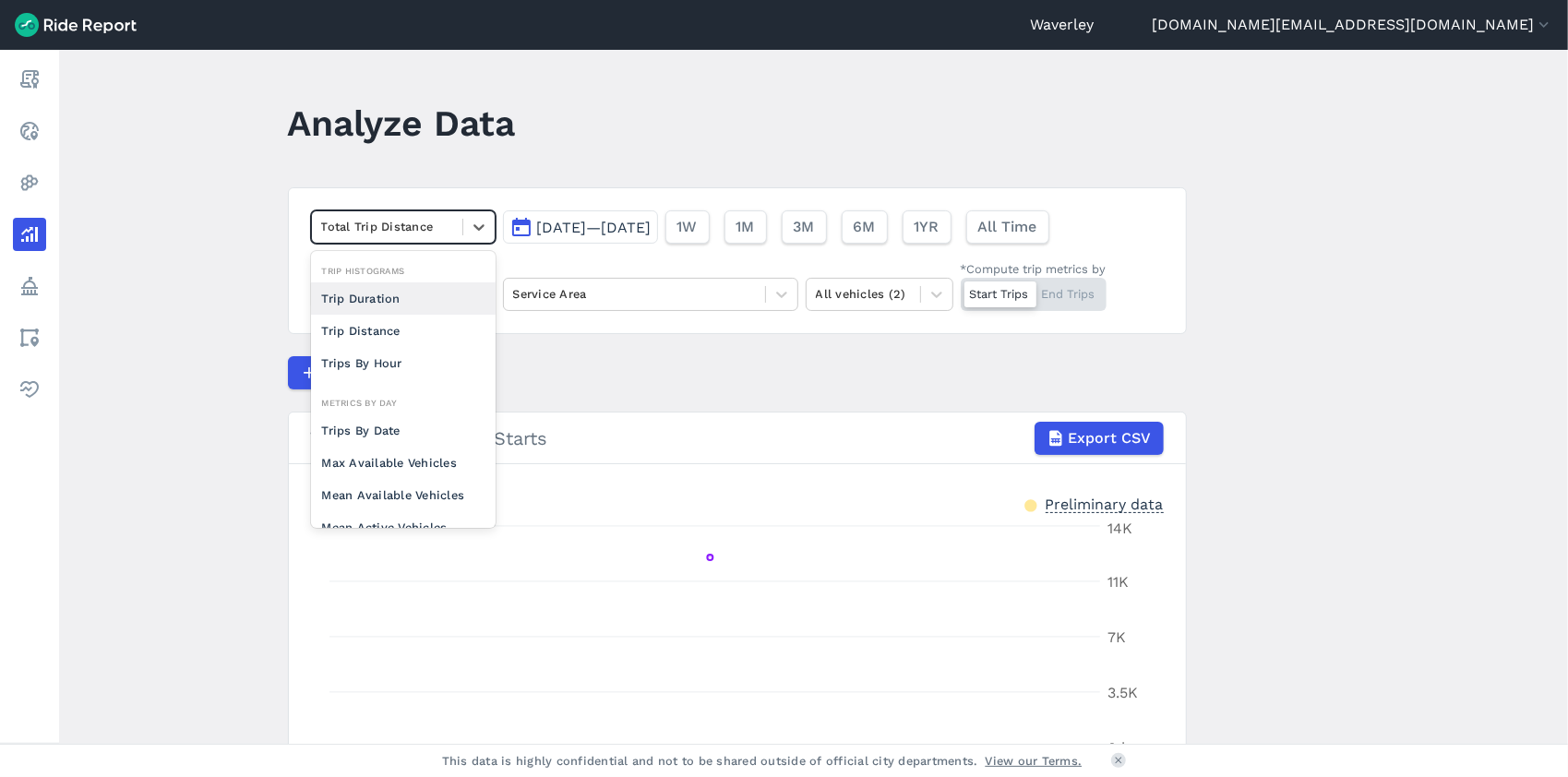
click at [391, 295] on div "Trip Duration" at bounding box center [403, 298] width 184 height 33
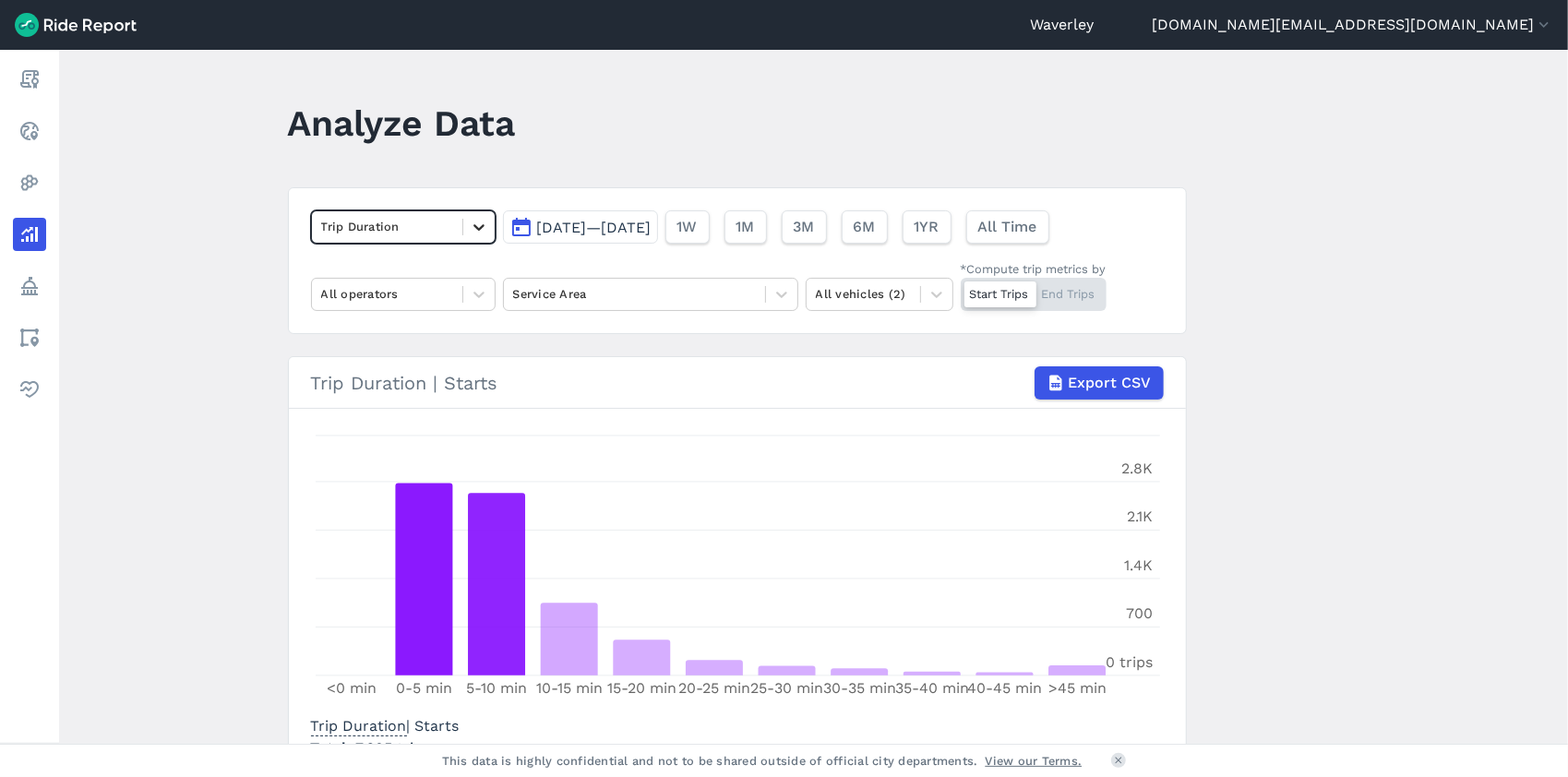
click at [474, 225] on icon at bounding box center [478, 227] width 19 height 19
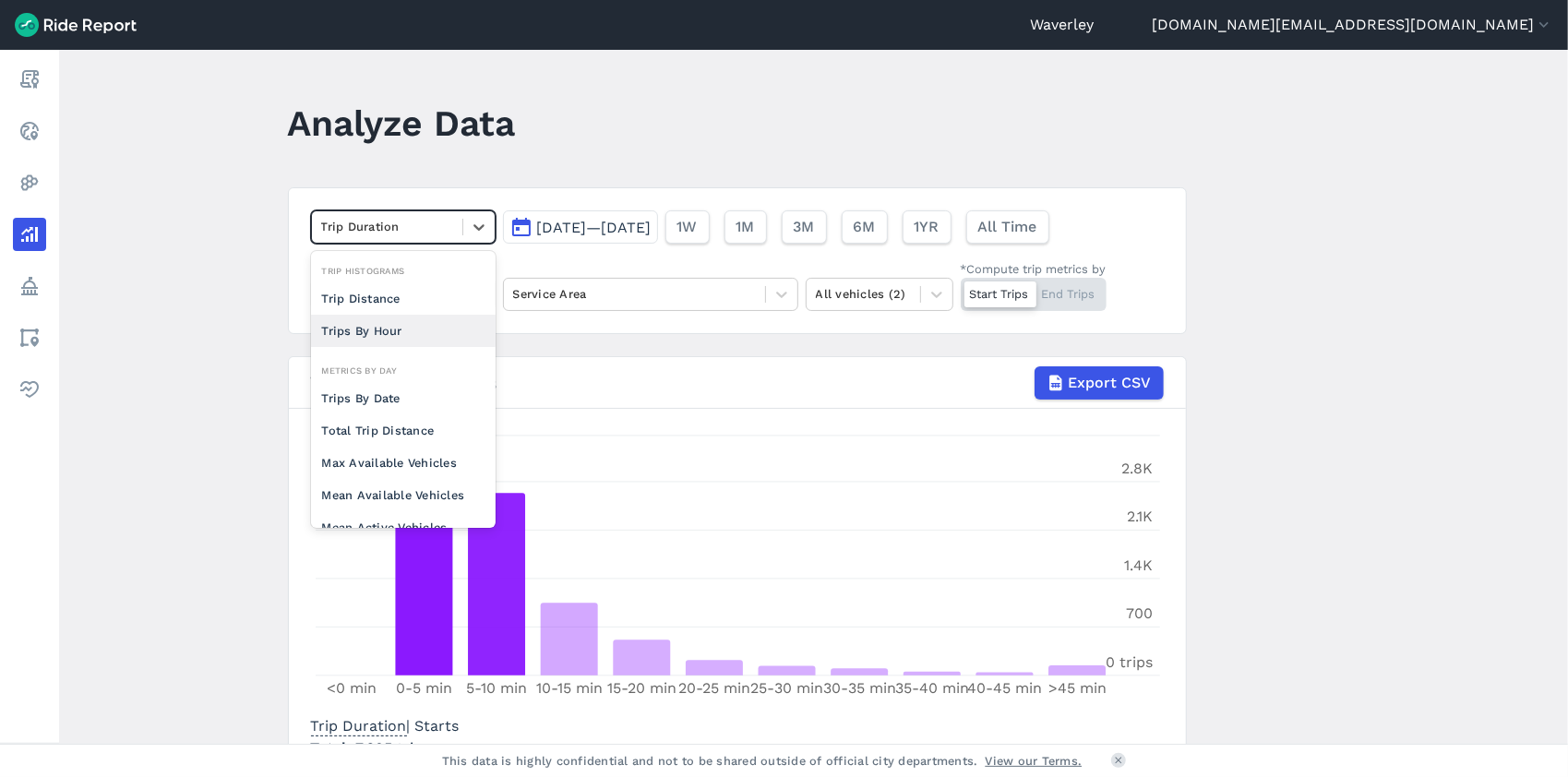
click at [397, 331] on div "Trips By Hour" at bounding box center [403, 331] width 184 height 33
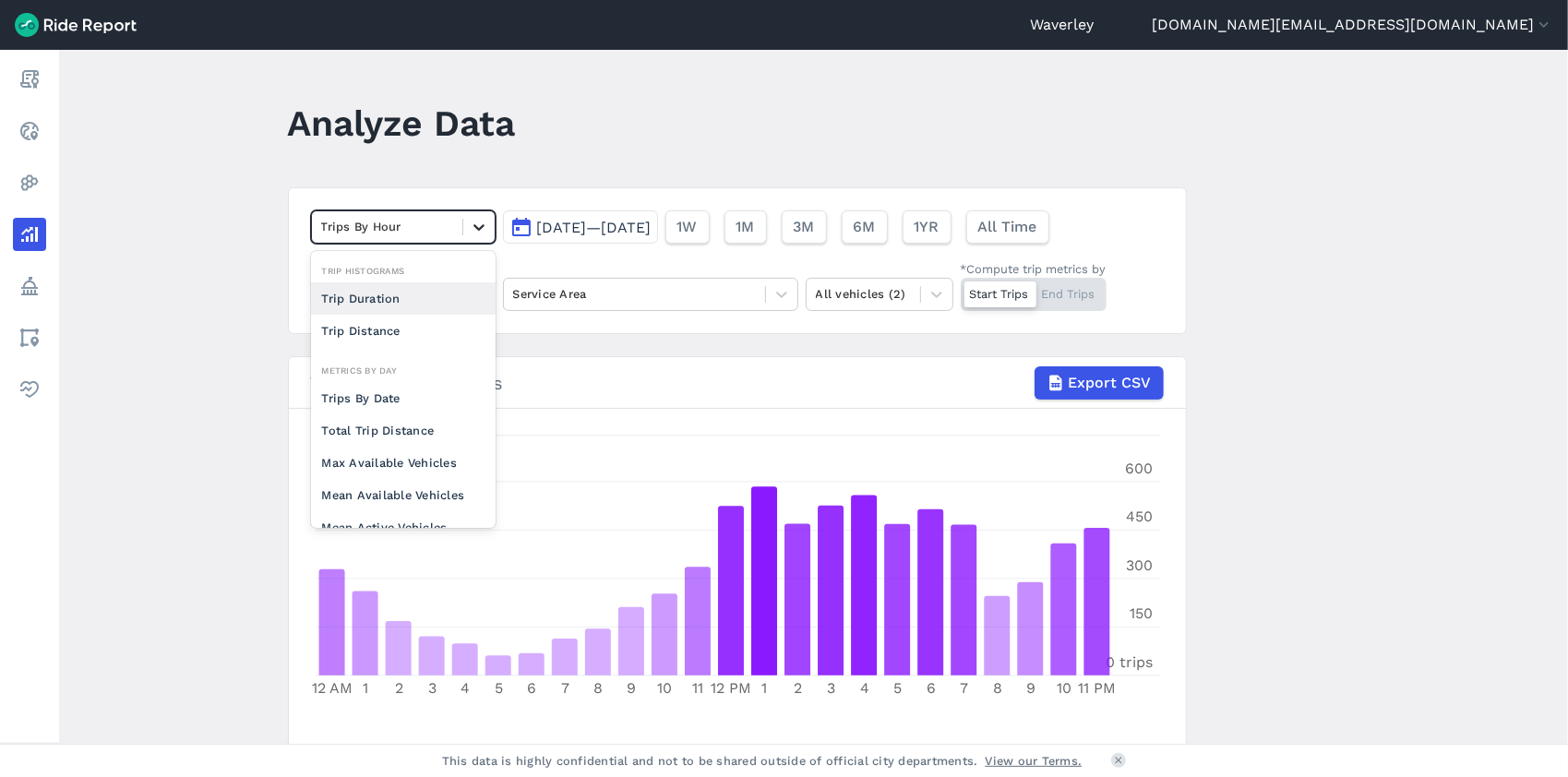
click at [475, 225] on icon at bounding box center [478, 227] width 19 height 19
click at [380, 331] on div "Trip Distance" at bounding box center [403, 331] width 184 height 33
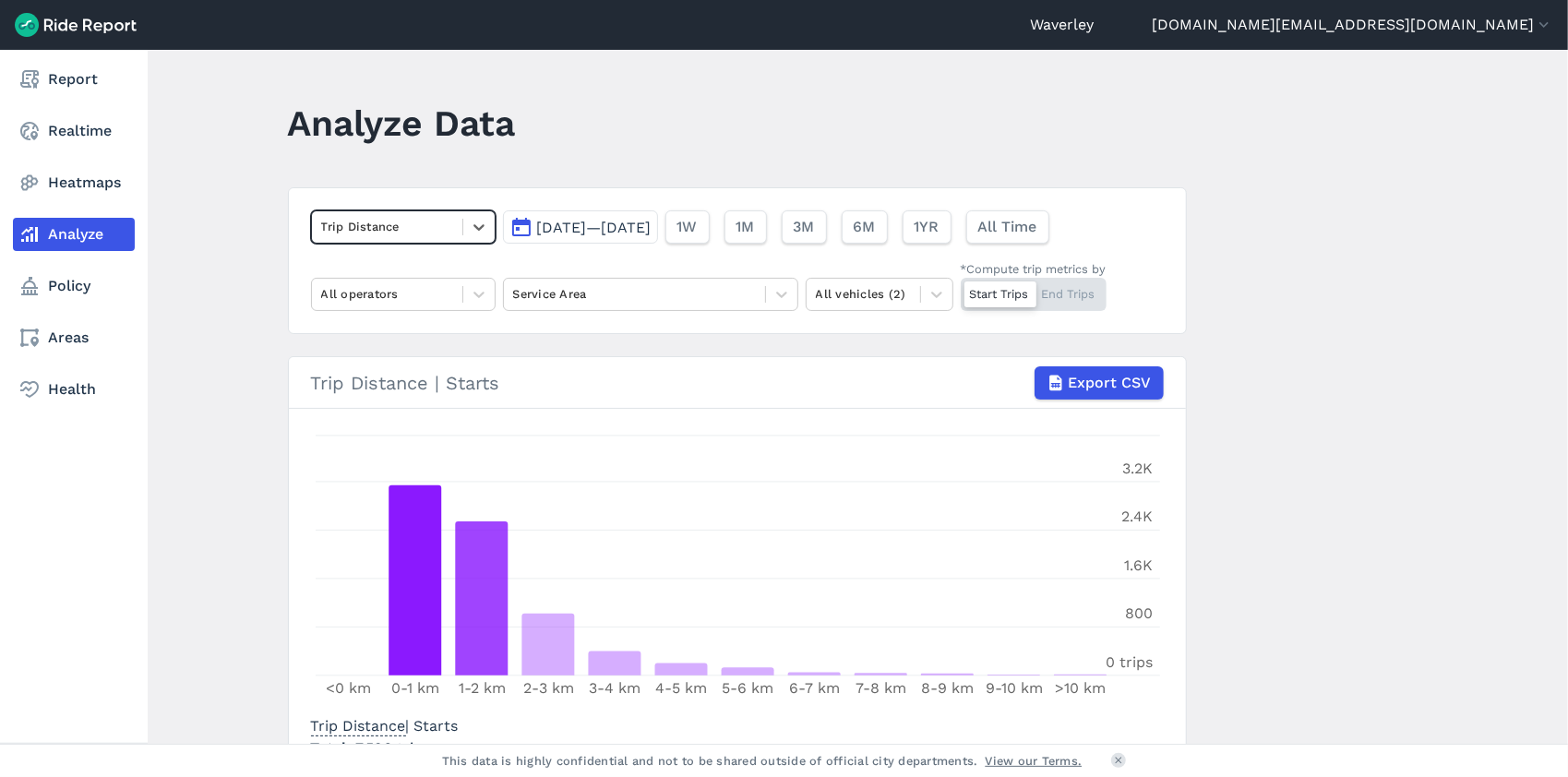
click at [77, 233] on link "Analyze" at bounding box center [73, 235] width 122 height 34
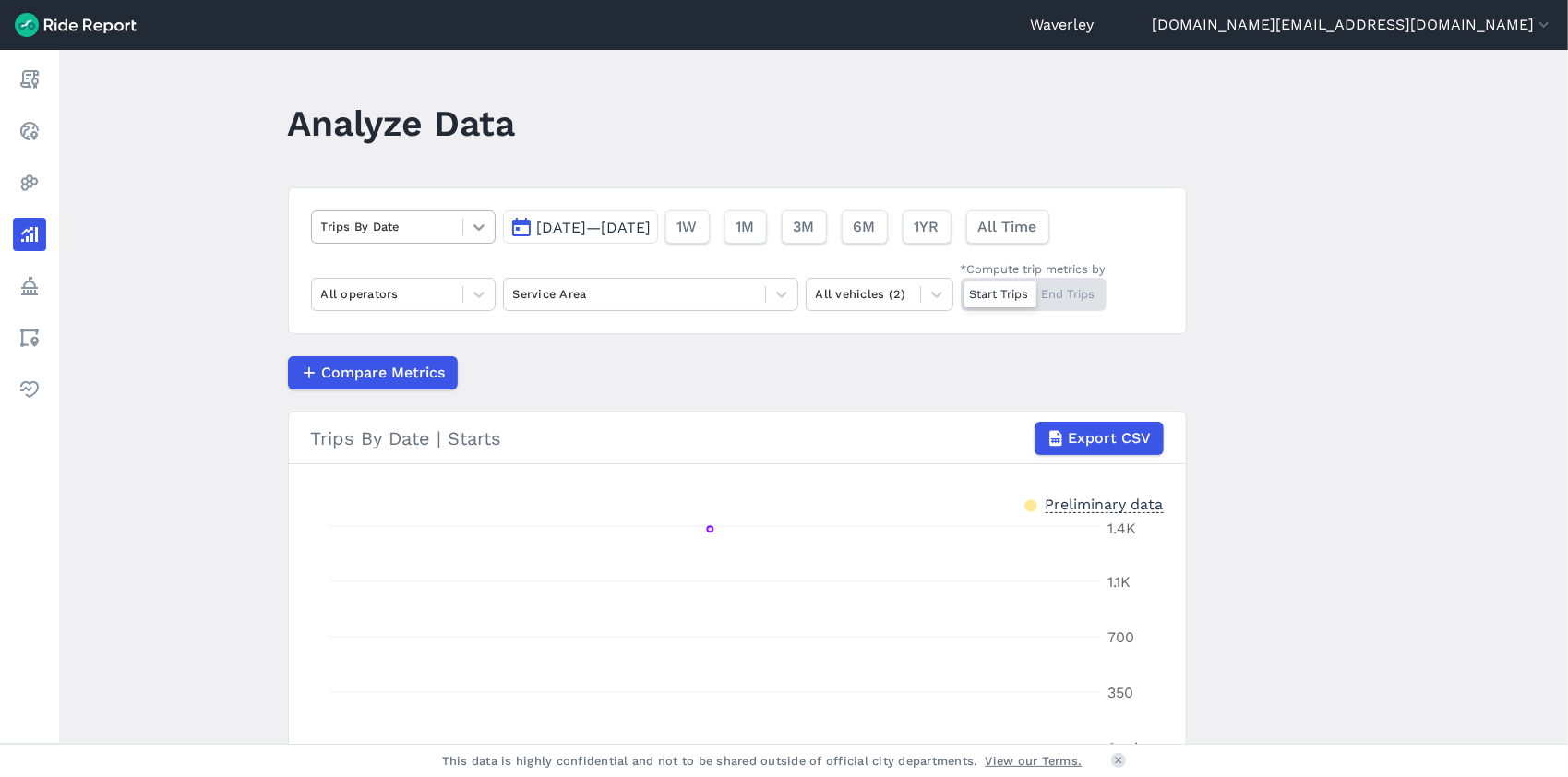
click at [478, 226] on icon at bounding box center [478, 227] width 11 height 7
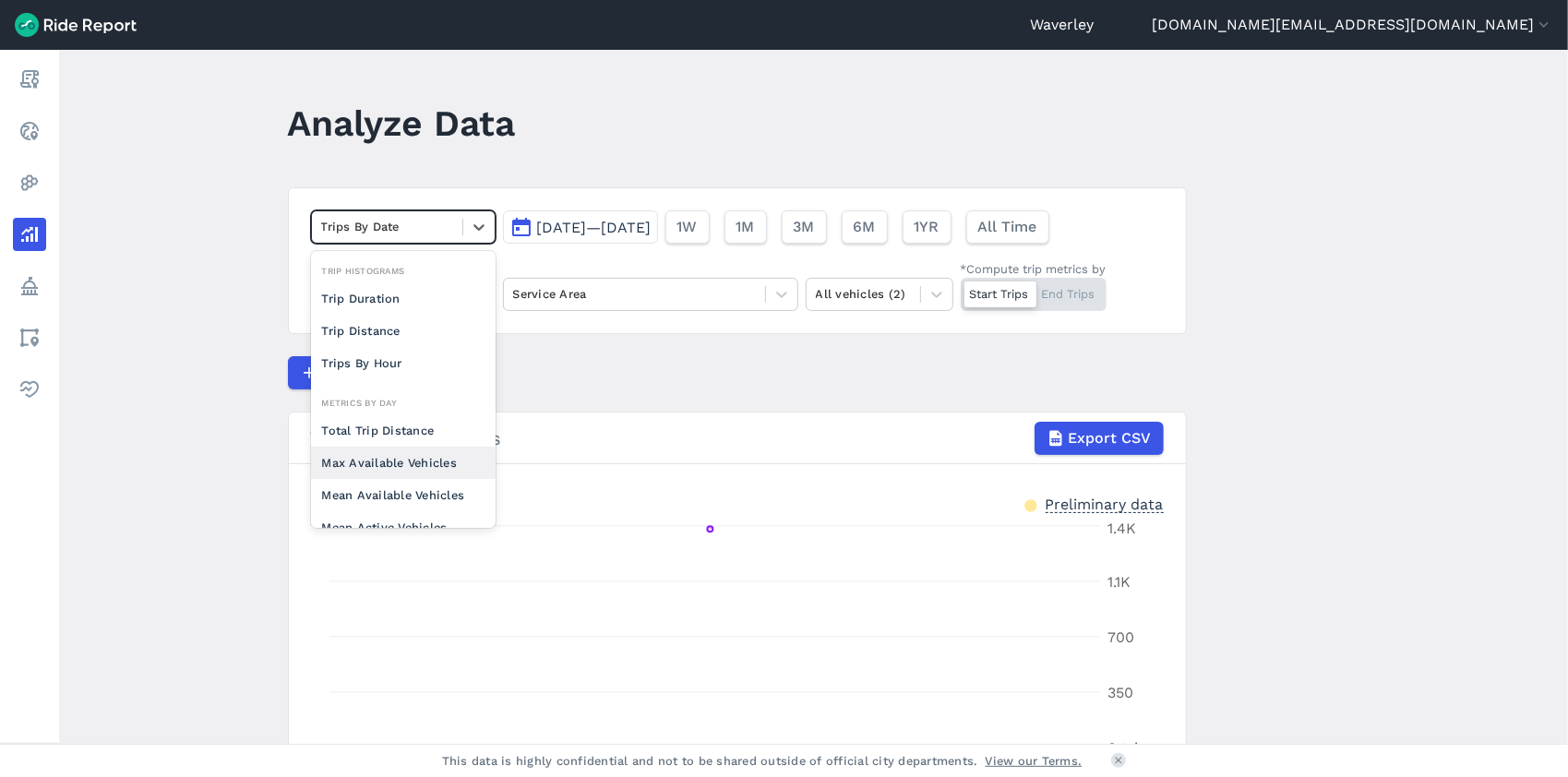
click at [435, 462] on div "Max Available Vehicles" at bounding box center [403, 463] width 184 height 33
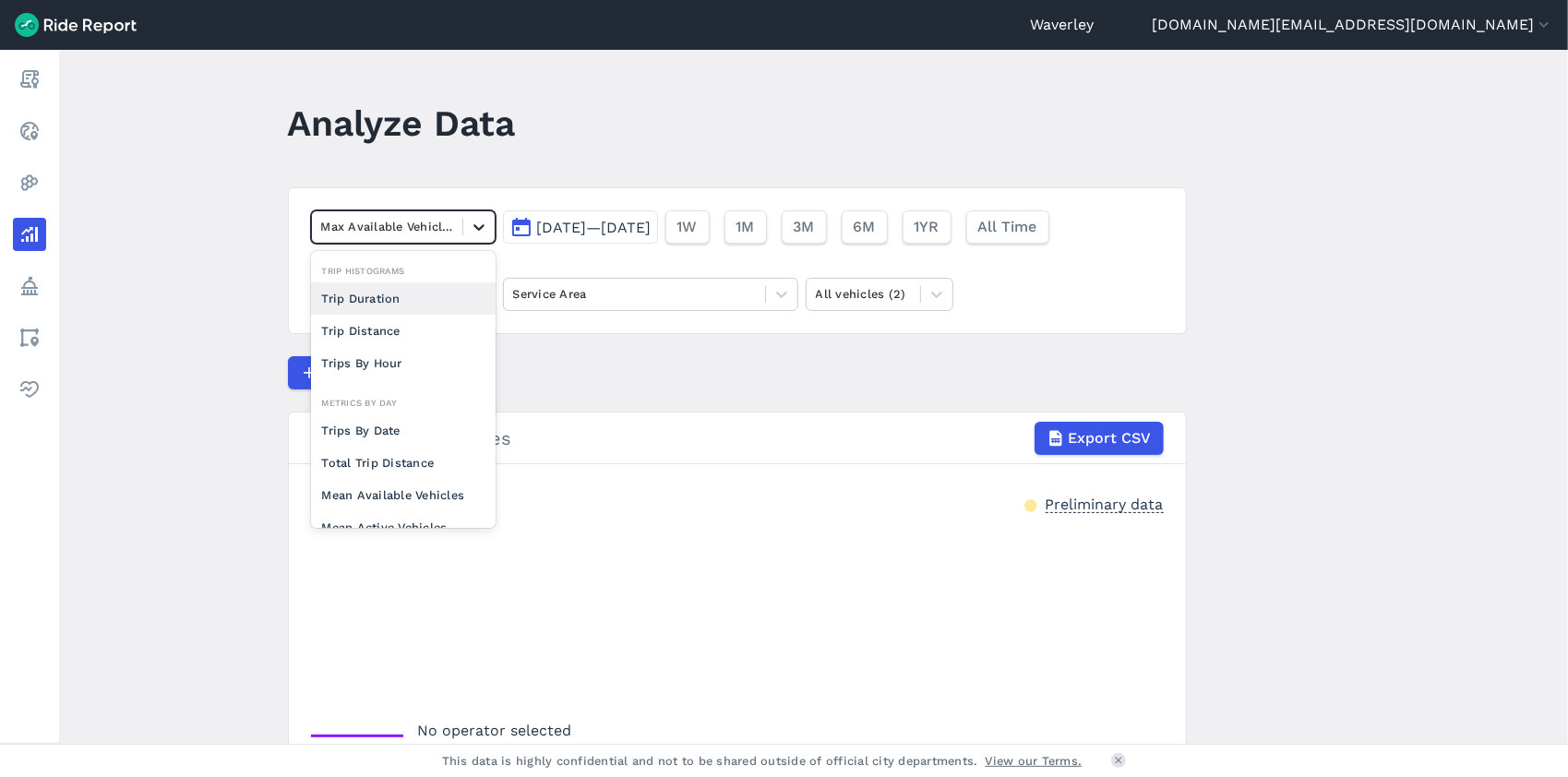
click at [474, 223] on icon at bounding box center [478, 227] width 19 height 19
click at [391, 429] on div "Trips By Date" at bounding box center [403, 430] width 184 height 33
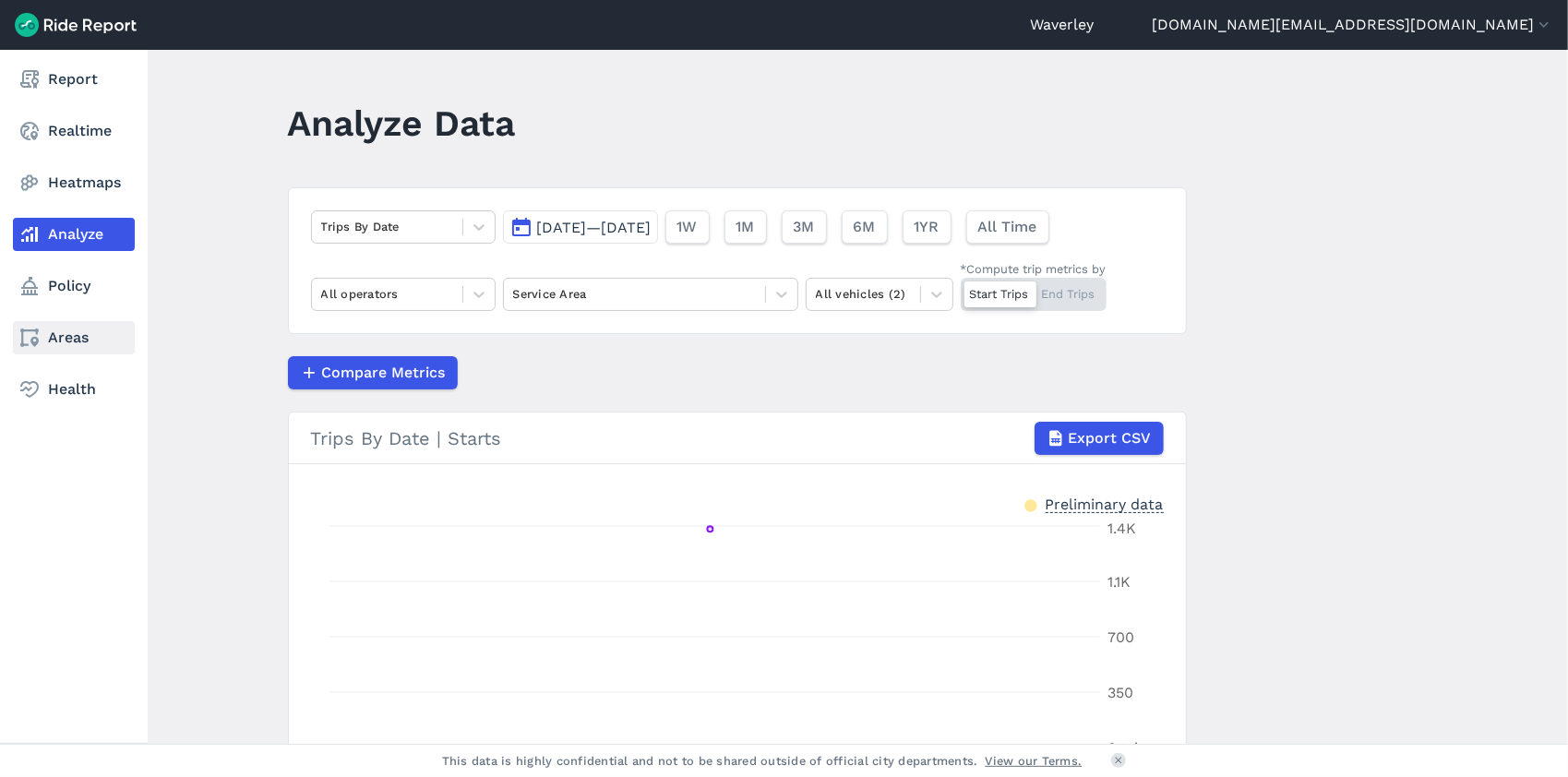
click at [62, 340] on link "Areas" at bounding box center [73, 338] width 122 height 34
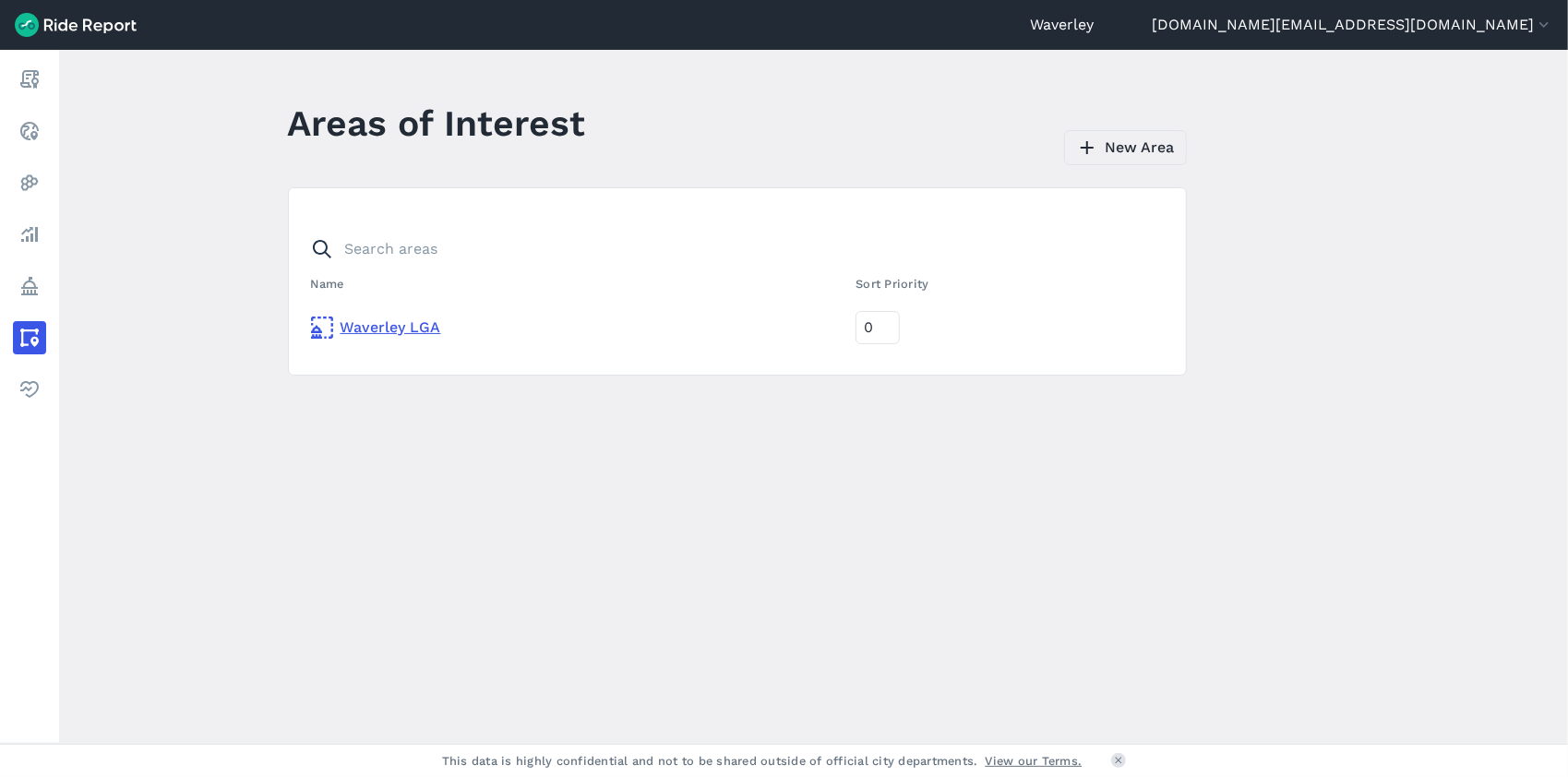
click at [1133, 144] on link "New Area" at bounding box center [1125, 147] width 123 height 35
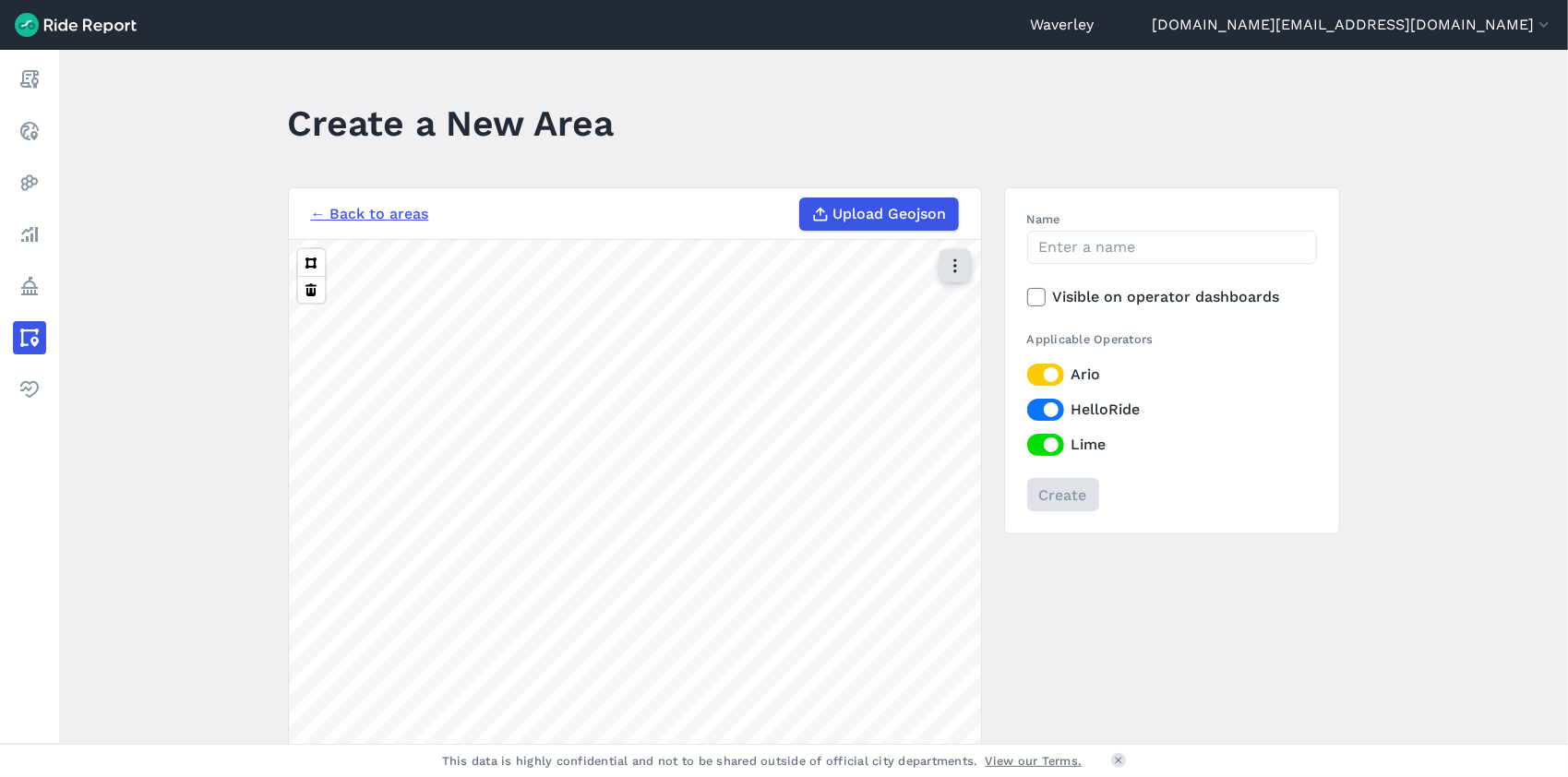
click at [953, 271] on use "button" at bounding box center [954, 267] width 3 height 14
click at [308, 261] on button at bounding box center [311, 263] width 27 height 27
click at [953, 264] on use "button" at bounding box center [954, 267] width 3 height 14
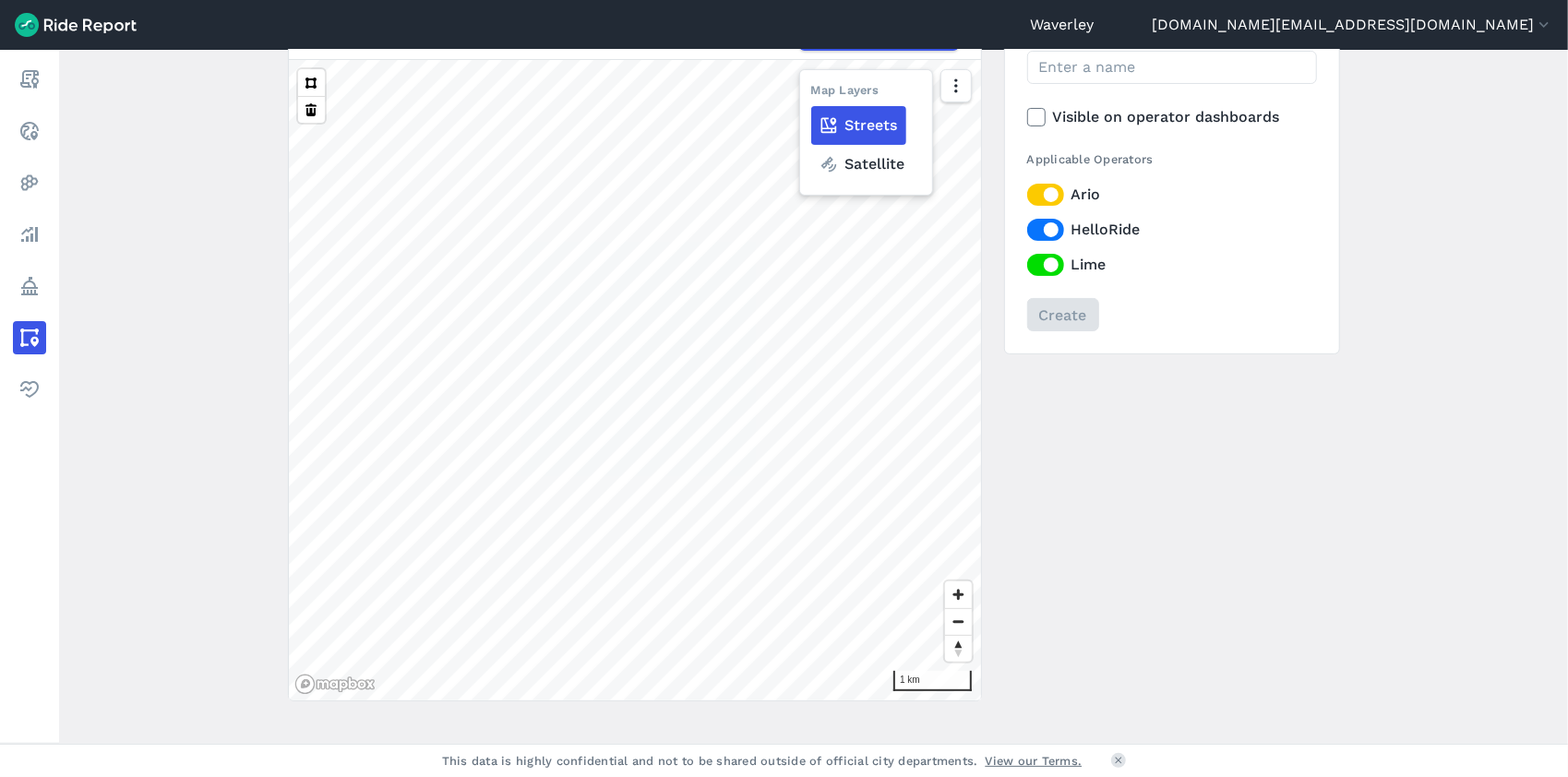
scroll to position [166, 0]
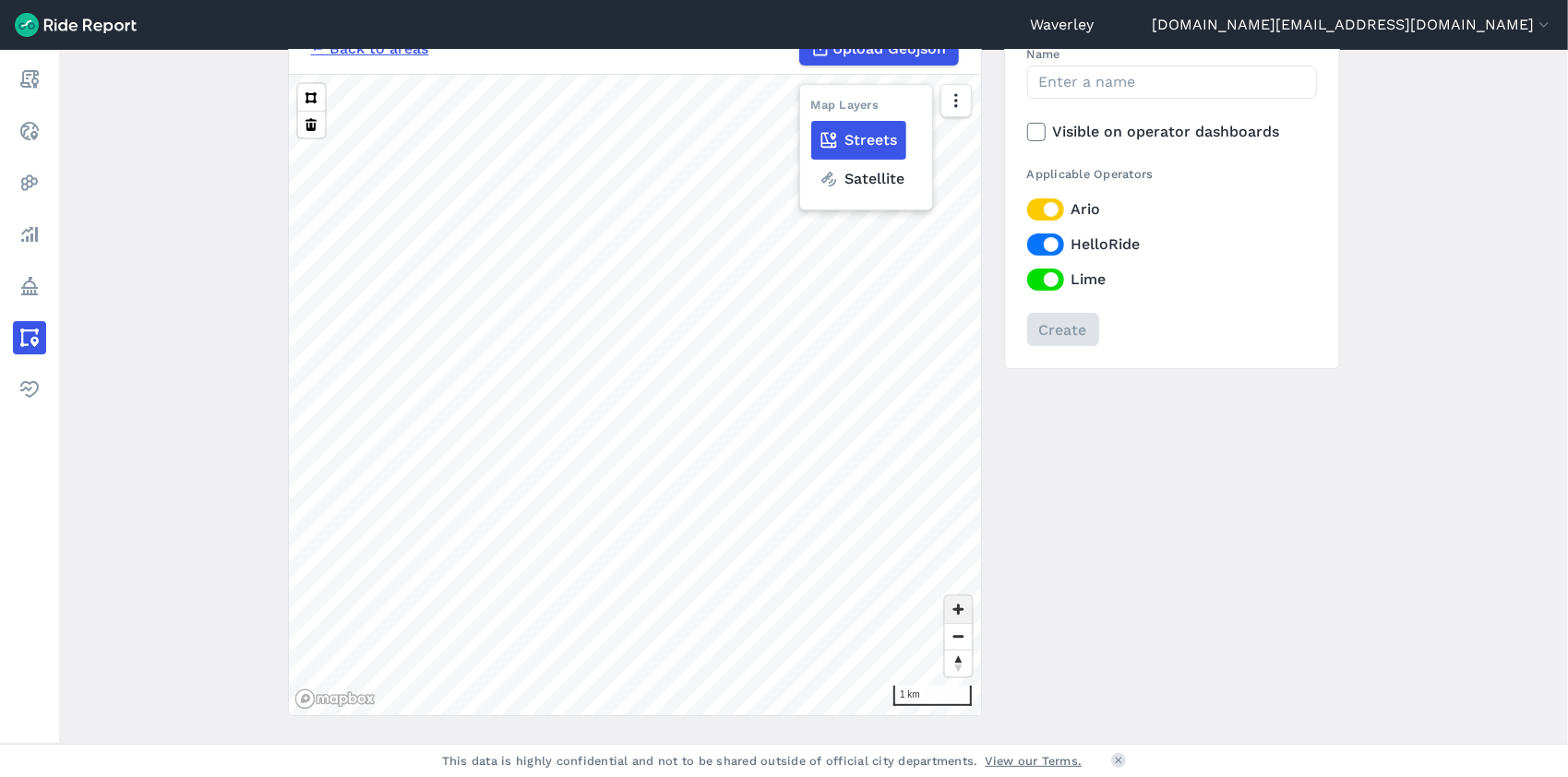
click at [954, 608] on span "Zoom in" at bounding box center [958, 610] width 27 height 27
click at [954, 610] on span "Zoom in" at bounding box center [958, 610] width 27 height 27
click at [121, 188] on main "Create a New Area ← Back to areas Upload Geojson 200 m Name Visible on operator…" at bounding box center [813, 396] width 1509 height 695
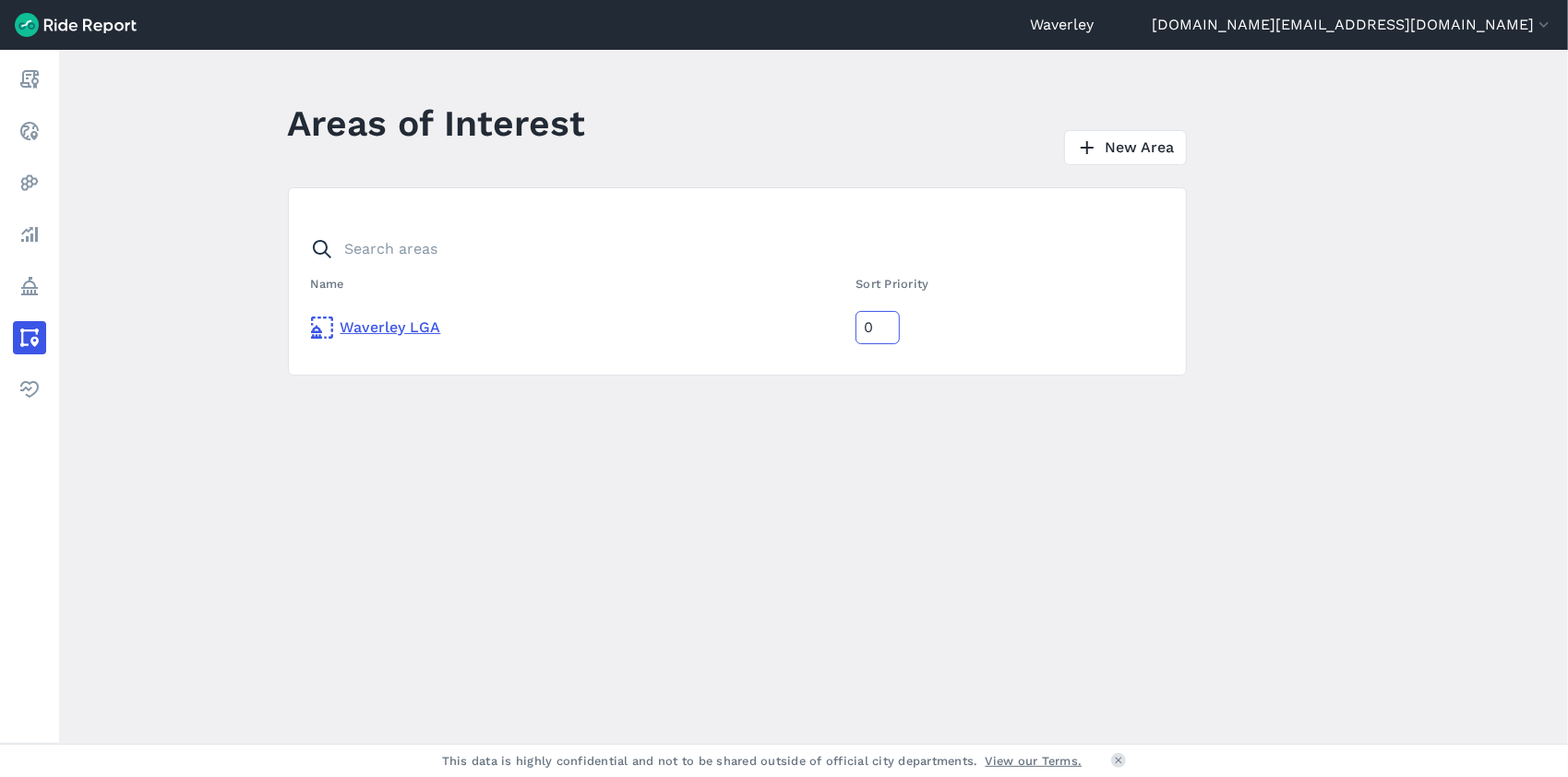
click at [717, 432] on main "Areas of Interest New Area Name Sort Priority [GEOGRAPHIC_DATA] LGA 0" at bounding box center [813, 396] width 1509 height 695
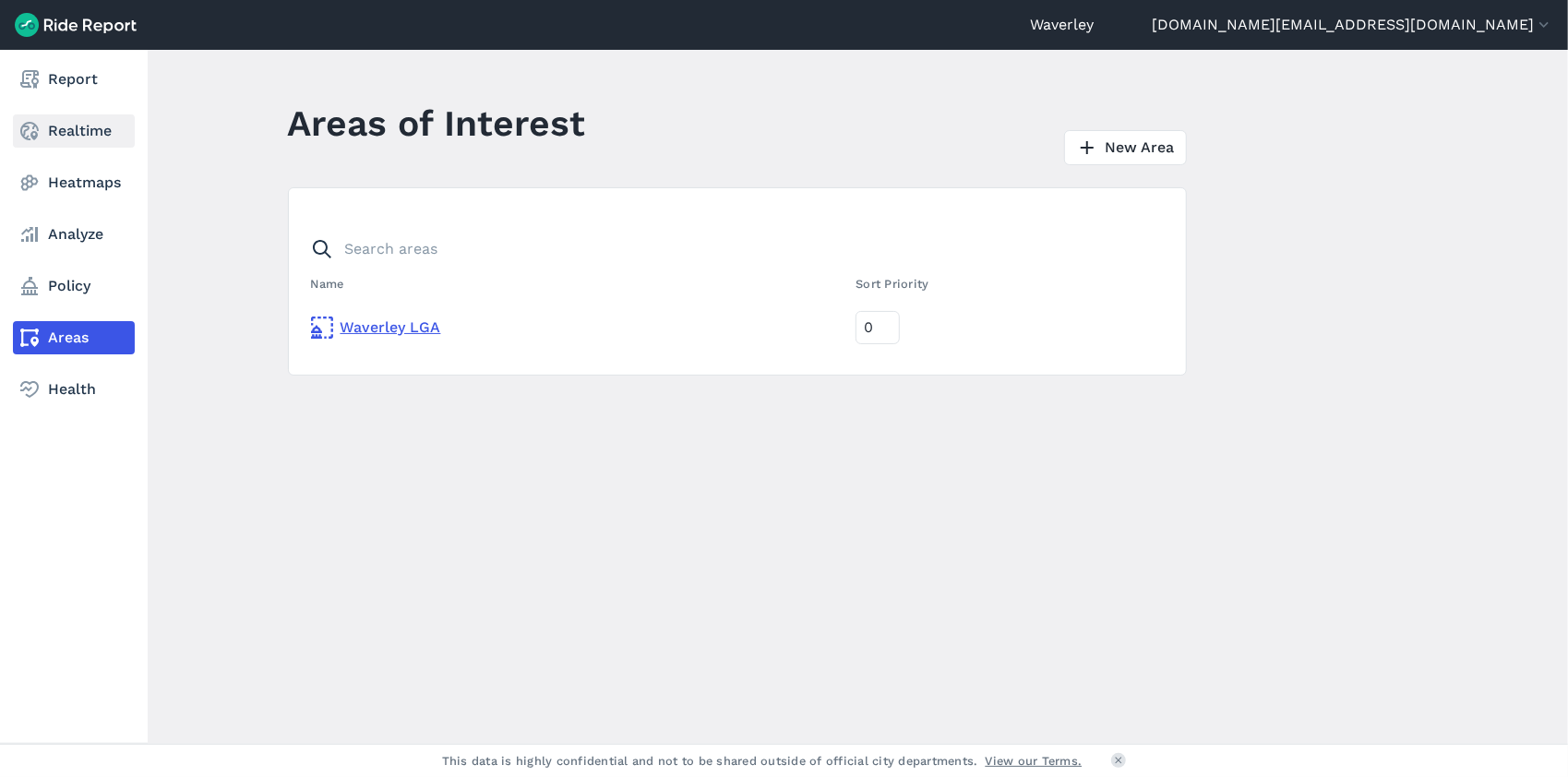
click at [98, 129] on link "Realtime" at bounding box center [73, 132] width 122 height 34
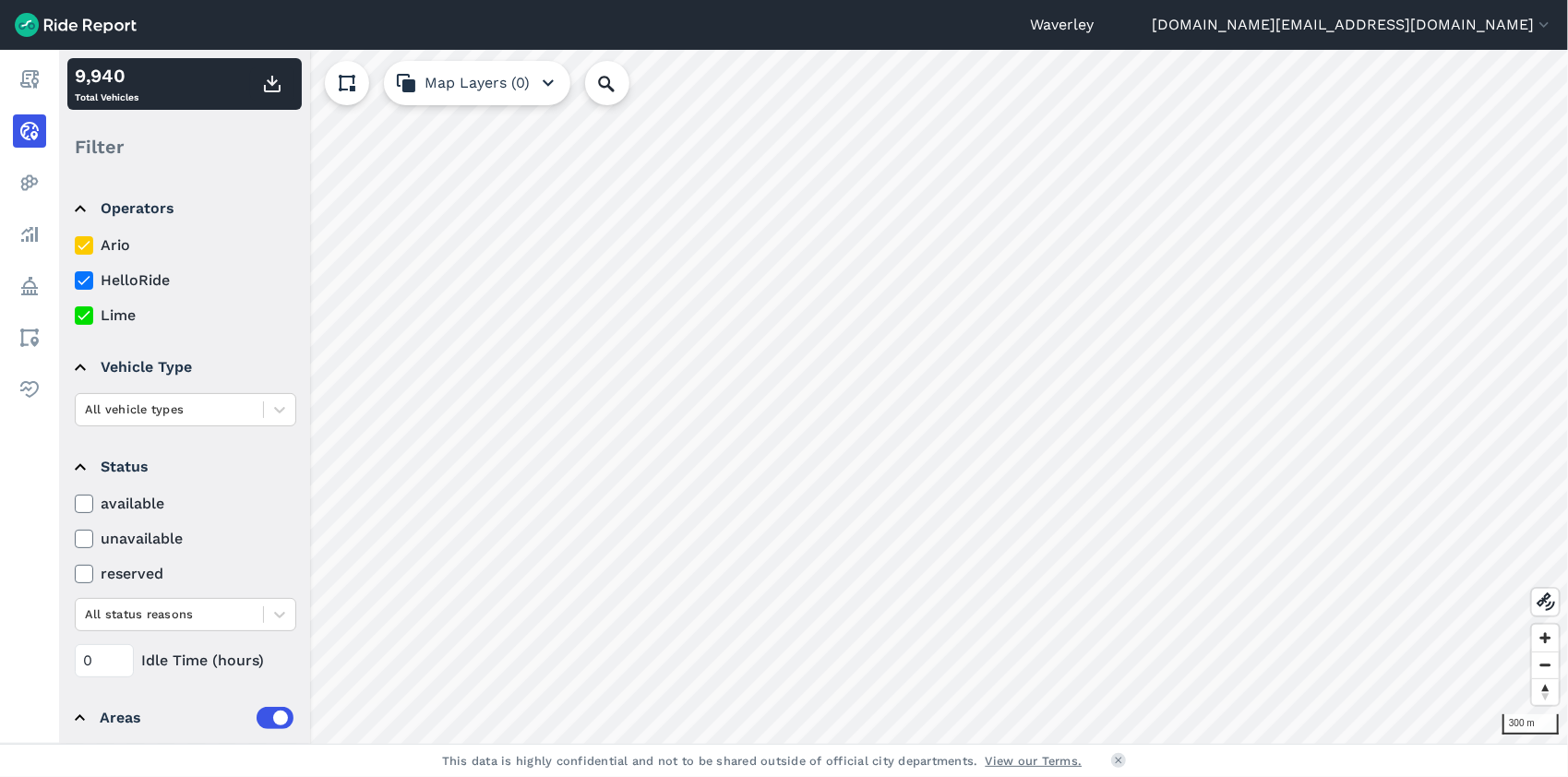
click at [548, 83] on icon "button" at bounding box center [548, 83] width 22 height 22
click at [346, 83] on icon at bounding box center [347, 83] width 22 height 22
click at [347, 82] on use at bounding box center [347, 82] width 13 height 13
click at [1159, 615] on span "Zoom in" at bounding box center [1545, 638] width 27 height 27
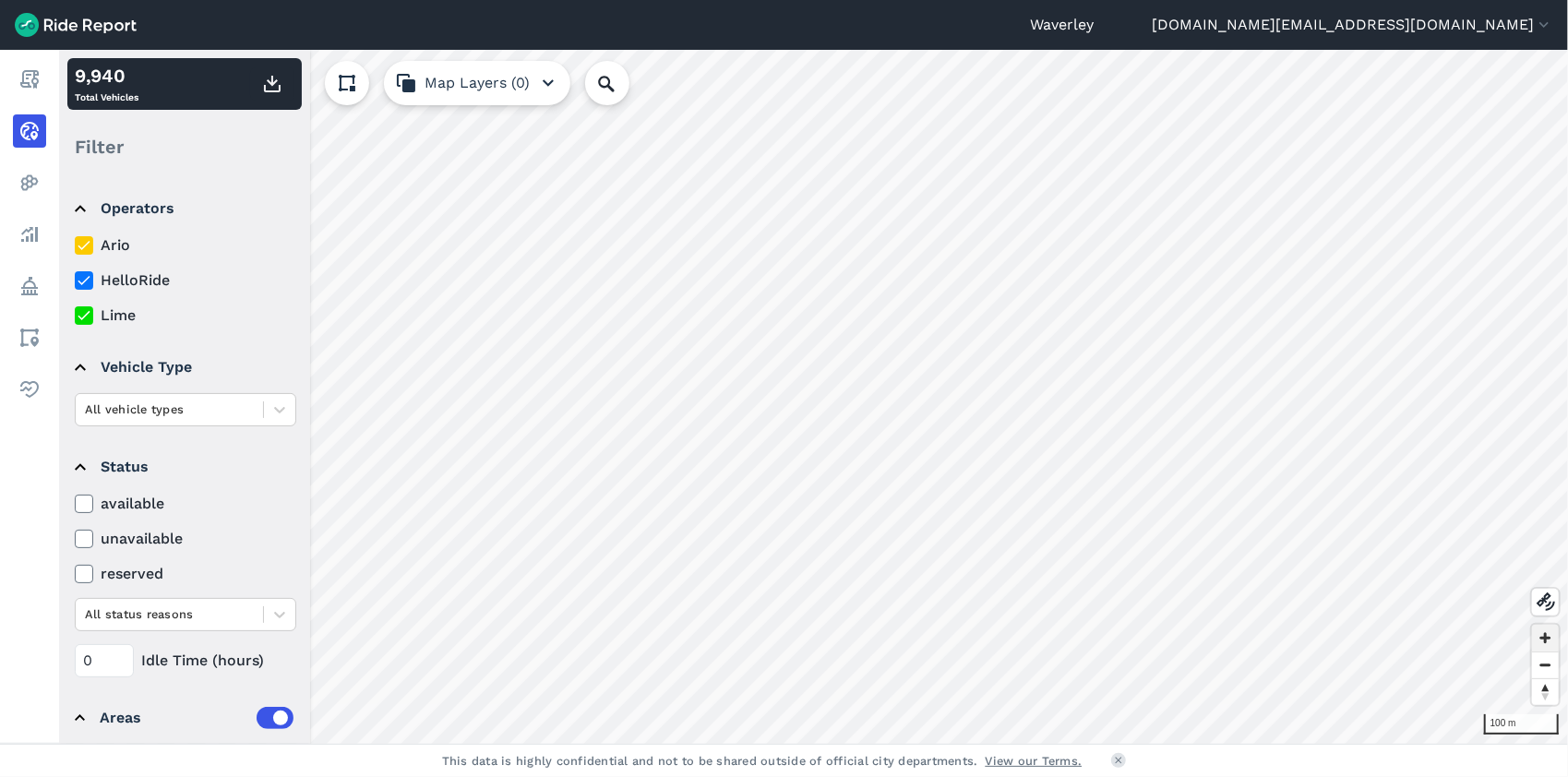
click at [1159, 615] on span "Zoom in" at bounding box center [1545, 638] width 27 height 27
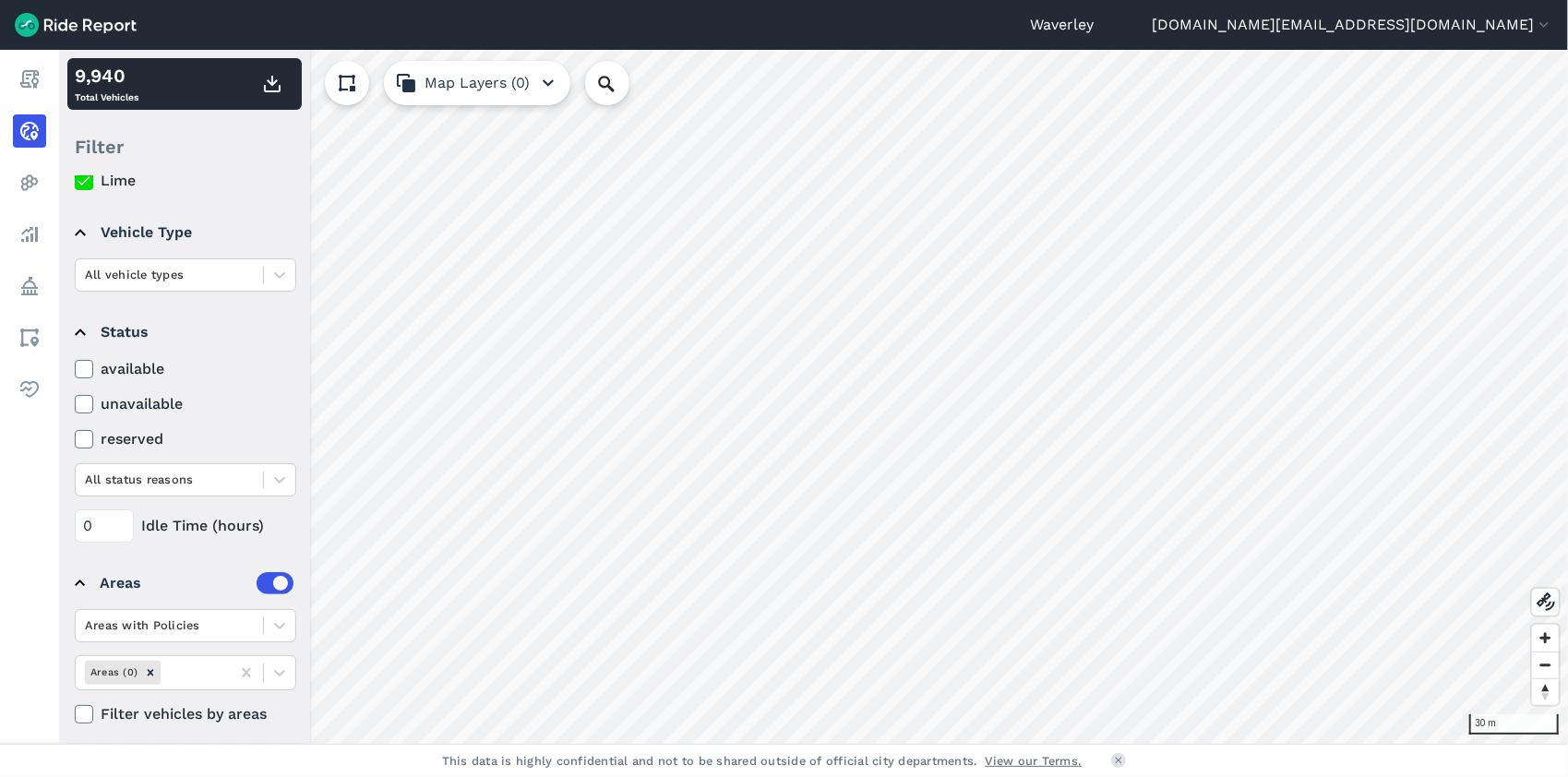
scroll to position [143, 0]
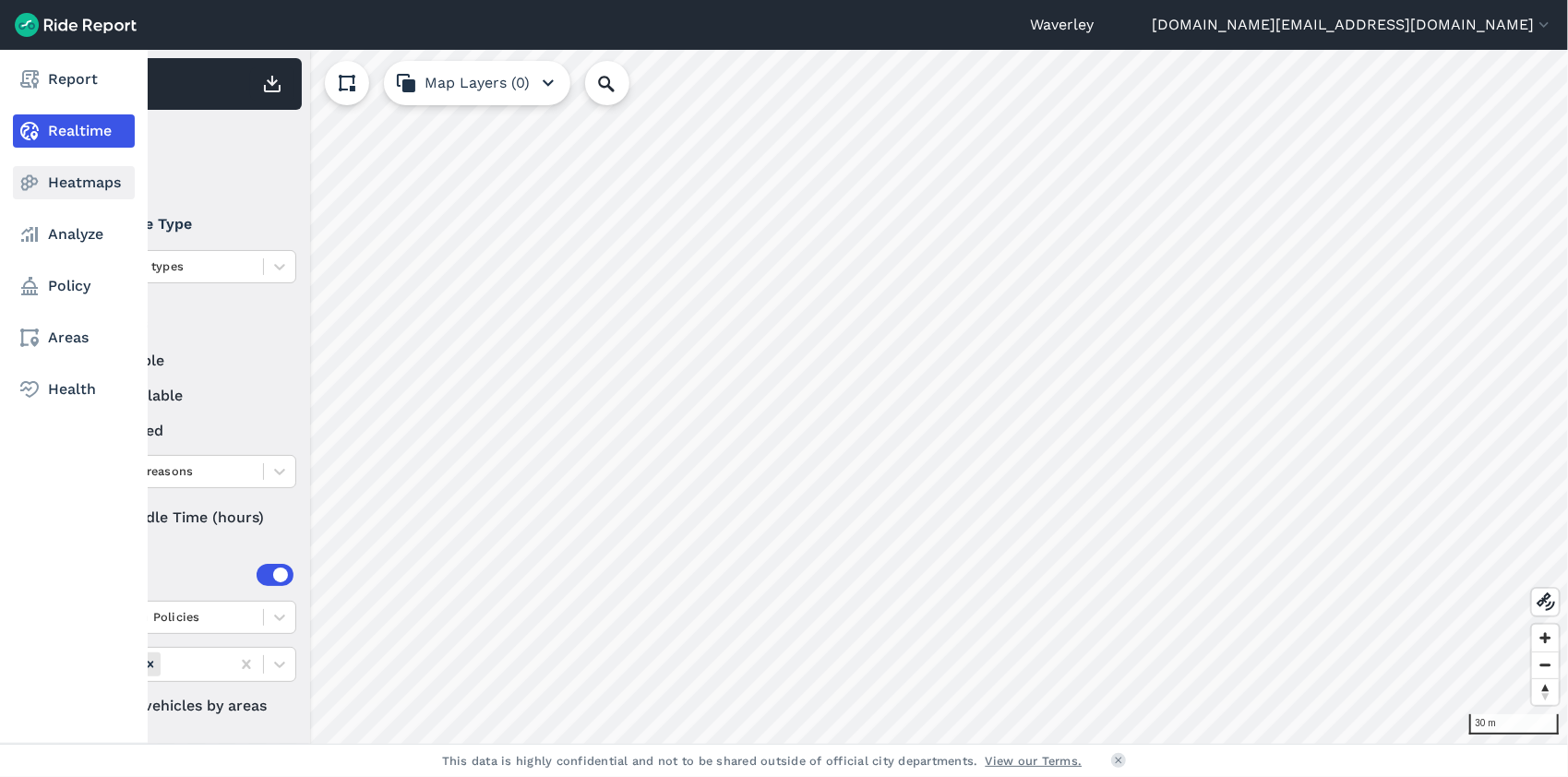
click at [101, 181] on link "Heatmaps" at bounding box center [73, 183] width 122 height 34
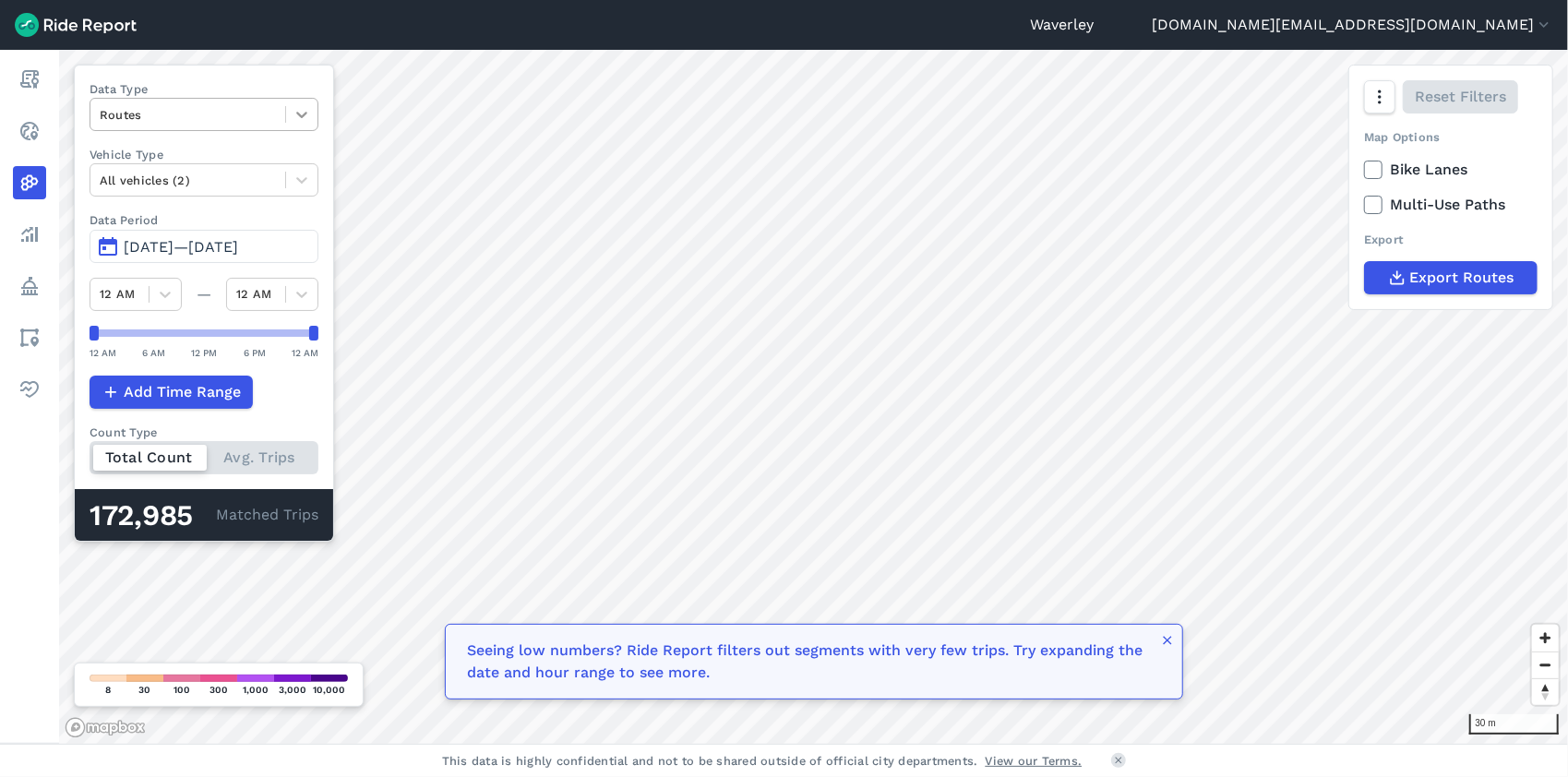
click at [306, 114] on icon at bounding box center [301, 115] width 11 height 7
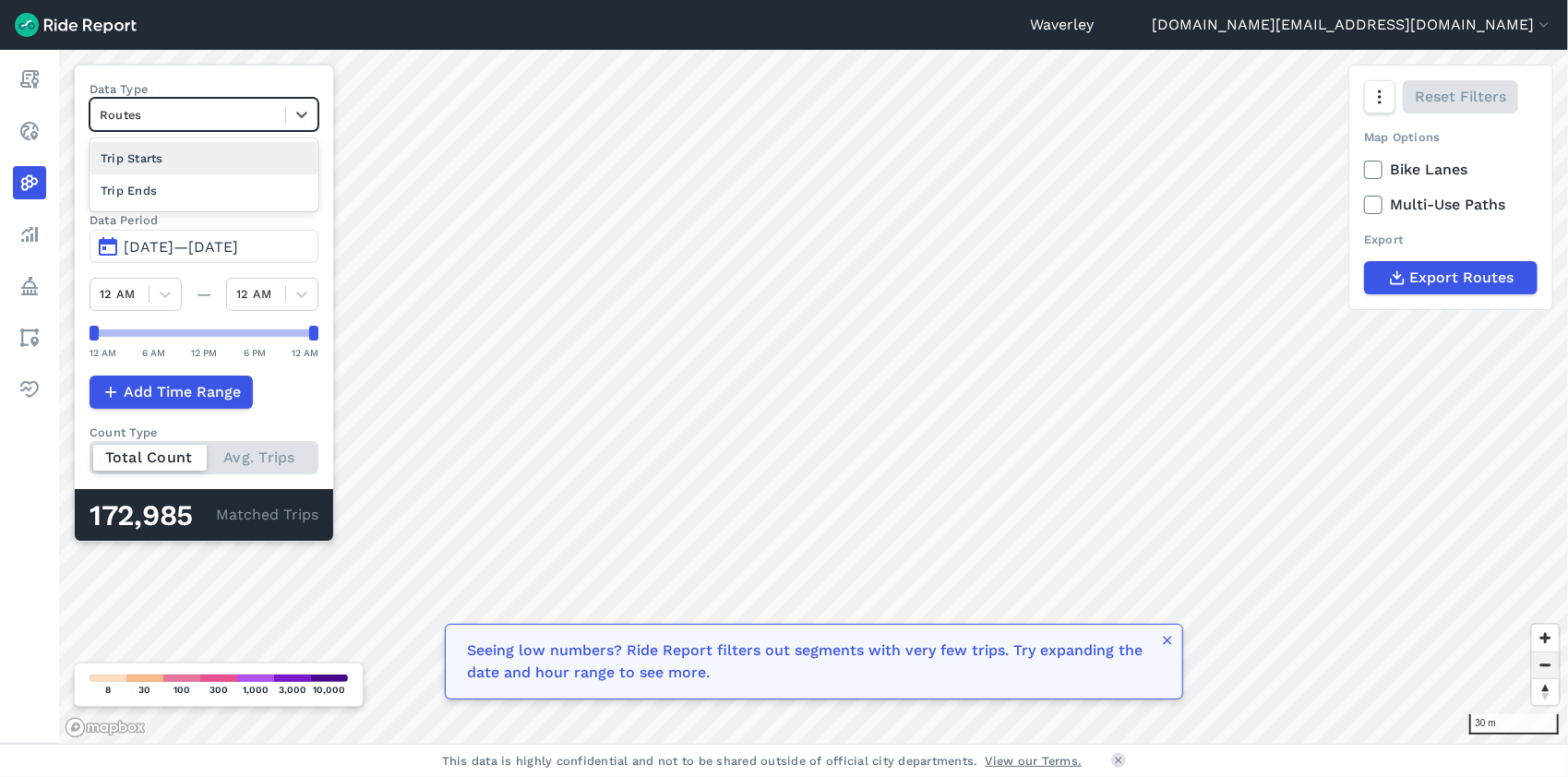
click at [1159, 615] on span "Zoom out" at bounding box center [1545, 666] width 27 height 26
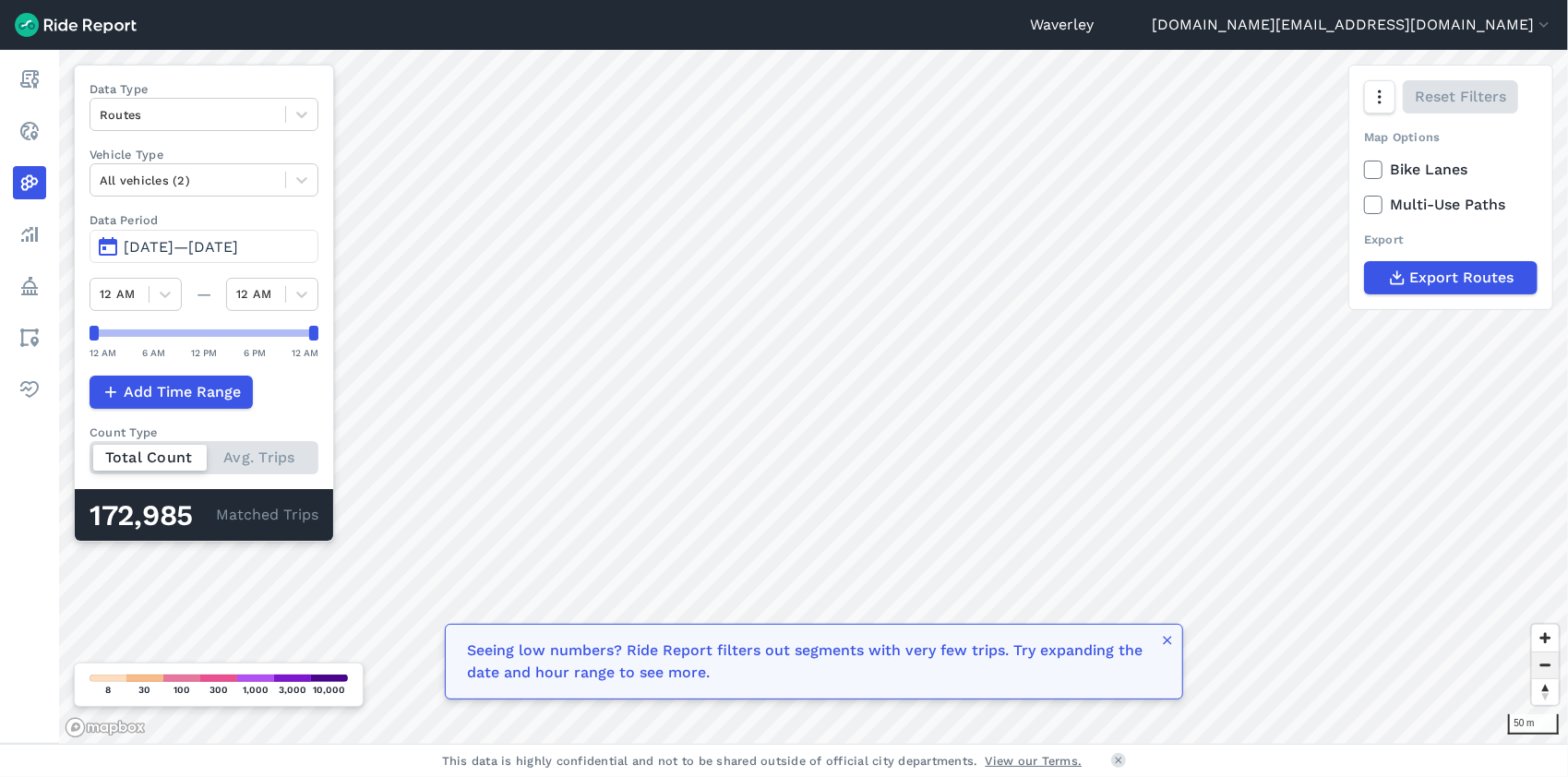
click at [1159, 615] on span "Zoom out" at bounding box center [1545, 666] width 27 height 26
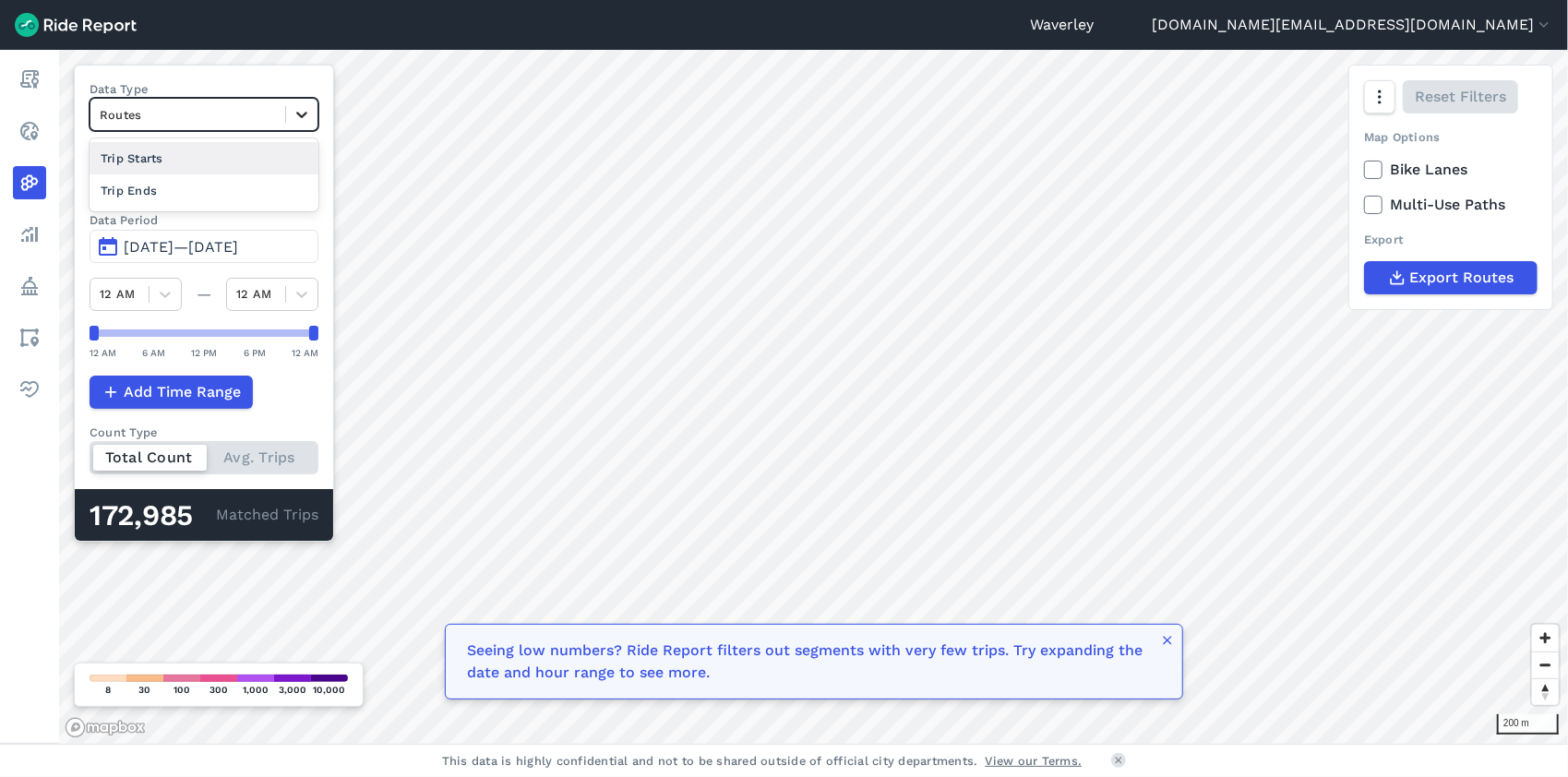
click at [303, 115] on icon at bounding box center [301, 115] width 11 height 7
click at [209, 157] on div "Trip Starts" at bounding box center [203, 158] width 229 height 33
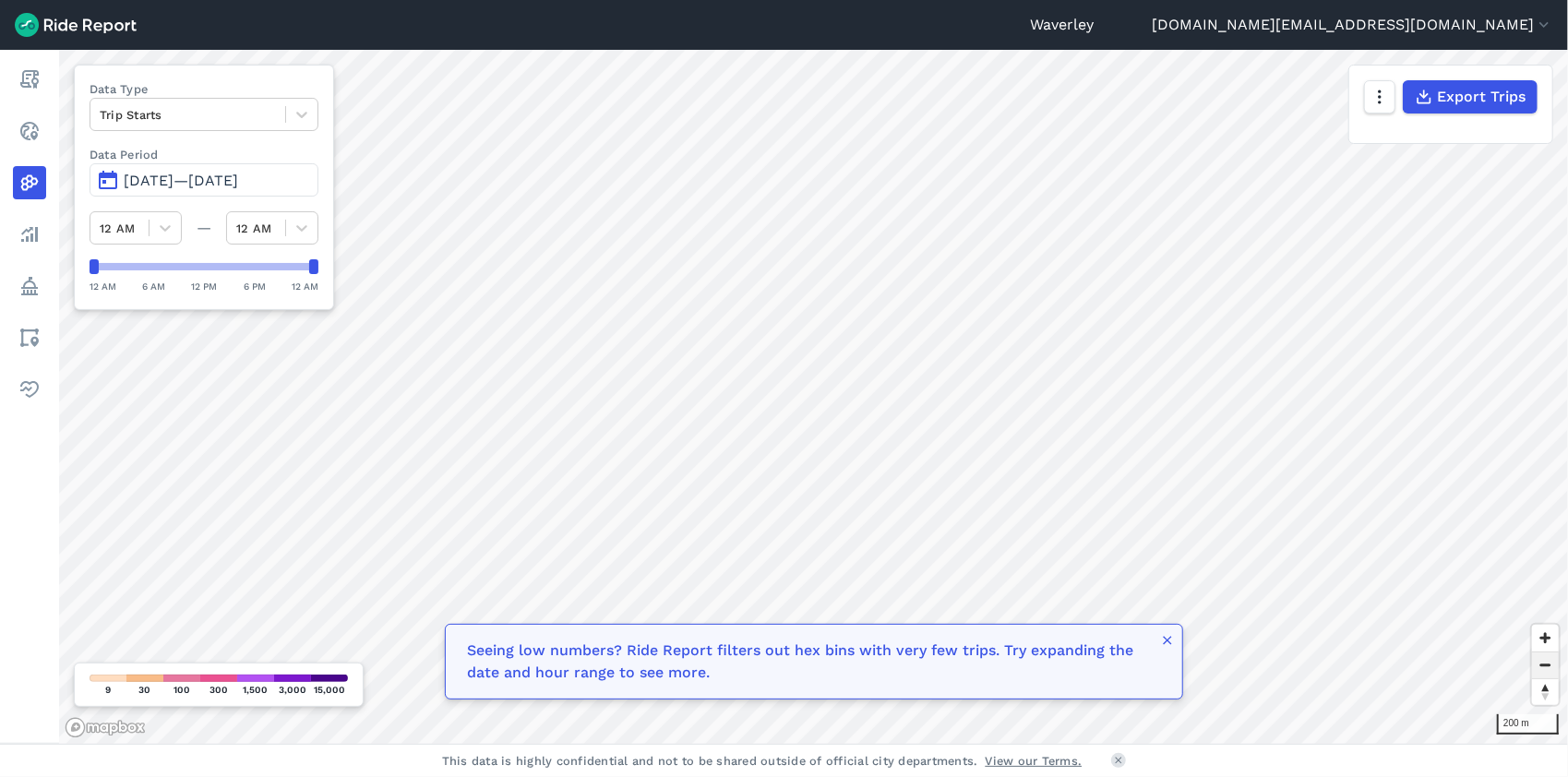
click at [1159, 615] on span "Zoom out" at bounding box center [1545, 666] width 27 height 26
click at [1159, 615] on span "Zoom in" at bounding box center [1545, 638] width 27 height 27
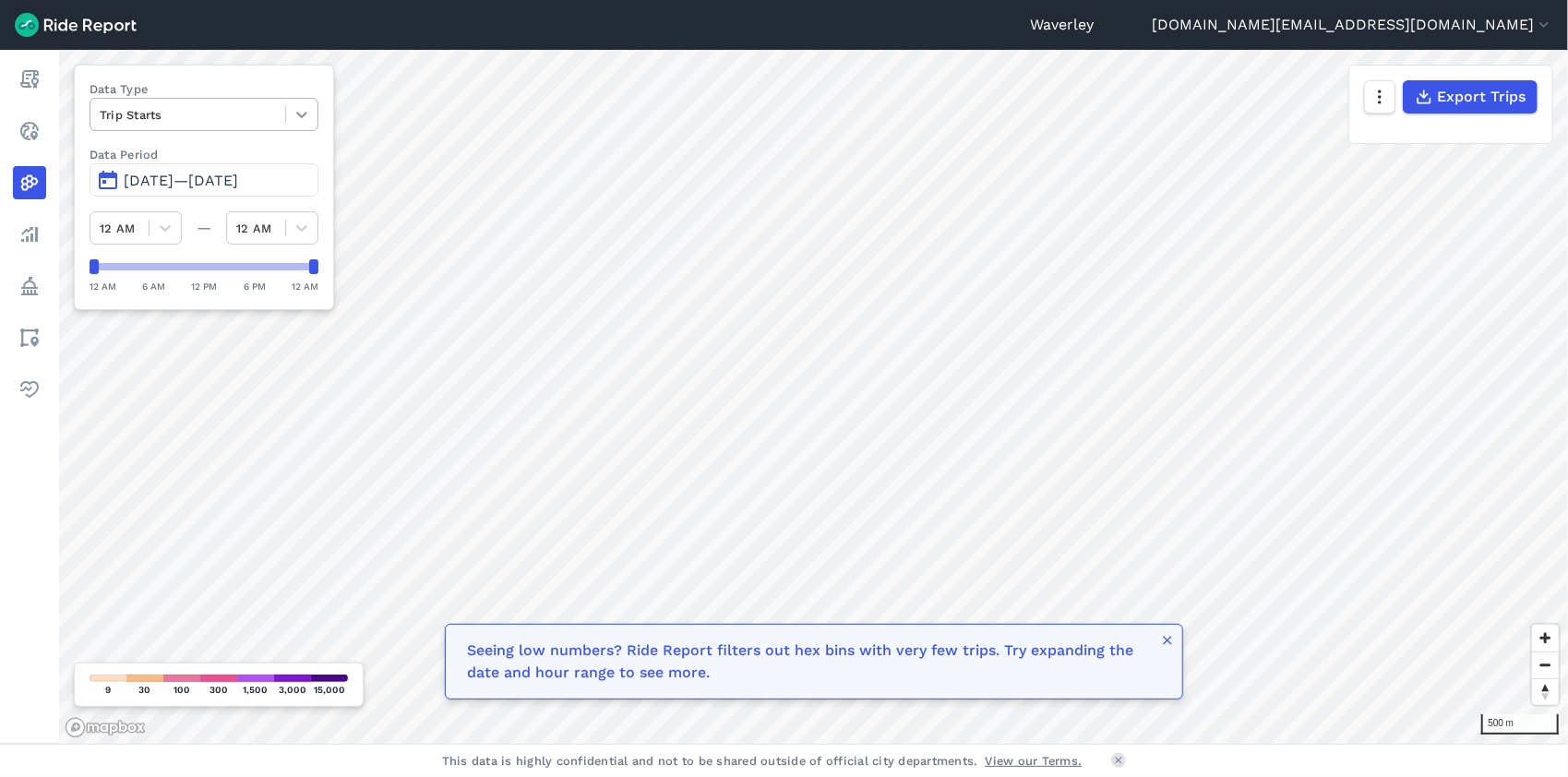
click at [305, 113] on icon at bounding box center [301, 114] width 19 height 19
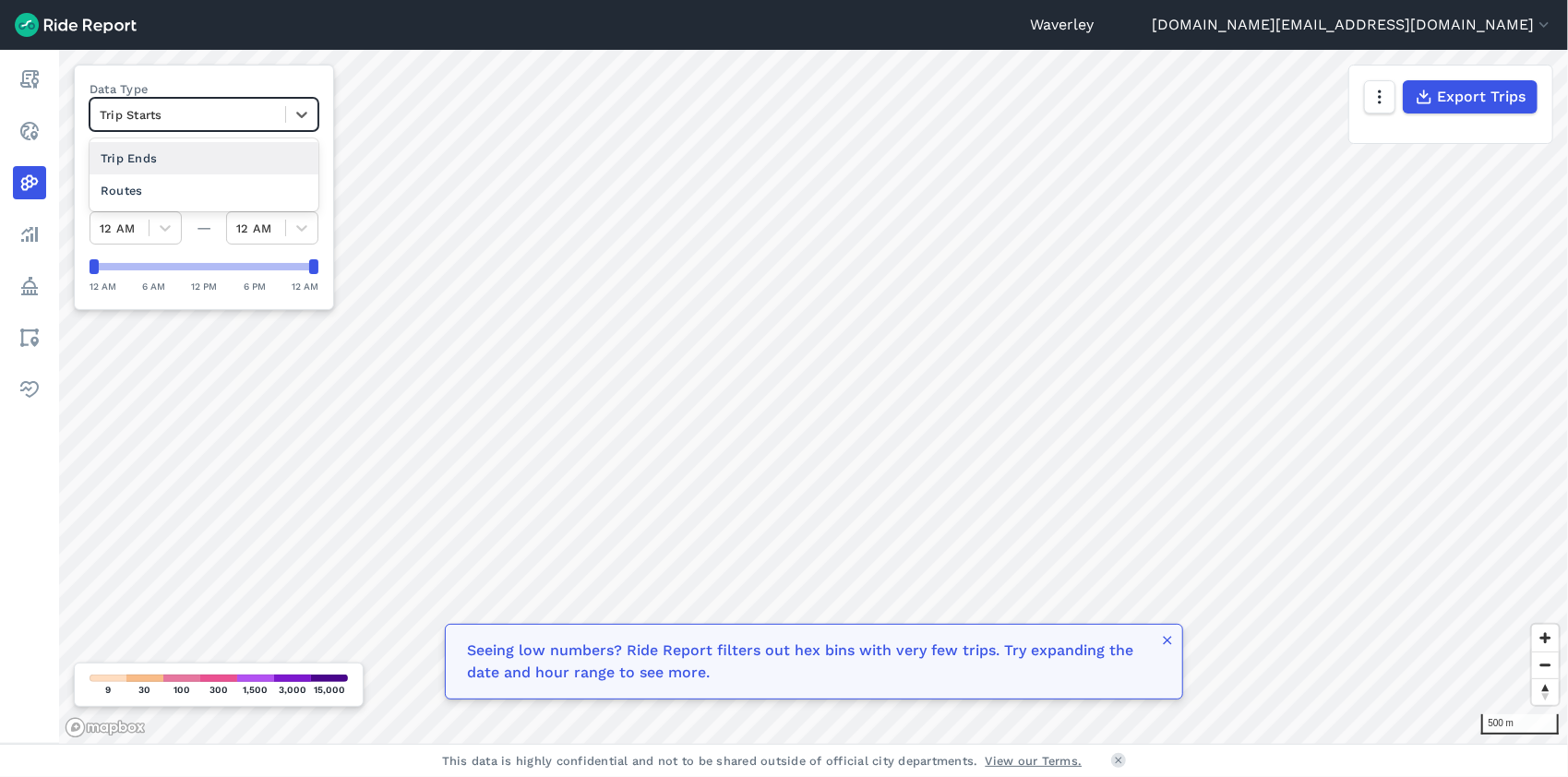
click at [183, 163] on div "Trip Ends" at bounding box center [203, 158] width 229 height 33
click at [305, 116] on icon at bounding box center [301, 114] width 19 height 19
click at [253, 194] on div "Routes" at bounding box center [203, 190] width 229 height 33
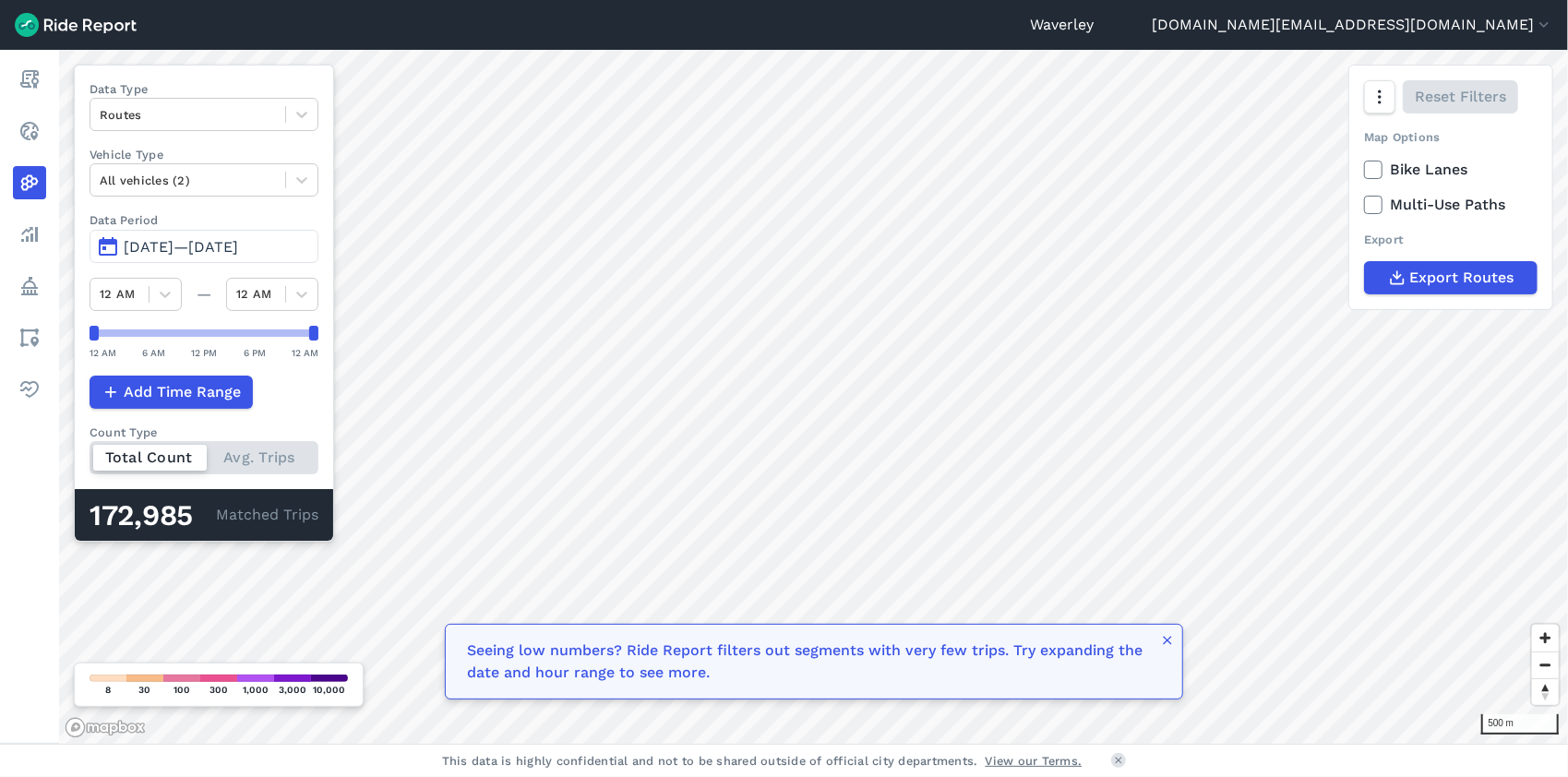
click at [1159, 169] on icon at bounding box center [1373, 169] width 17 height 19
click at [1159, 169] on input "Bike Lanes" at bounding box center [1364, 165] width 0 height 12
click at [1159, 166] on icon at bounding box center [1373, 169] width 17 height 19
click at [1159, 166] on input "Bike Lanes" at bounding box center [1364, 165] width 0 height 12
click at [1159, 167] on icon at bounding box center [1373, 169] width 17 height 19
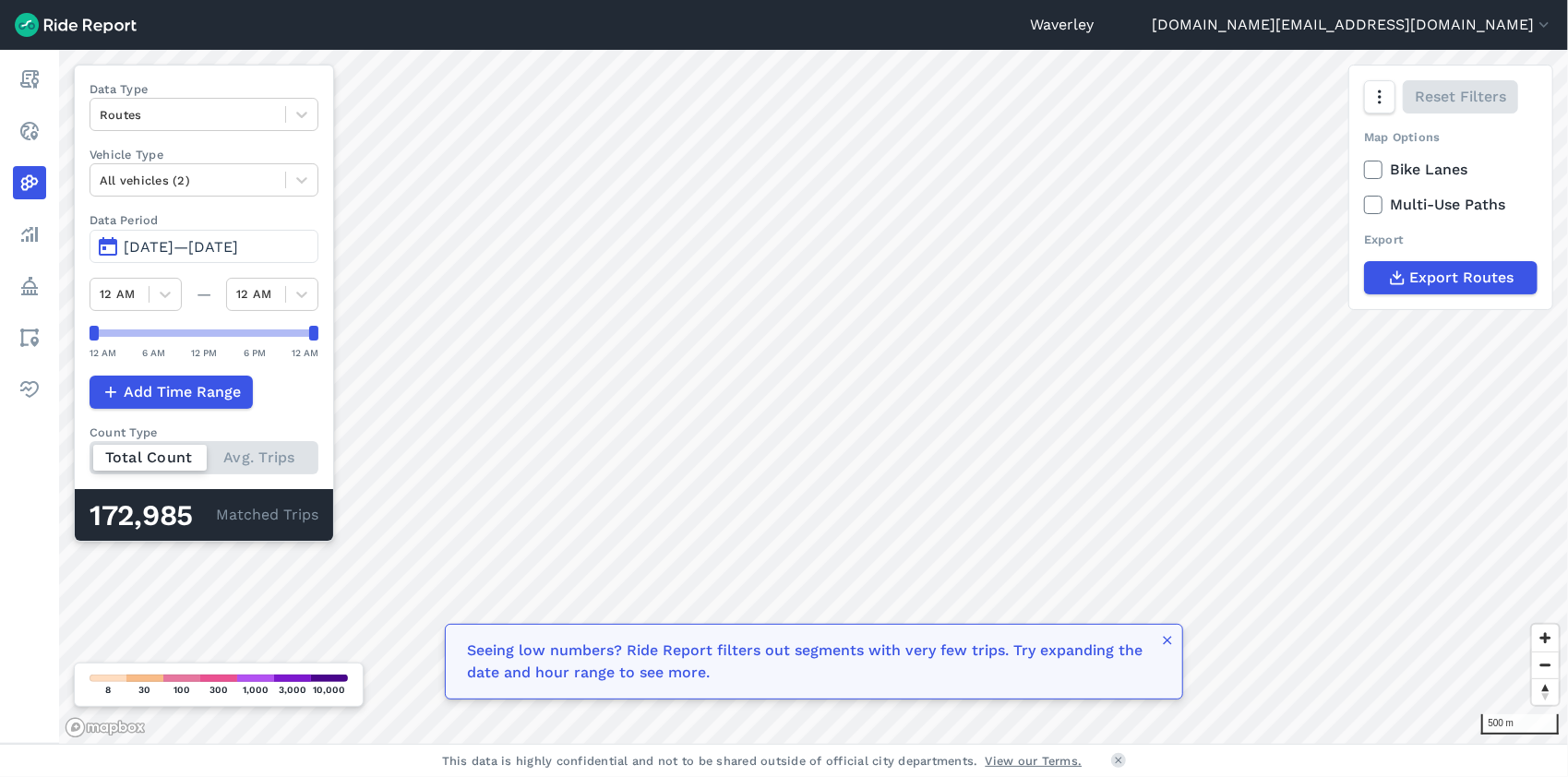
click at [1159, 167] on input "Bike Lanes" at bounding box center [1364, 165] width 0 height 12
click at [1159, 615] on span "Zoom in" at bounding box center [1545, 638] width 27 height 27
click at [979, 615] on html "Waverley [DOMAIN_NAME][EMAIL_ADDRESS][DOMAIN_NAME] Settings Terms Sign Out Repo…" at bounding box center [784, 388] width 1568 height 777
click at [1159, 615] on span "Zoom out" at bounding box center [1545, 666] width 27 height 26
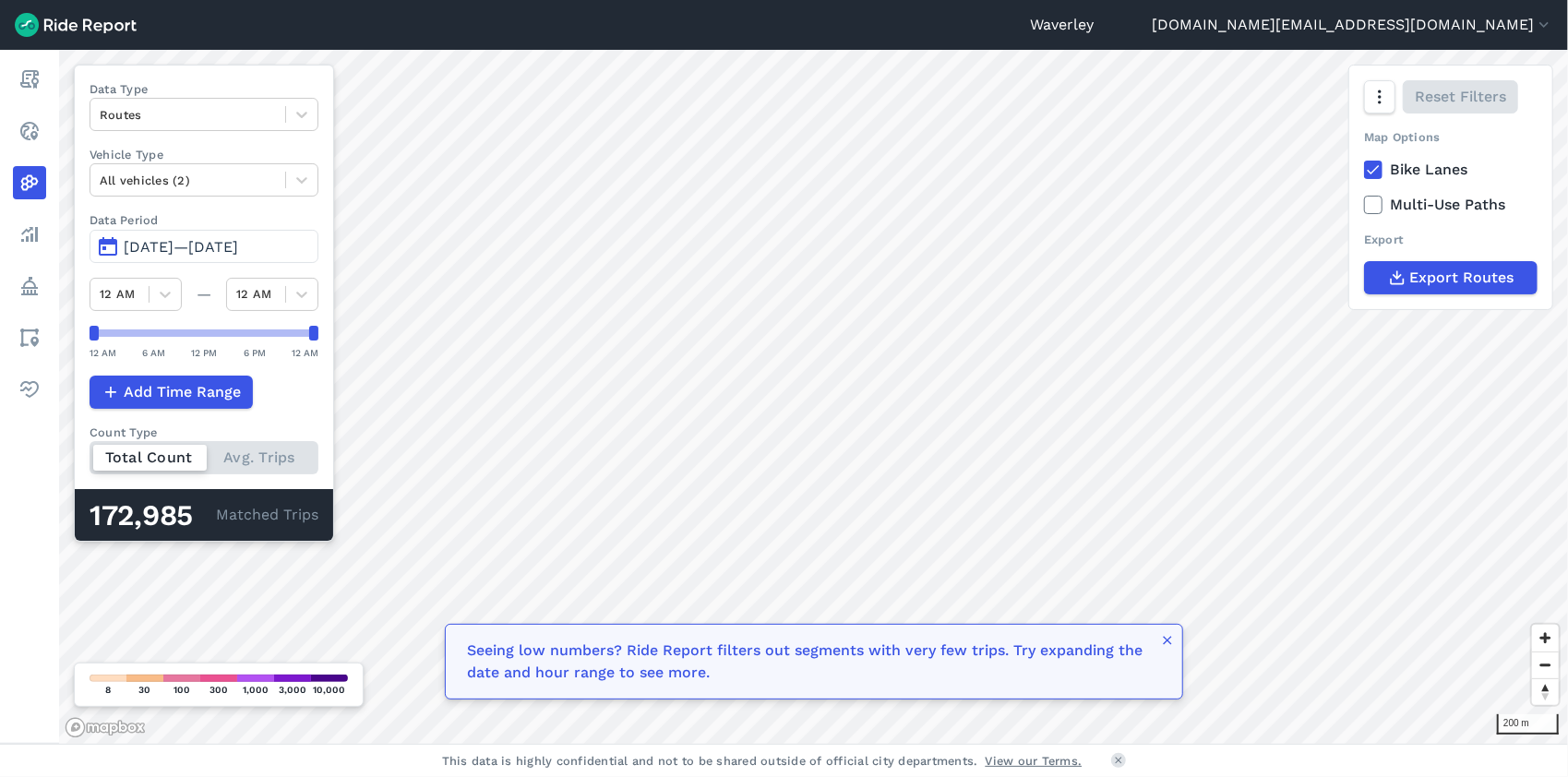
click at [142, 241] on span "[DATE]—[DATE]" at bounding box center [181, 247] width 115 height 18
drag, startPoint x: 1371, startPoint y: 168, endPoint x: 1372, endPoint y: 179, distance: 11.0
click at [1159, 170] on icon at bounding box center [1373, 169] width 17 height 19
click at [1159, 170] on input "Bike Lanes" at bounding box center [1364, 165] width 0 height 12
click at [1159, 205] on icon at bounding box center [1373, 205] width 17 height 19
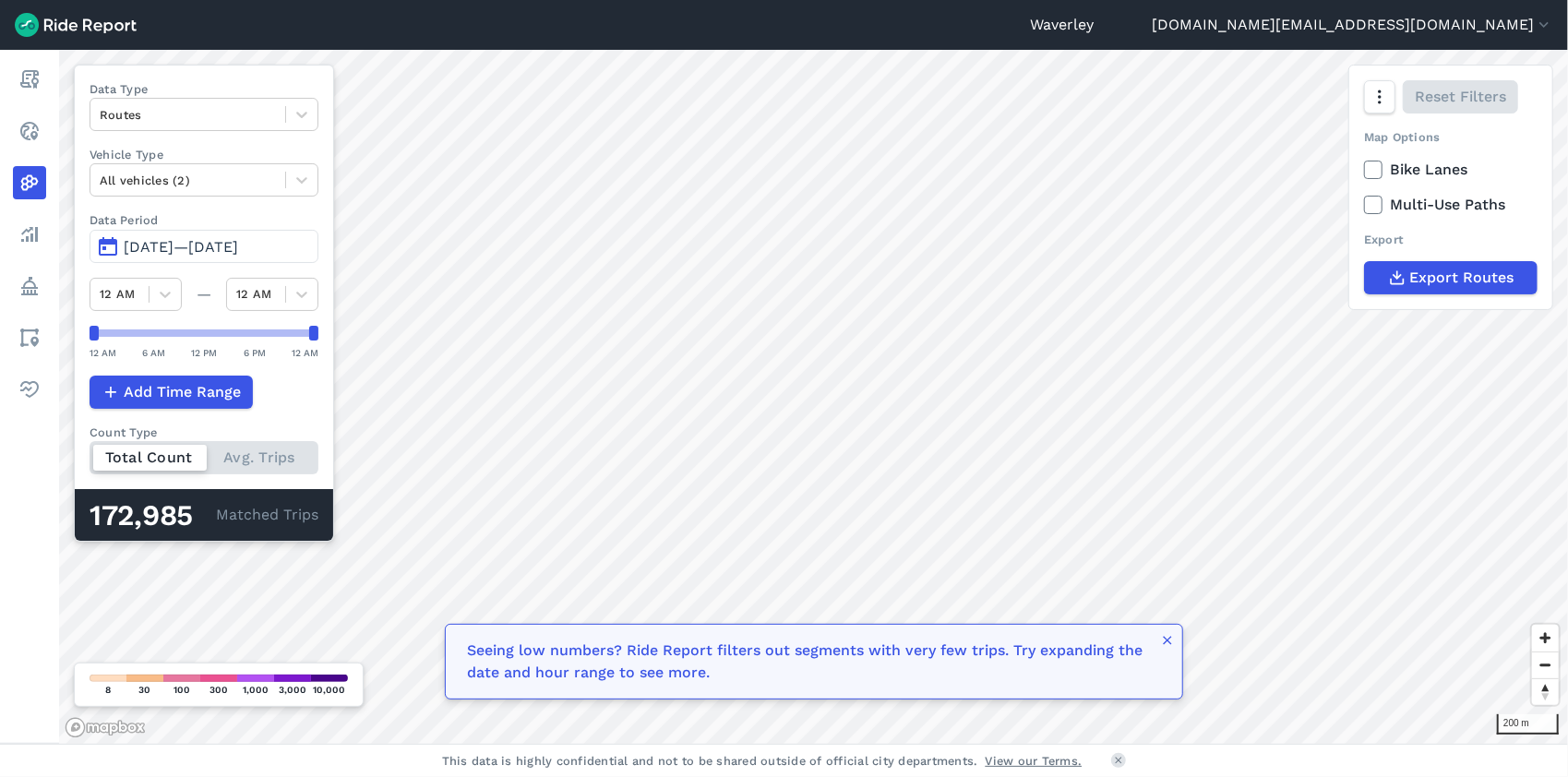
click at [1159, 205] on input "Multi-Use Paths" at bounding box center [1364, 200] width 0 height 12
click at [1159, 203] on icon at bounding box center [1373, 205] width 17 height 19
click at [1159, 203] on input "Multi-Use Paths" at bounding box center [1364, 200] width 0 height 12
click at [108, 246] on button "[DATE]—[DATE]" at bounding box center [203, 247] width 229 height 34
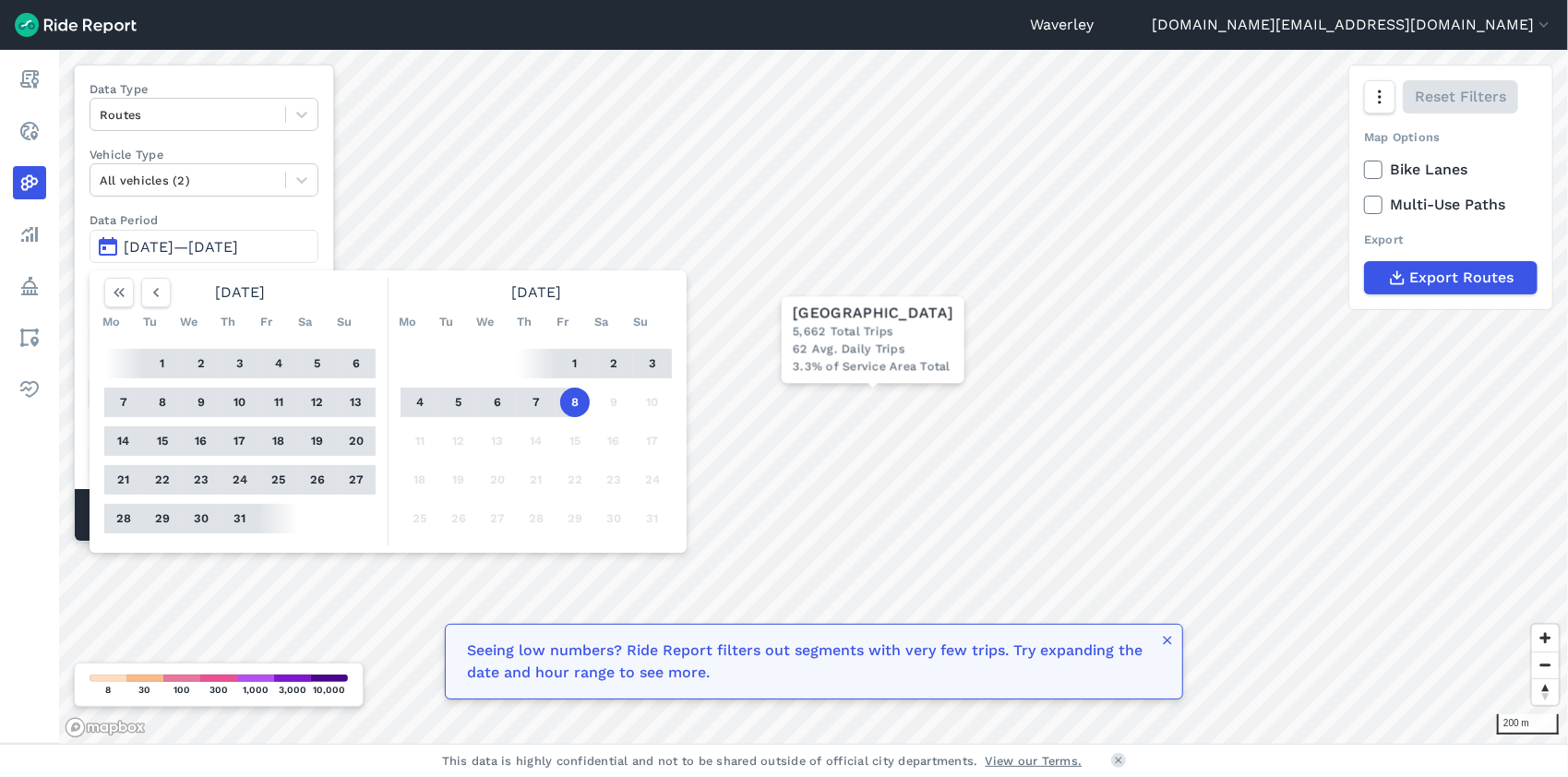
click at [571, 397] on button "8" at bounding box center [575, 402] width 30 height 30
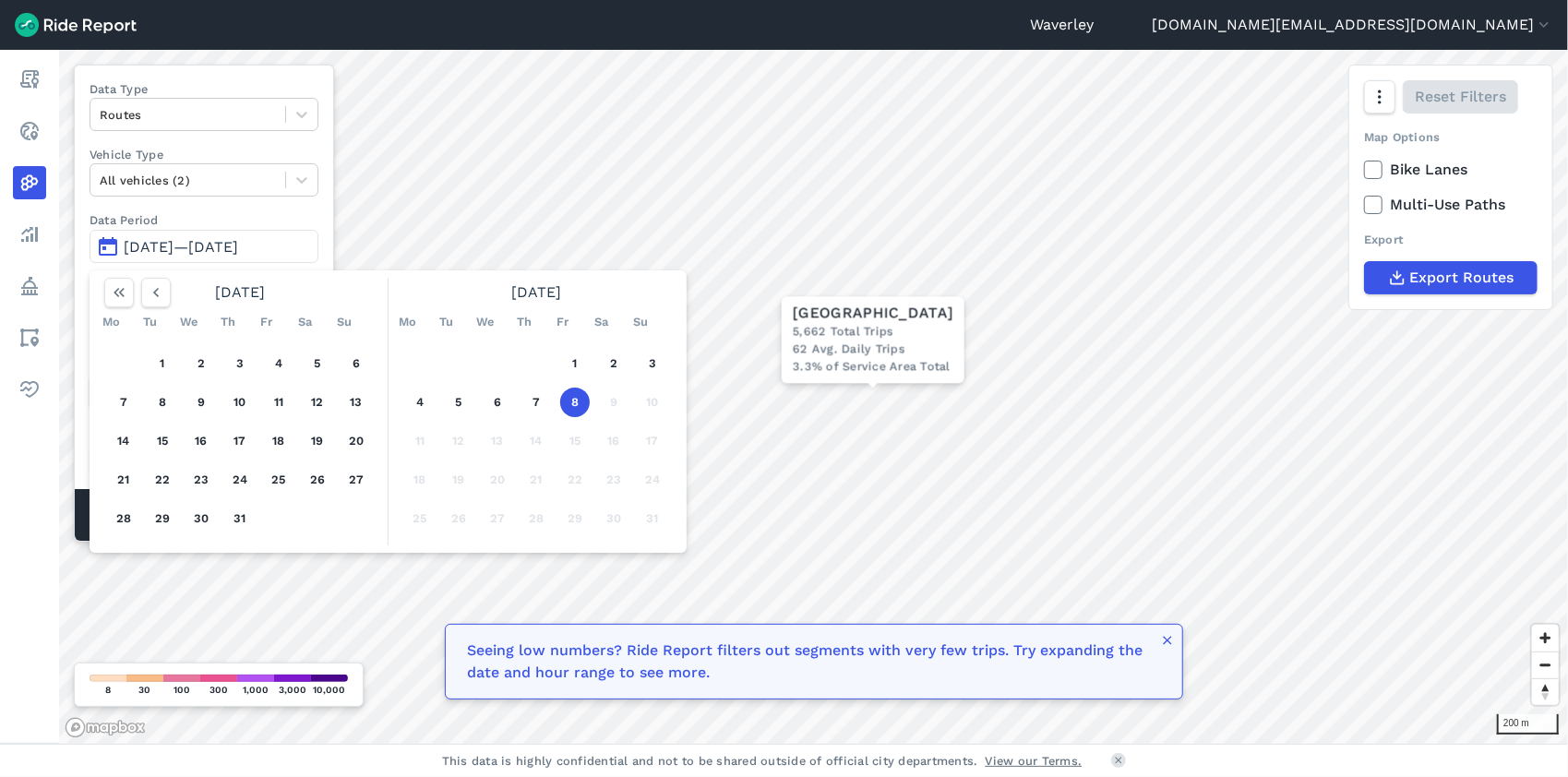
click at [576, 400] on button "8" at bounding box center [575, 402] width 30 height 30
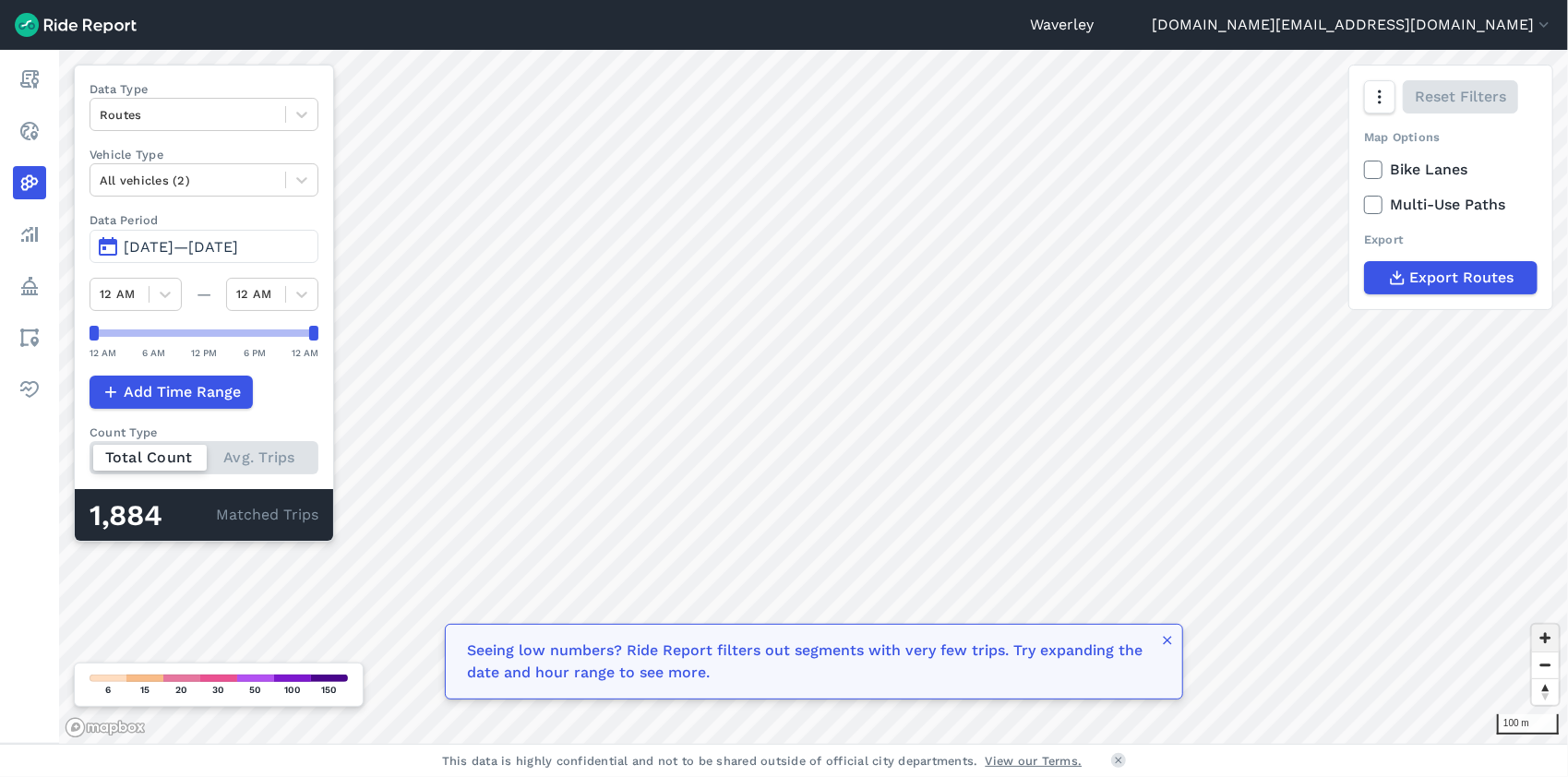
click at [1159, 615] on span "Zoom in" at bounding box center [1545, 638] width 27 height 27
click at [301, 112] on icon at bounding box center [301, 114] width 19 height 19
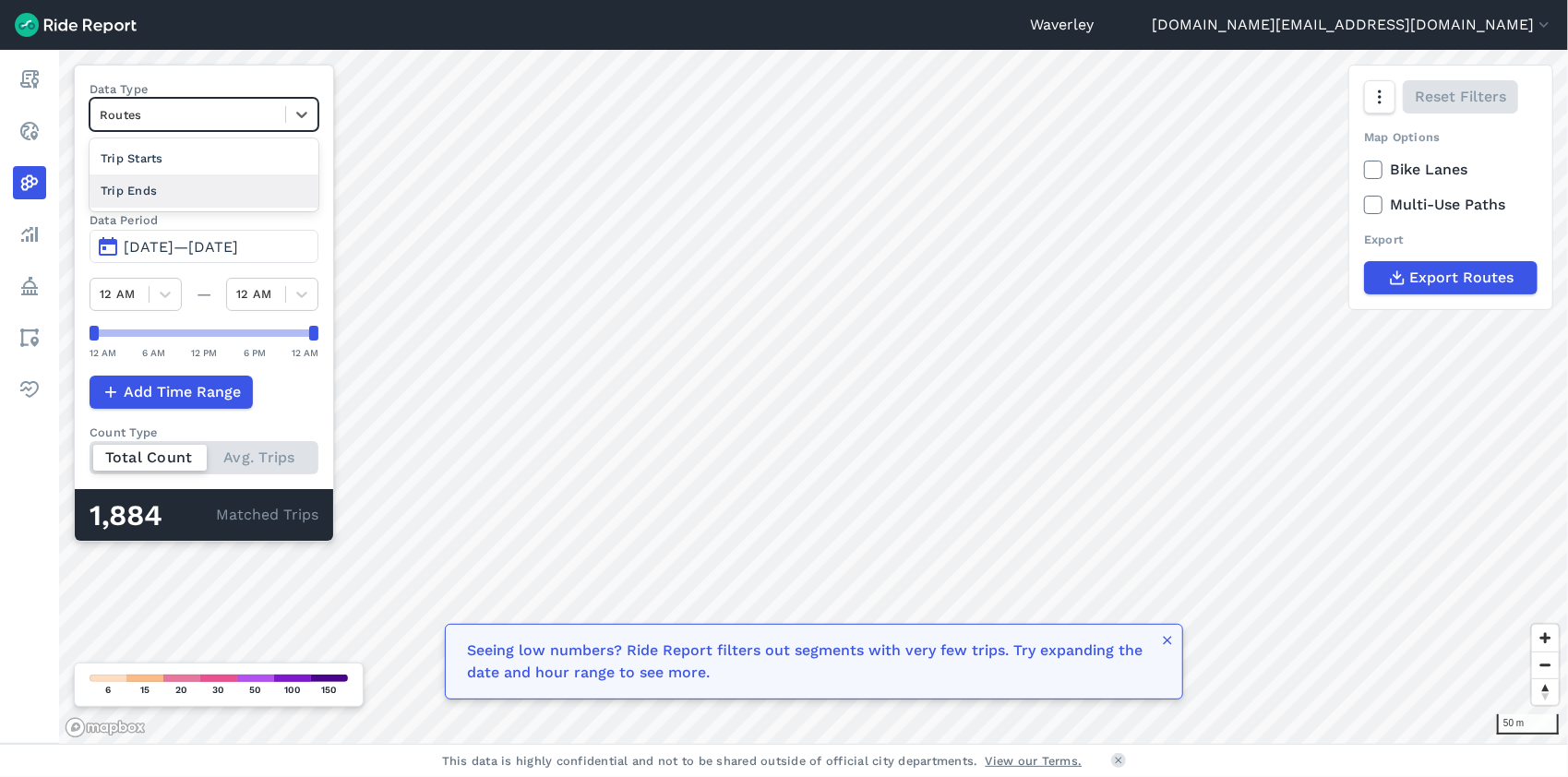
click at [179, 186] on div "Trip Ends" at bounding box center [203, 190] width 229 height 33
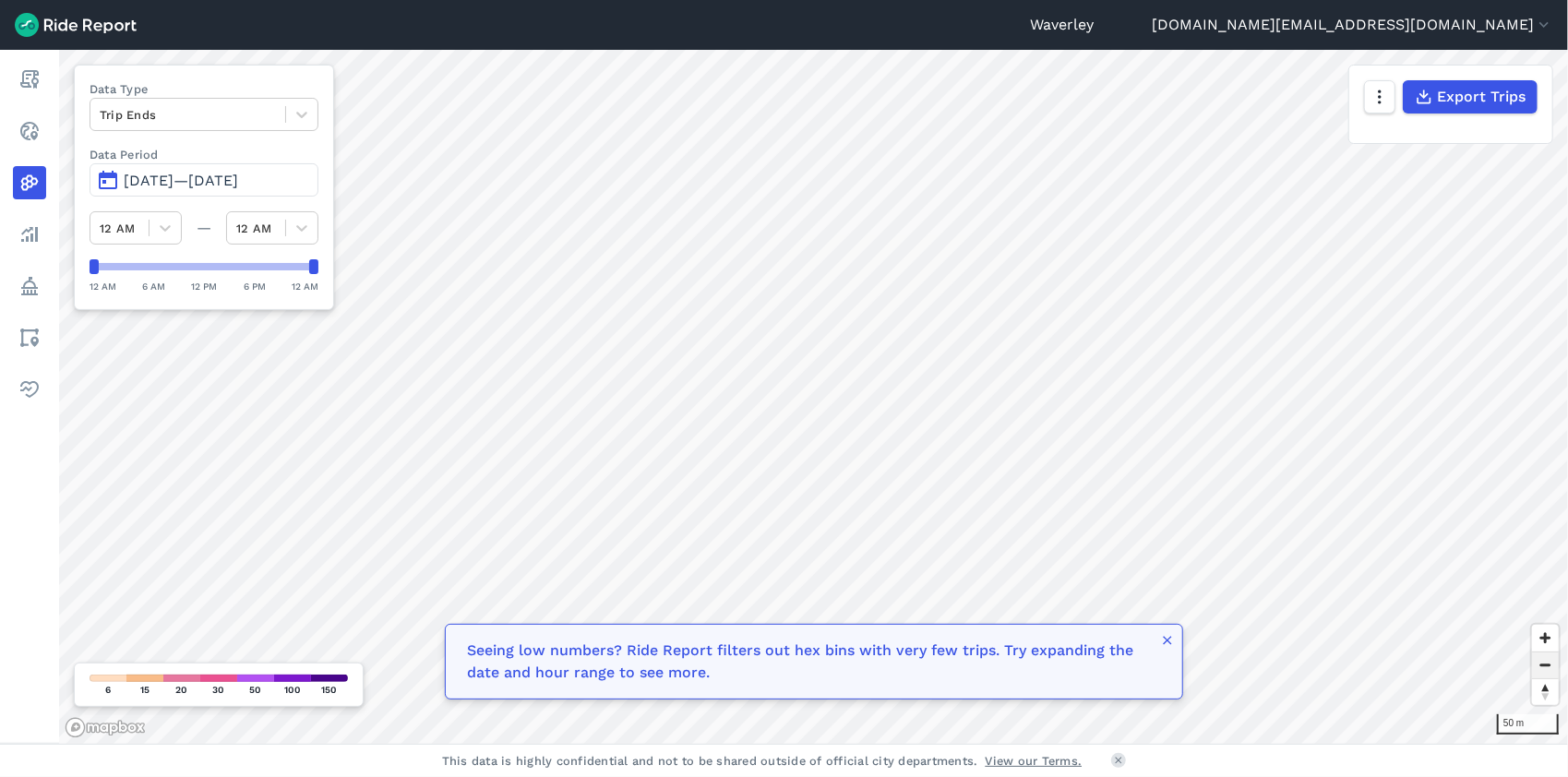
click at [1159, 615] on span "Zoom out" at bounding box center [1545, 666] width 27 height 26
